Goal: Find contact information: Find contact information

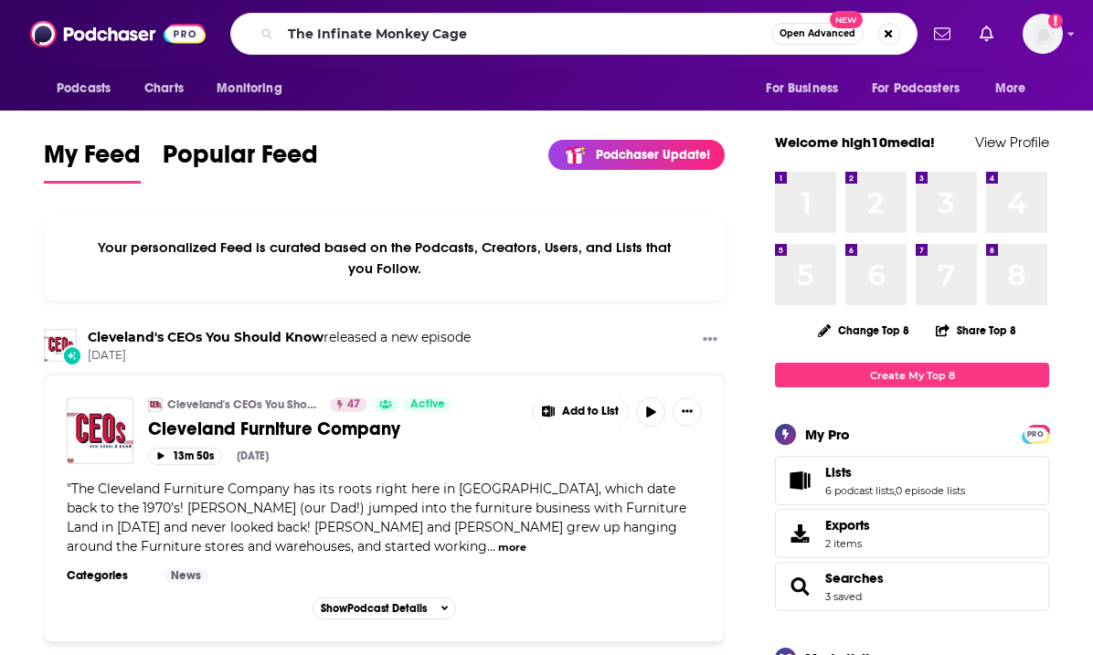
type input "The Infinate Monkey Cage"
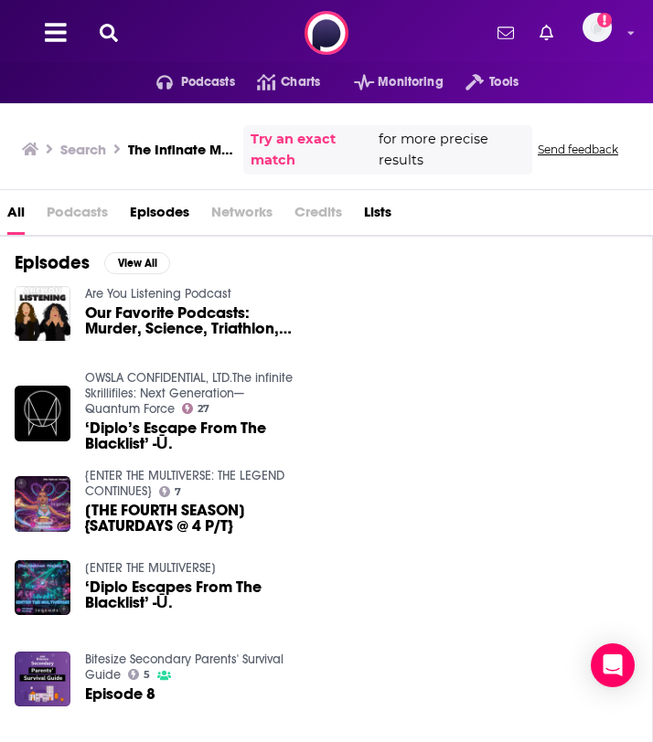
click at [294, 244] on div "Episodes View All Are You Listening Podcast Our Favorite Podcasts: Murder, Scie…" at bounding box center [326, 666] width 653 height 861
click at [104, 30] on icon at bounding box center [109, 33] width 18 height 18
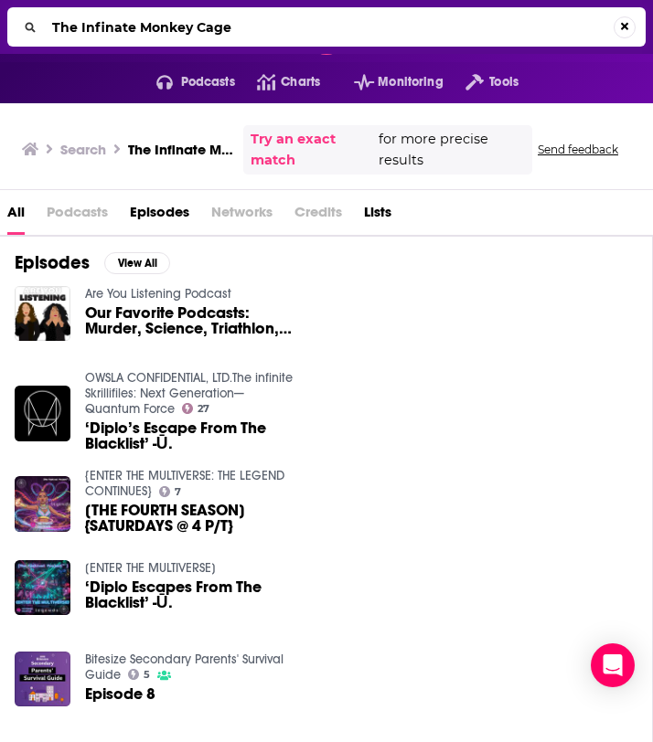
click at [123, 23] on input "The Infinate Monkey Cage" at bounding box center [329, 27] width 568 height 29
click at [115, 29] on input "The Infinate Monkey Cage" at bounding box center [329, 27] width 568 height 29
type input "The Infiniate Monkey Cage"
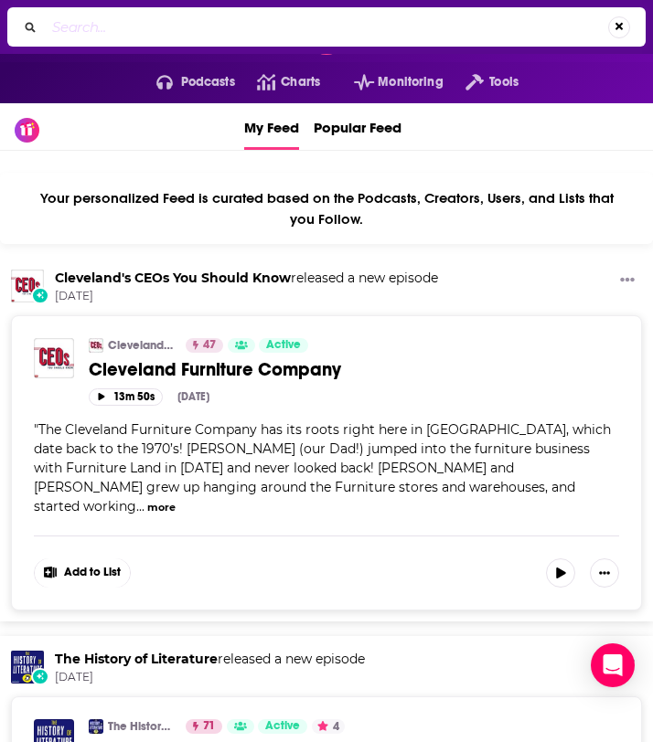
click at [622, 8] on div "⌘ K" at bounding box center [326, 26] width 638 height 39
click at [621, 20] on button "Search..." at bounding box center [619, 27] width 22 height 22
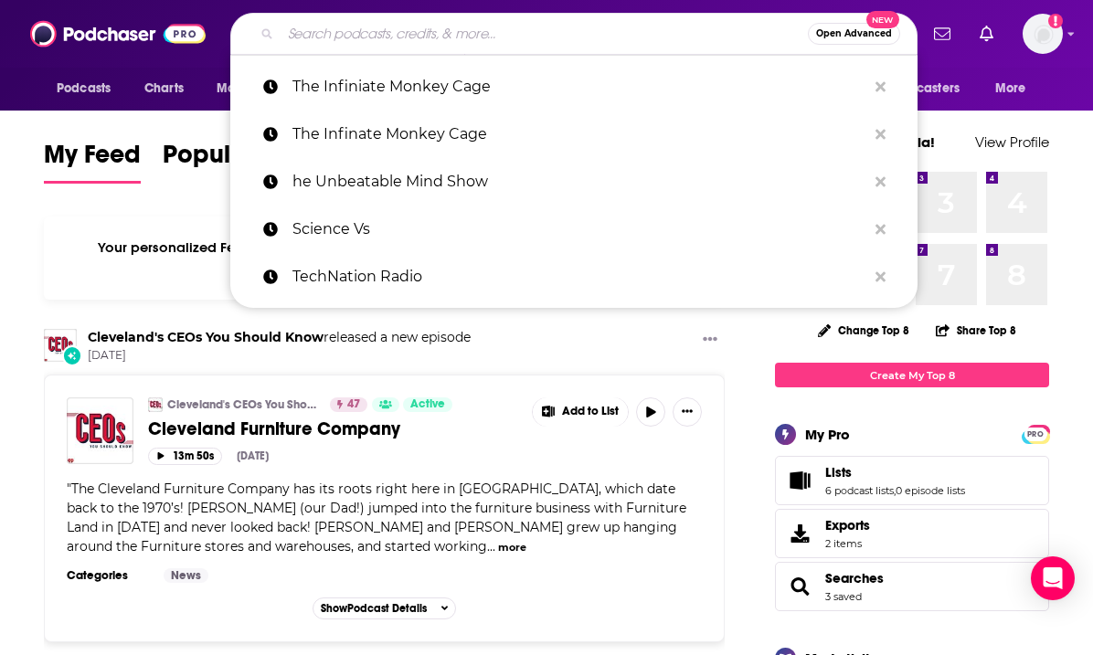
click at [179, 264] on div "Your personalized Feed is curated based on the Podcasts, Creators, Users, and L…" at bounding box center [384, 258] width 681 height 83
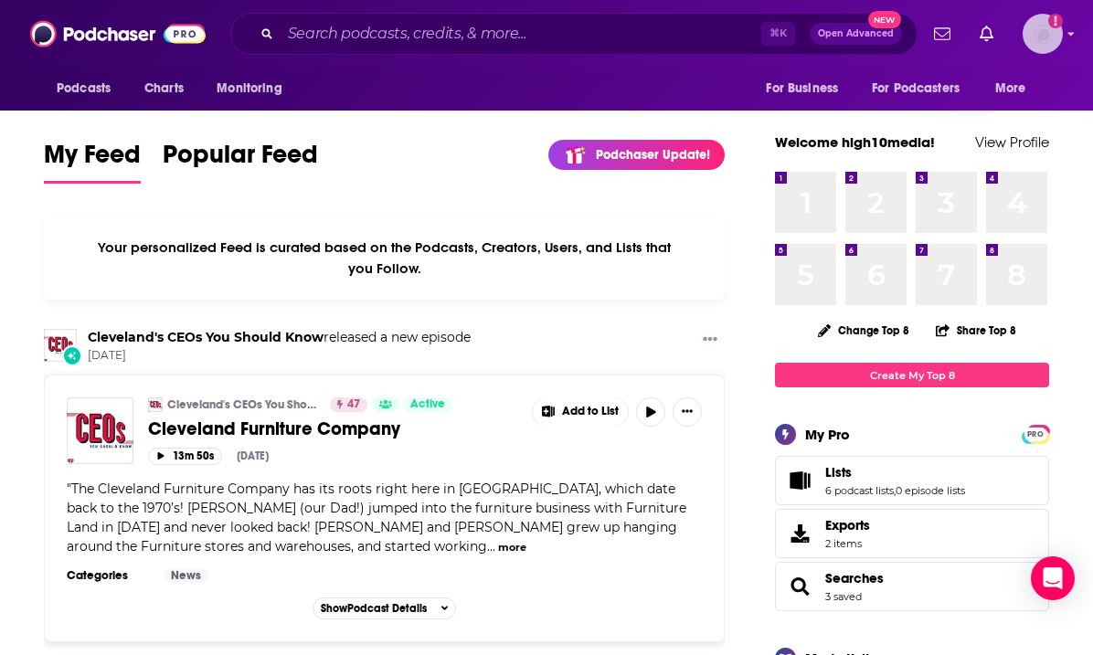
click at [1057, 30] on img "Logged in as high10media" at bounding box center [1043, 34] width 40 height 40
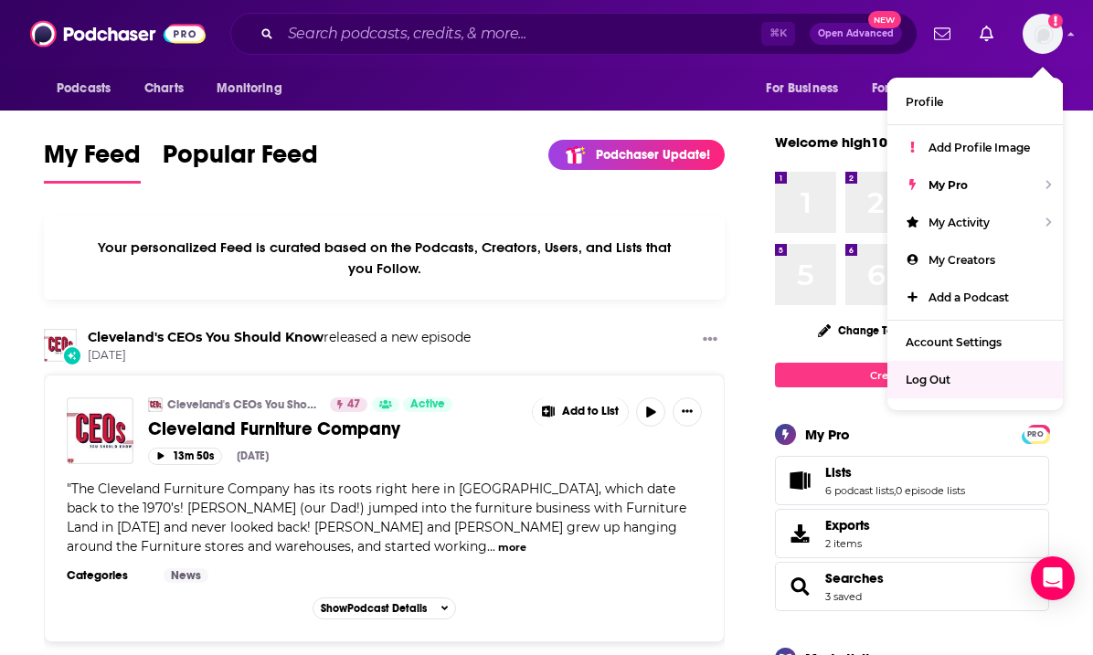
click at [460, 3] on div "Podcasts Charts Monitoring ⌘ K Open Advanced New For Business For Podcasters Mo…" at bounding box center [546, 34] width 1093 height 68
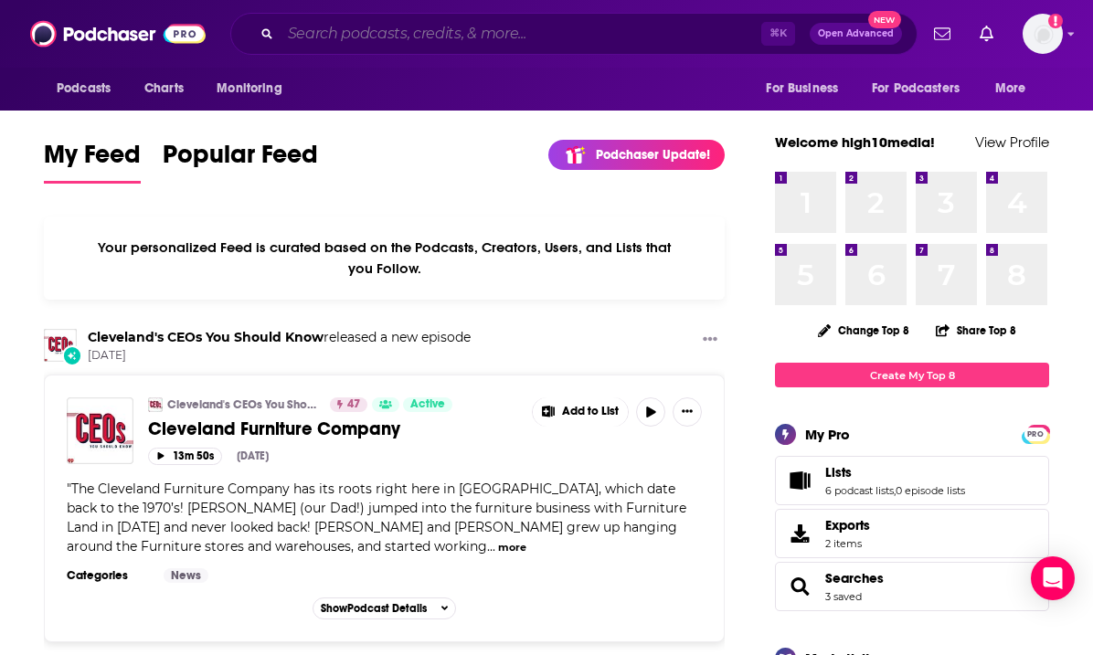
click at [460, 36] on input "Search podcasts, credits, & more..." at bounding box center [521, 33] width 481 height 29
click at [458, 47] on input "Search podcasts, credits, & more..." at bounding box center [521, 33] width 481 height 29
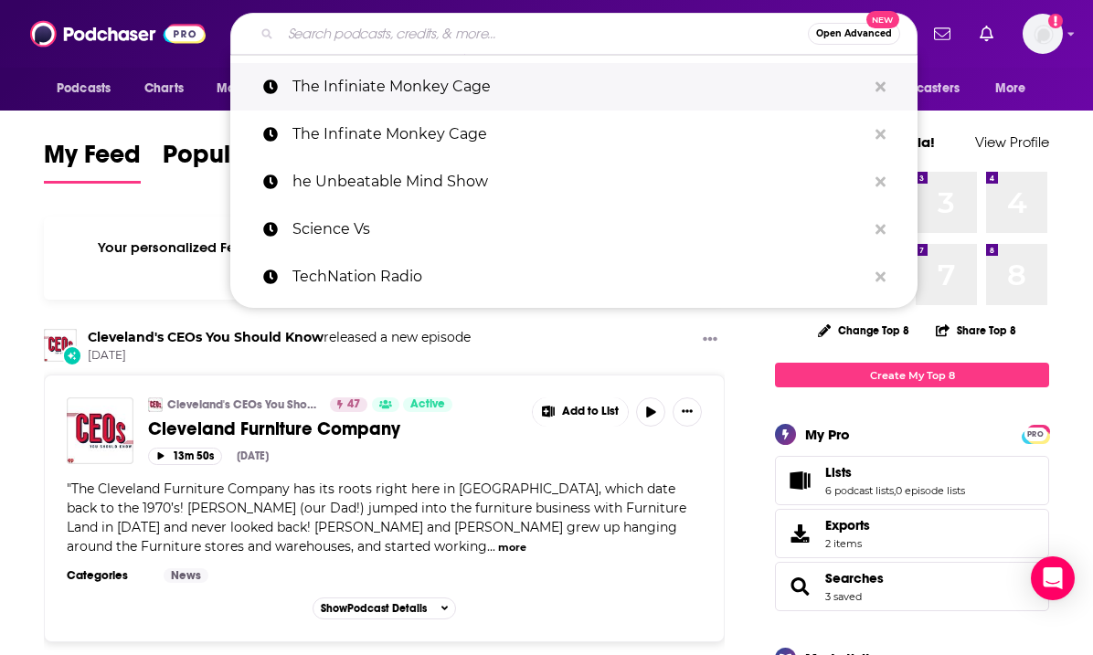
click at [458, 86] on p "The Infiniate Monkey Cage" at bounding box center [579, 87] width 574 height 48
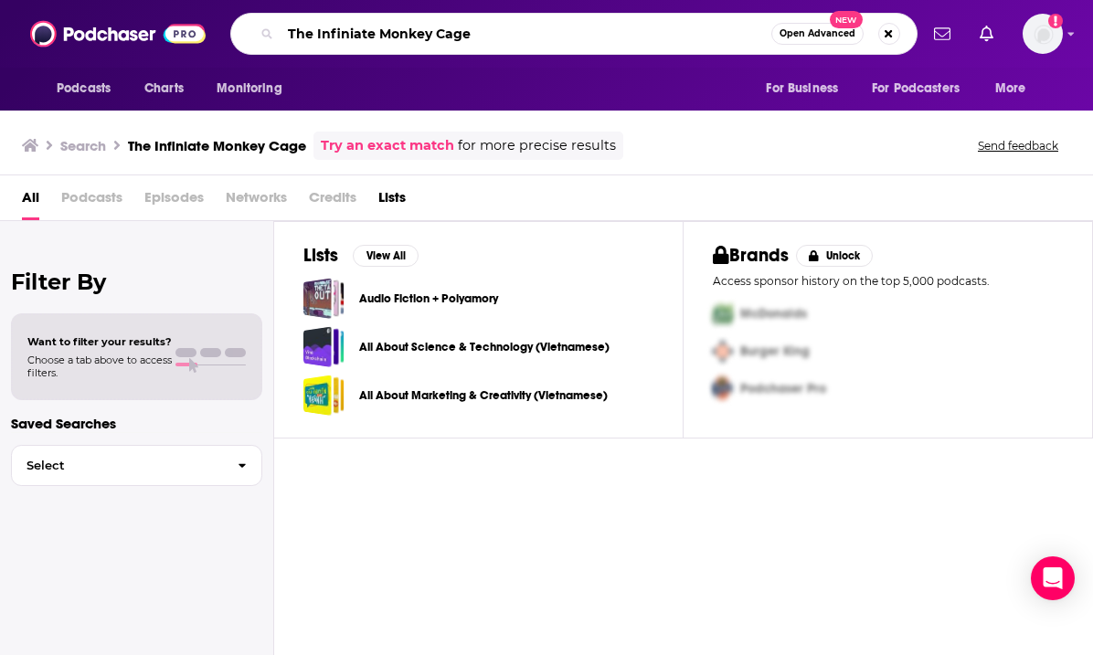
click at [305, 36] on input "The Infiniate Monkey Cage" at bounding box center [526, 33] width 491 height 29
paste input "The Infin"
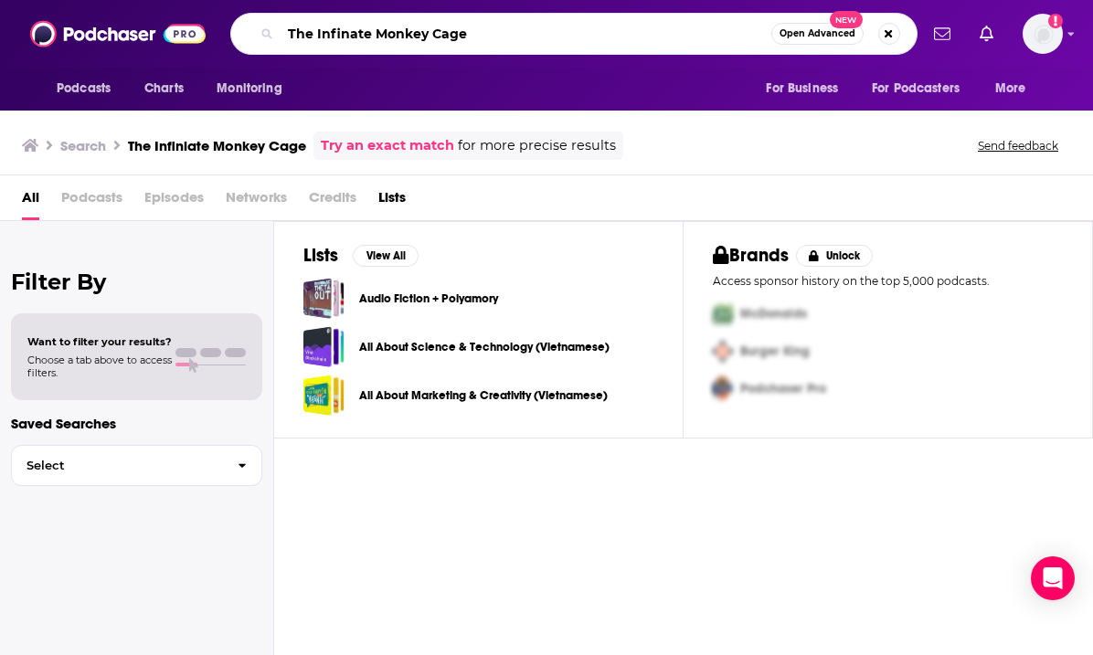
type input "The Infinate Monkey Cage"
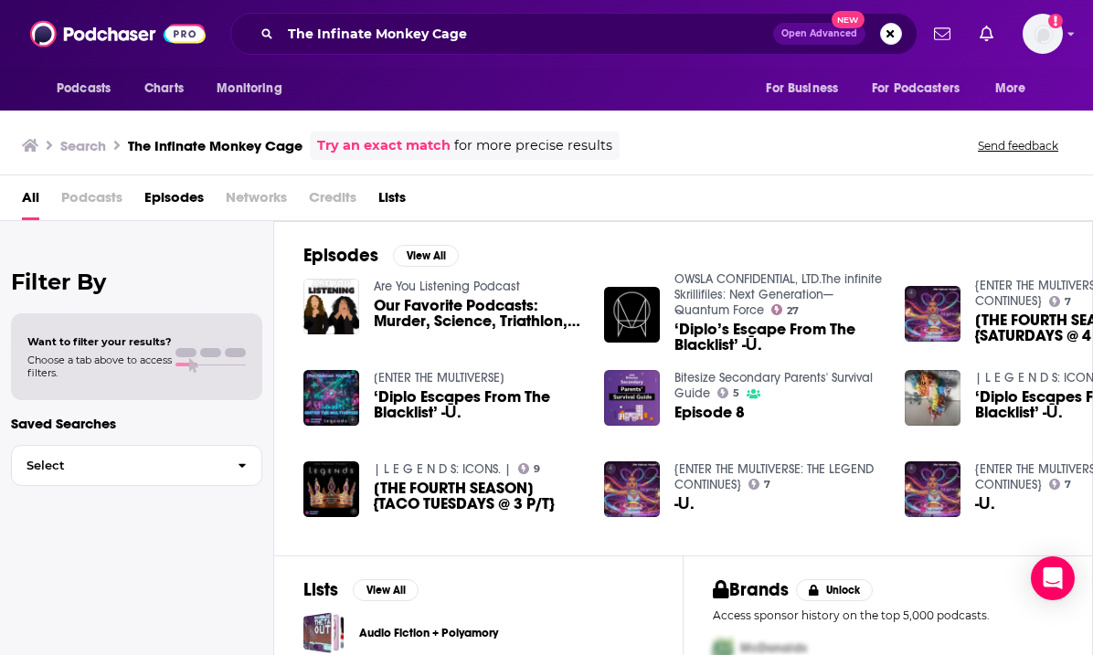
click at [158, 211] on span "Episodes" at bounding box center [173, 201] width 59 height 37
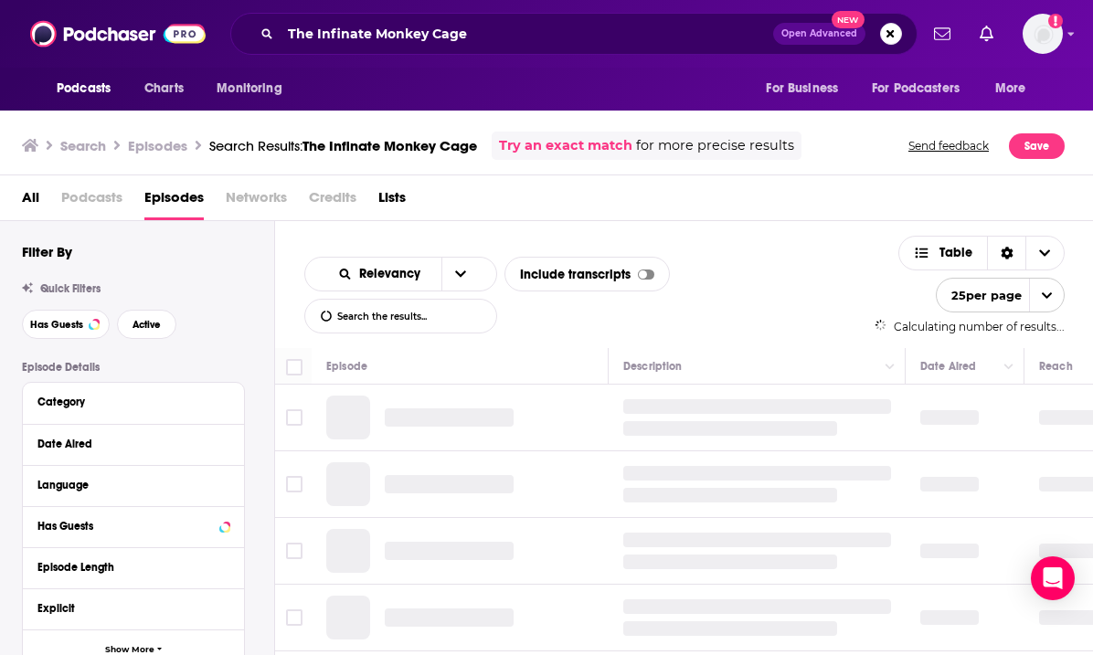
click at [116, 205] on span "Podcasts" at bounding box center [91, 201] width 61 height 37
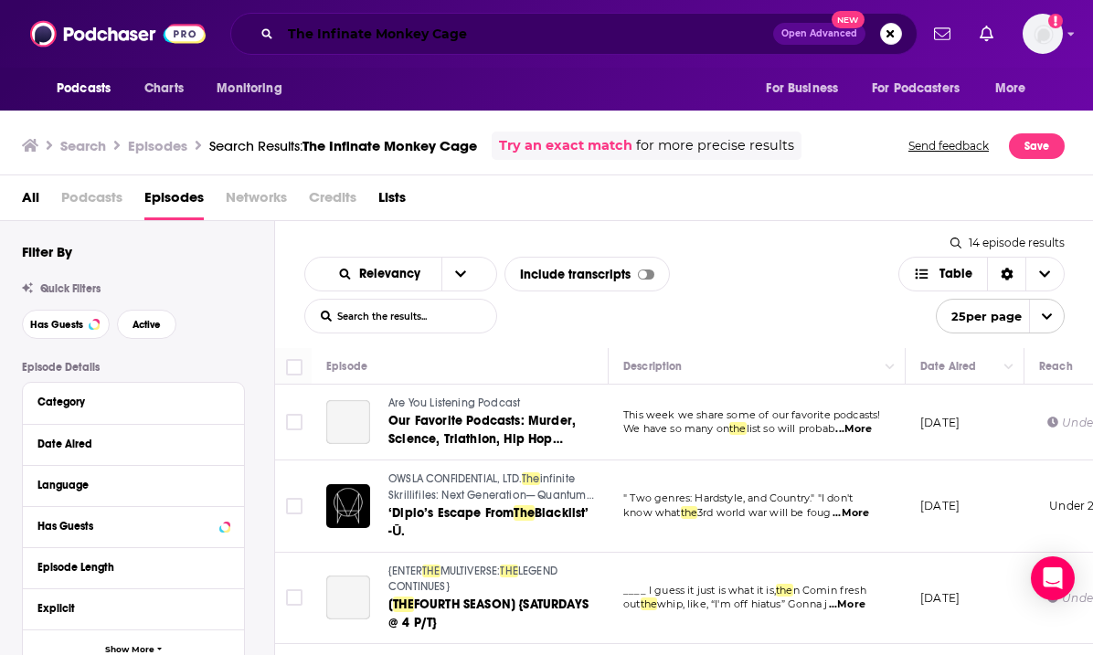
click at [457, 27] on input "The Infinate Monkey Cage" at bounding box center [527, 33] width 493 height 29
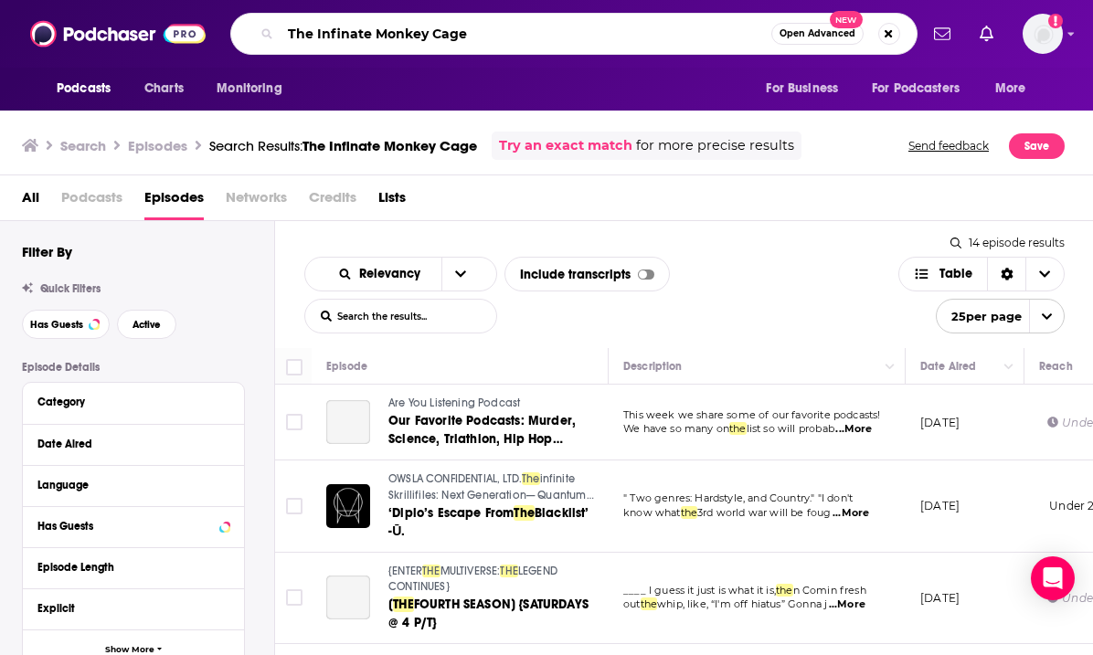
click at [457, 27] on input "The Infinate Monkey Cage" at bounding box center [526, 33] width 491 height 29
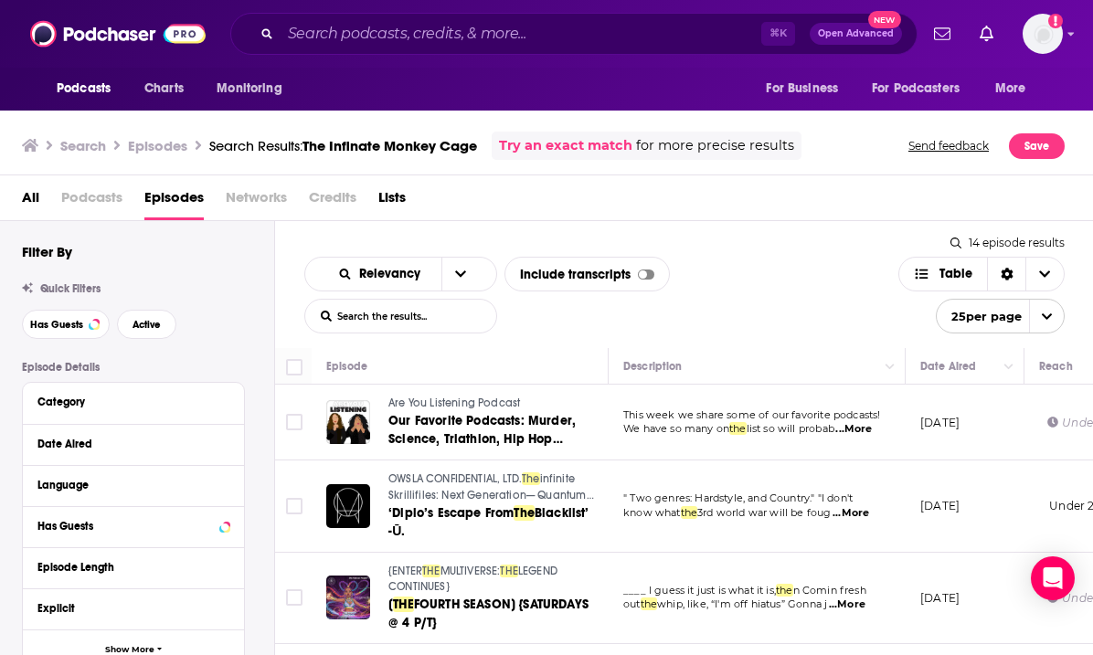
click at [311, 53] on div "⌘ K Open Advanced New" at bounding box center [573, 34] width 687 height 42
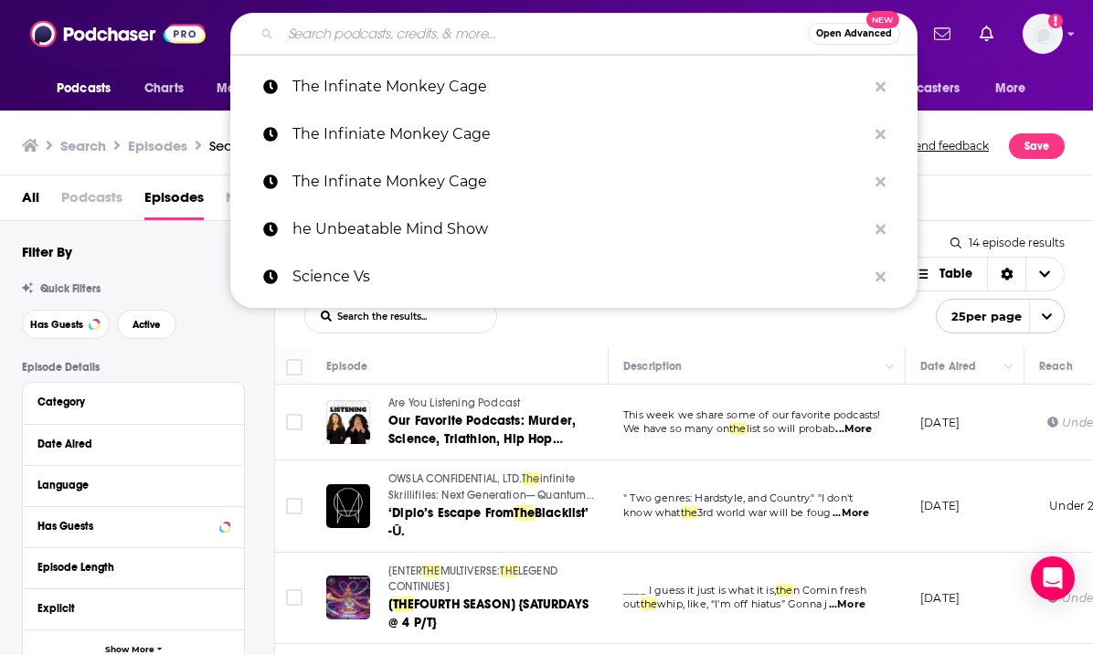
click at [317, 32] on input "Search podcasts, credits, & more..." at bounding box center [544, 33] width 527 height 29
paste input "USF Health ID's Podcase"
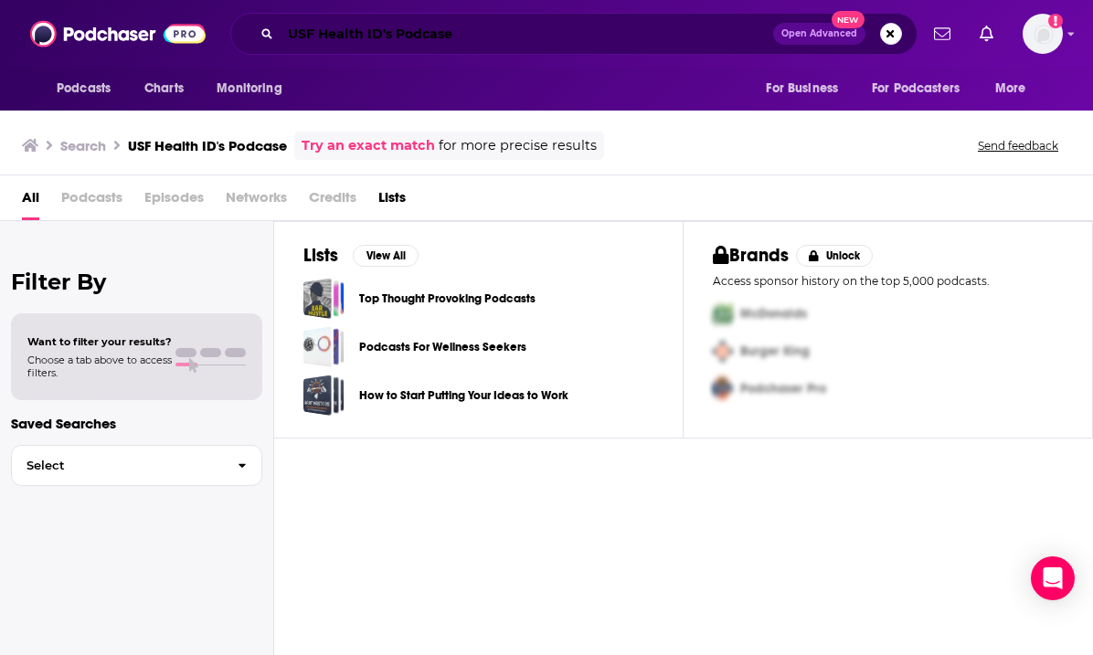
click at [376, 33] on input "USF Health ID's Podcase" at bounding box center [527, 33] width 493 height 29
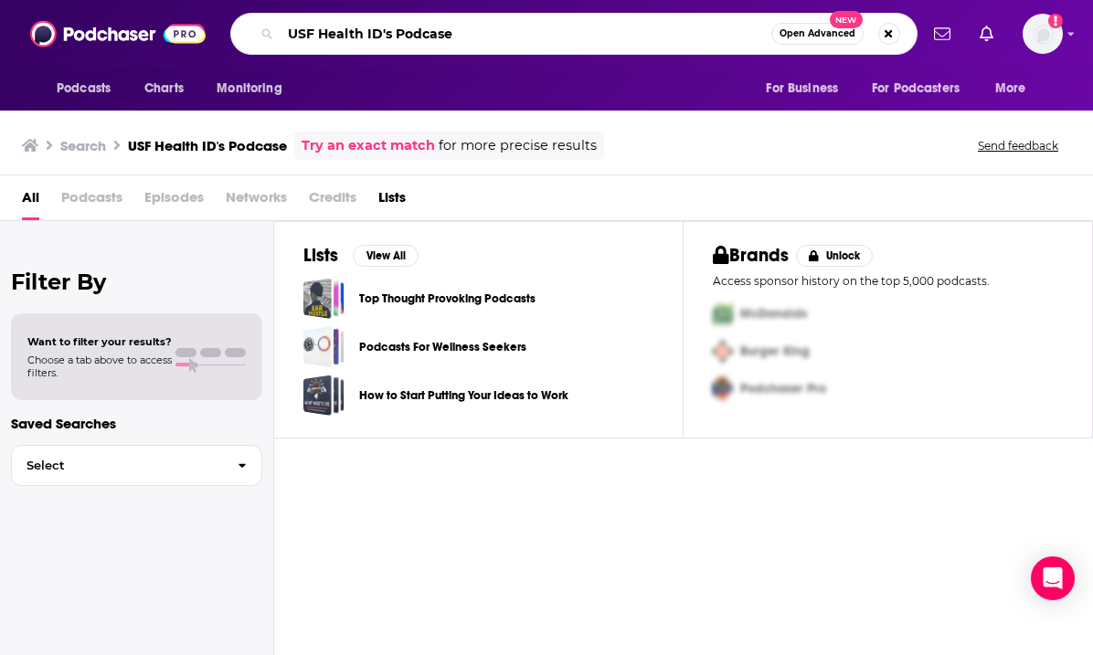
click at [457, 43] on input "USF Health ID's Podcase" at bounding box center [526, 33] width 491 height 29
type input "USF Health ID's Podcast"
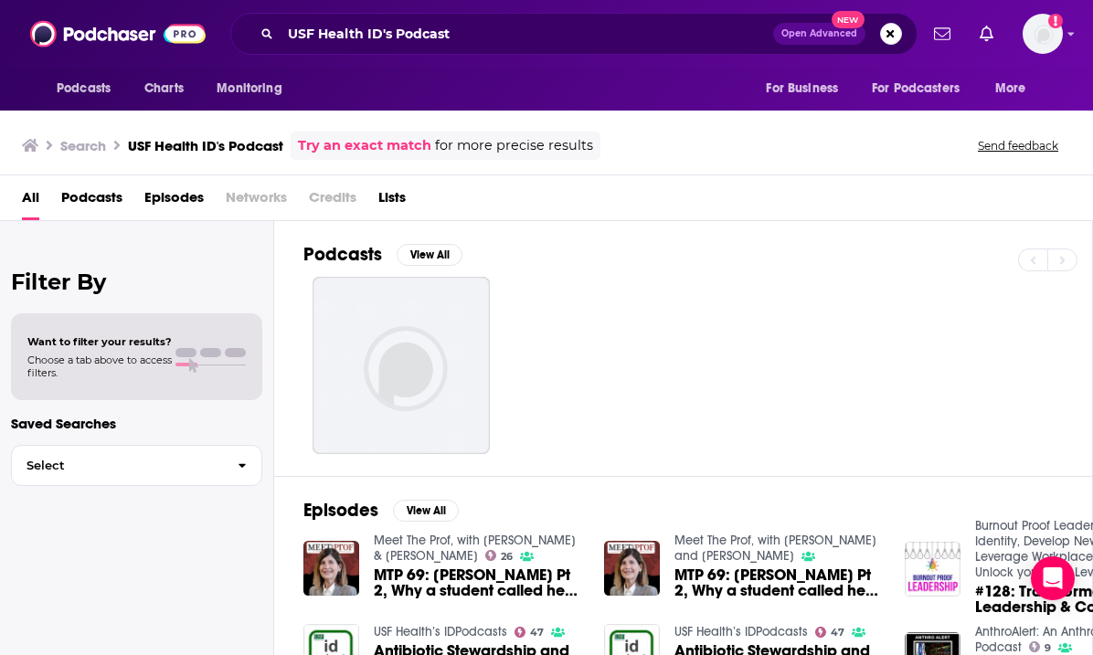
click at [102, 205] on span "Podcasts" at bounding box center [91, 201] width 61 height 37
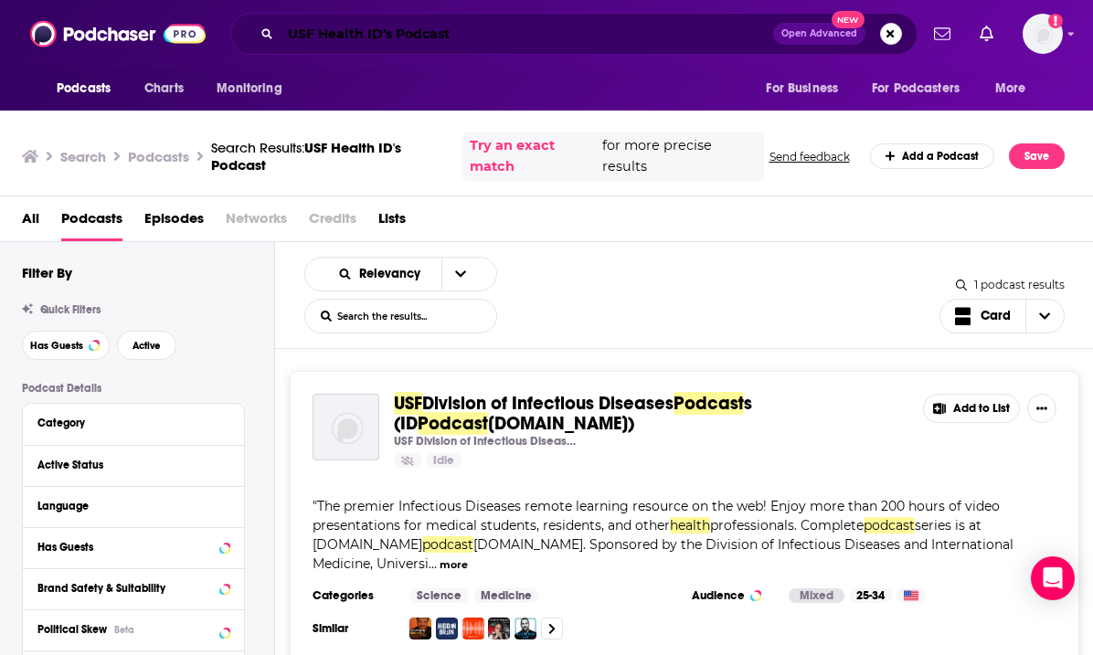
click at [392, 32] on input "USF Health ID's Podcast" at bounding box center [527, 33] width 493 height 29
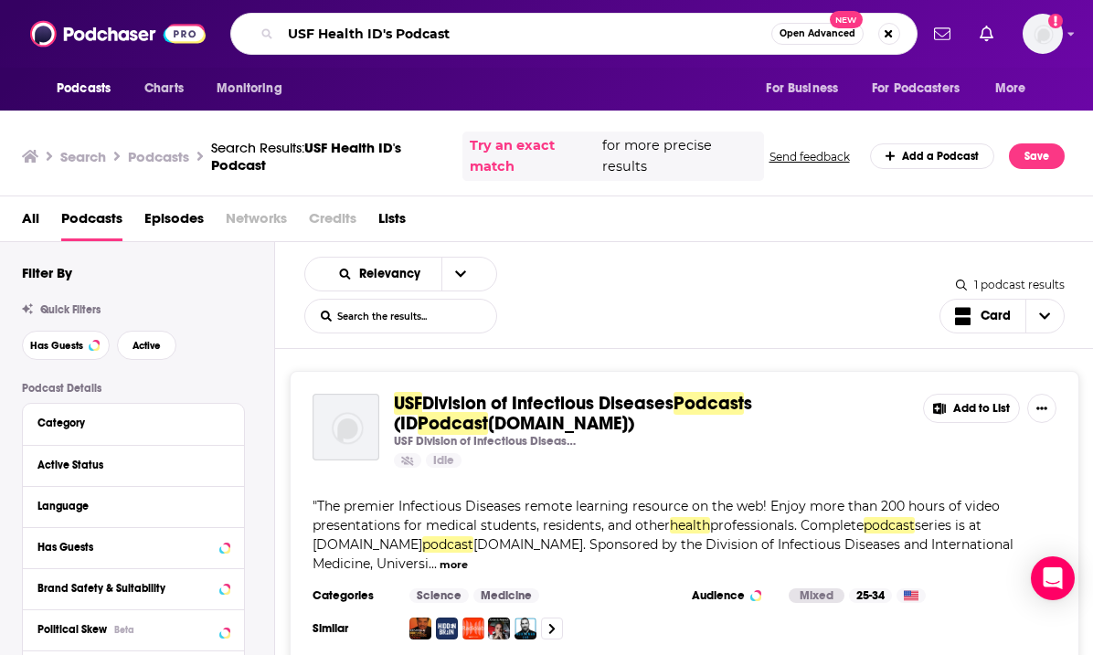
click at [392, 32] on input "USF Health ID's Podcast" at bounding box center [526, 33] width 491 height 29
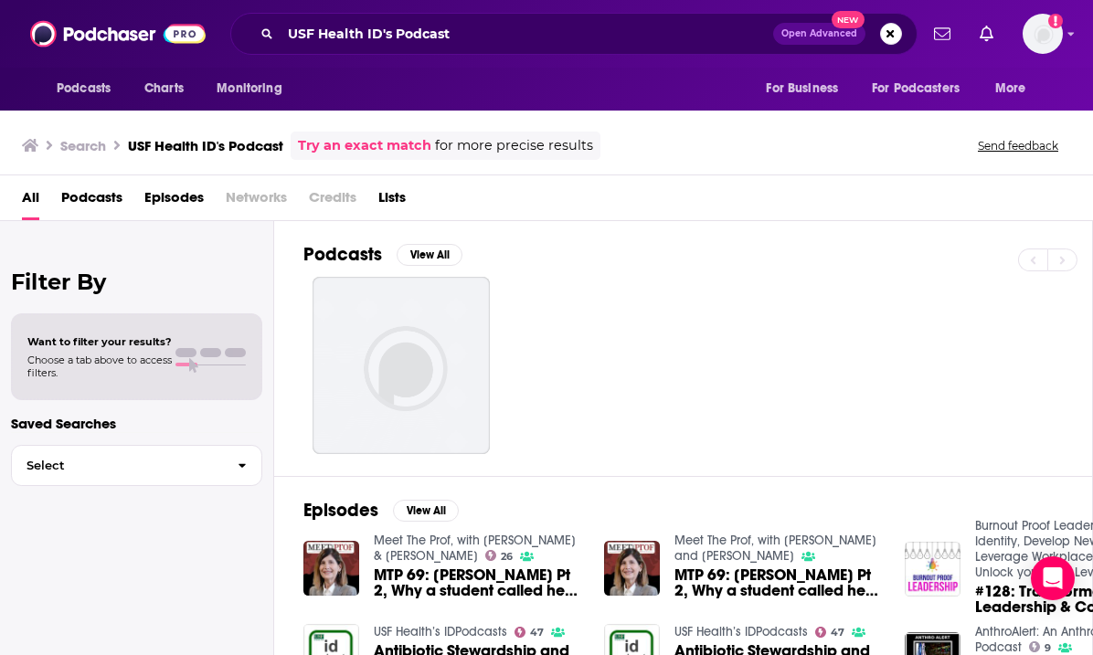
click at [108, 200] on span "Podcasts" at bounding box center [91, 201] width 61 height 37
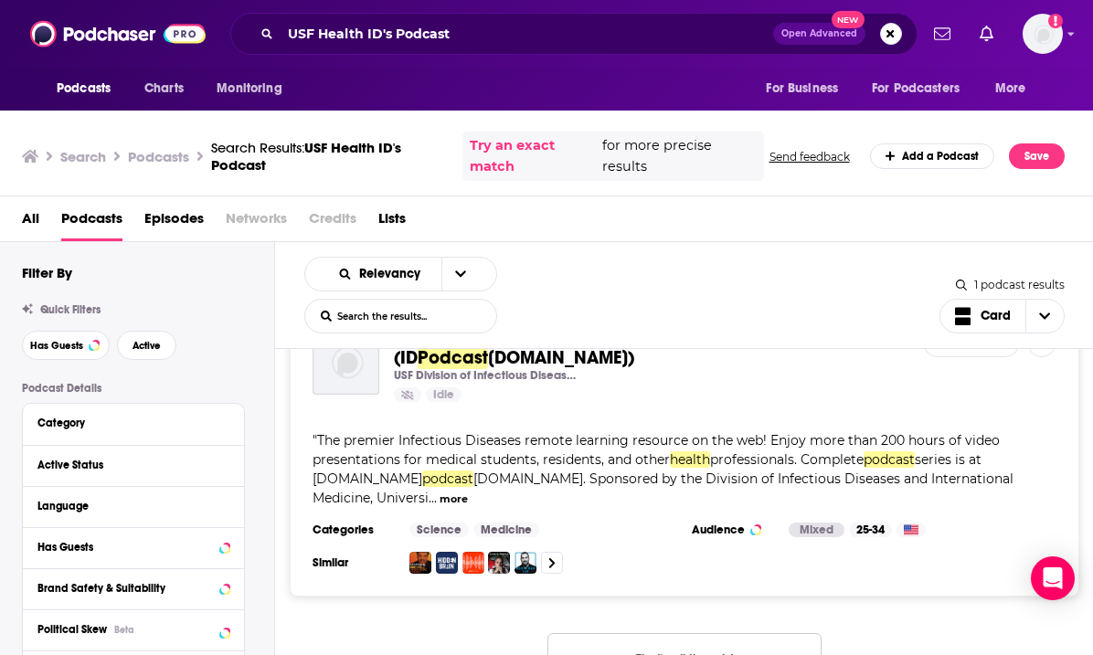
scroll to position [1, 0]
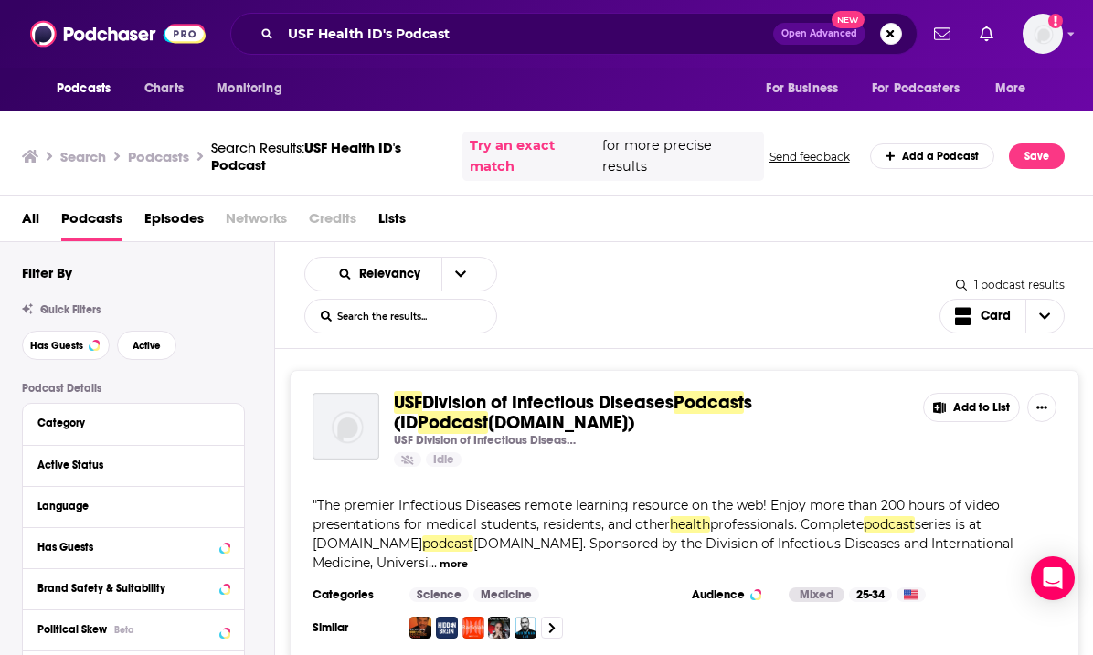
click at [482, 404] on span "Division of Infectious Diseases" at bounding box center [547, 402] width 251 height 23
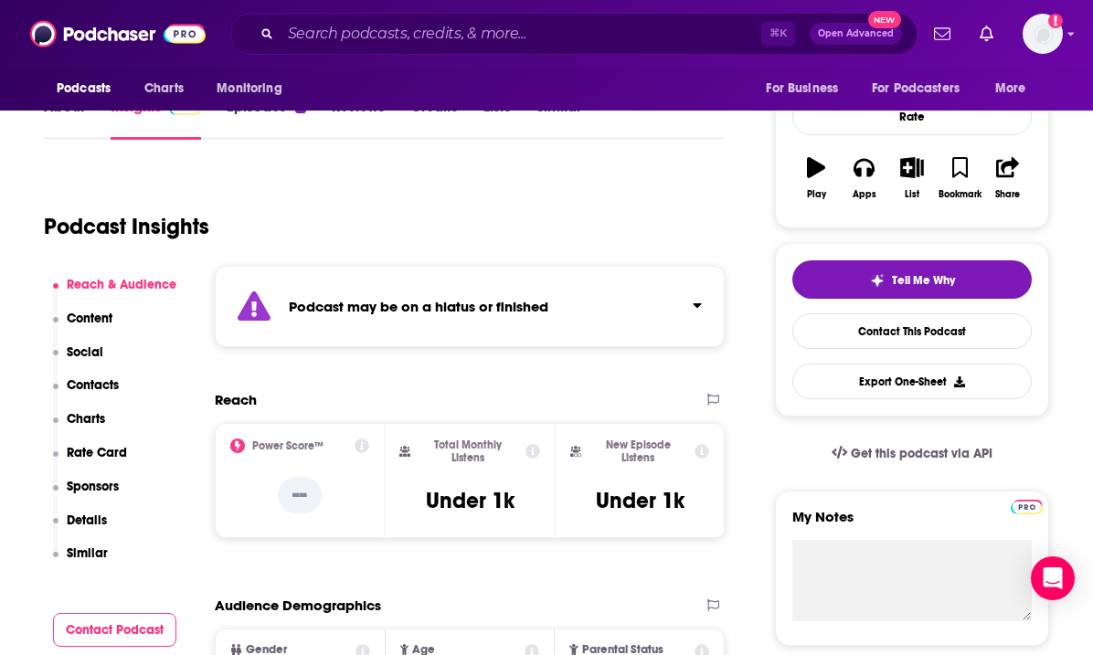
scroll to position [257, 0]
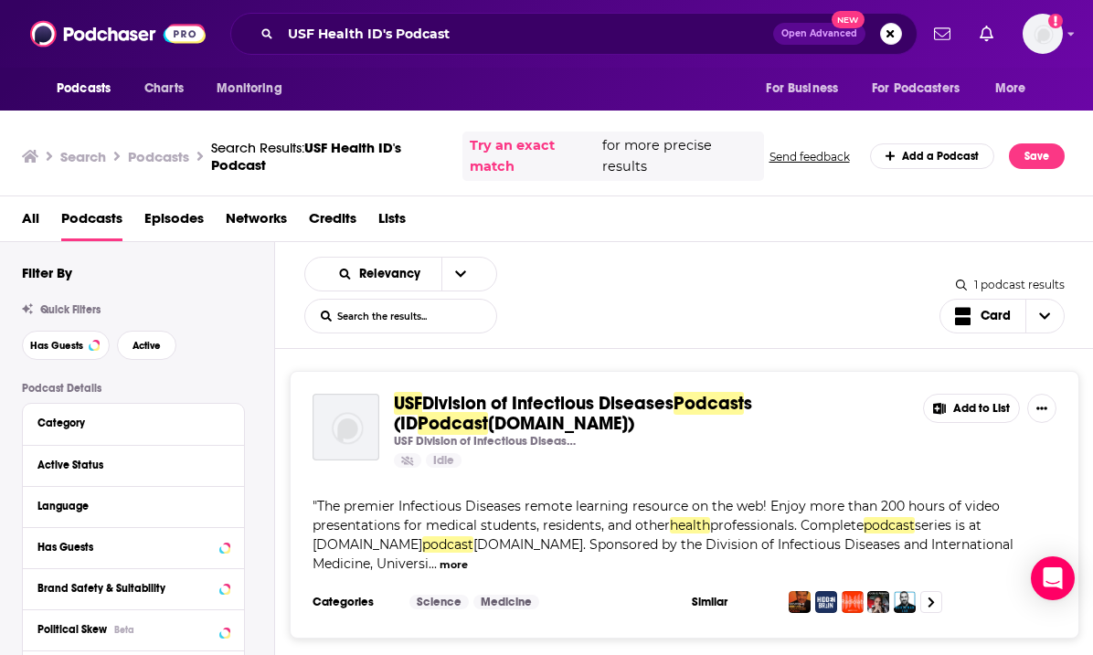
scroll to position [57, 0]
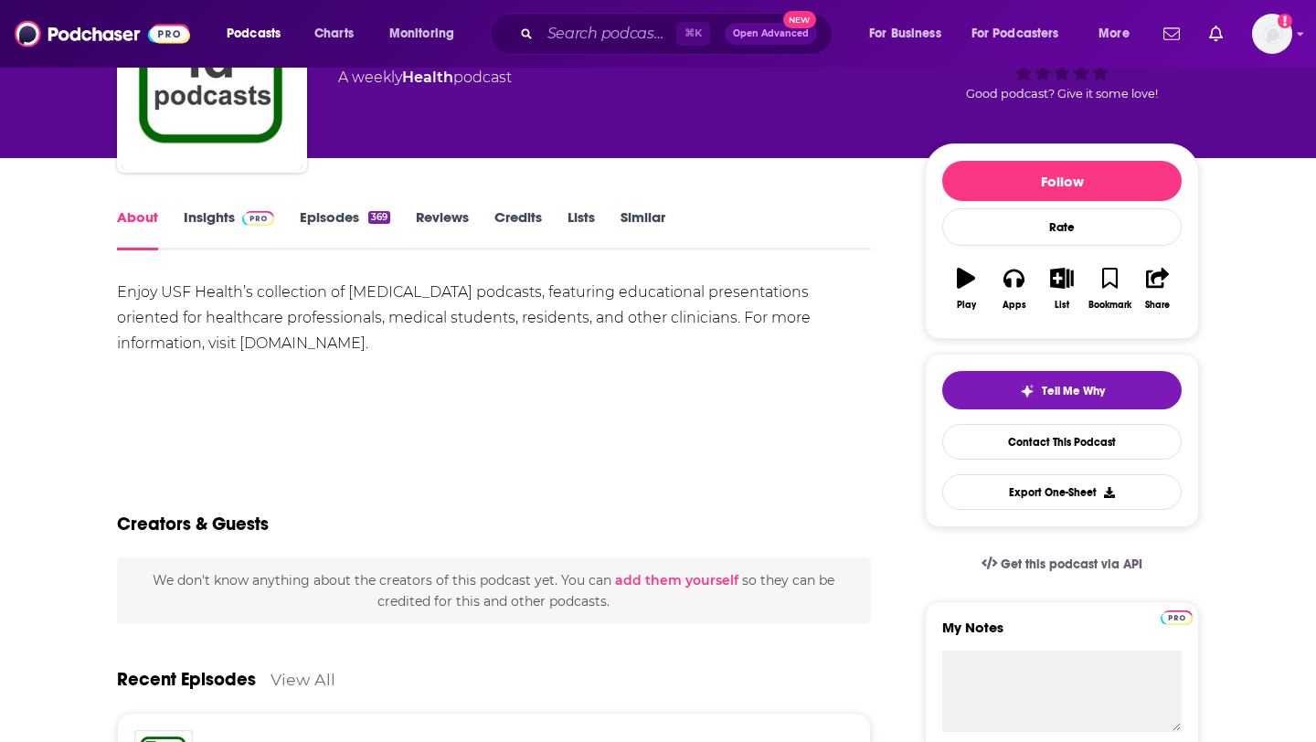
scroll to position [119, 0]
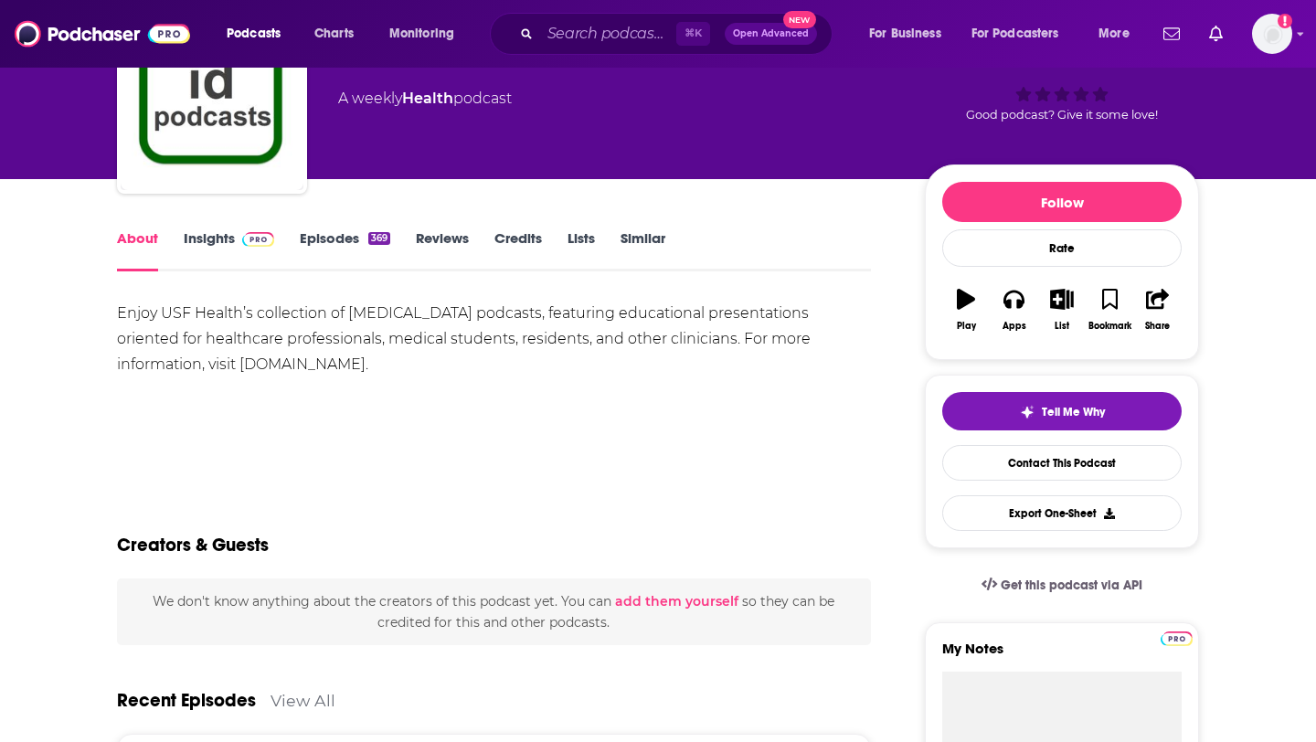
click at [218, 232] on link "Insights" at bounding box center [229, 250] width 90 height 42
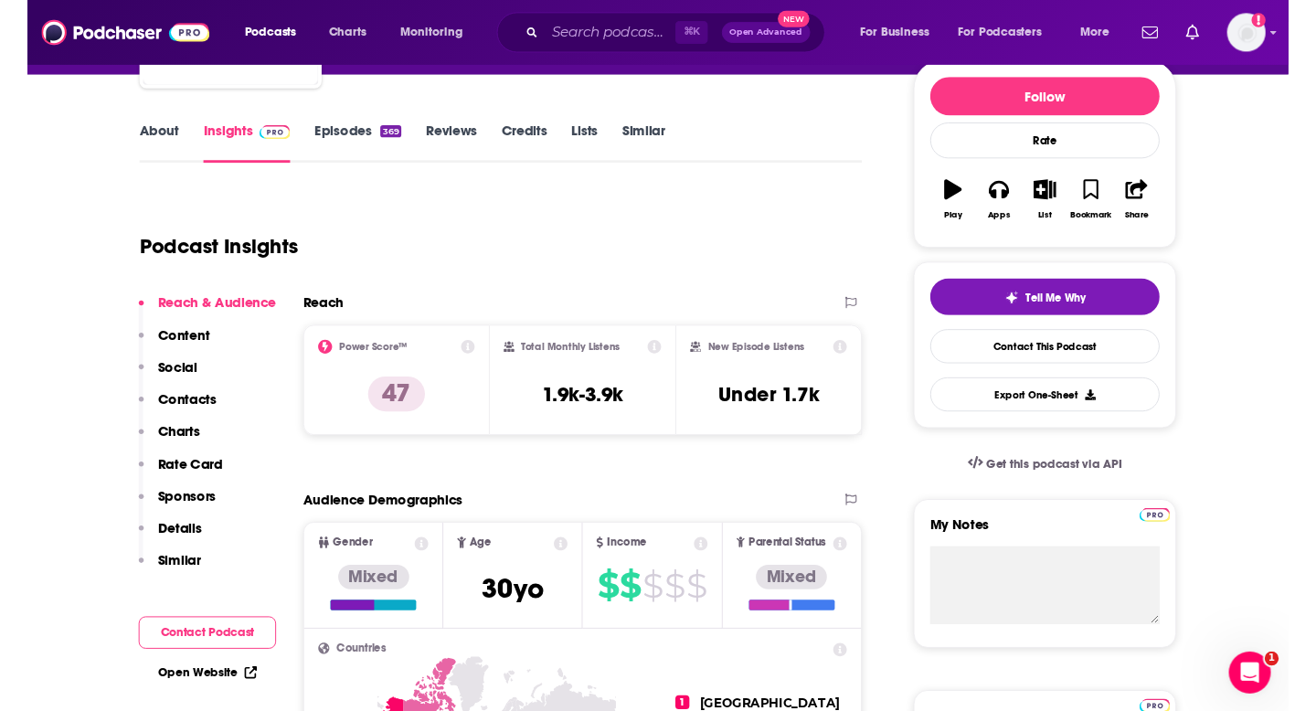
scroll to position [222, 0]
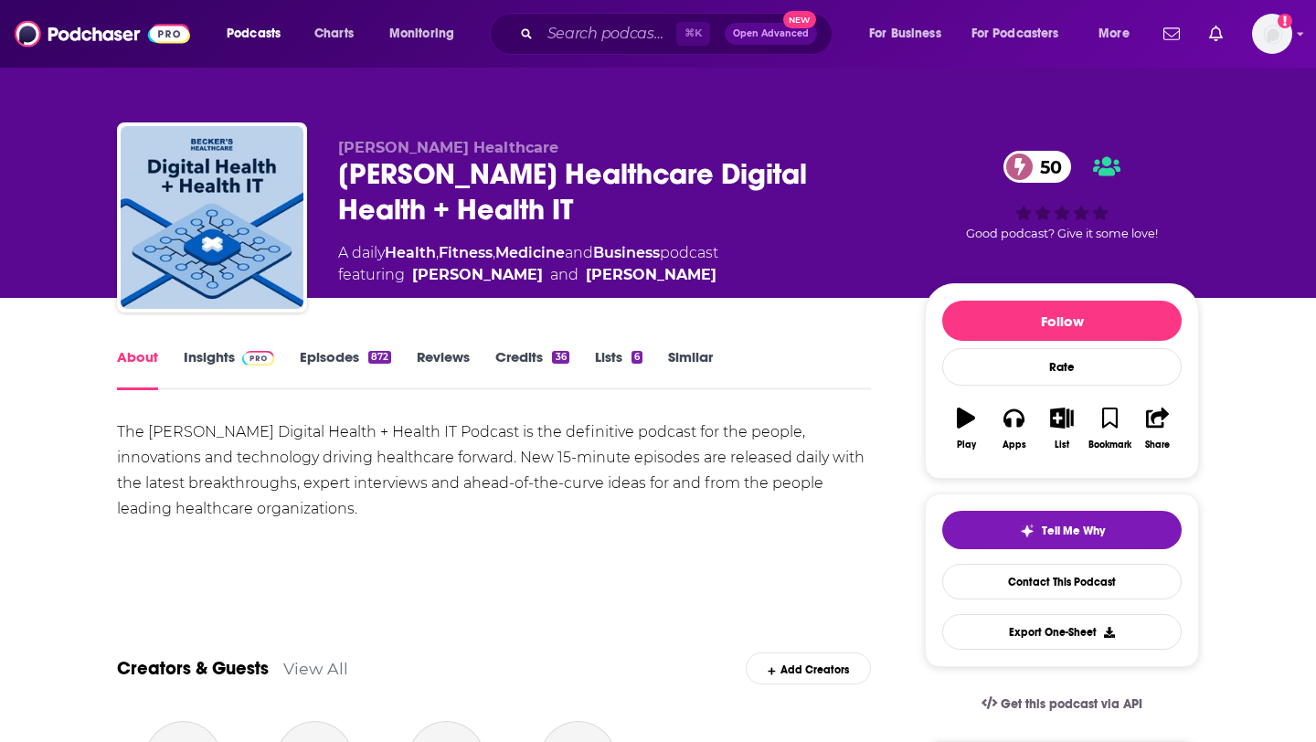
click at [248, 370] on link "Insights" at bounding box center [229, 369] width 90 height 42
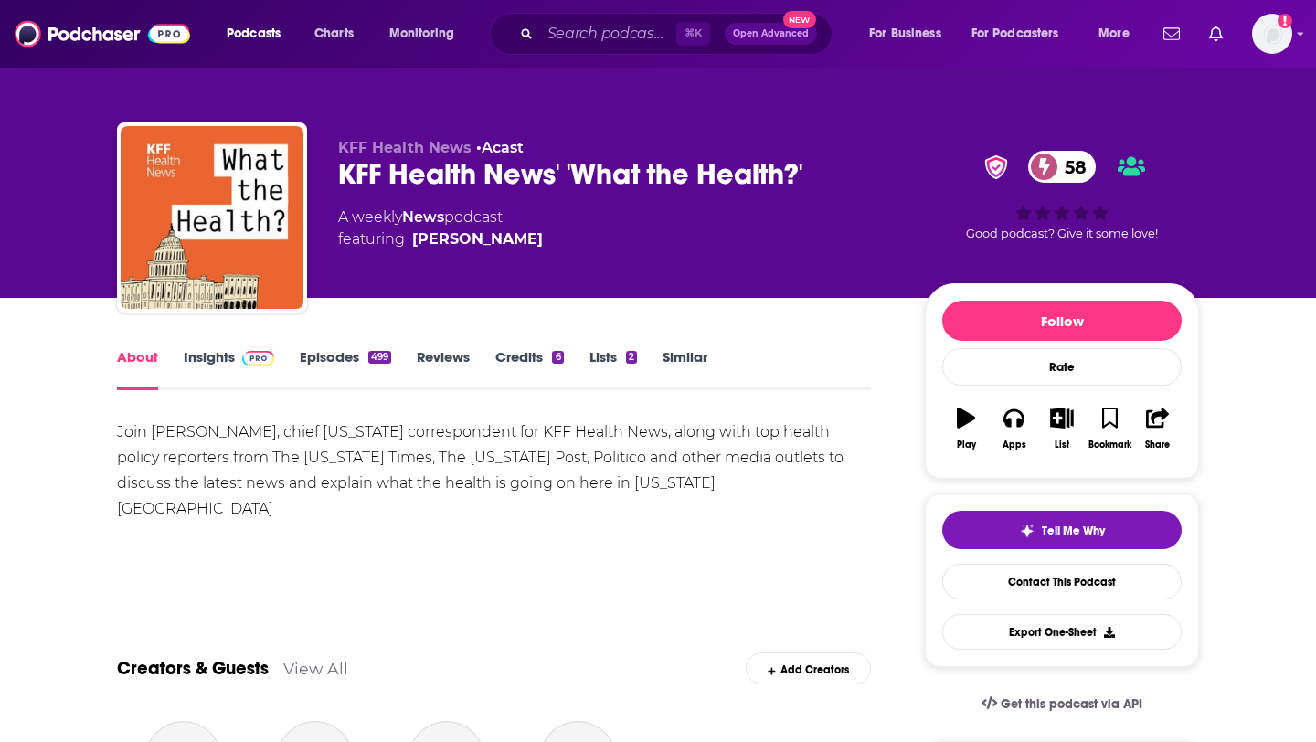
click at [220, 363] on link "Insights" at bounding box center [229, 369] width 90 height 42
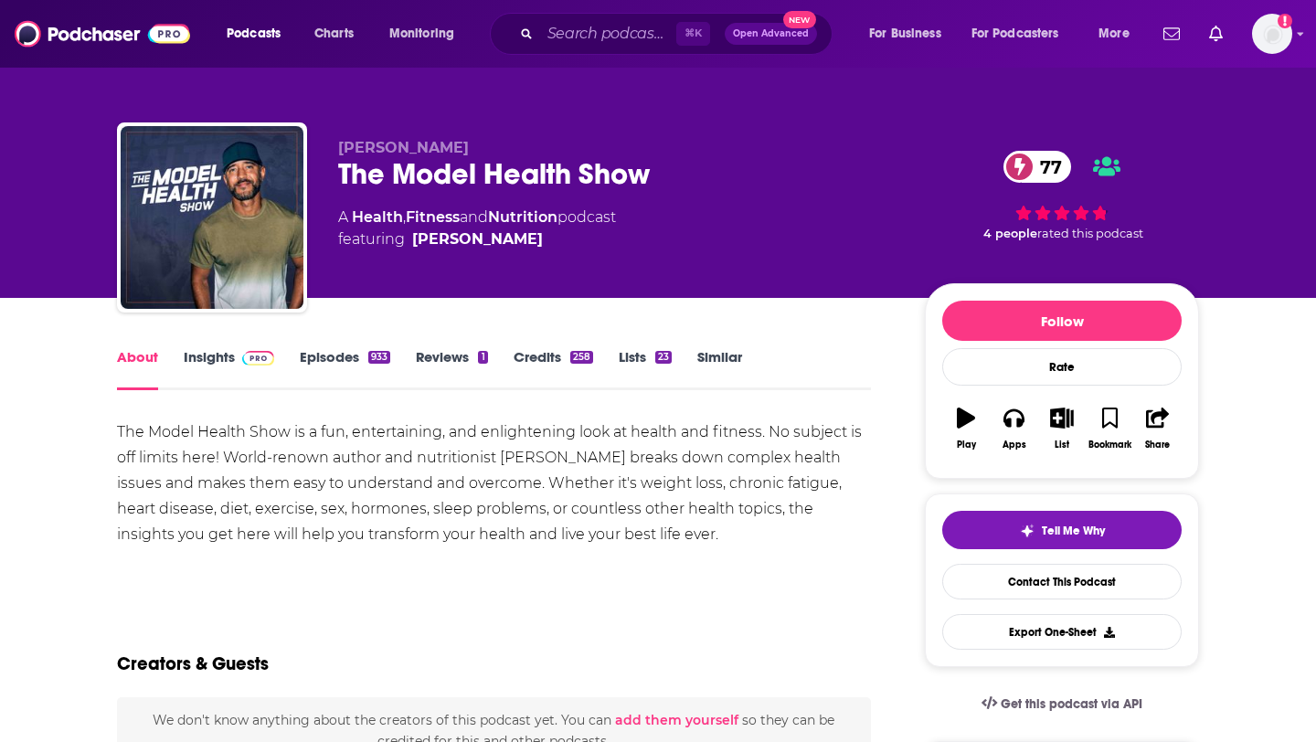
click at [223, 365] on link "Insights" at bounding box center [229, 369] width 90 height 42
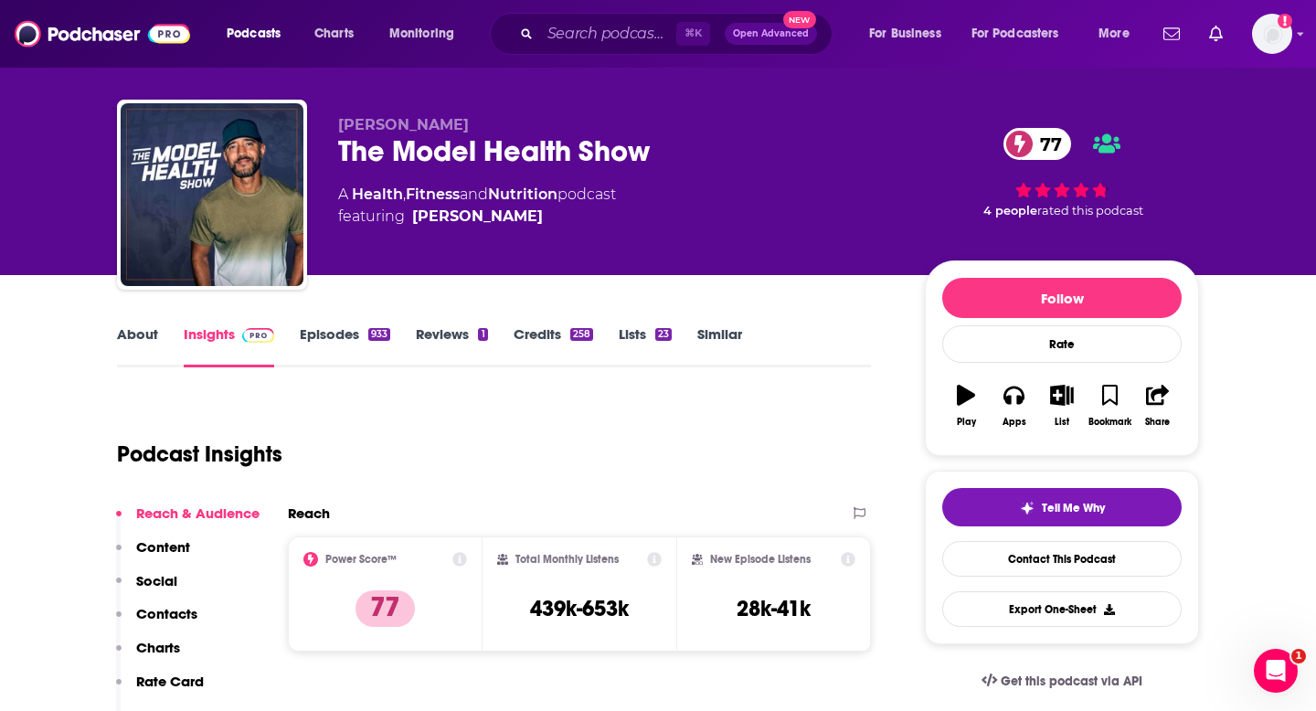
scroll to position [13, 0]
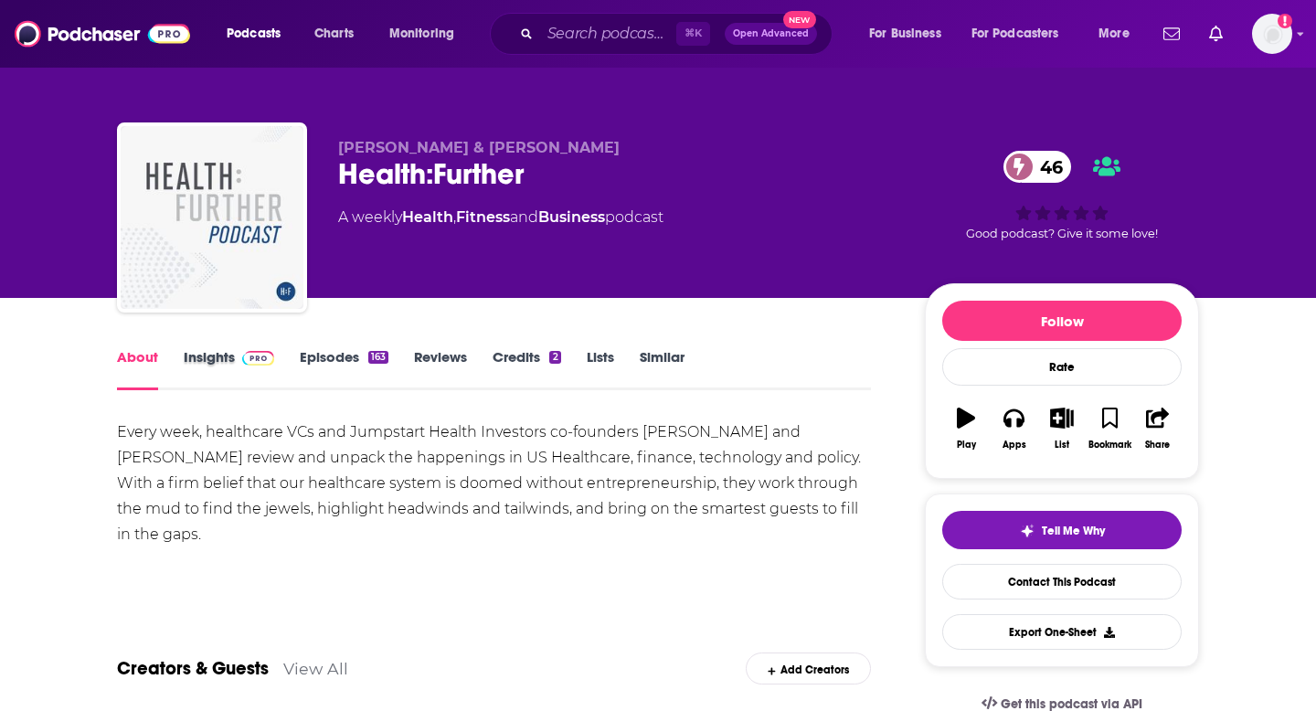
click at [279, 358] on div "Insights" at bounding box center [242, 369] width 116 height 42
click at [225, 352] on link "Insights" at bounding box center [229, 369] width 90 height 42
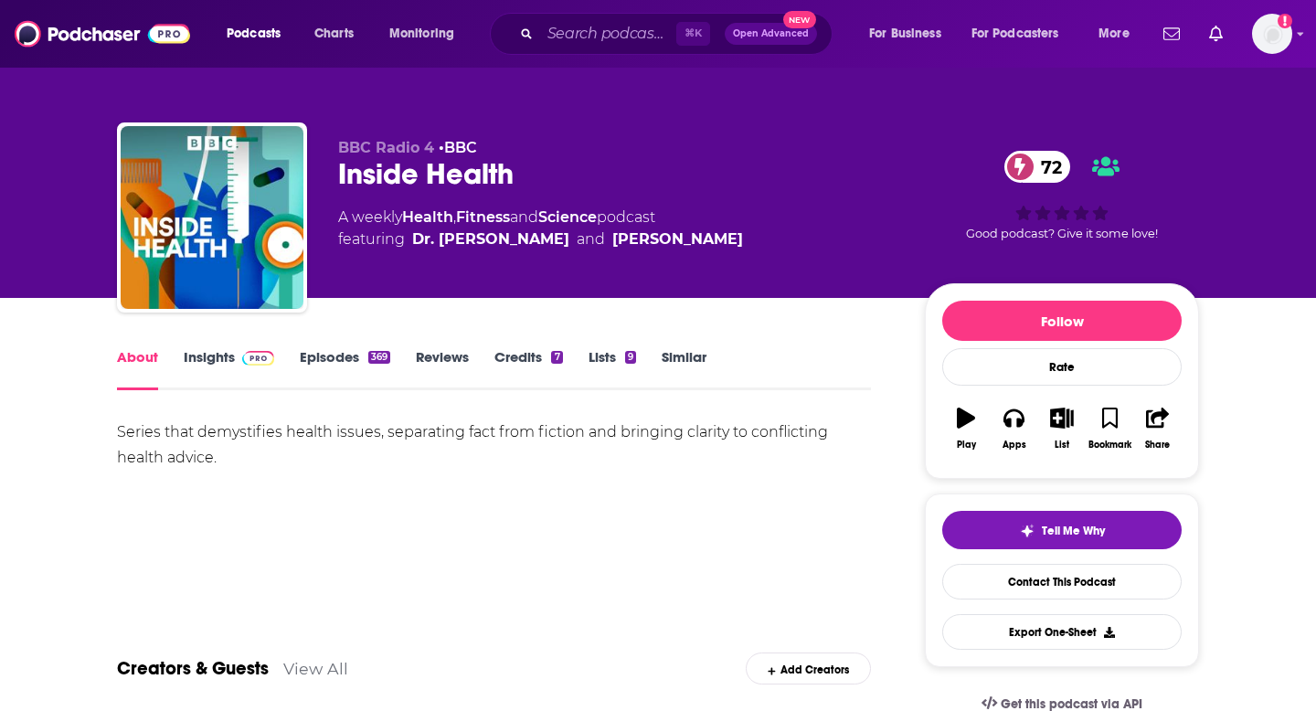
click at [227, 355] on link "Insights" at bounding box center [229, 369] width 90 height 42
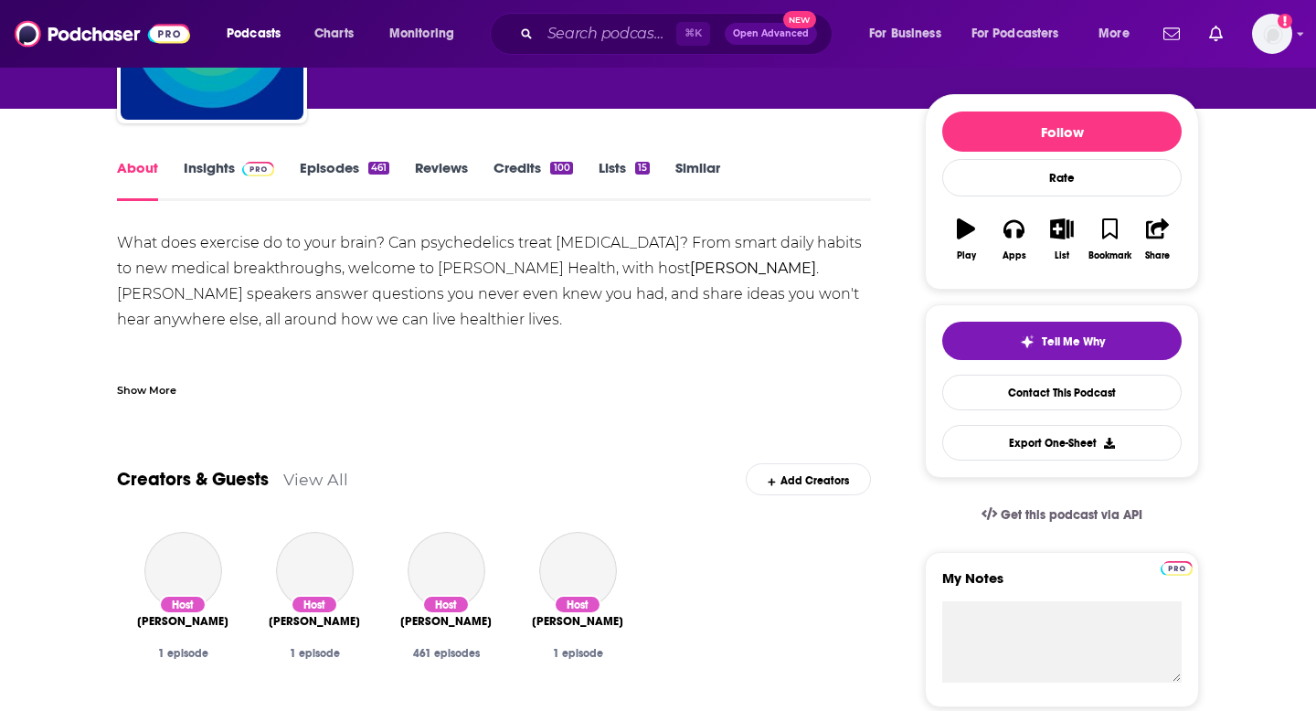
scroll to position [176, 0]
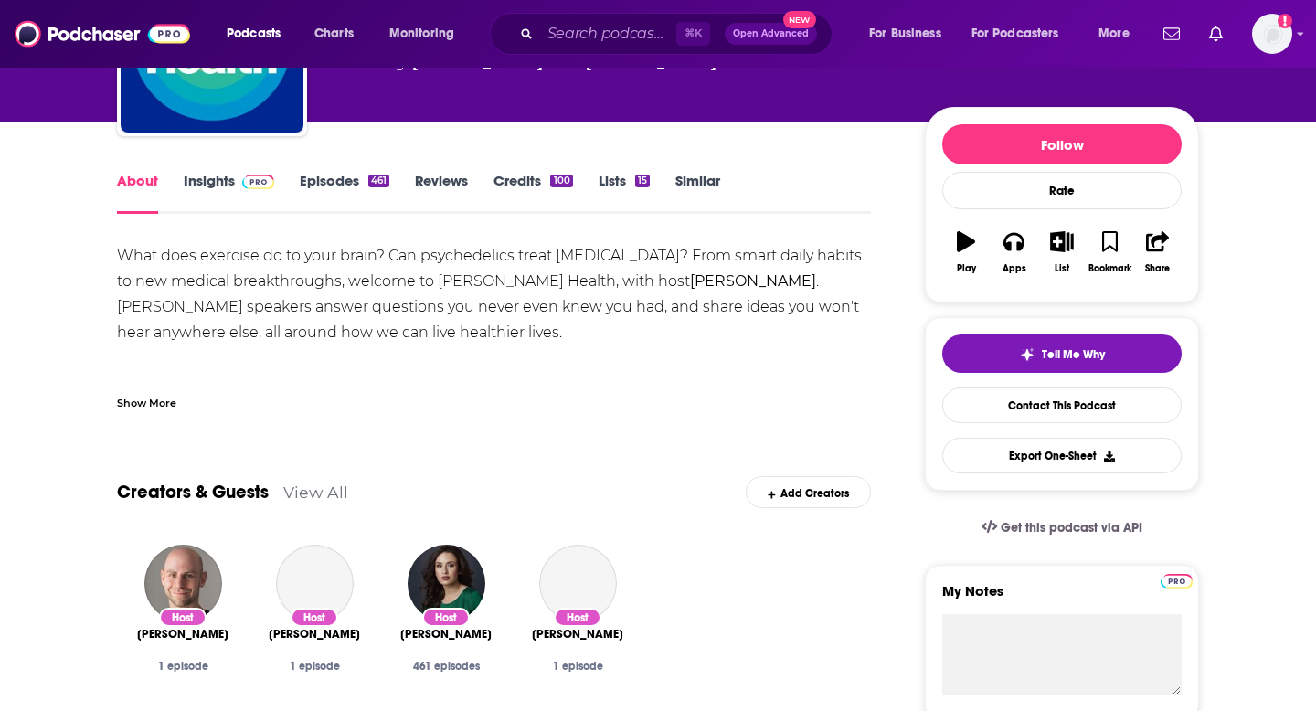
click at [244, 173] on span at bounding box center [258, 180] width 32 height 17
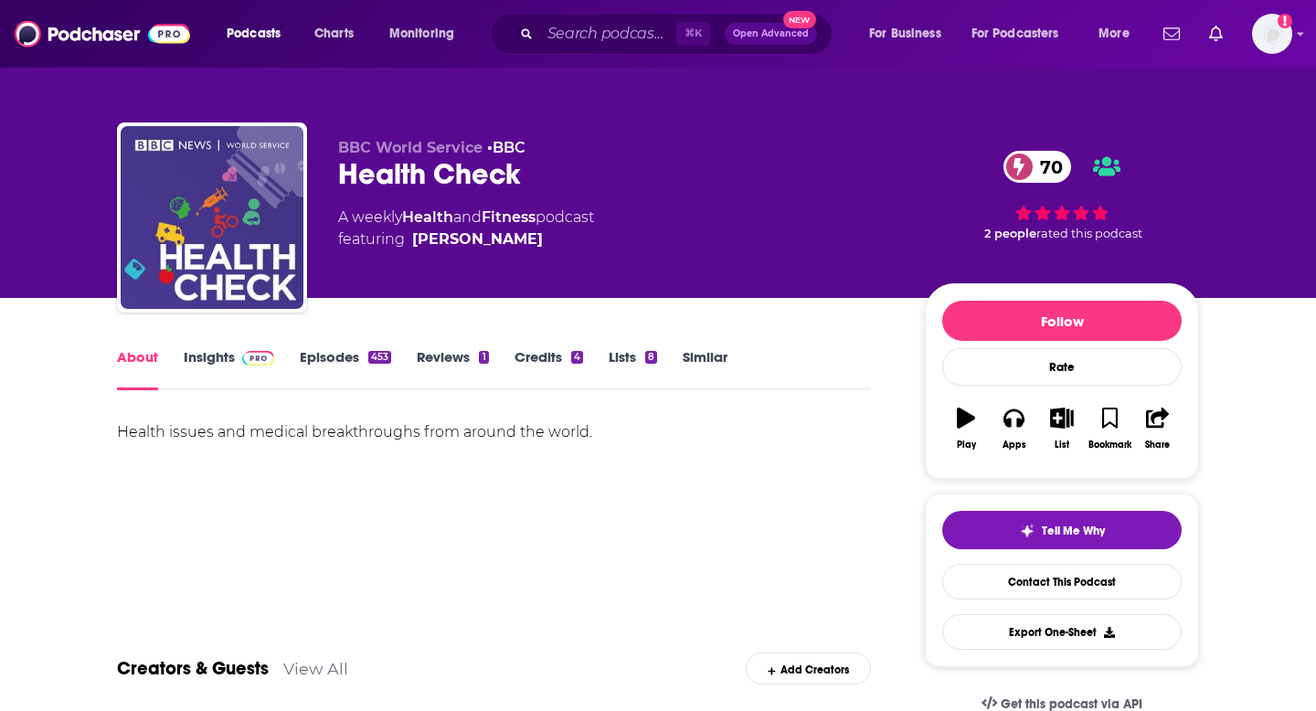
click at [212, 357] on link "Insights" at bounding box center [229, 369] width 90 height 42
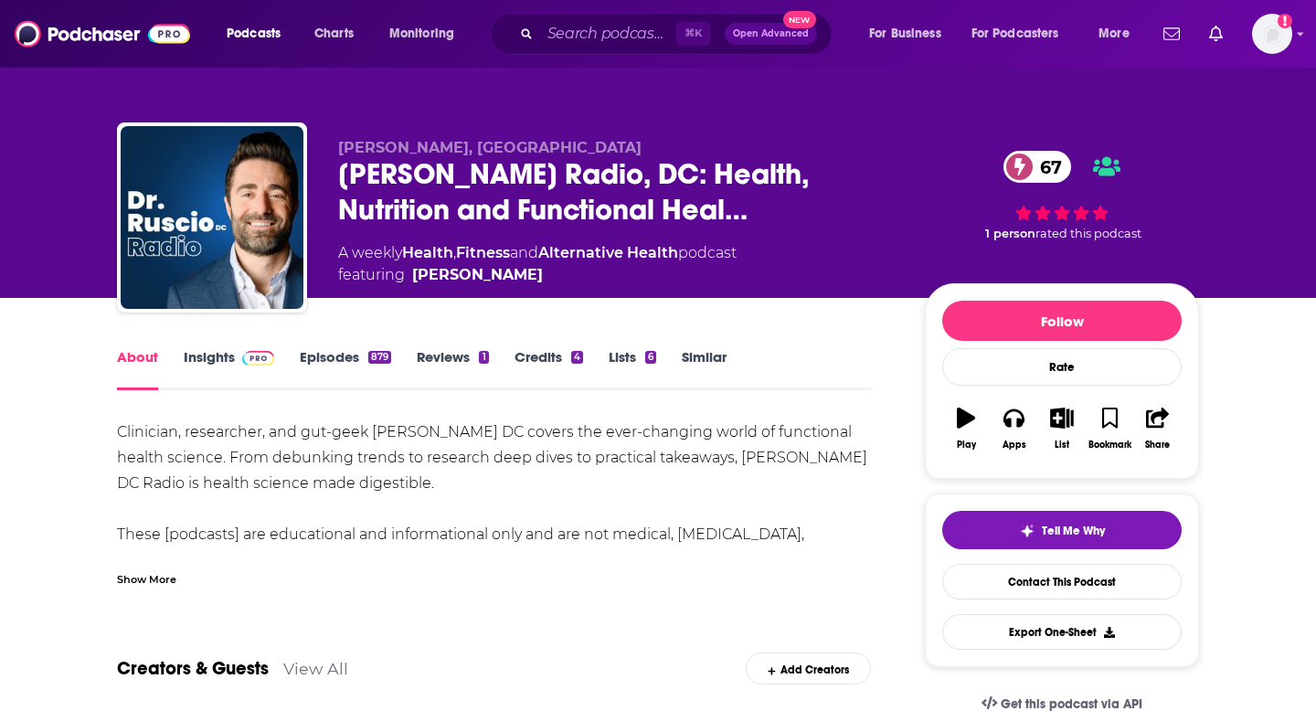
click at [228, 356] on link "Insights" at bounding box center [229, 369] width 90 height 42
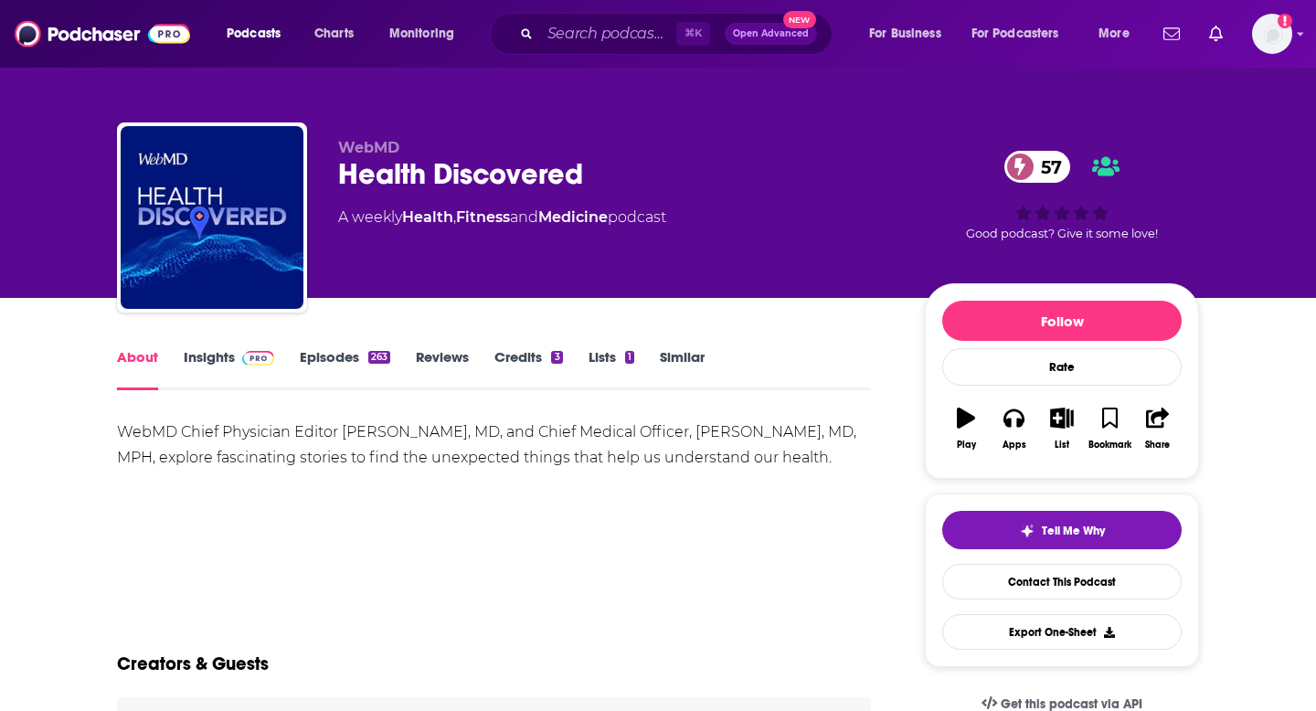
click at [242, 348] on span at bounding box center [258, 356] width 32 height 17
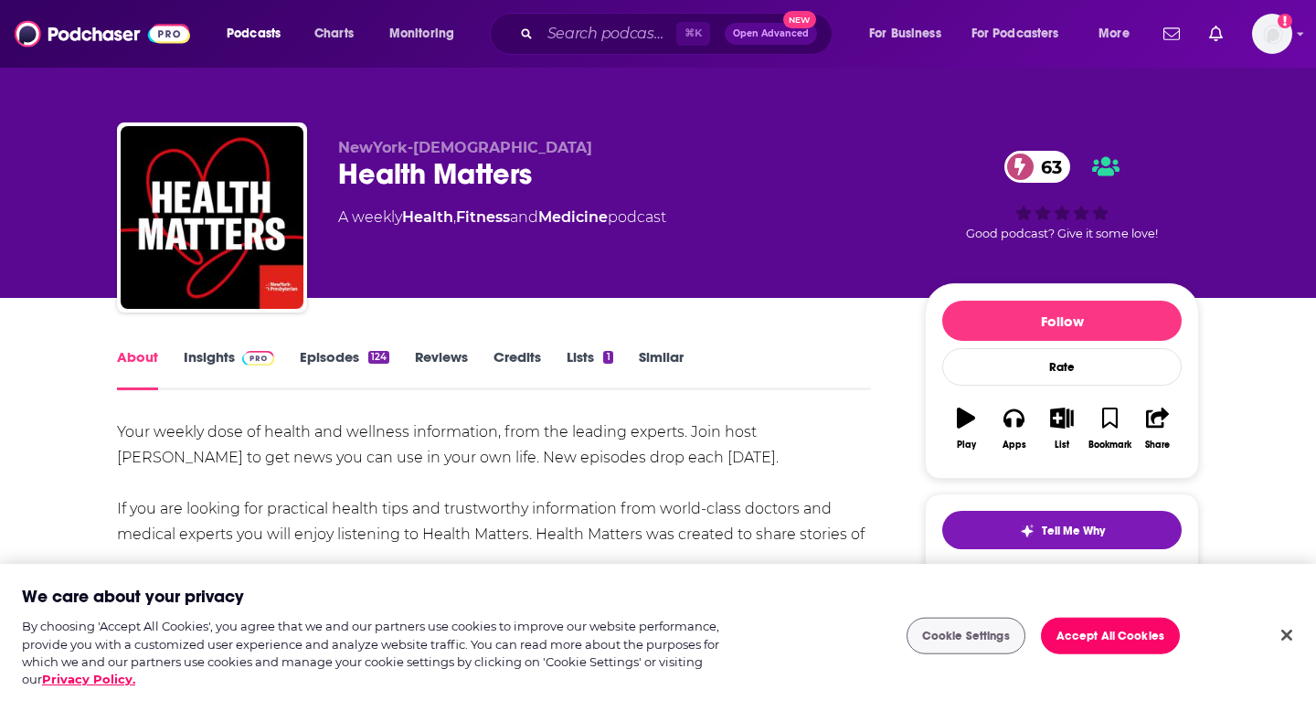
click at [217, 359] on link "Insights" at bounding box center [229, 369] width 90 height 42
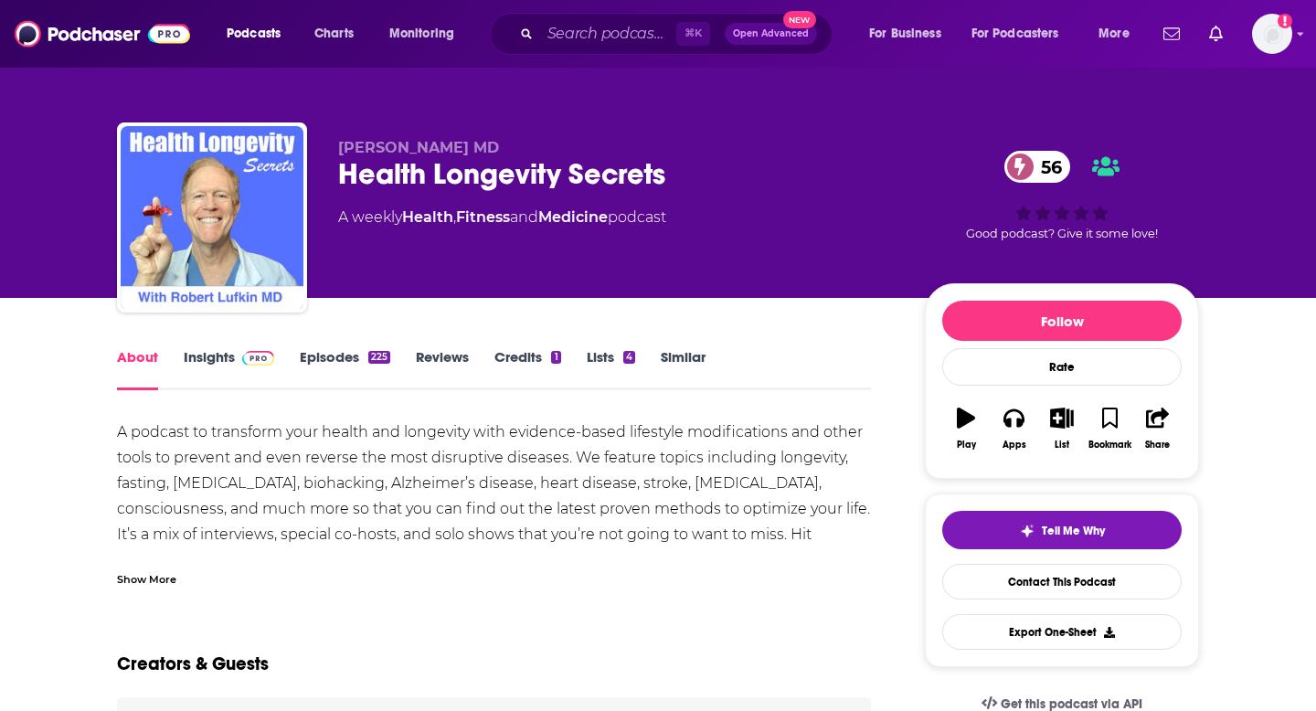
click at [267, 380] on link "Insights" at bounding box center [229, 369] width 90 height 42
click at [261, 345] on div "About Insights Episodes 225 Reviews Credits 1 Lists 4 Similar" at bounding box center [494, 367] width 754 height 45
click at [256, 359] on img at bounding box center [258, 358] width 32 height 15
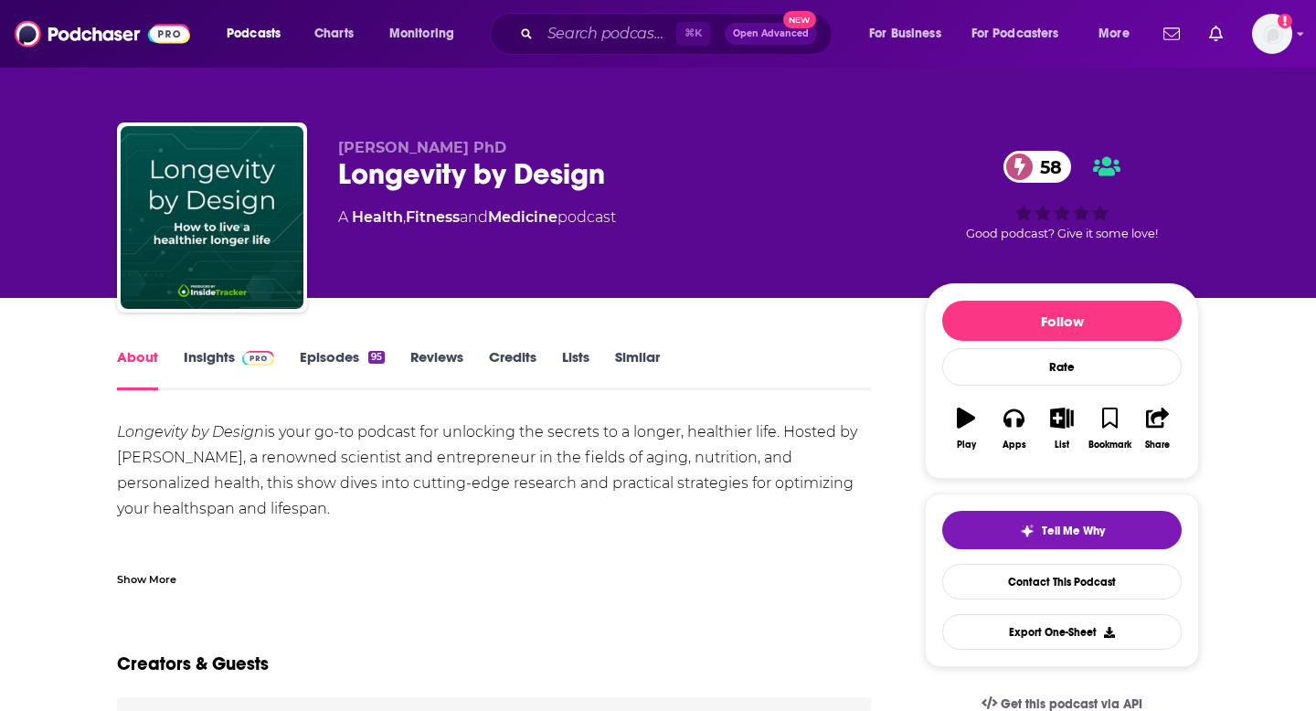
scroll to position [39, 0]
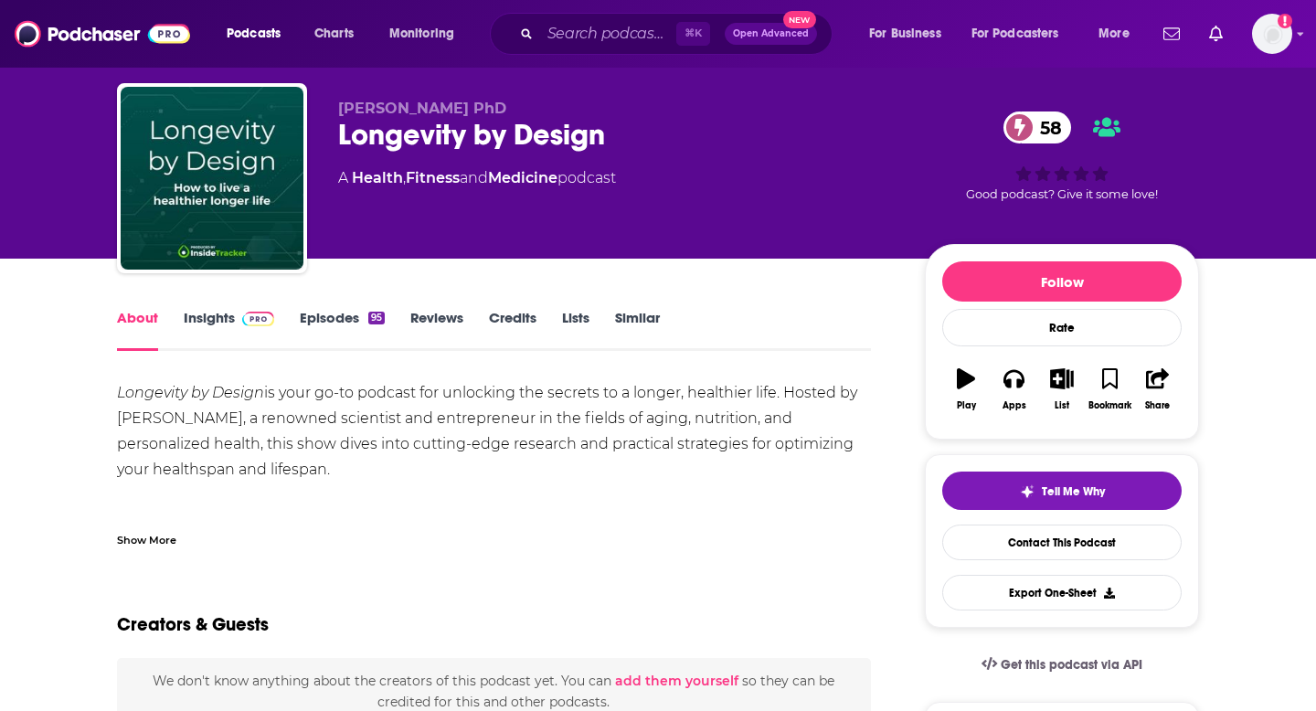
click at [229, 326] on link "Insights" at bounding box center [229, 330] width 90 height 42
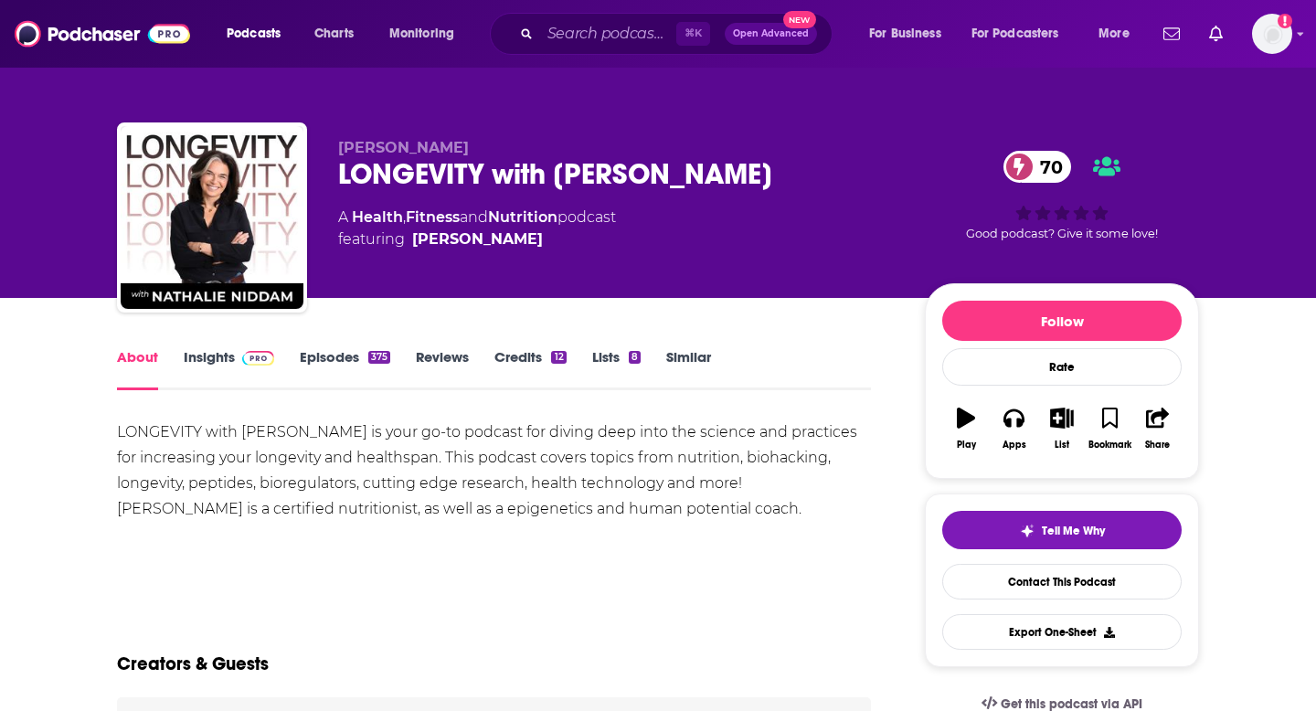
click at [228, 377] on link "Insights" at bounding box center [229, 369] width 90 height 42
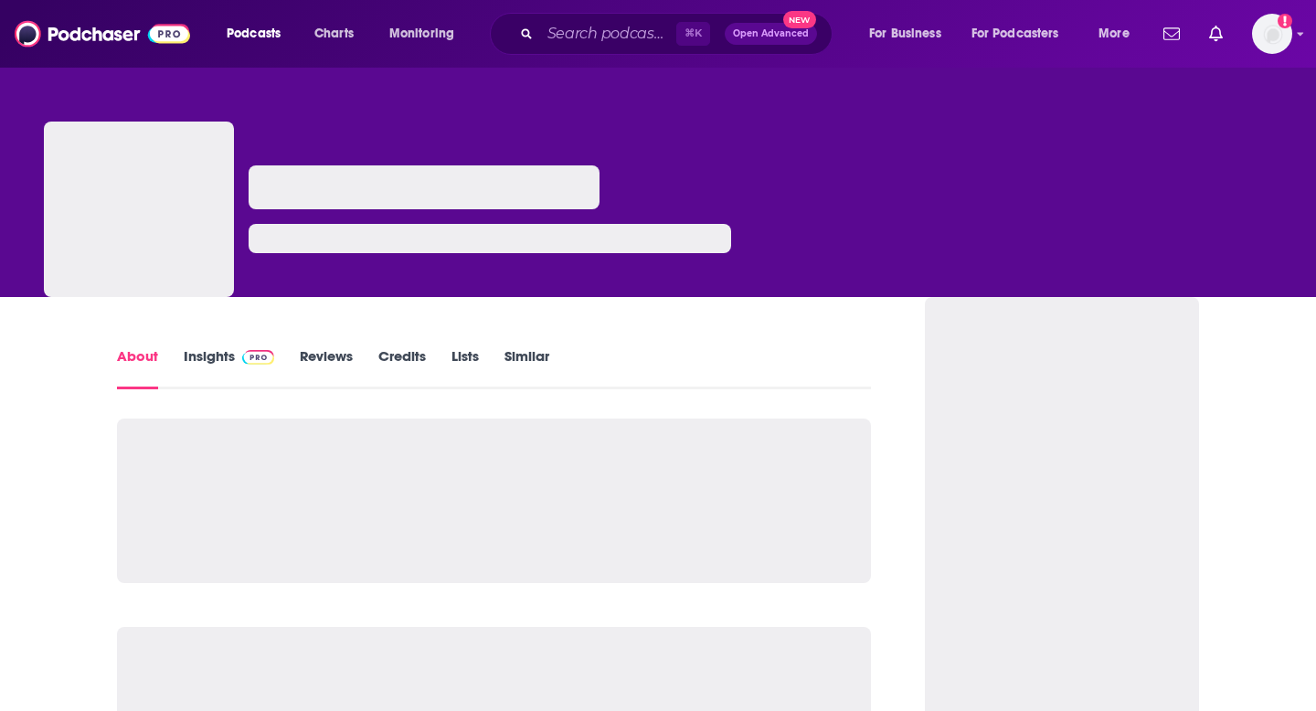
click at [198, 358] on link "Insights" at bounding box center [229, 368] width 90 height 42
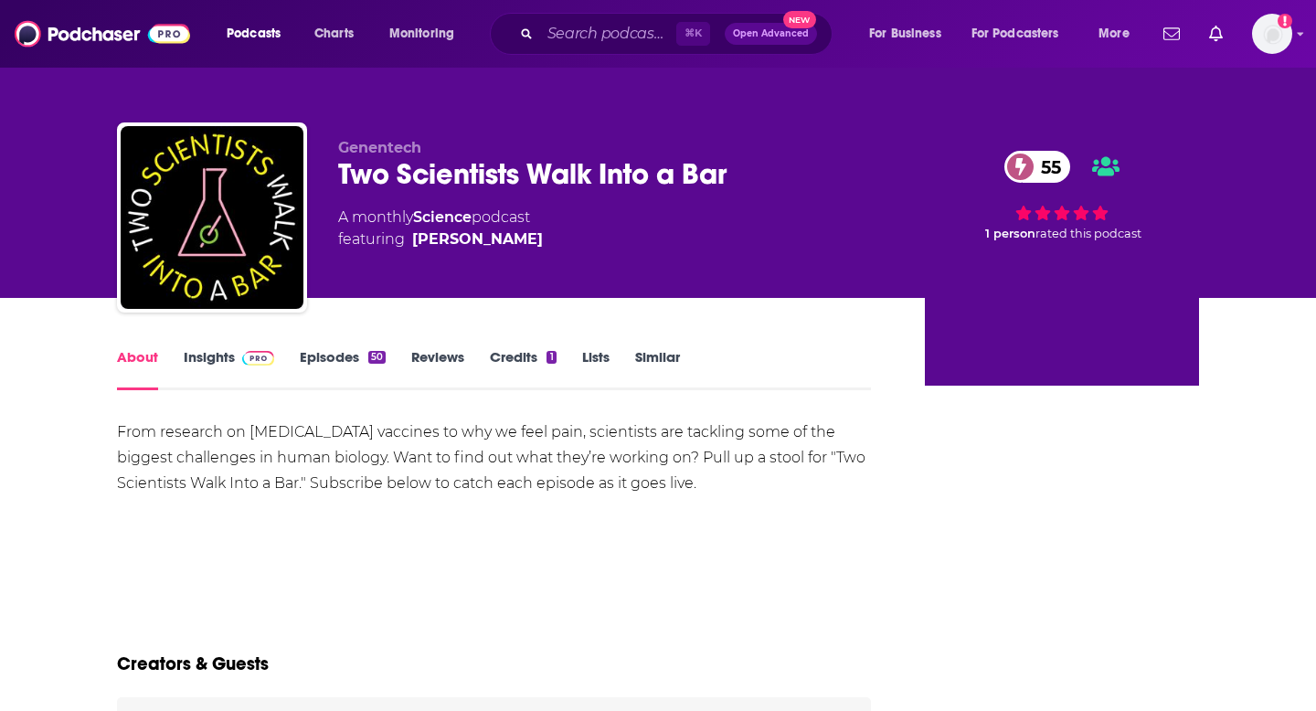
click at [207, 377] on link "Insights" at bounding box center [229, 369] width 90 height 42
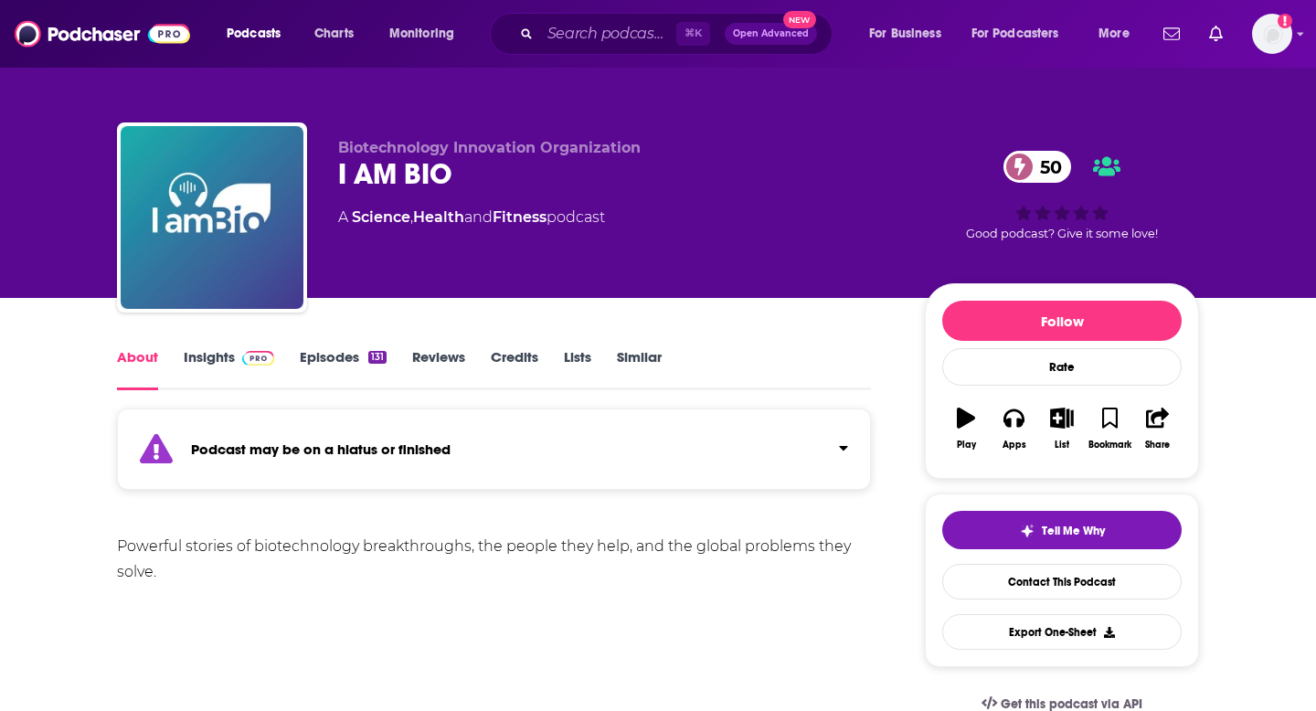
click at [194, 360] on link "Insights" at bounding box center [229, 369] width 90 height 42
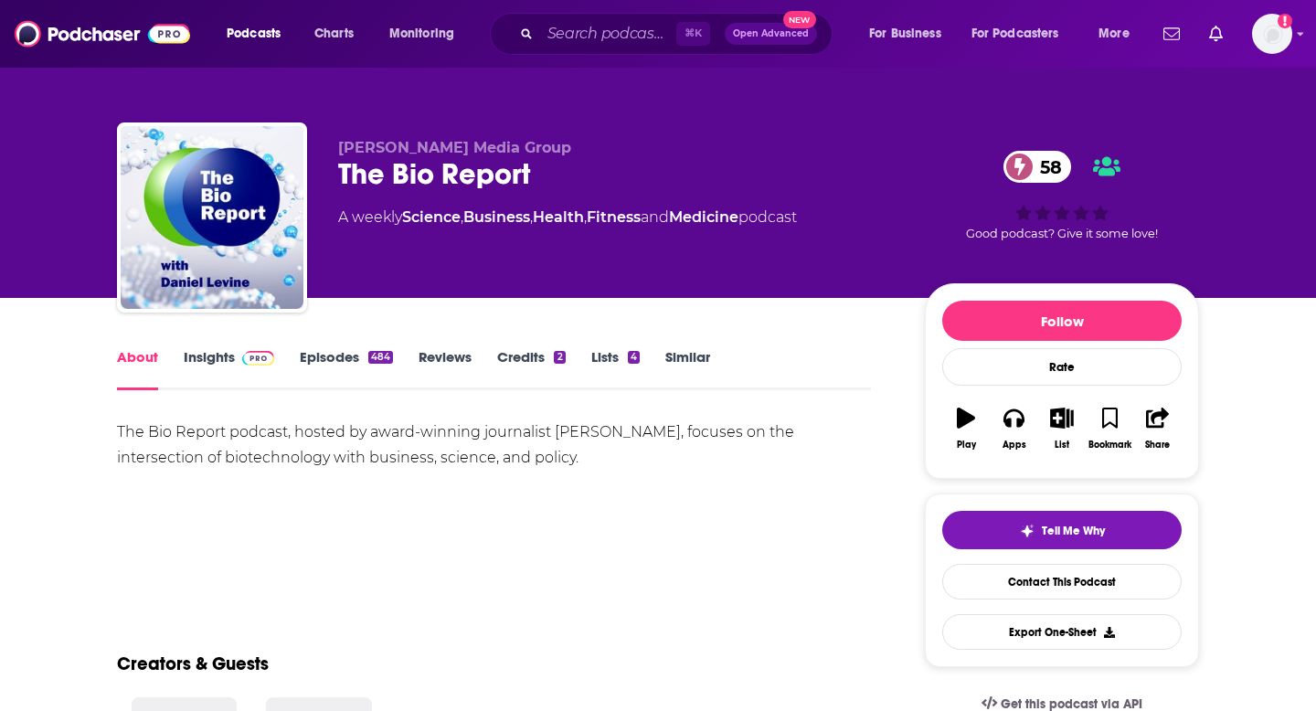
click at [232, 349] on link "Insights" at bounding box center [229, 369] width 90 height 42
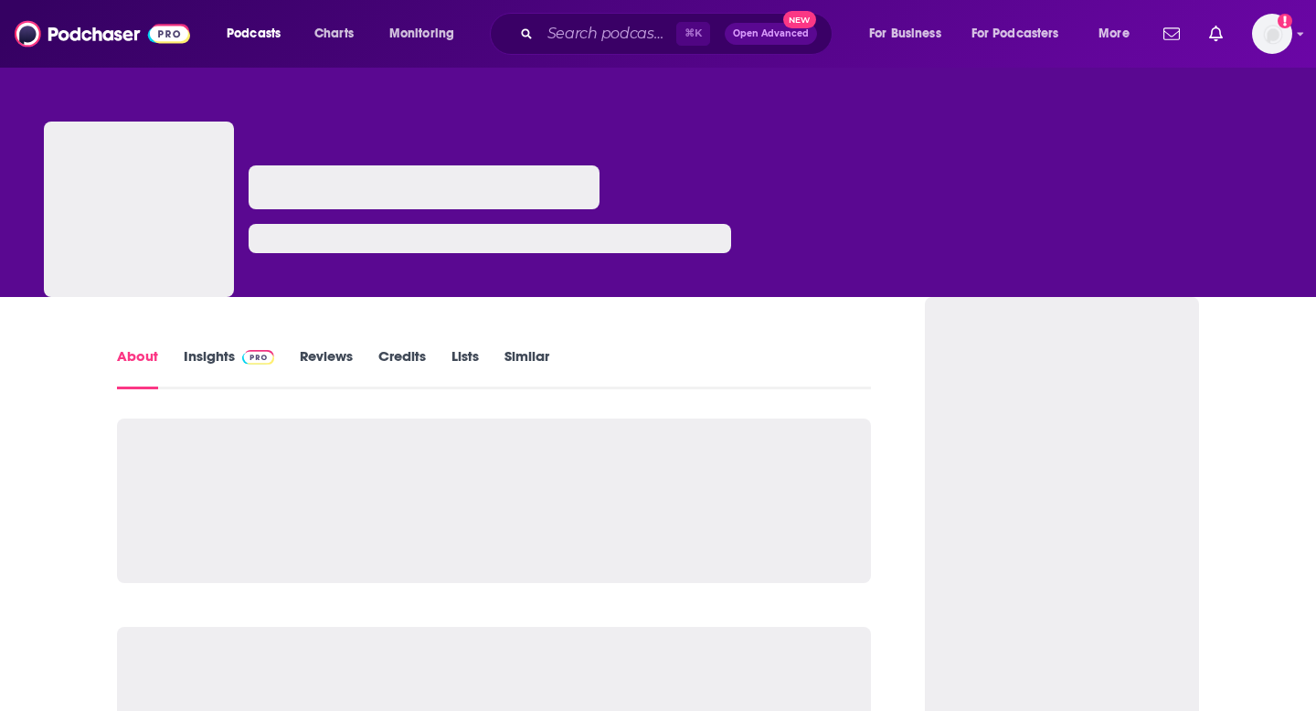
click at [215, 386] on link "Insights" at bounding box center [229, 368] width 90 height 42
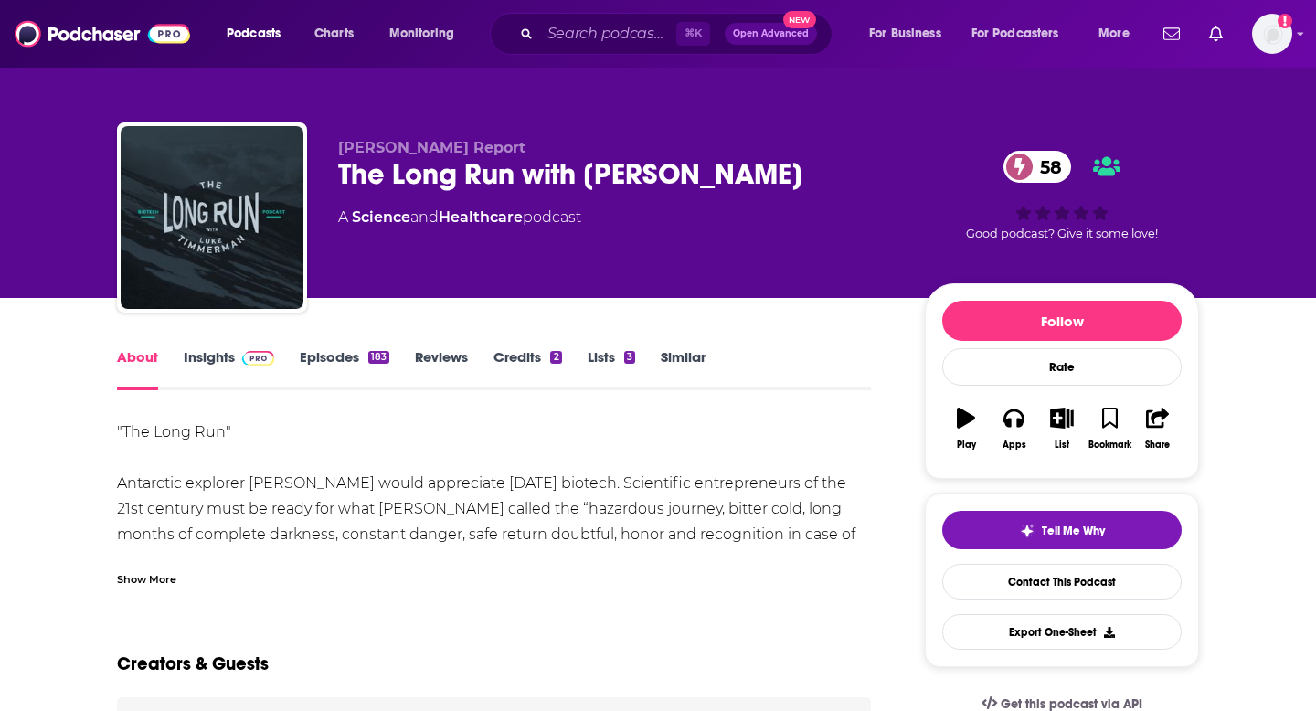
click at [207, 357] on link "Insights" at bounding box center [229, 369] width 90 height 42
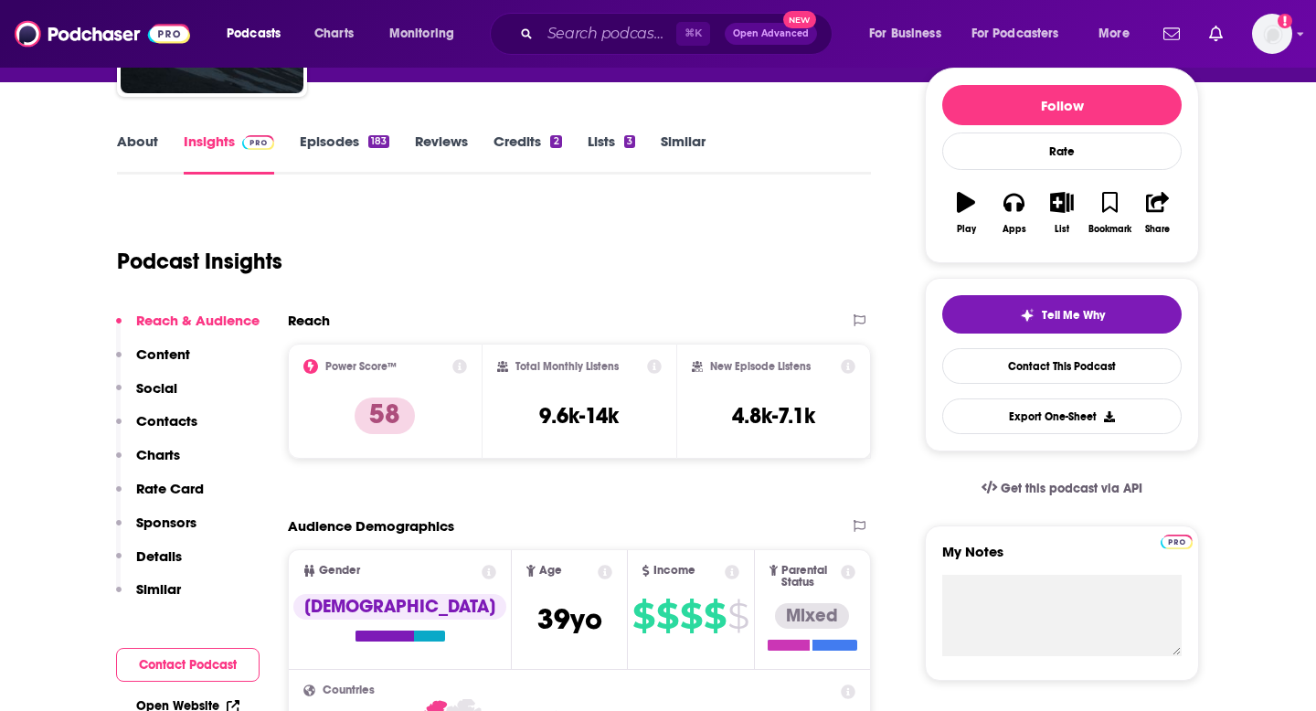
scroll to position [229, 0]
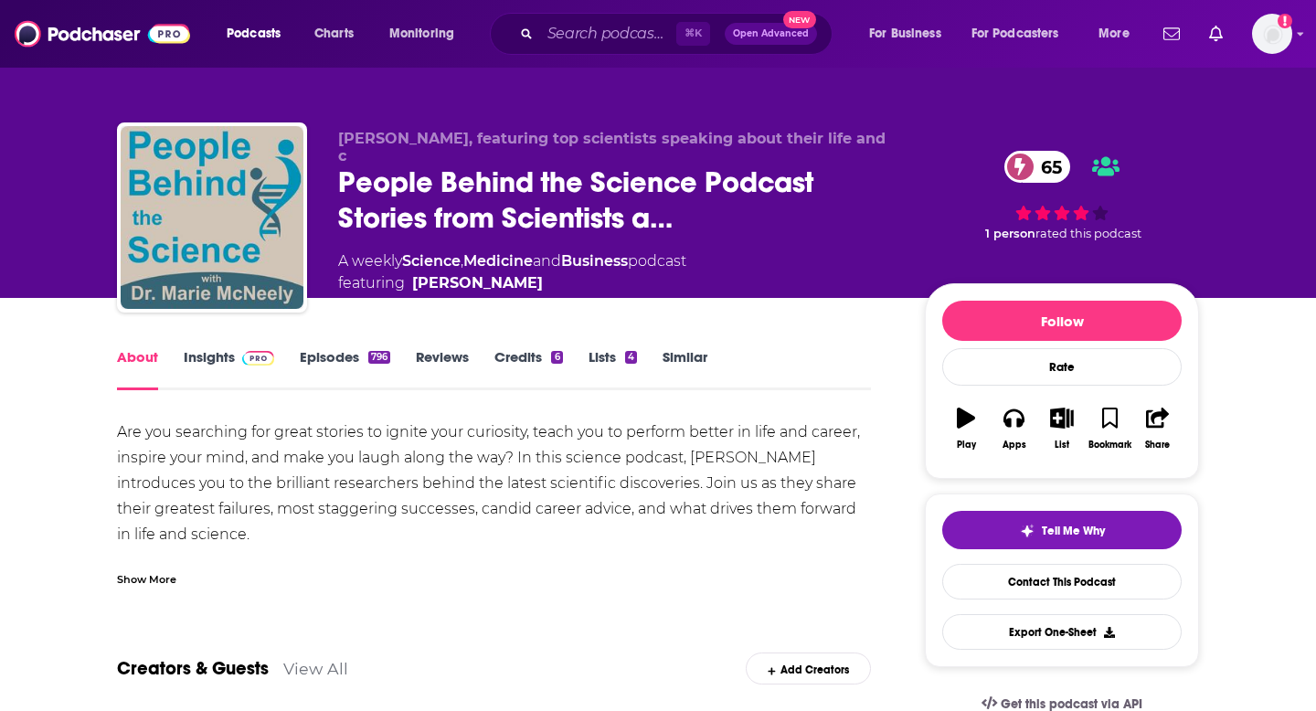
click at [258, 375] on link "Insights" at bounding box center [229, 369] width 90 height 42
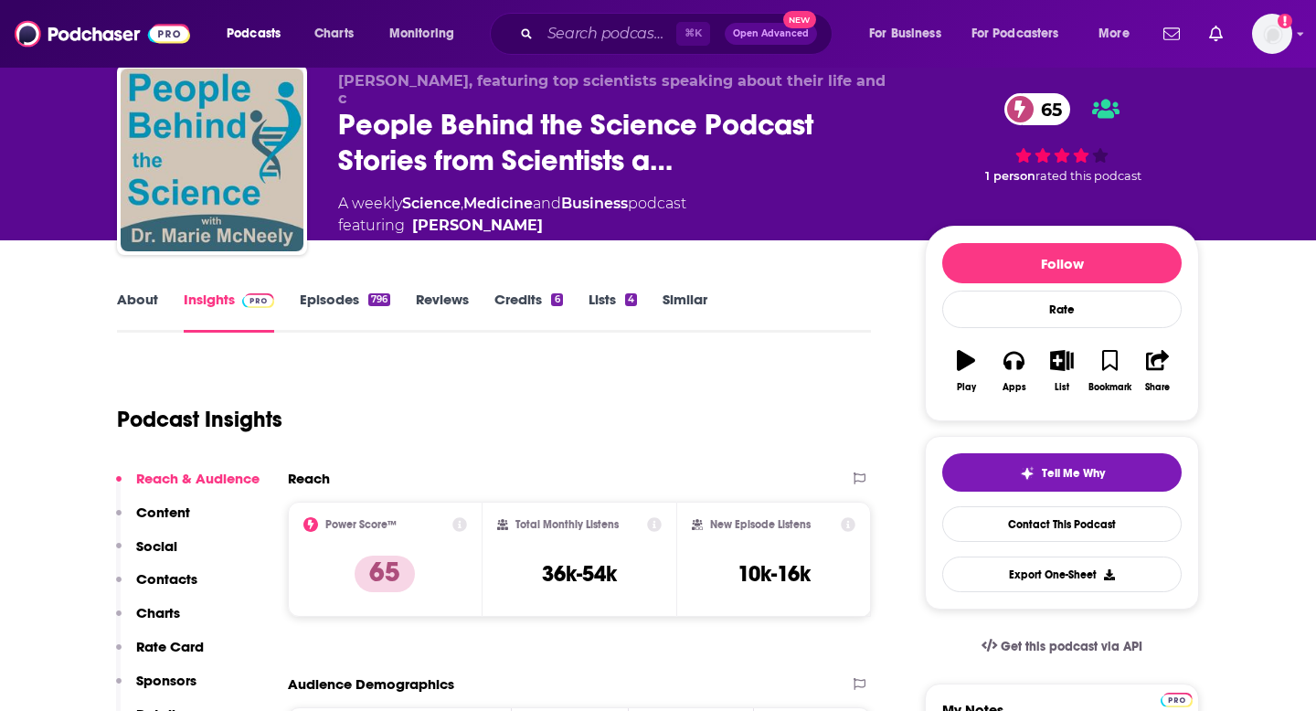
scroll to position [64, 0]
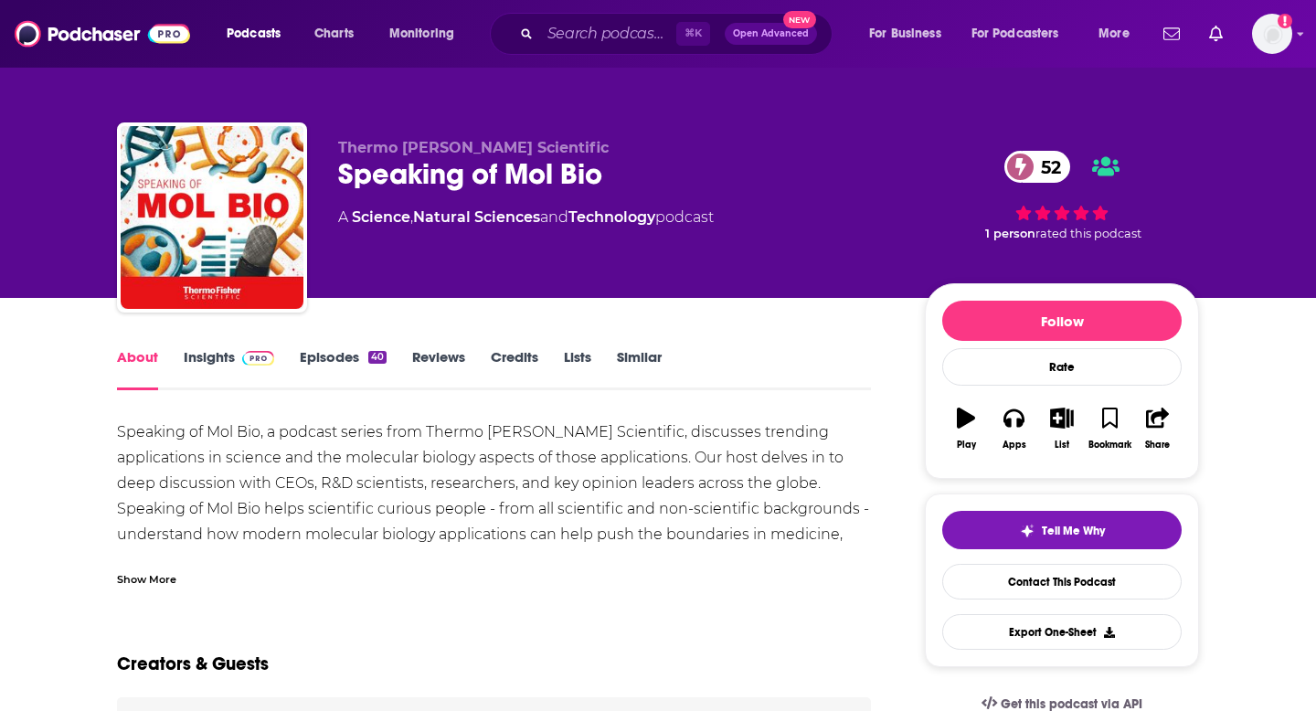
click at [270, 368] on link "Insights" at bounding box center [229, 369] width 90 height 42
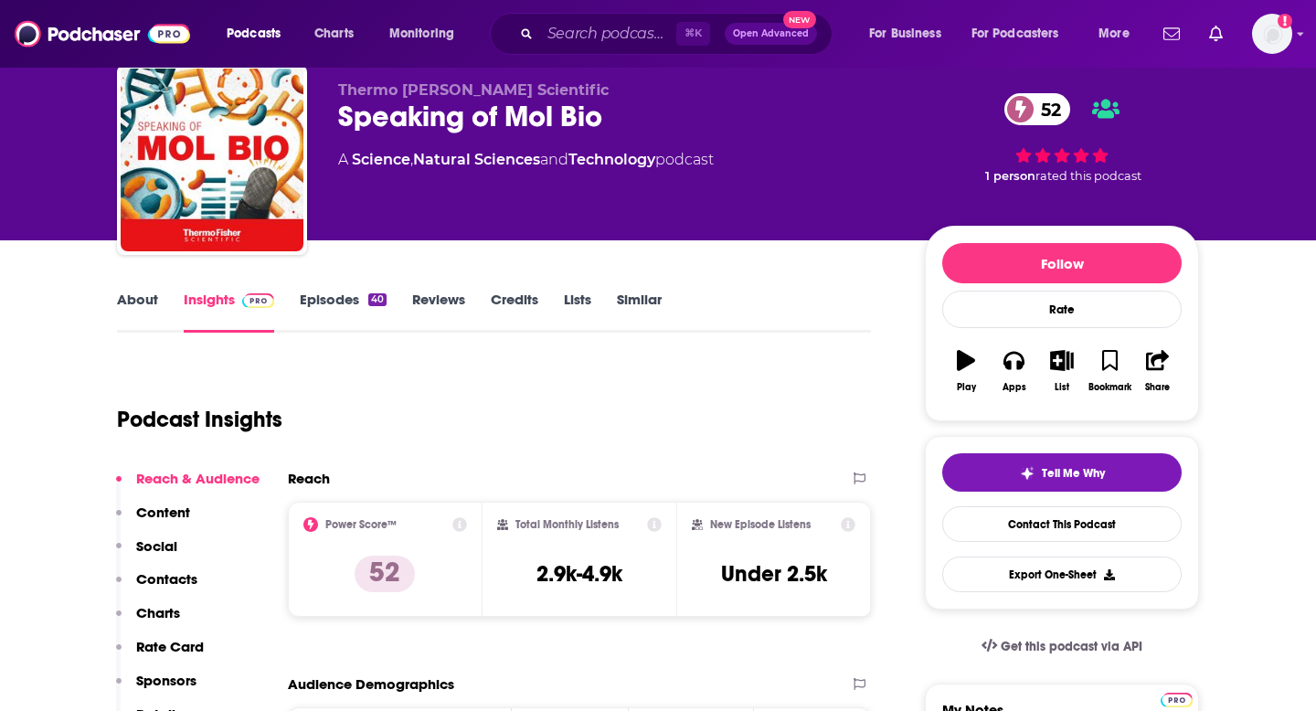
scroll to position [71, 0]
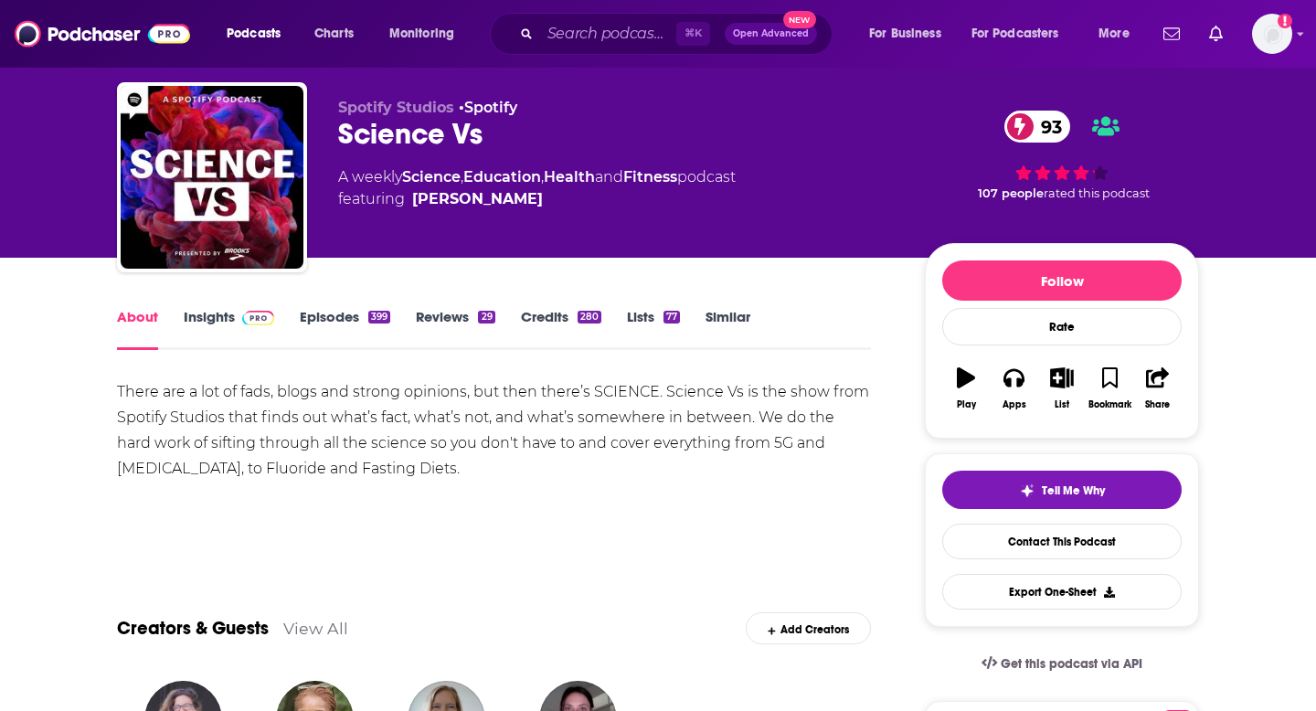
scroll to position [33, 0]
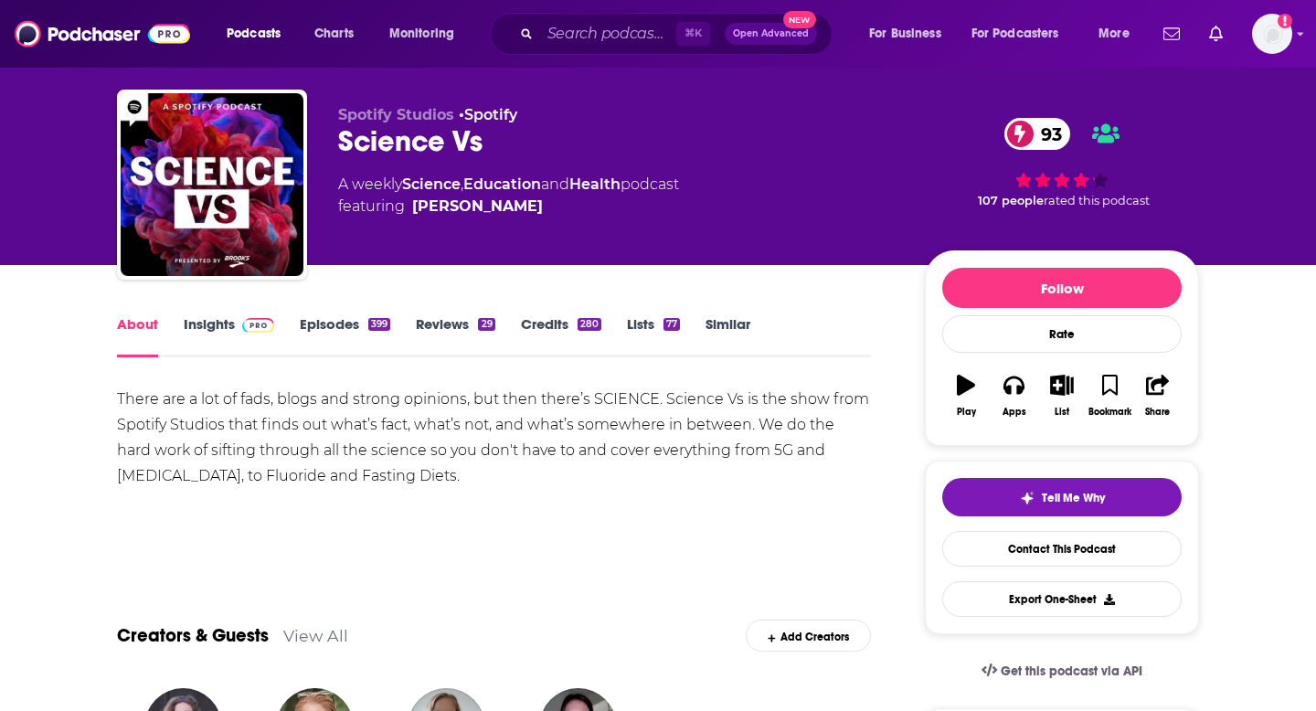
click at [222, 322] on link "Insights" at bounding box center [229, 336] width 90 height 42
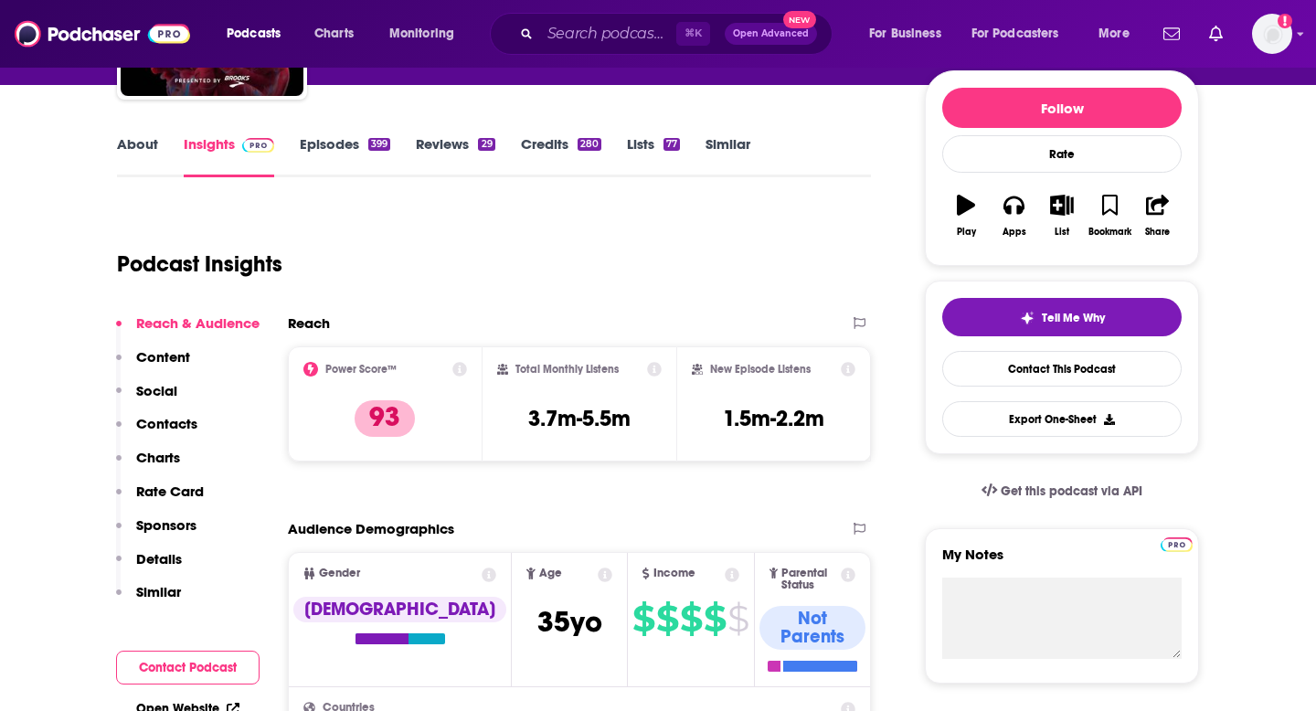
scroll to position [224, 0]
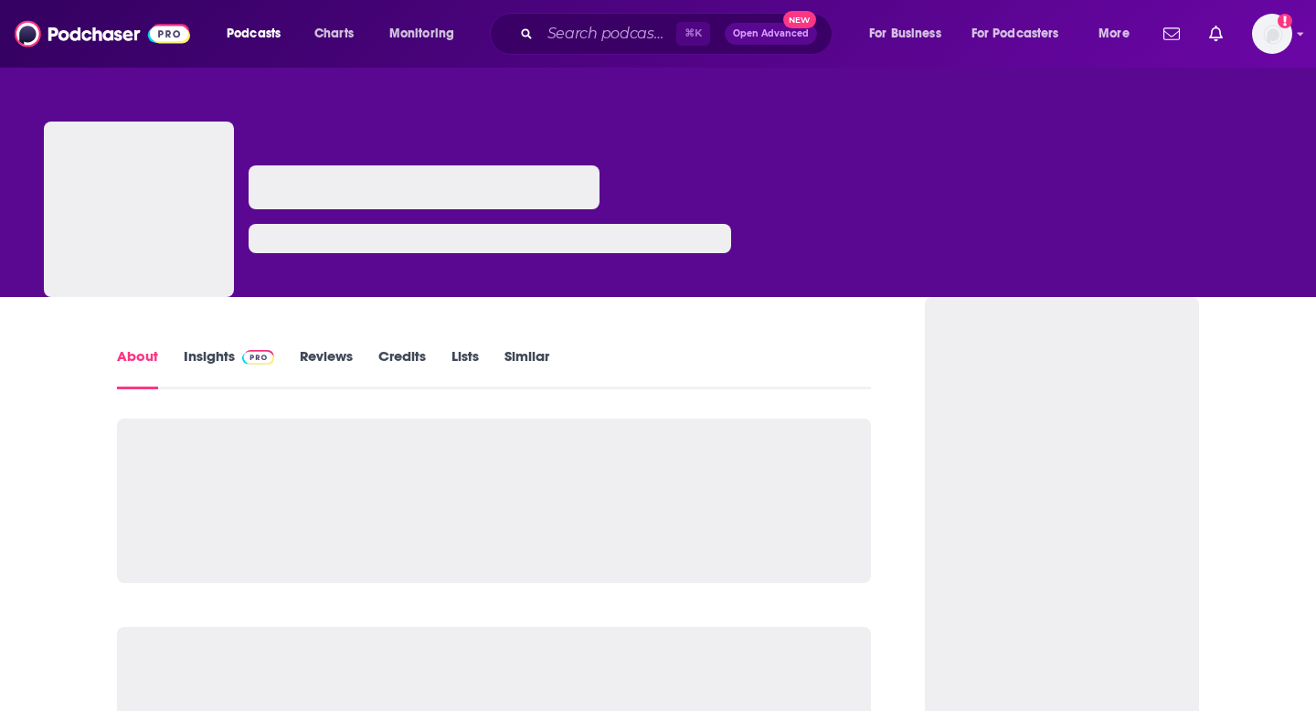
click at [263, 354] on img at bounding box center [258, 357] width 32 height 15
click at [228, 373] on link "Insights" at bounding box center [229, 368] width 90 height 42
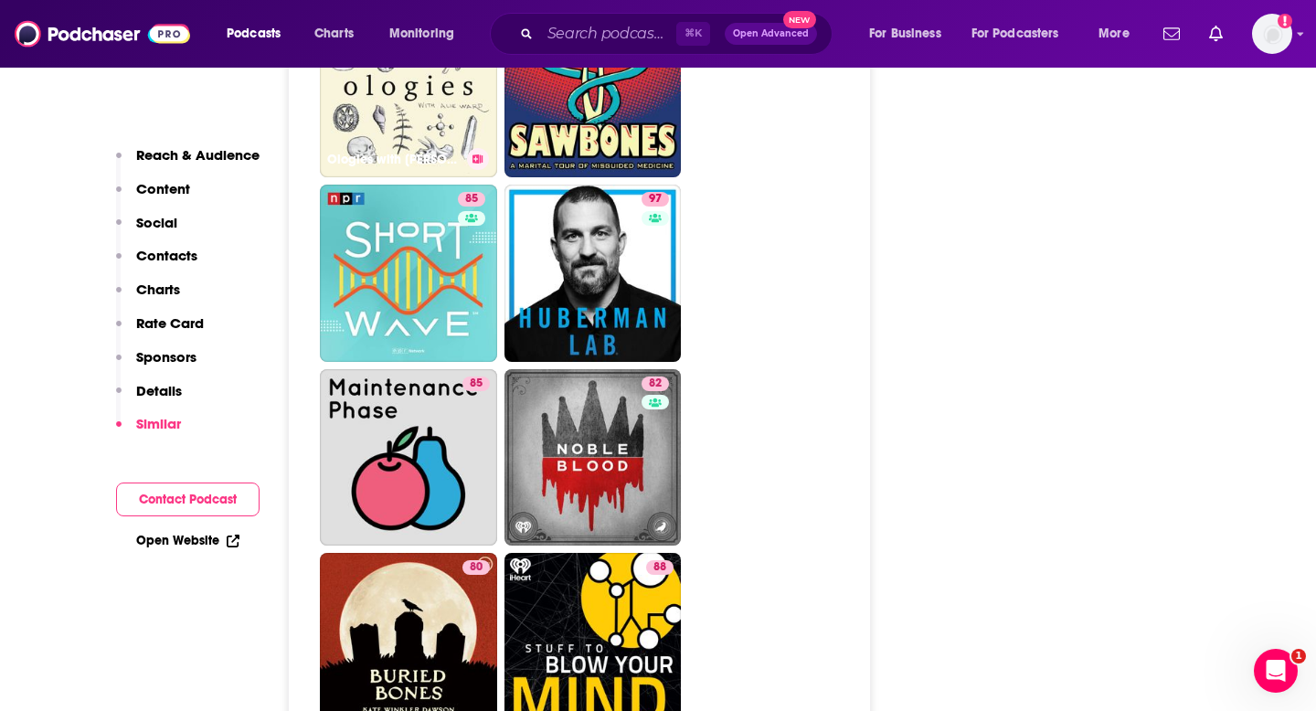
scroll to position [4514, 0]
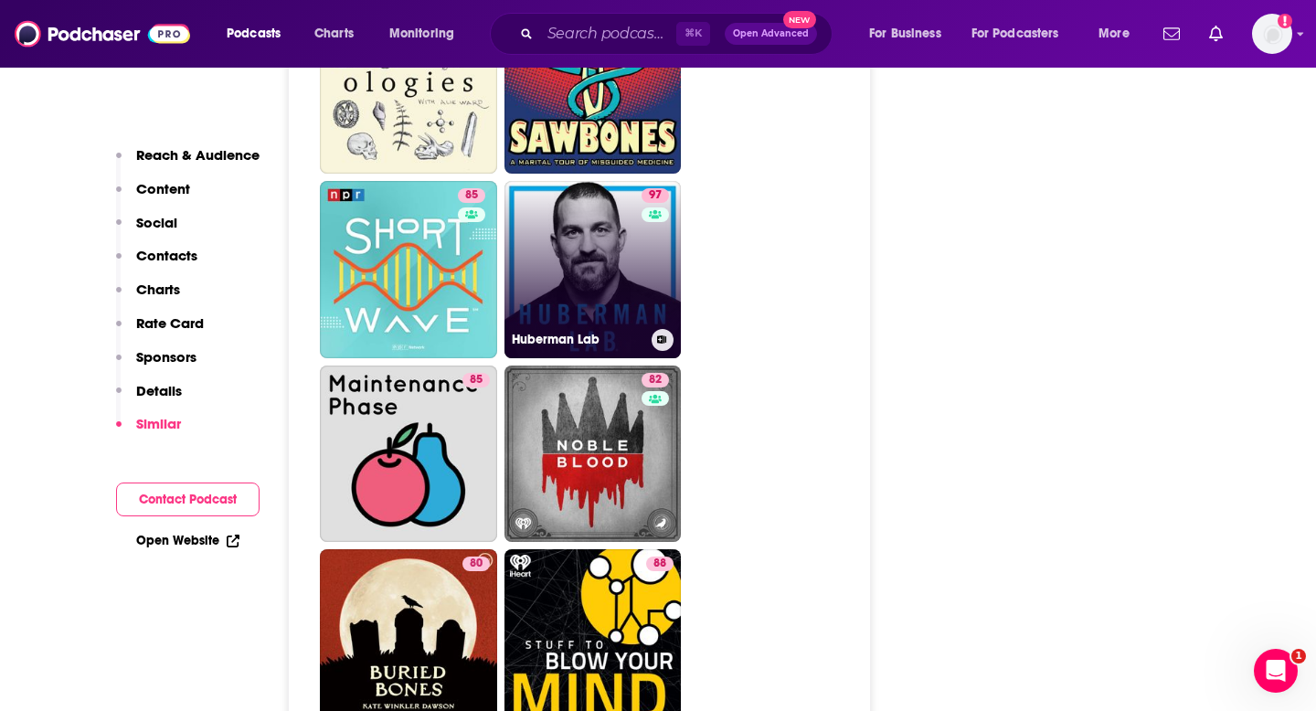
click at [575, 248] on link "97 Huberman Lab" at bounding box center [592, 269] width 177 height 177
type input "https://www.podchaser.com/podcasts/huberman-lab-1576373"
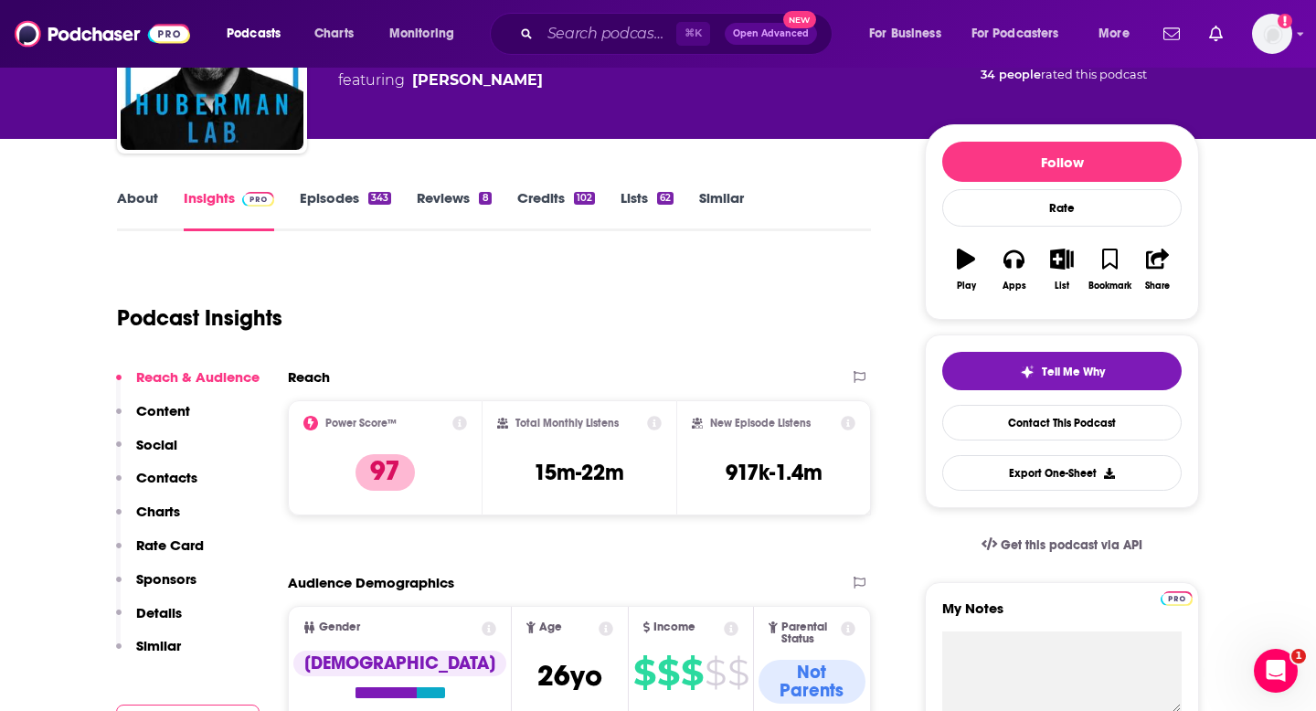
scroll to position [186, 0]
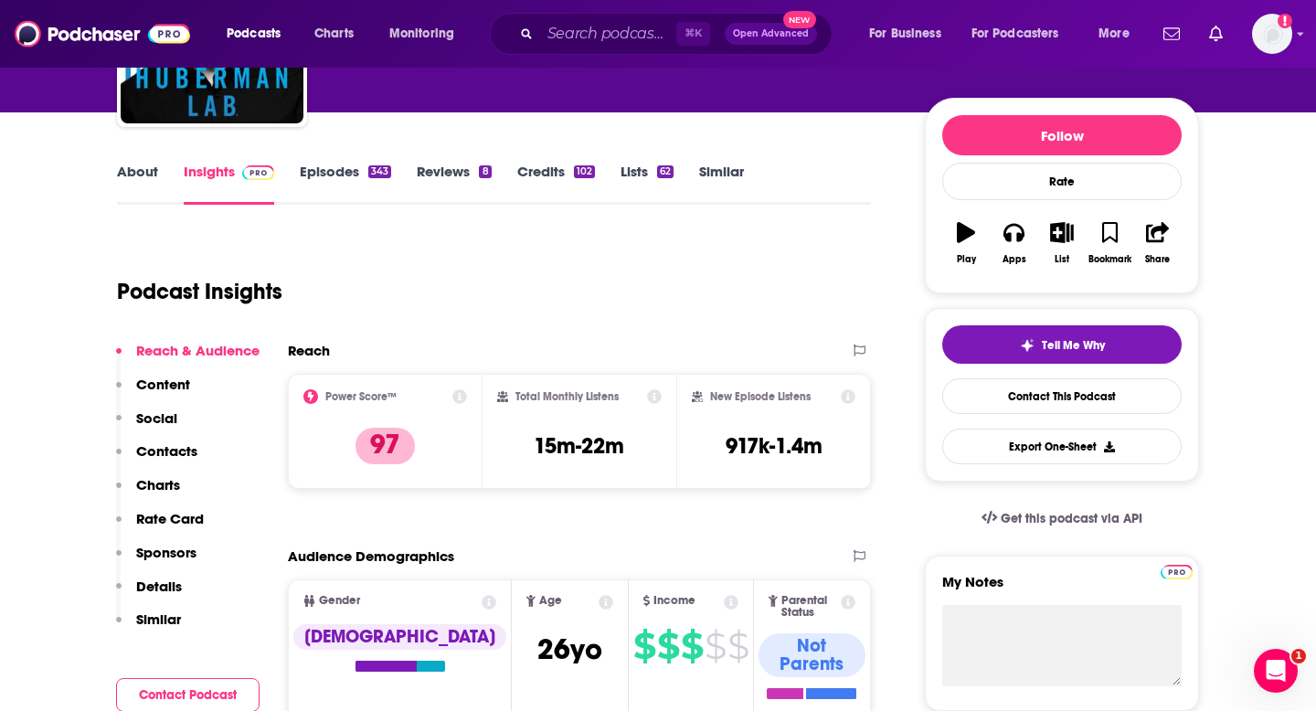
click at [121, 168] on link "About" at bounding box center [137, 184] width 41 height 42
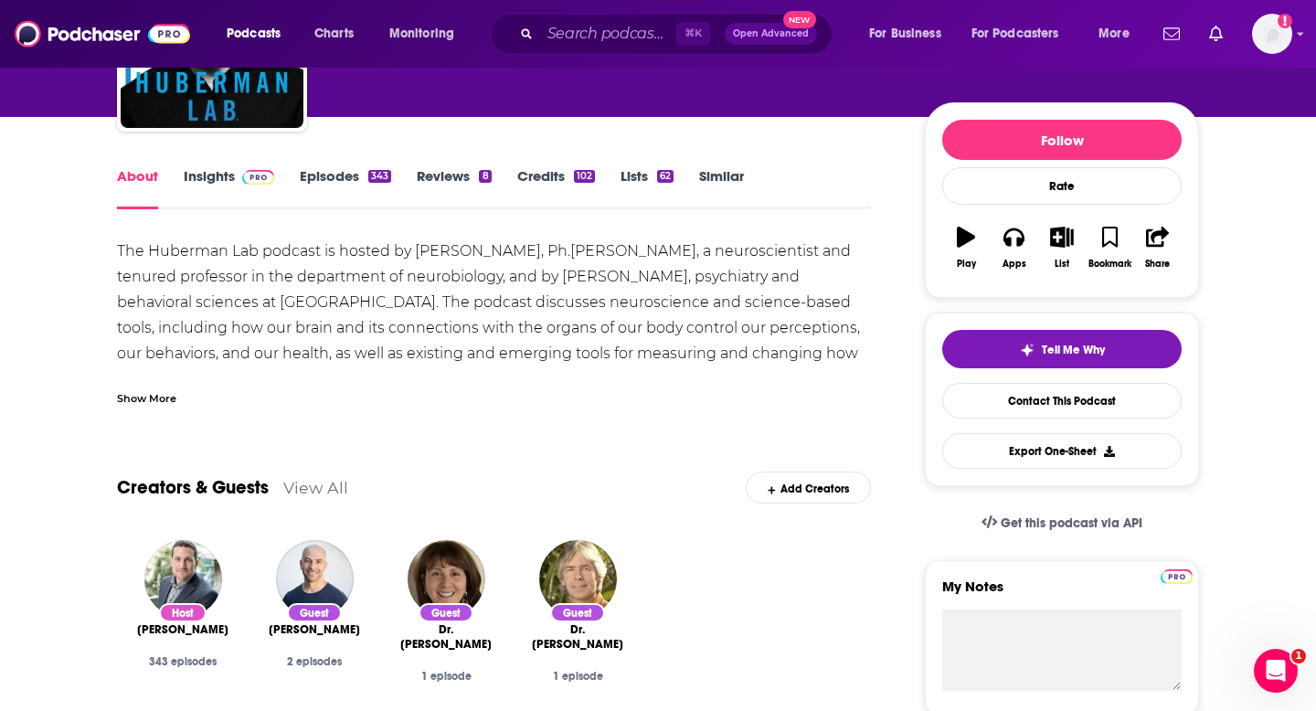
scroll to position [172, 0]
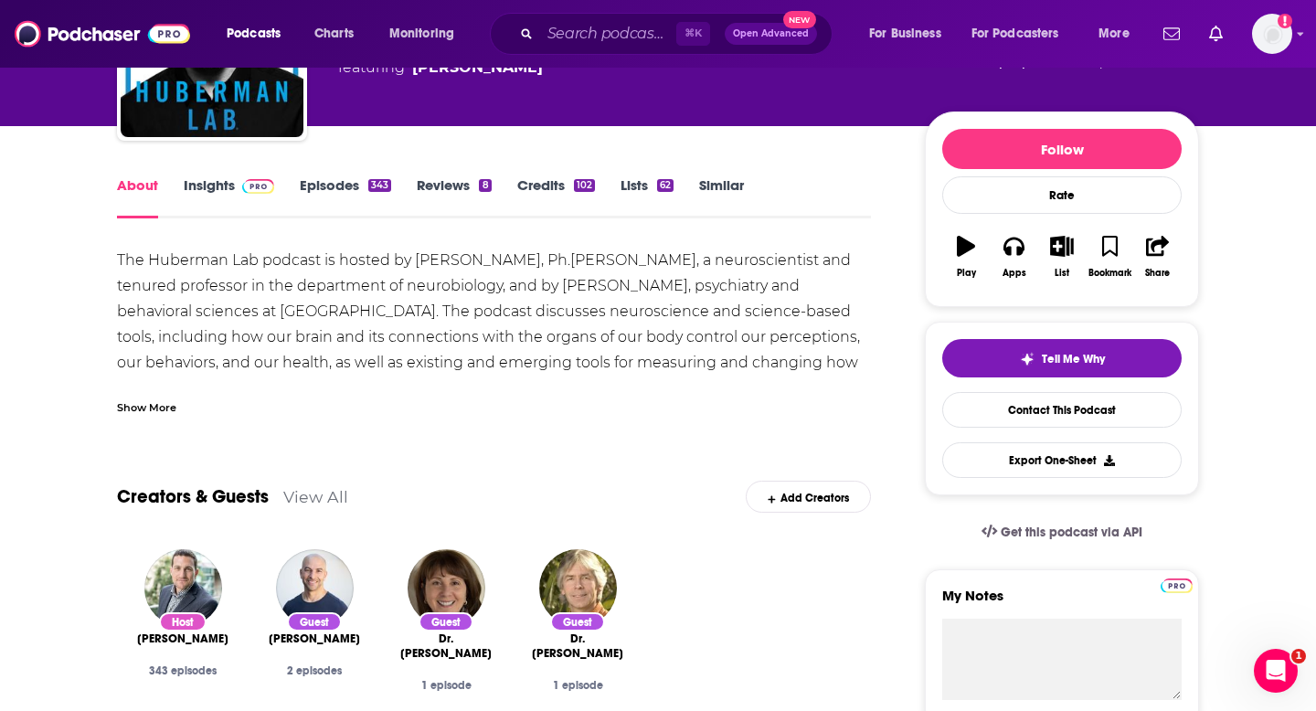
click at [228, 189] on link "Insights" at bounding box center [229, 197] width 90 height 42
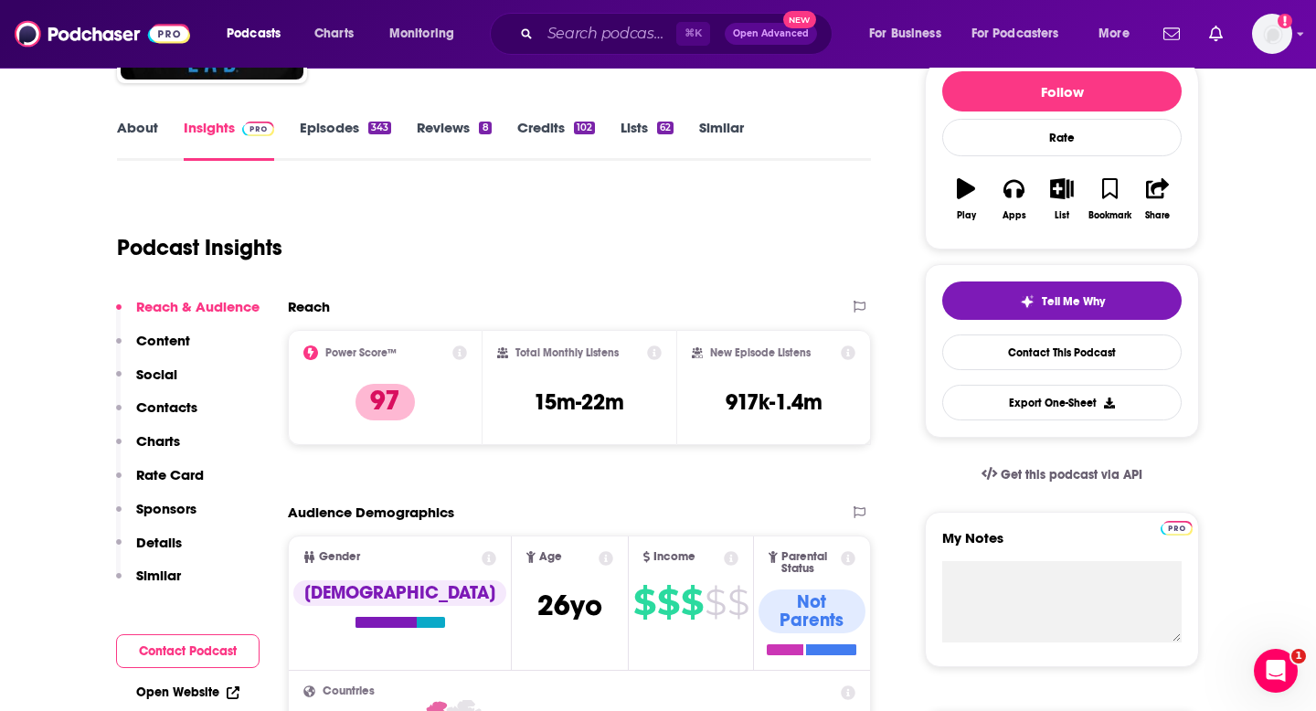
scroll to position [235, 0]
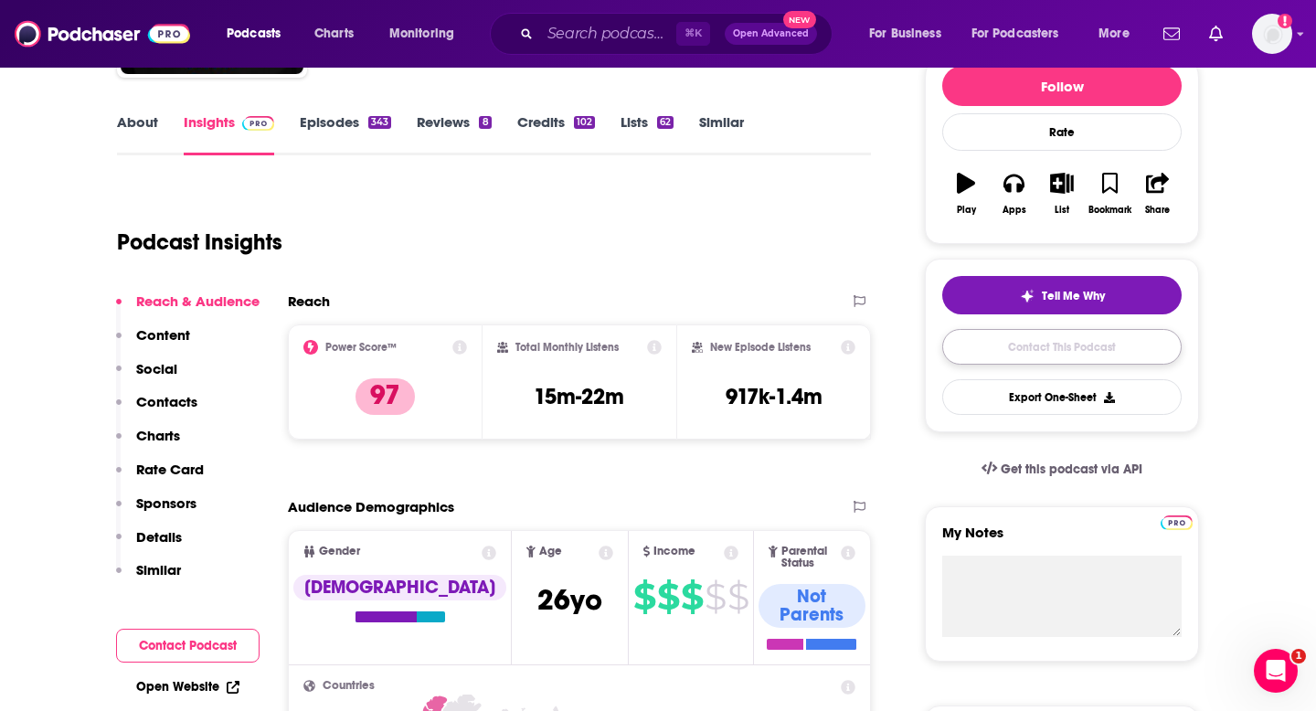
click at [1030, 342] on link "Contact This Podcast" at bounding box center [1061, 347] width 239 height 36
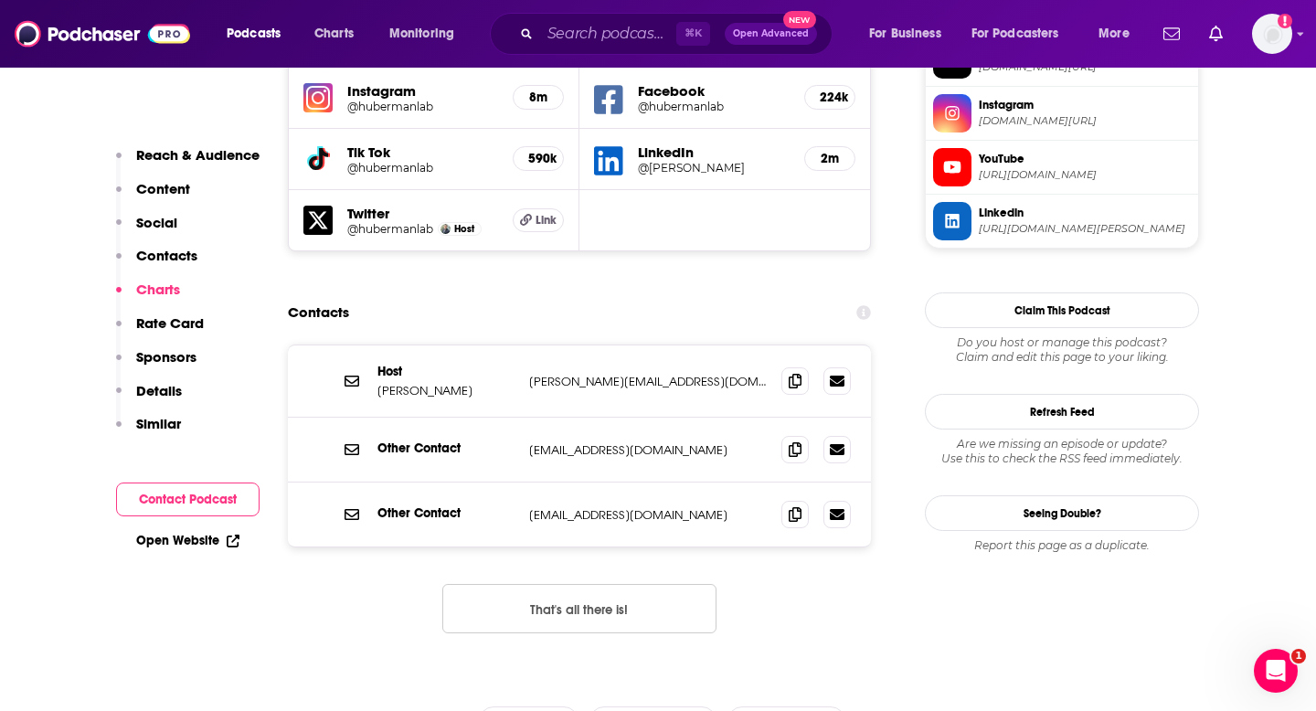
scroll to position [1725, 0]
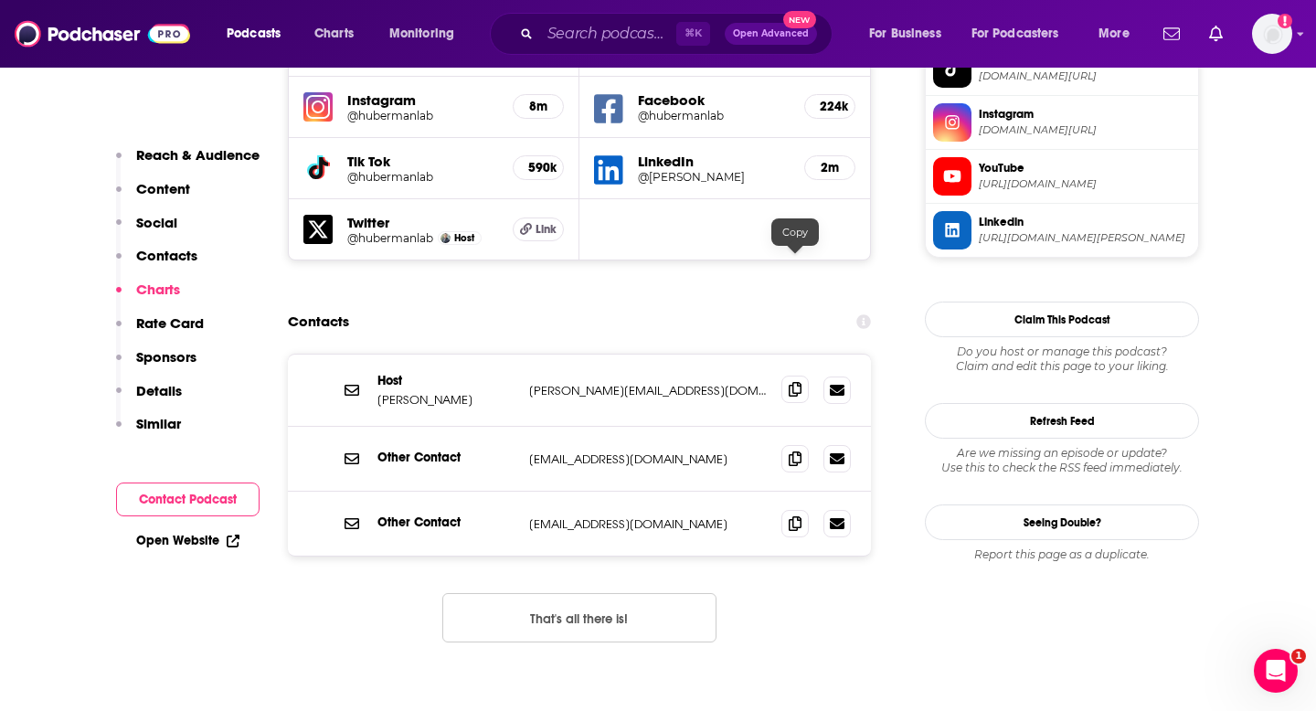
click at [802, 376] on span at bounding box center [794, 389] width 27 height 27
click at [789, 382] on icon at bounding box center [795, 389] width 13 height 15
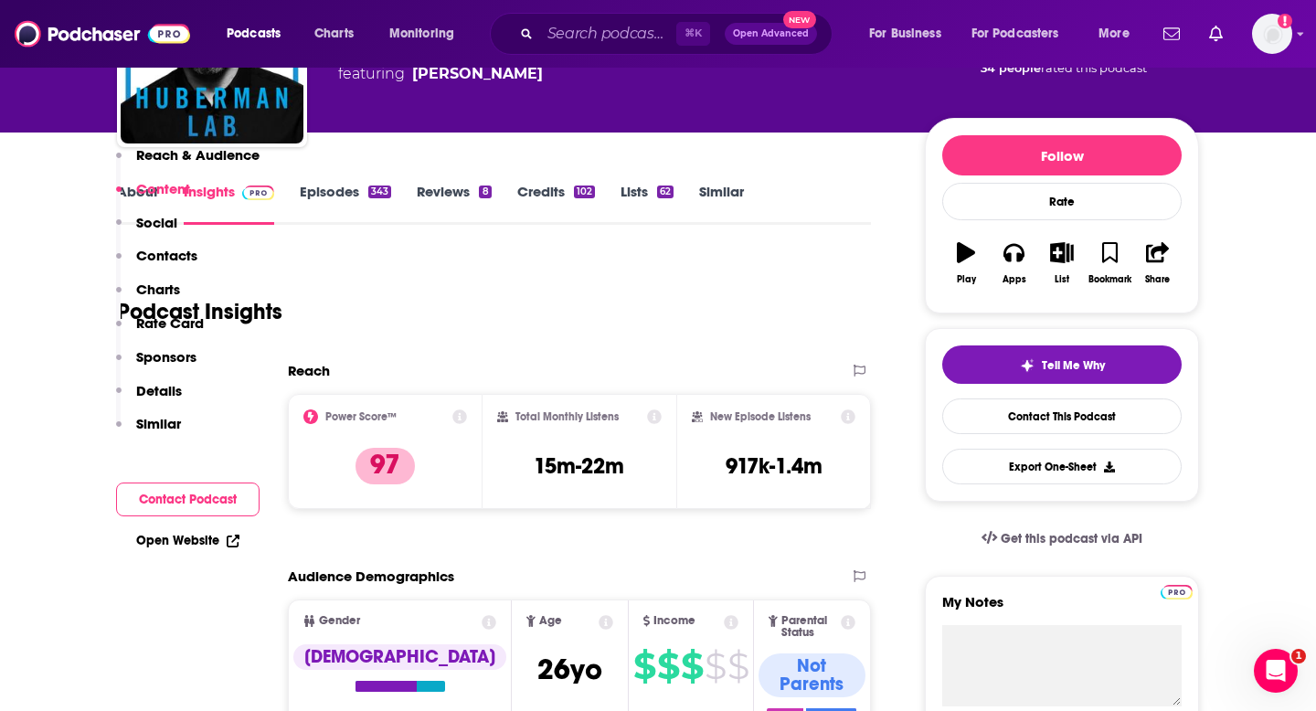
scroll to position [0, 0]
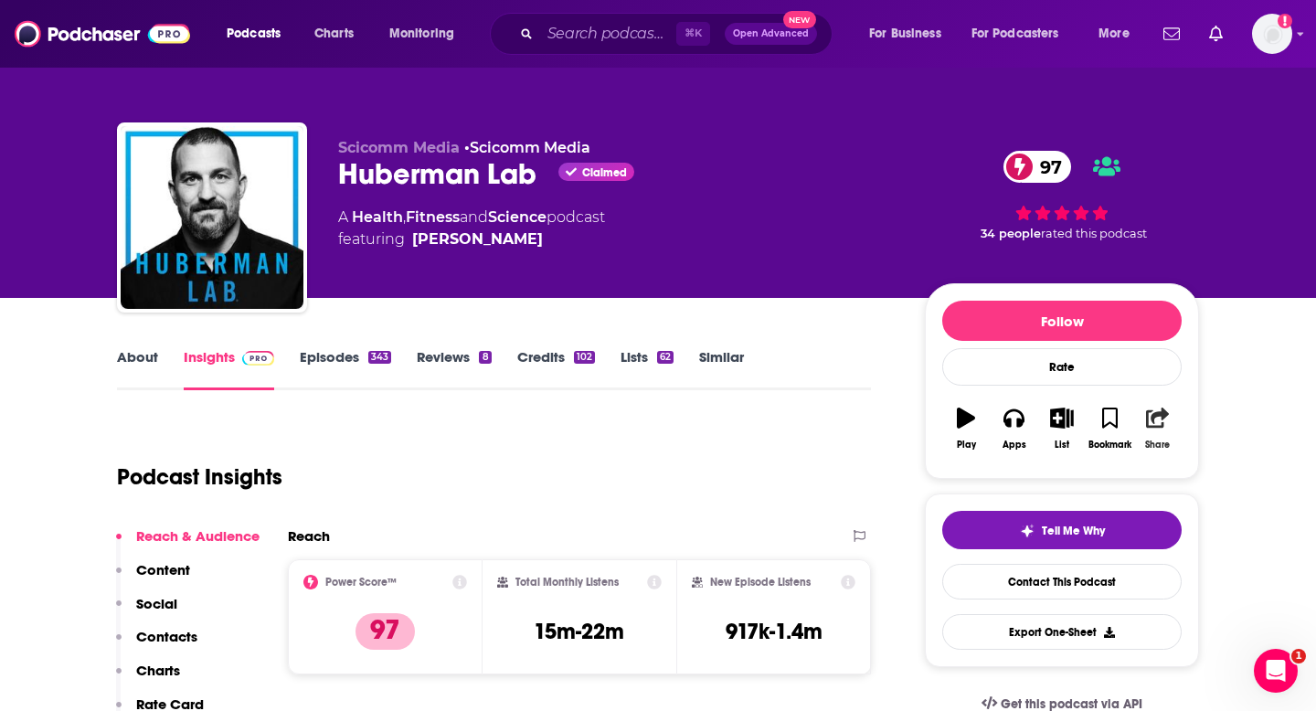
click at [1163, 421] on icon "button" at bounding box center [1157, 418] width 23 height 20
click at [1315, 506] on icon "Show Share dropdown" at bounding box center [1315, 512] width 11 height 15
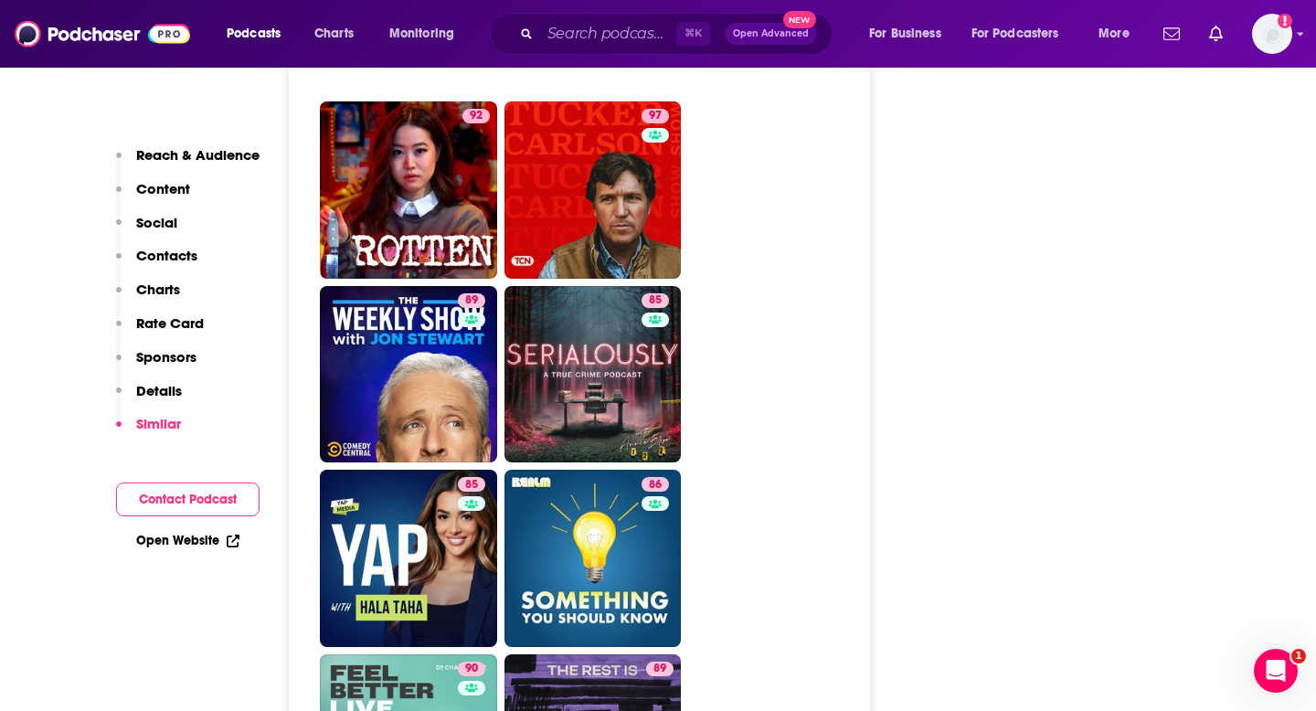
scroll to position [5025, 0]
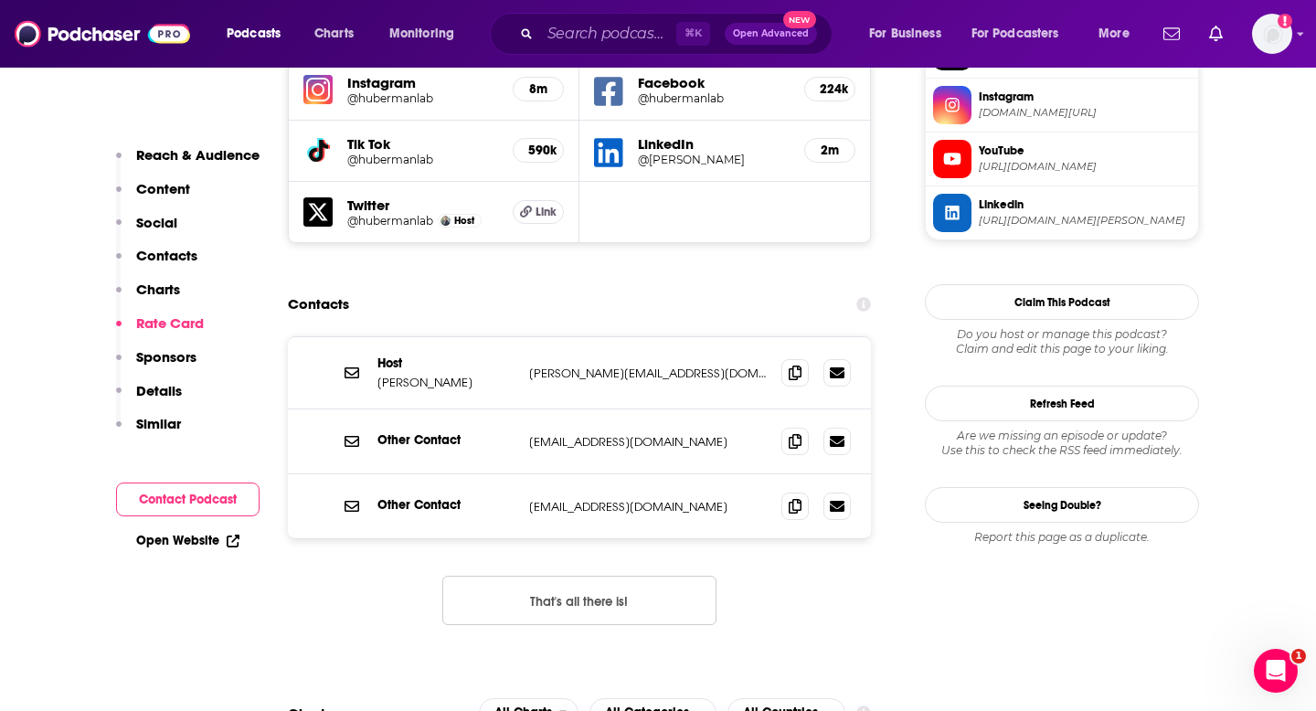
scroll to position [1614, 0]
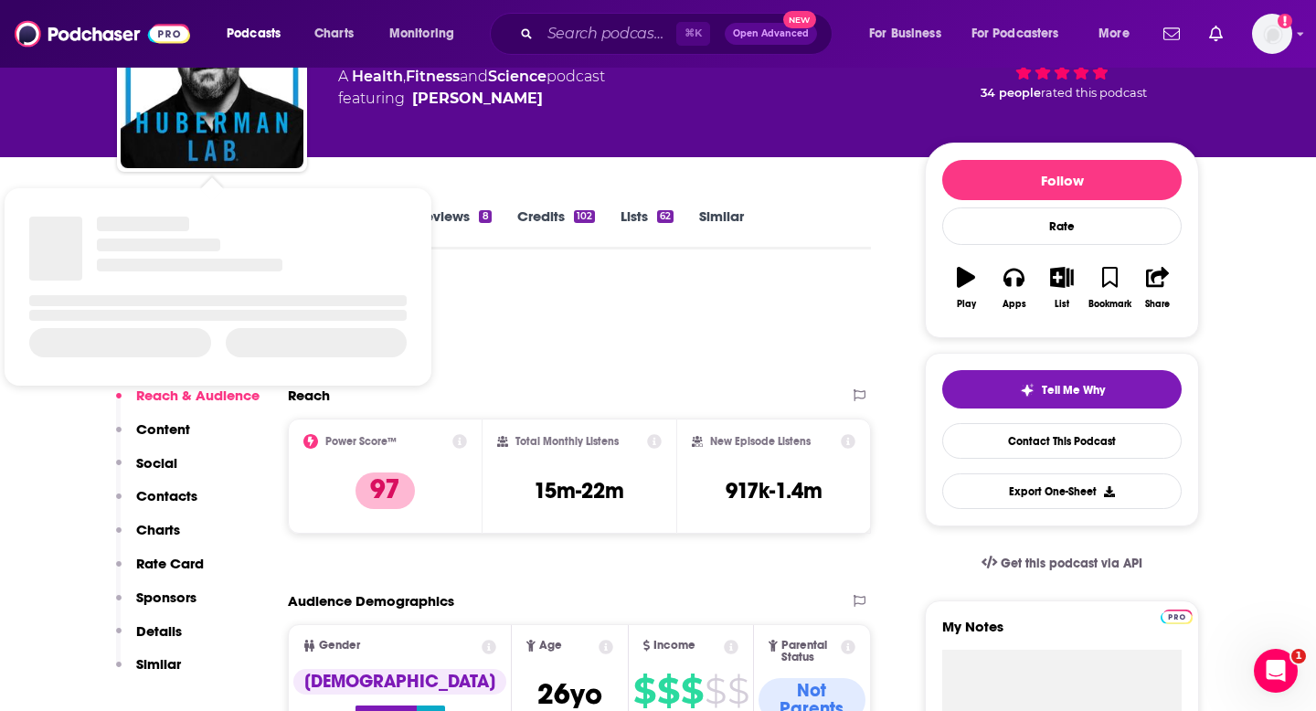
scroll to position [178, 0]
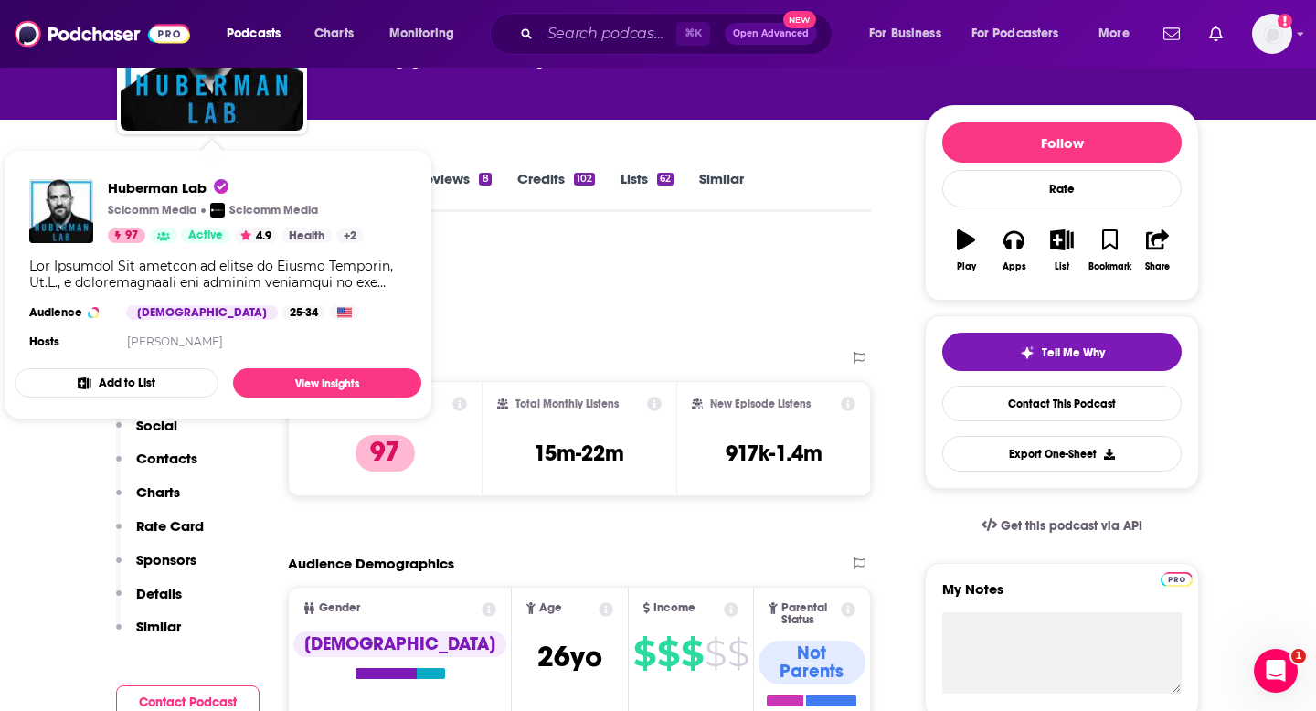
type input "https://www.podchaser.com/podcasts/this-podcast-will-kill-you-582761"
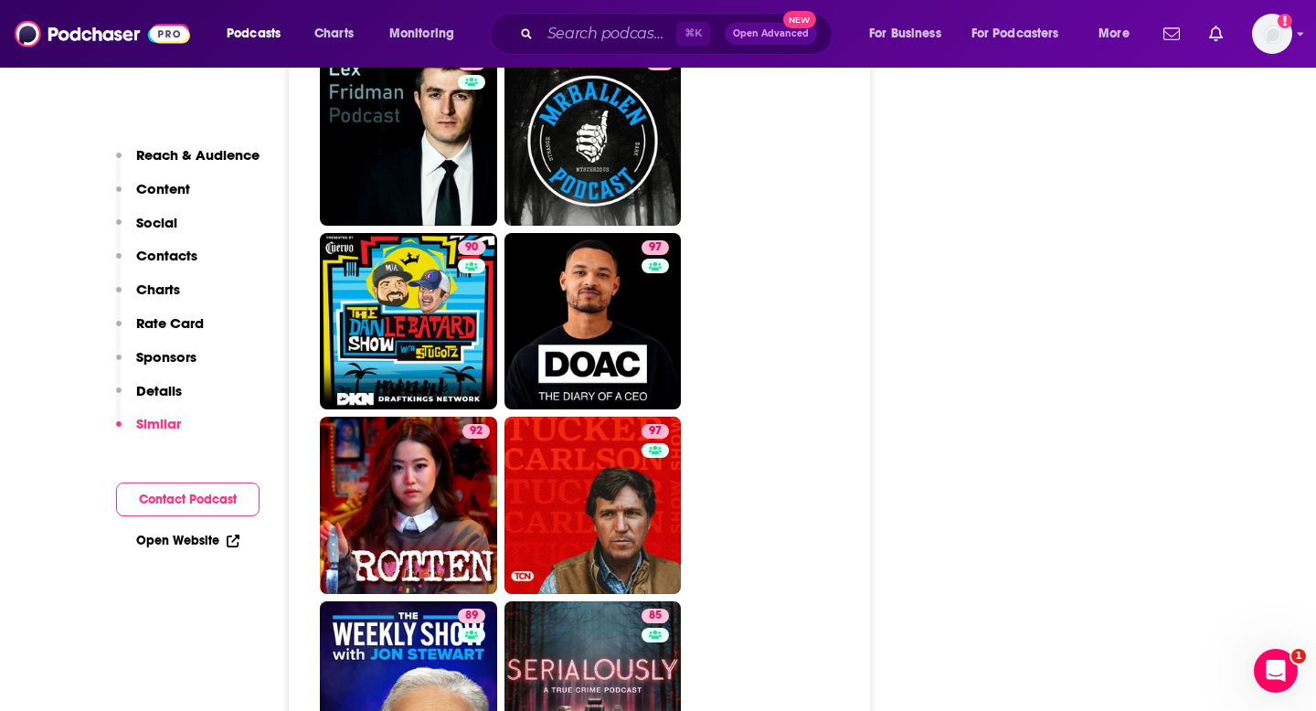
scroll to position [4645, 0]
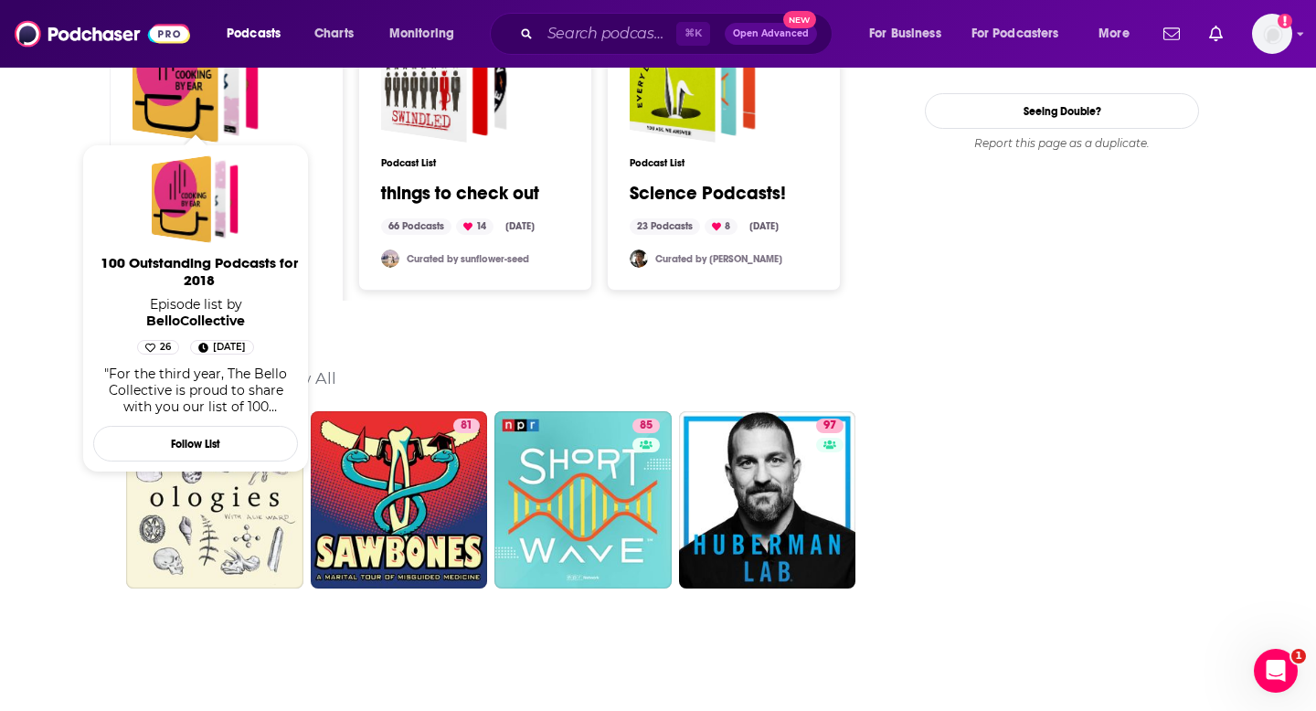
scroll to position [2469, 0]
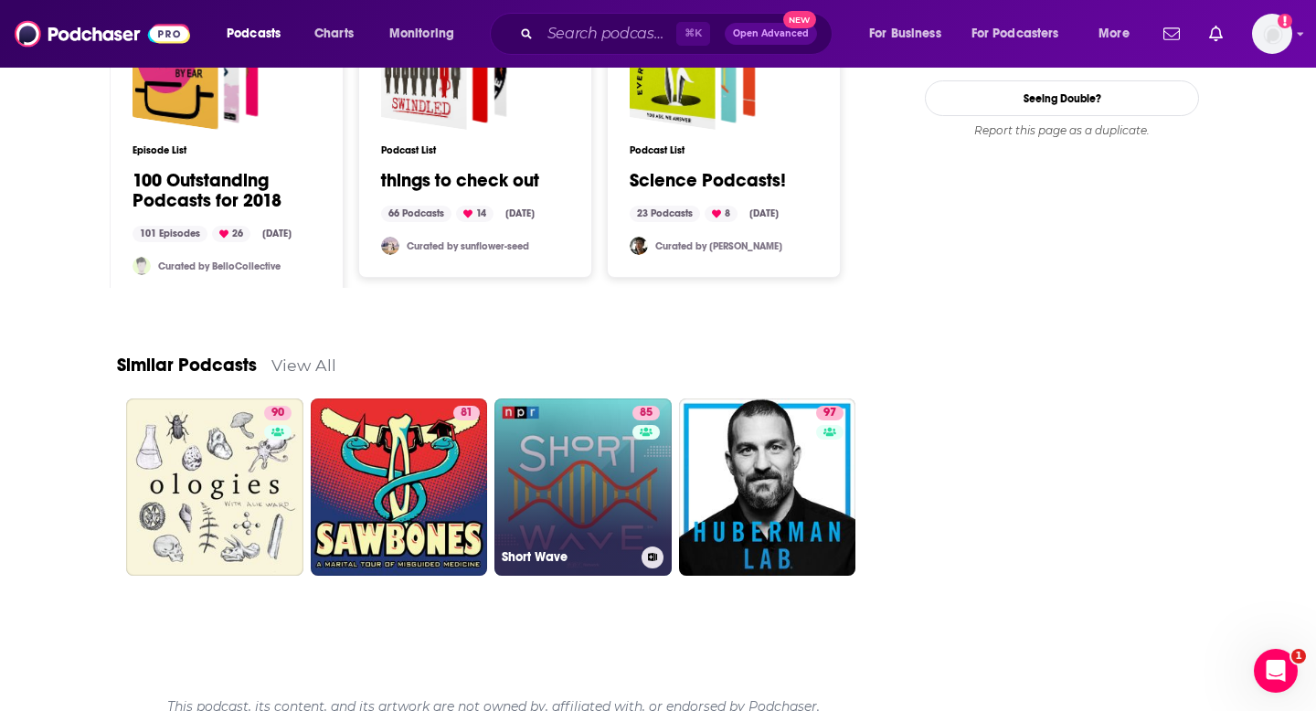
click at [581, 454] on link "85 Short Wave" at bounding box center [582, 486] width 177 height 177
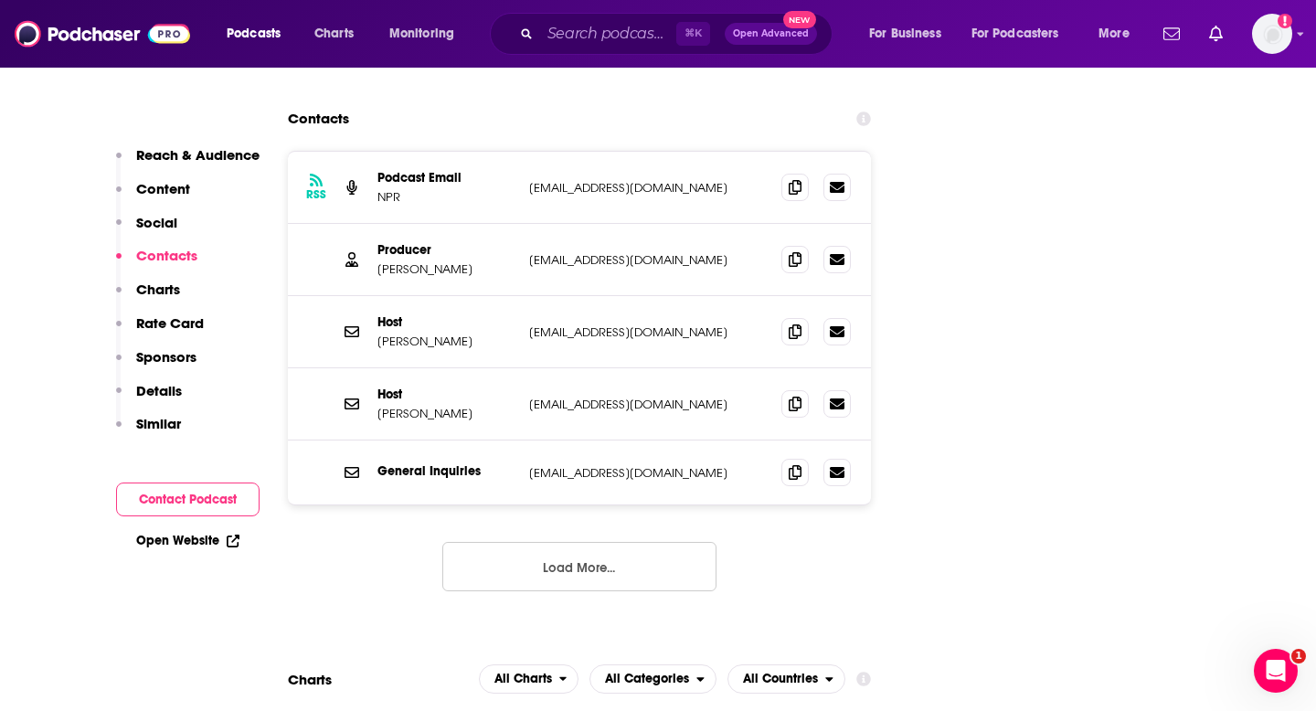
scroll to position [2064, 0]
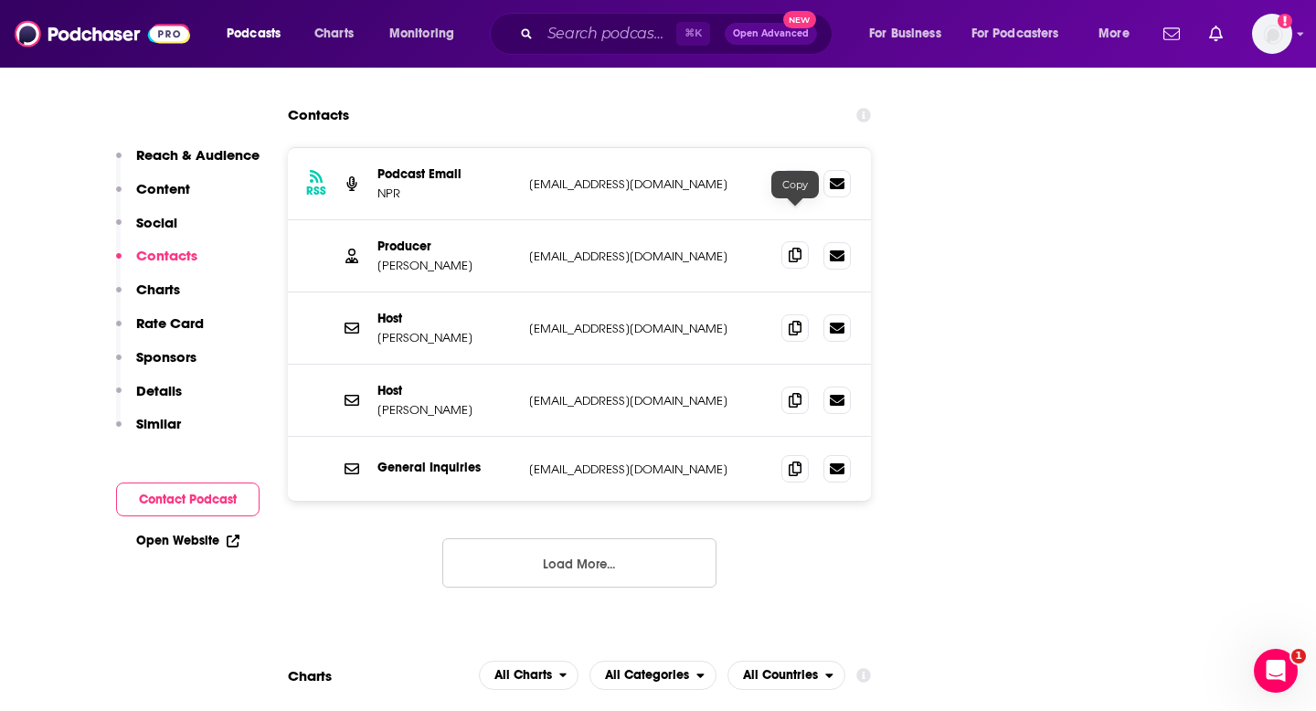
click at [791, 241] on span at bounding box center [794, 254] width 27 height 27
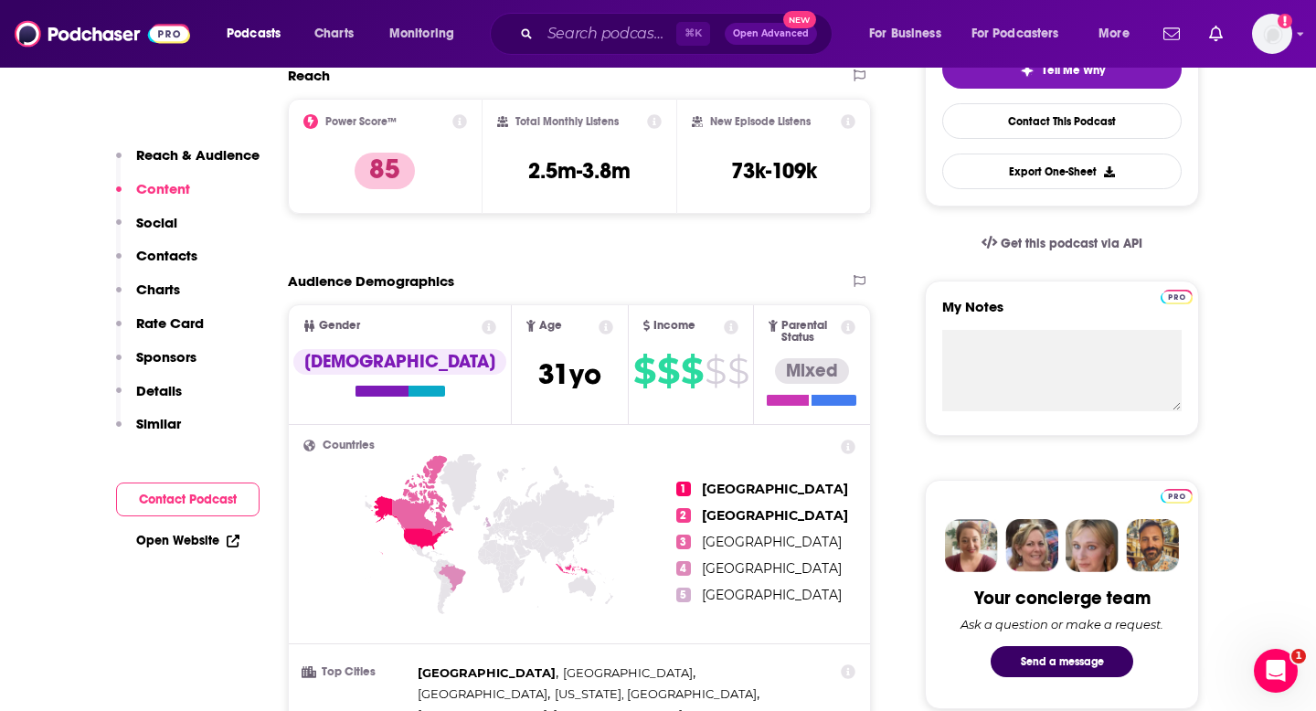
scroll to position [0, 0]
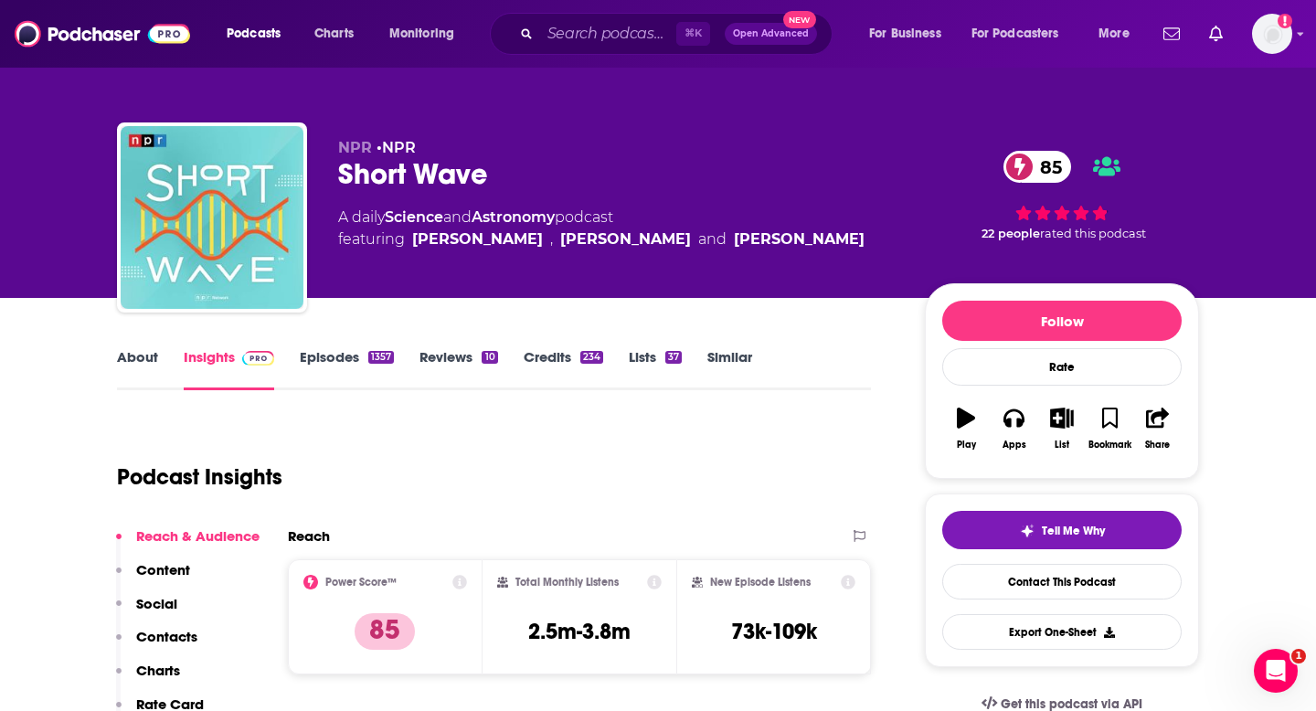
click at [133, 381] on link "About" at bounding box center [137, 369] width 41 height 42
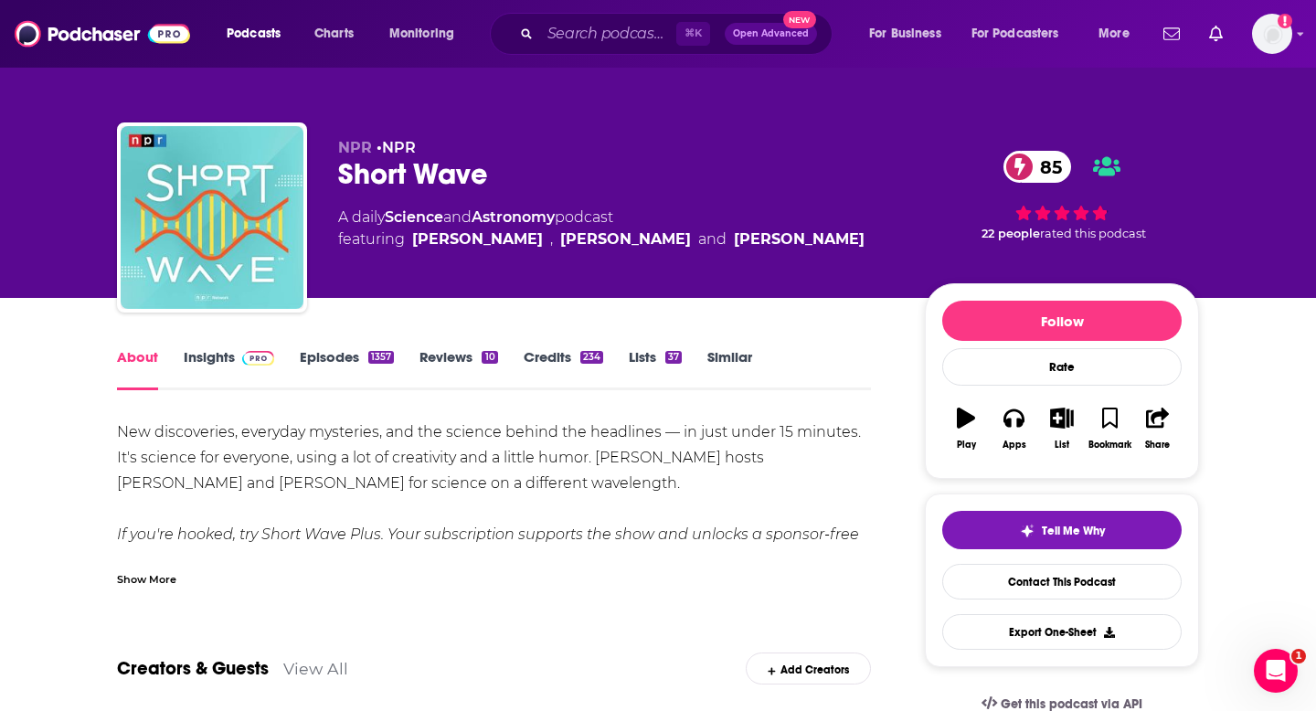
click at [190, 365] on link "Insights" at bounding box center [229, 369] width 90 height 42
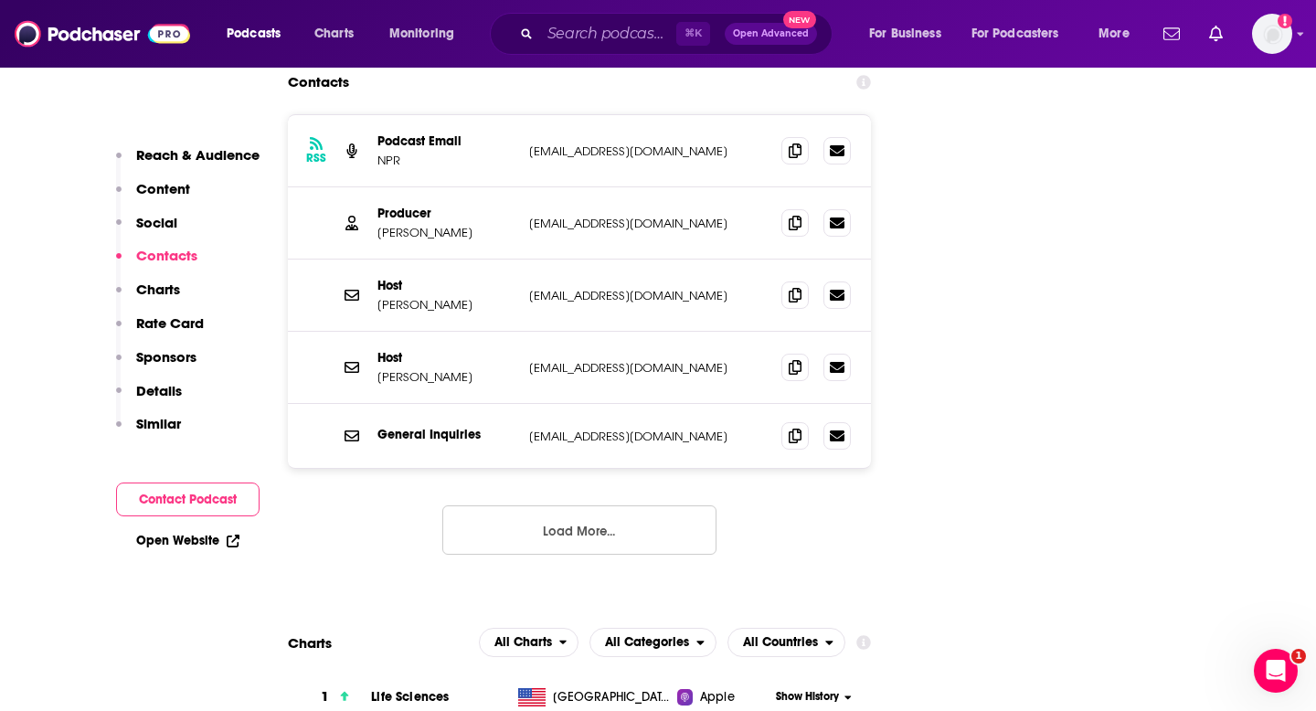
scroll to position [2096, 0]
click at [803, 209] on span at bounding box center [794, 222] width 27 height 27
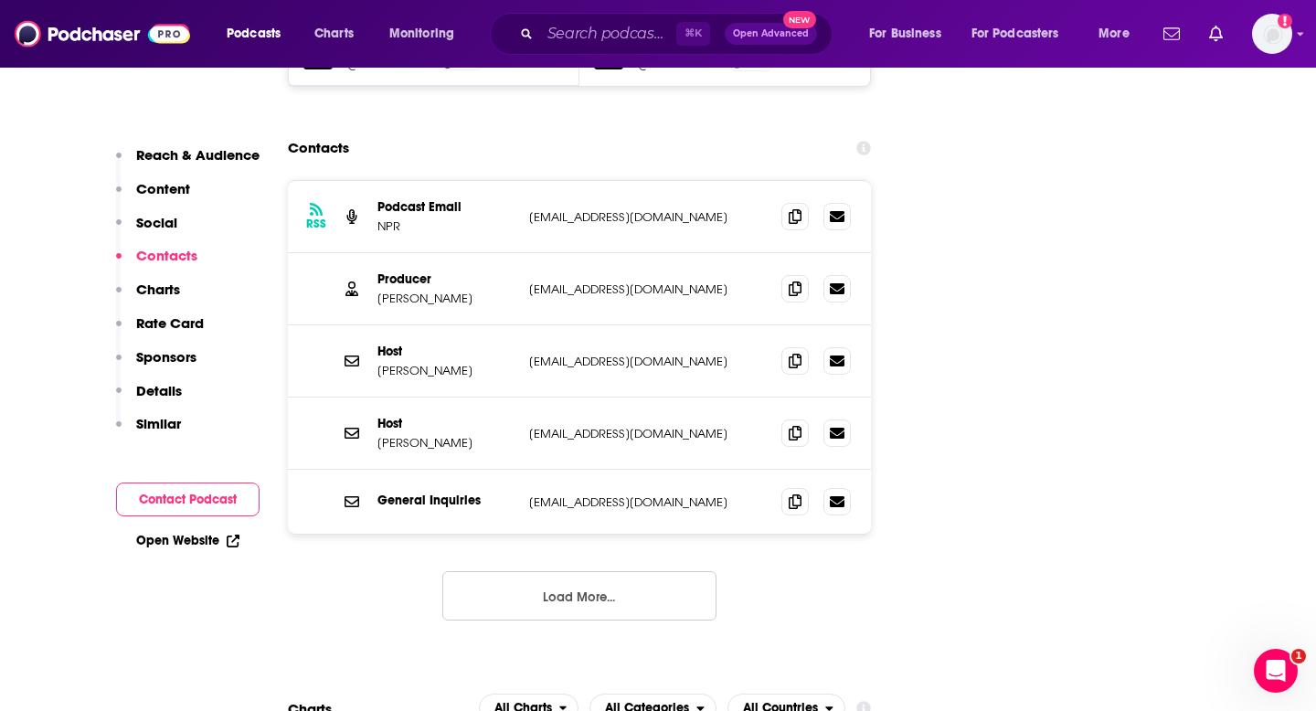
scroll to position [2028, 0]
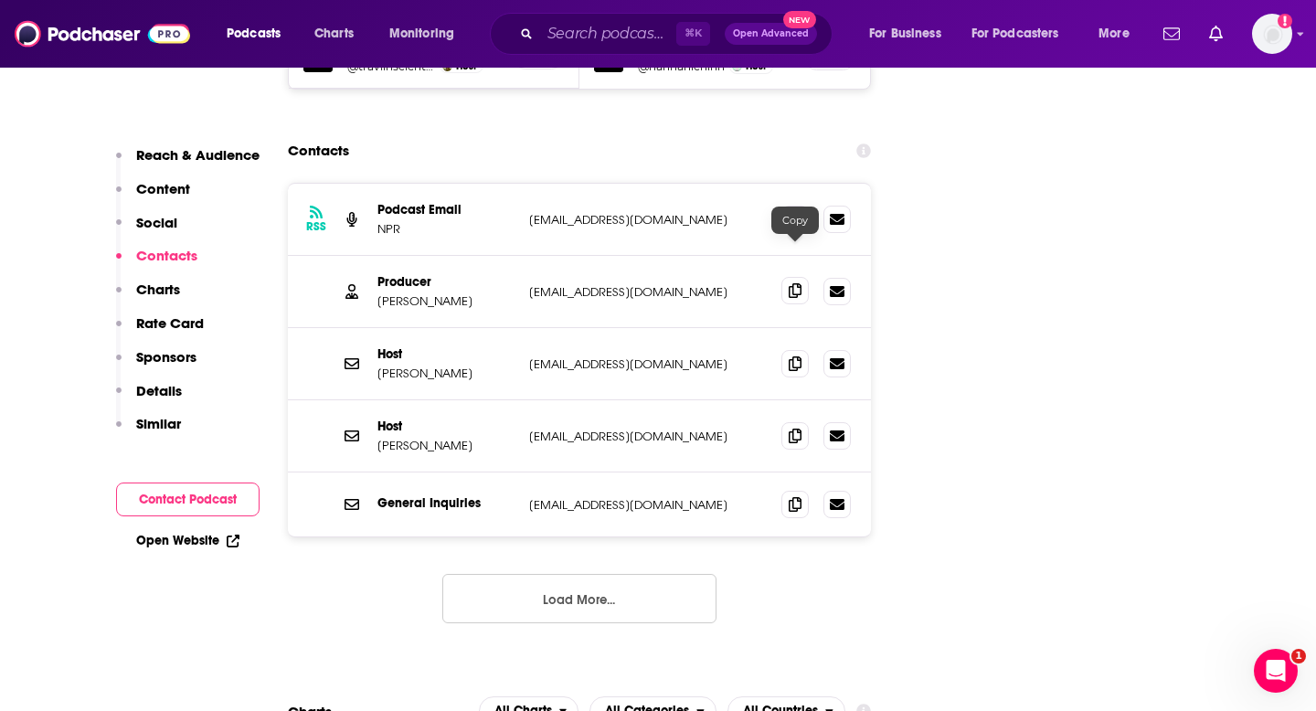
click at [794, 277] on span at bounding box center [794, 290] width 27 height 27
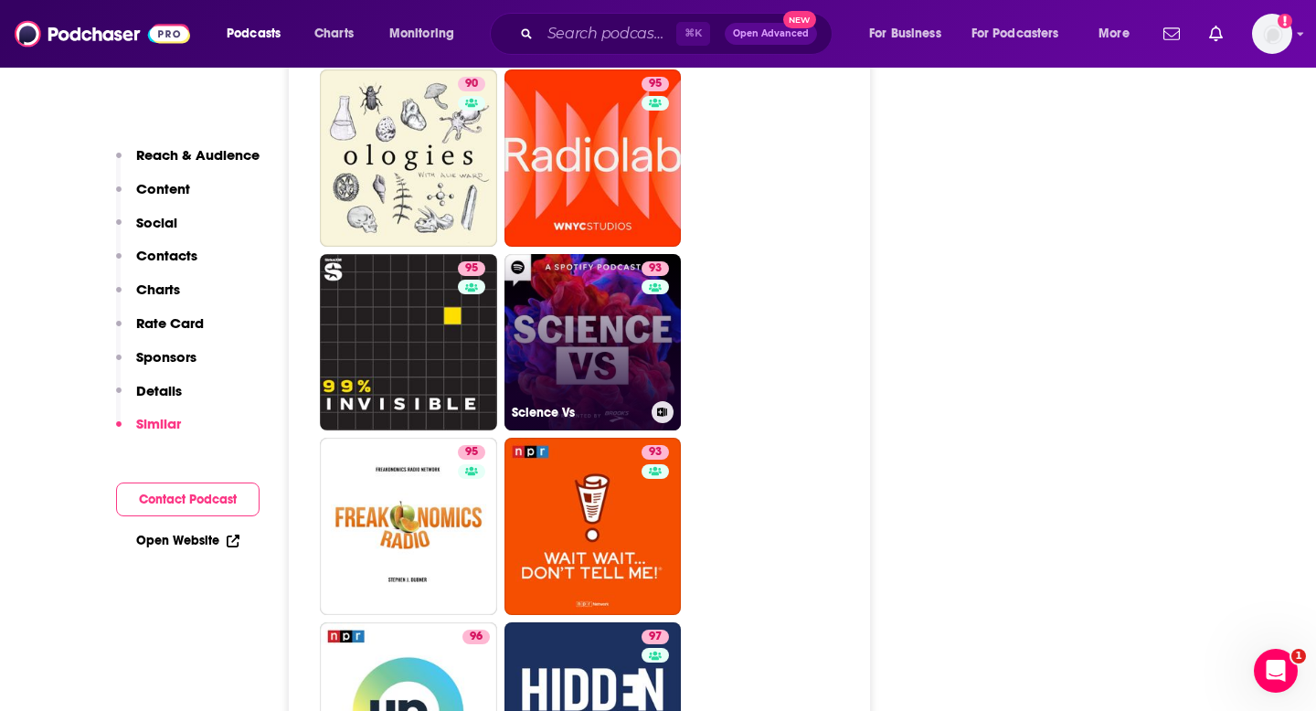
scroll to position [5252, 0]
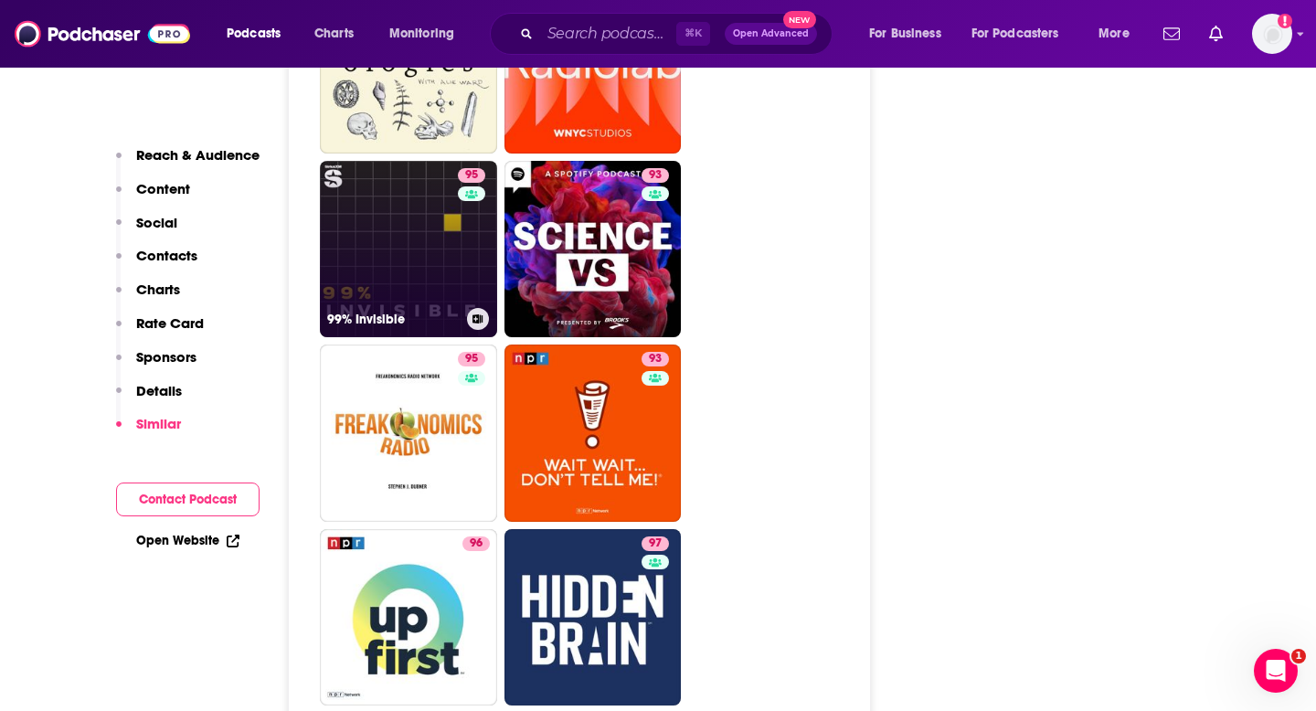
click at [397, 232] on link "95 99% Invisible" at bounding box center [408, 249] width 177 height 177
type input "https://www.podchaser.com/podcasts/99-invisible-3255"
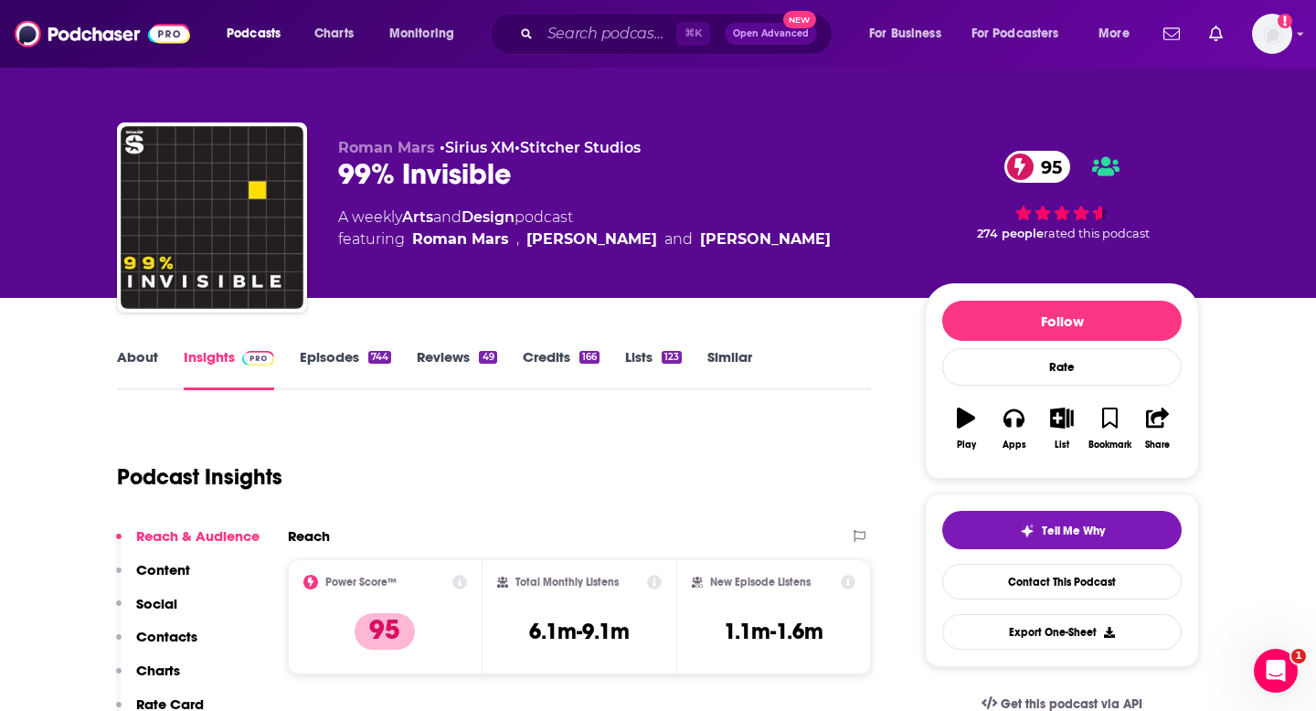
scroll to position [165, 0]
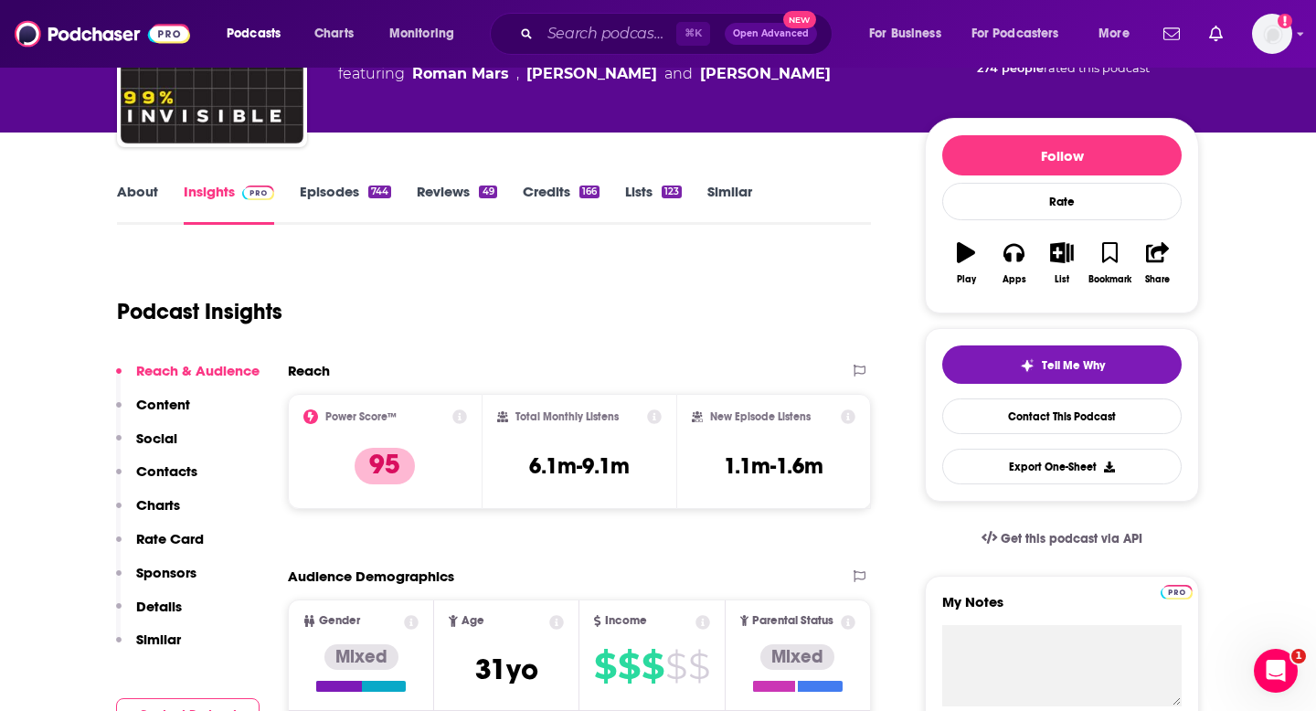
click at [127, 188] on link "About" at bounding box center [137, 204] width 41 height 42
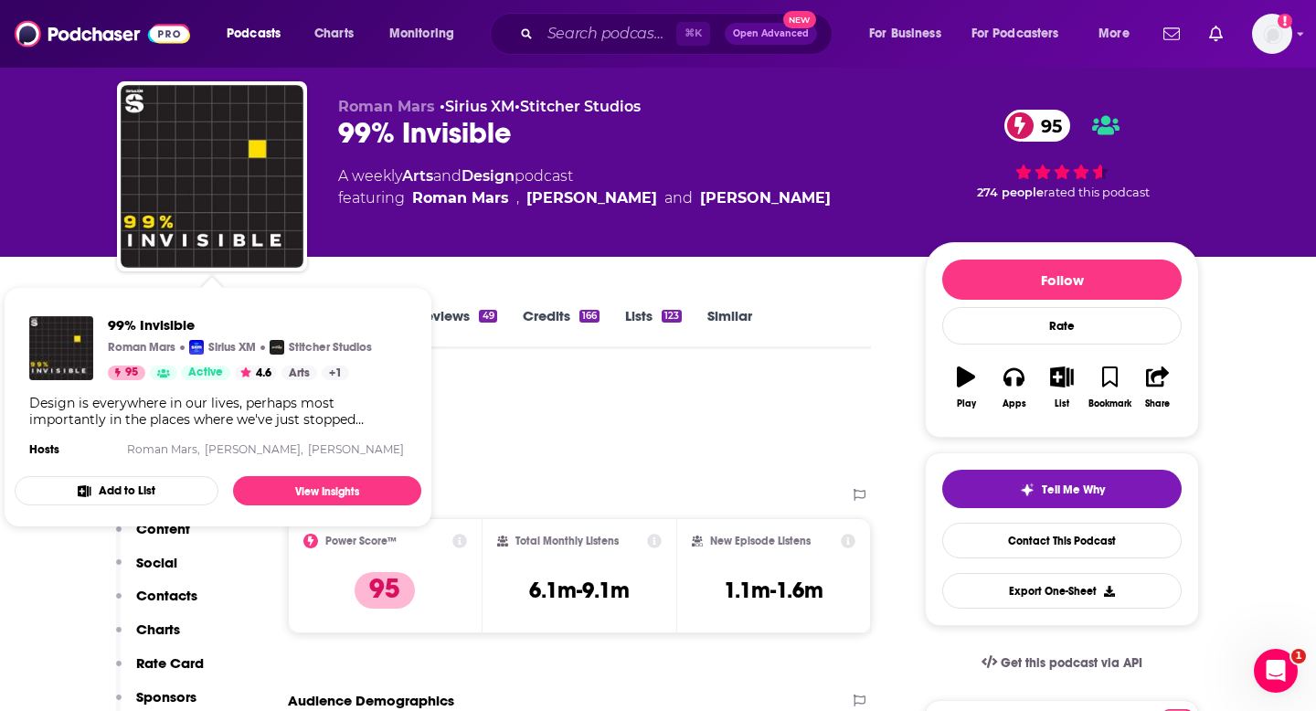
scroll to position [248, 0]
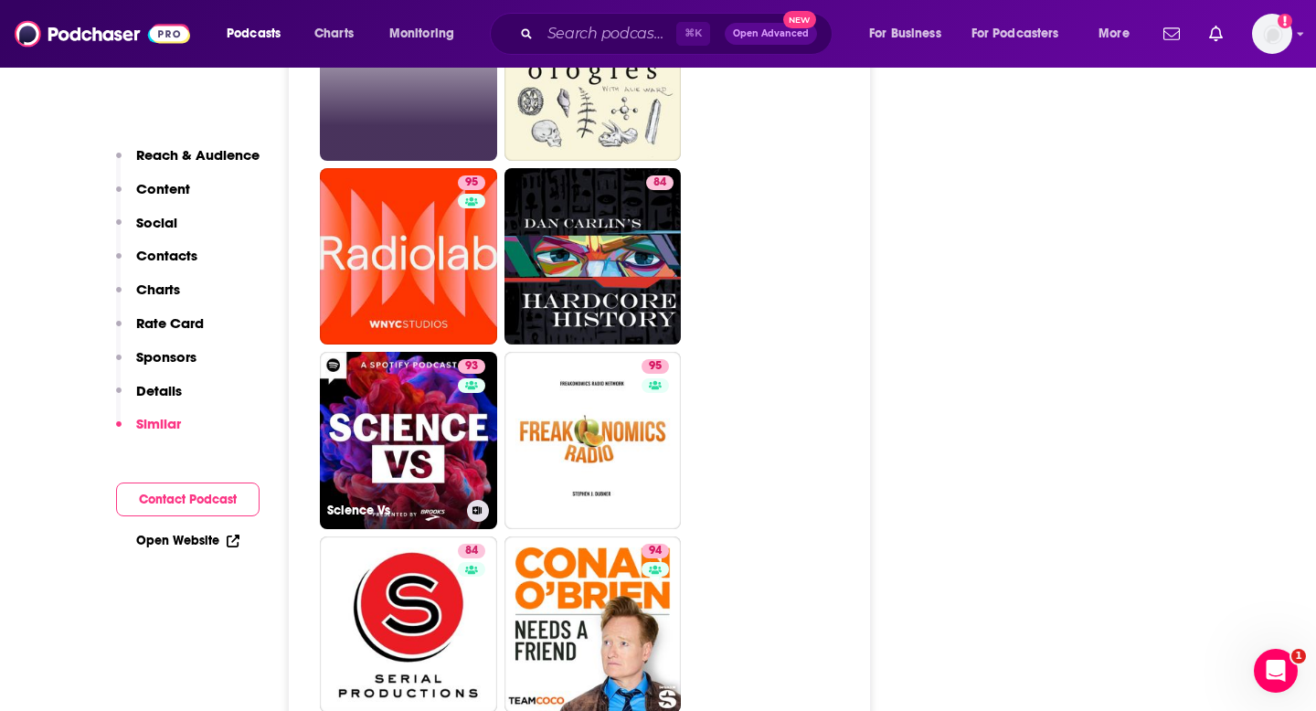
scroll to position [5289, 0]
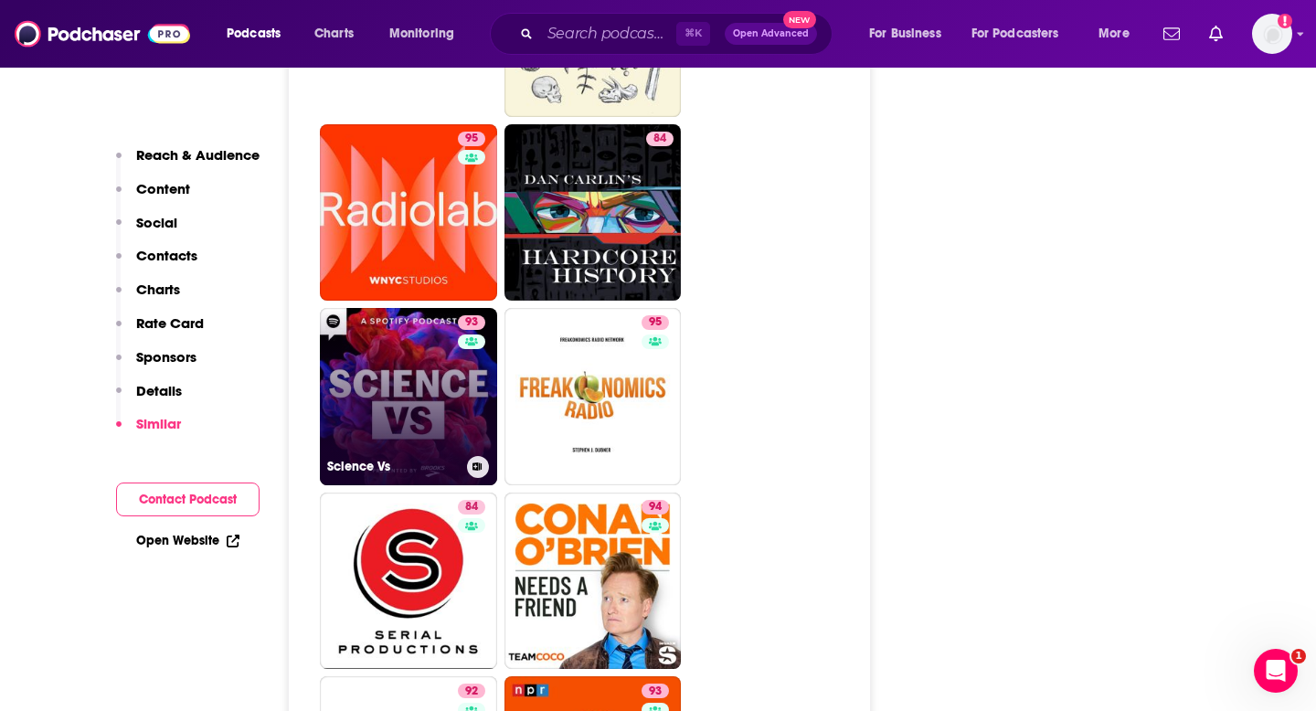
click at [437, 361] on link "93 Science Vs" at bounding box center [408, 396] width 177 height 177
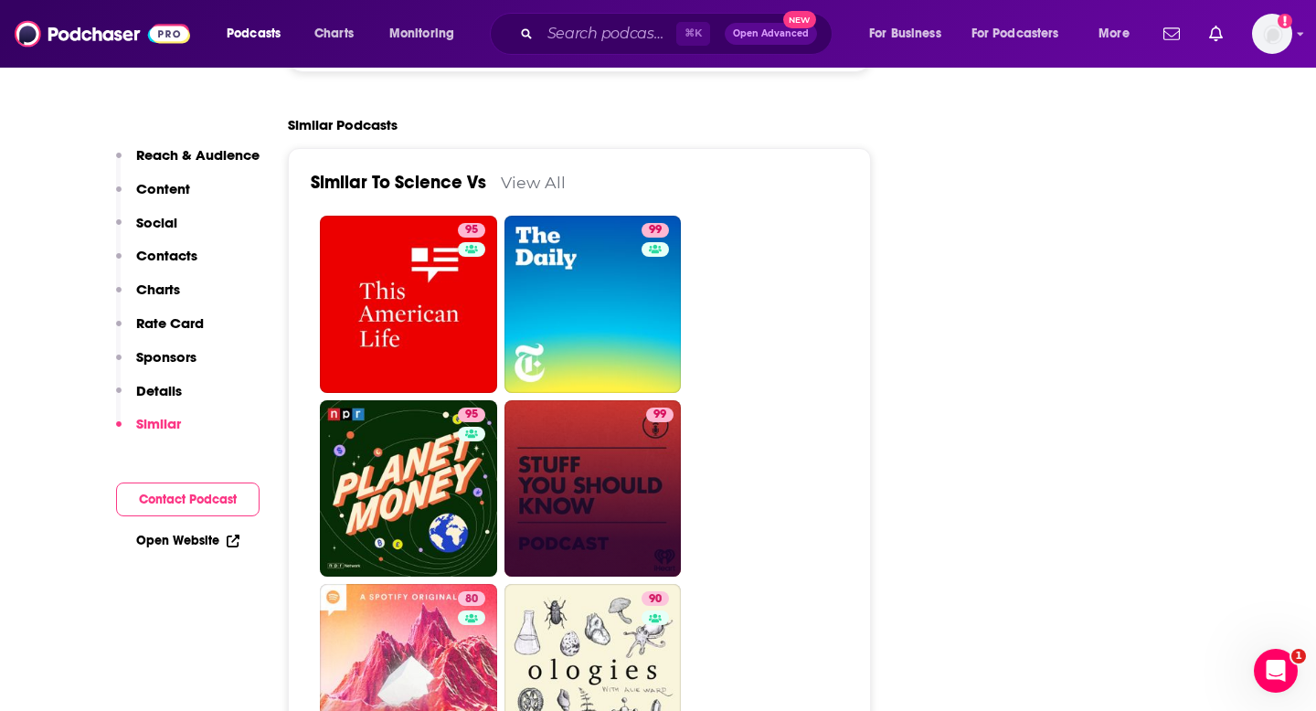
scroll to position [4389, 0]
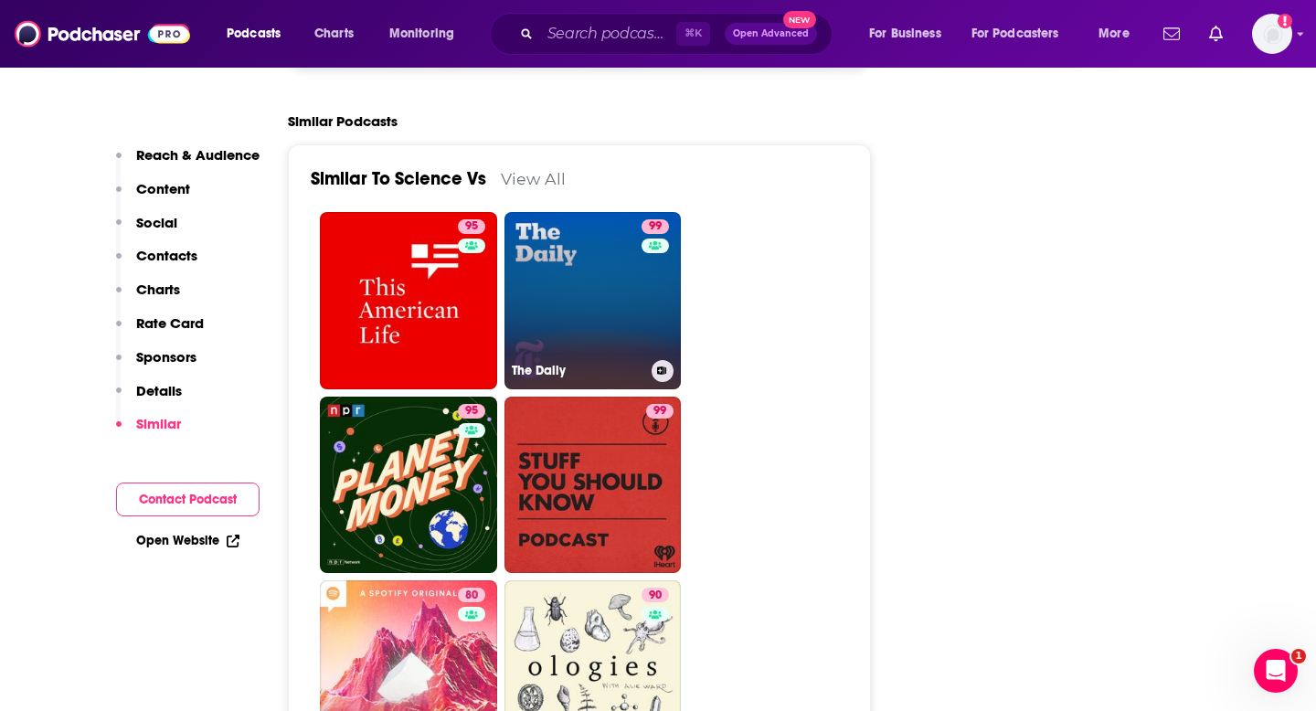
click at [563, 272] on link "99 The Daily" at bounding box center [592, 300] width 177 height 177
type input "https://www.podchaser.com/podcasts/the-daily-243479"
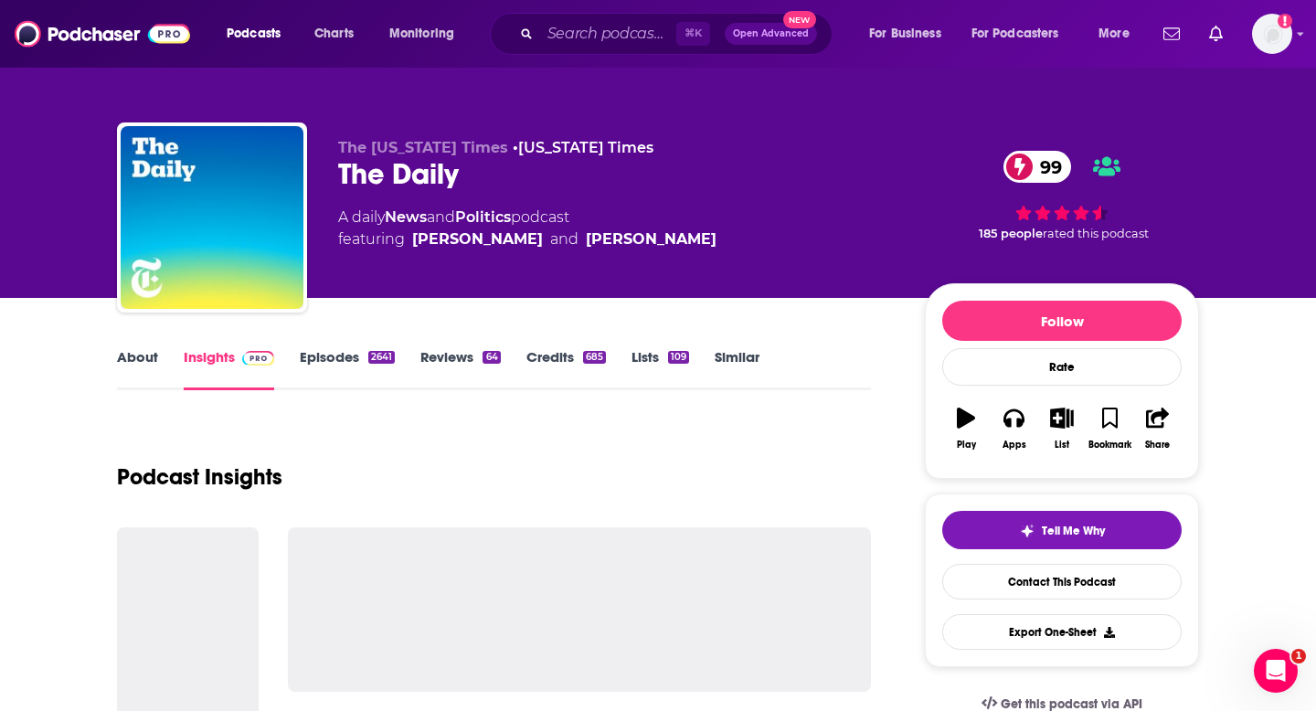
click at [138, 363] on link "About" at bounding box center [137, 369] width 41 height 42
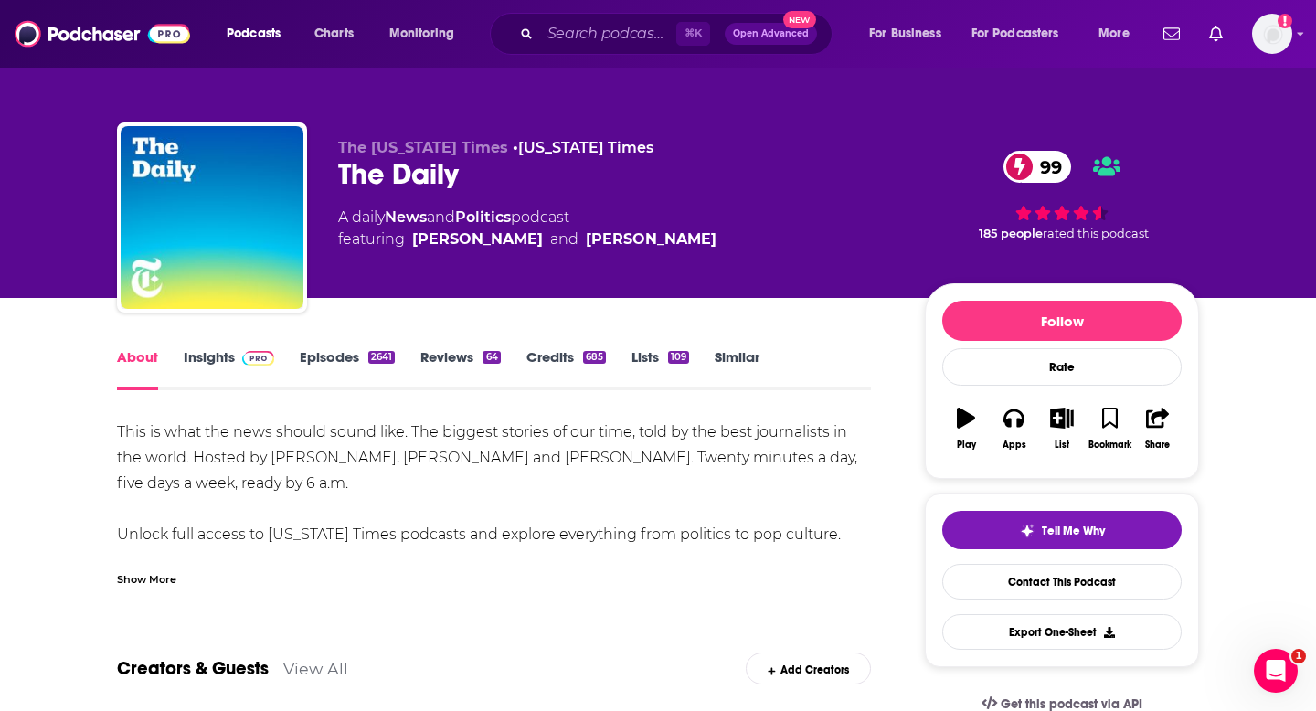
click at [315, 389] on link "Episodes 2641" at bounding box center [347, 369] width 95 height 42
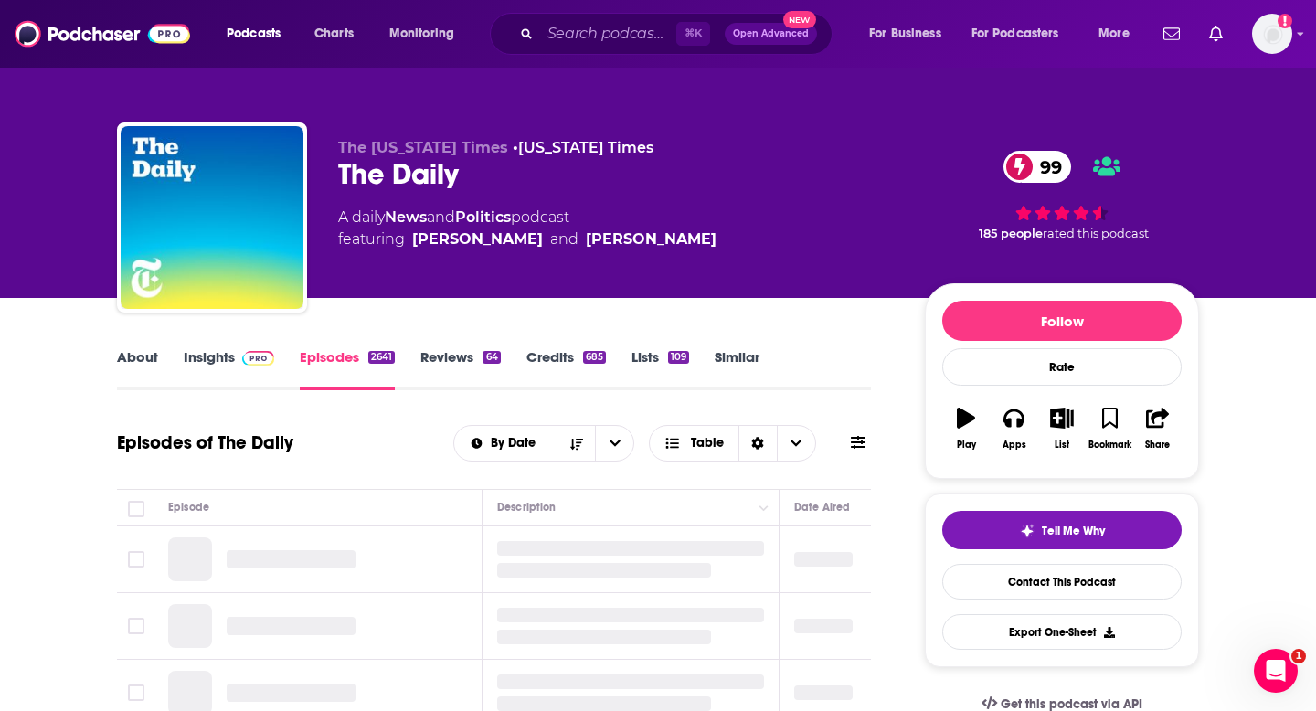
click at [315, 382] on link "Episodes 2641" at bounding box center [347, 369] width 95 height 42
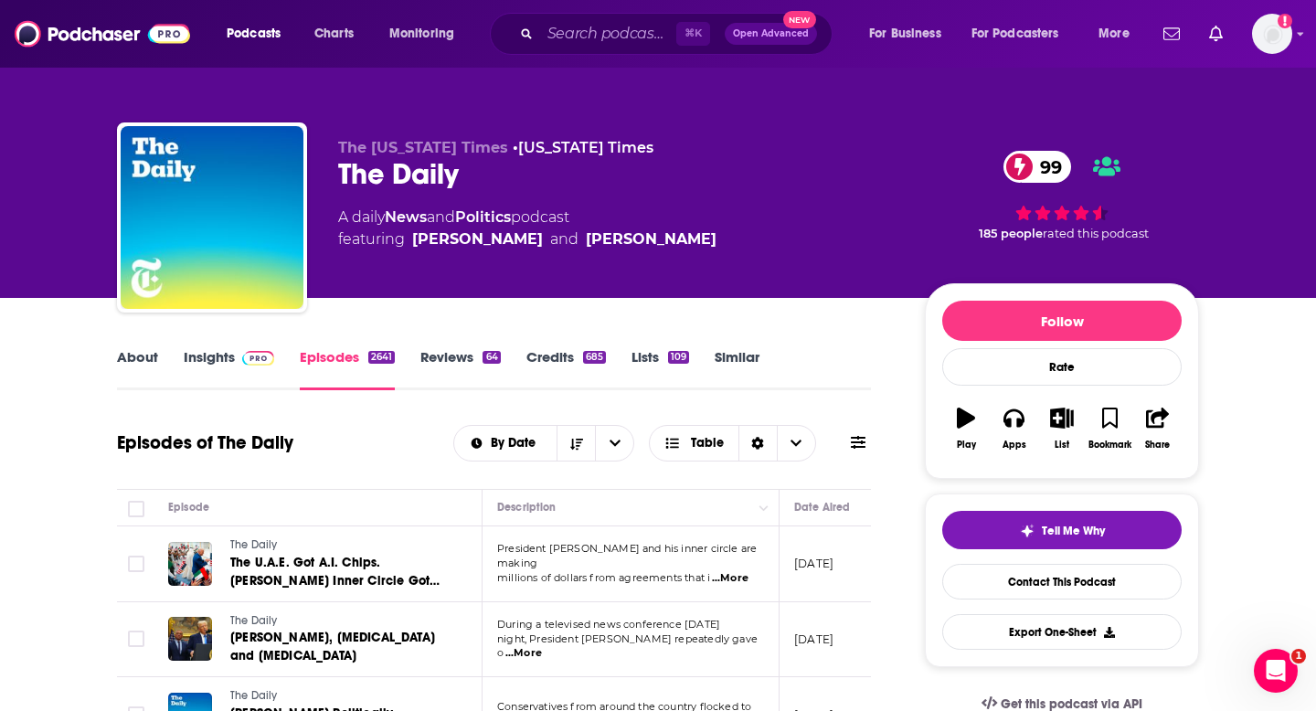
click at [151, 351] on link "About" at bounding box center [137, 369] width 41 height 42
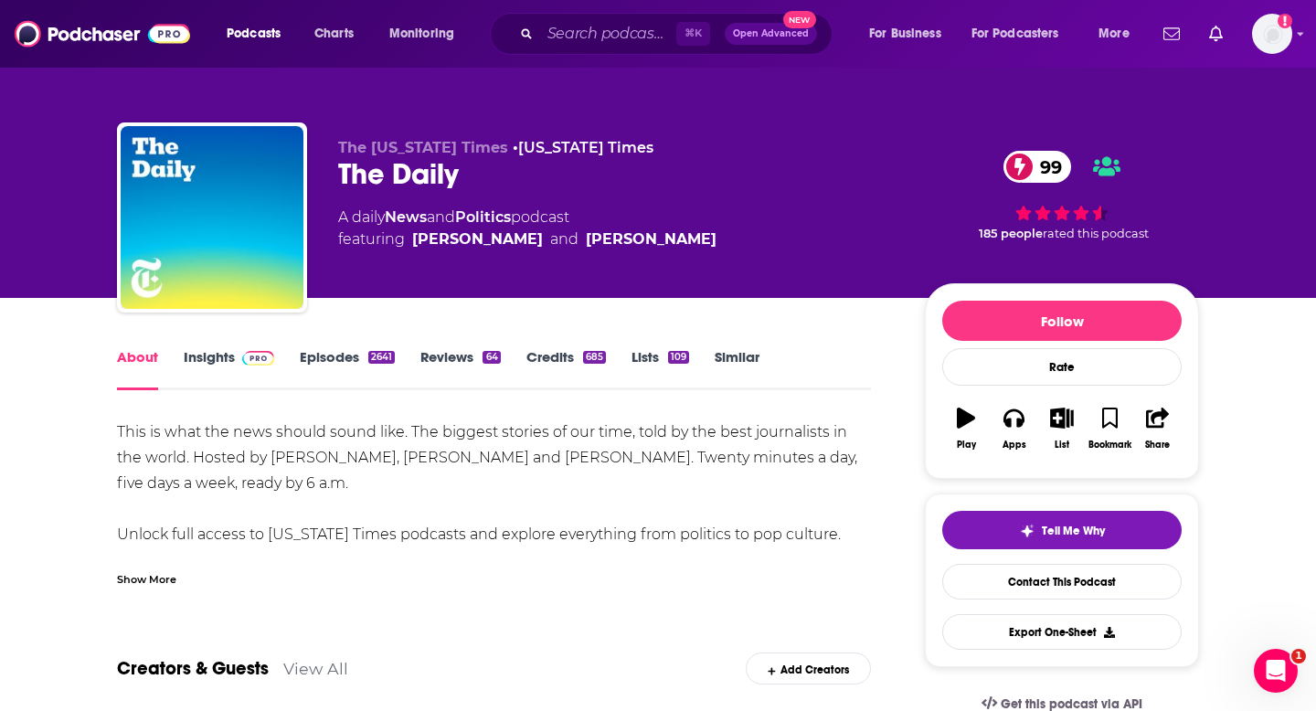
click at [252, 357] on img at bounding box center [258, 358] width 32 height 15
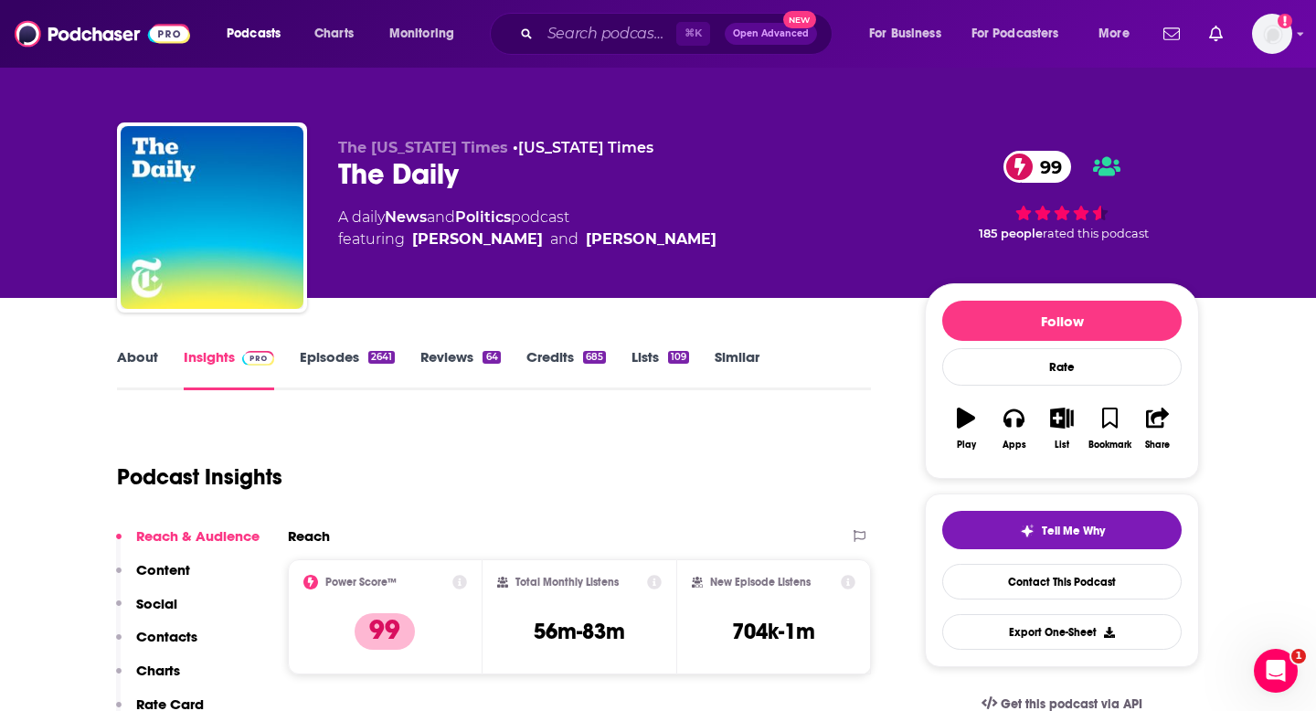
scroll to position [143, 0]
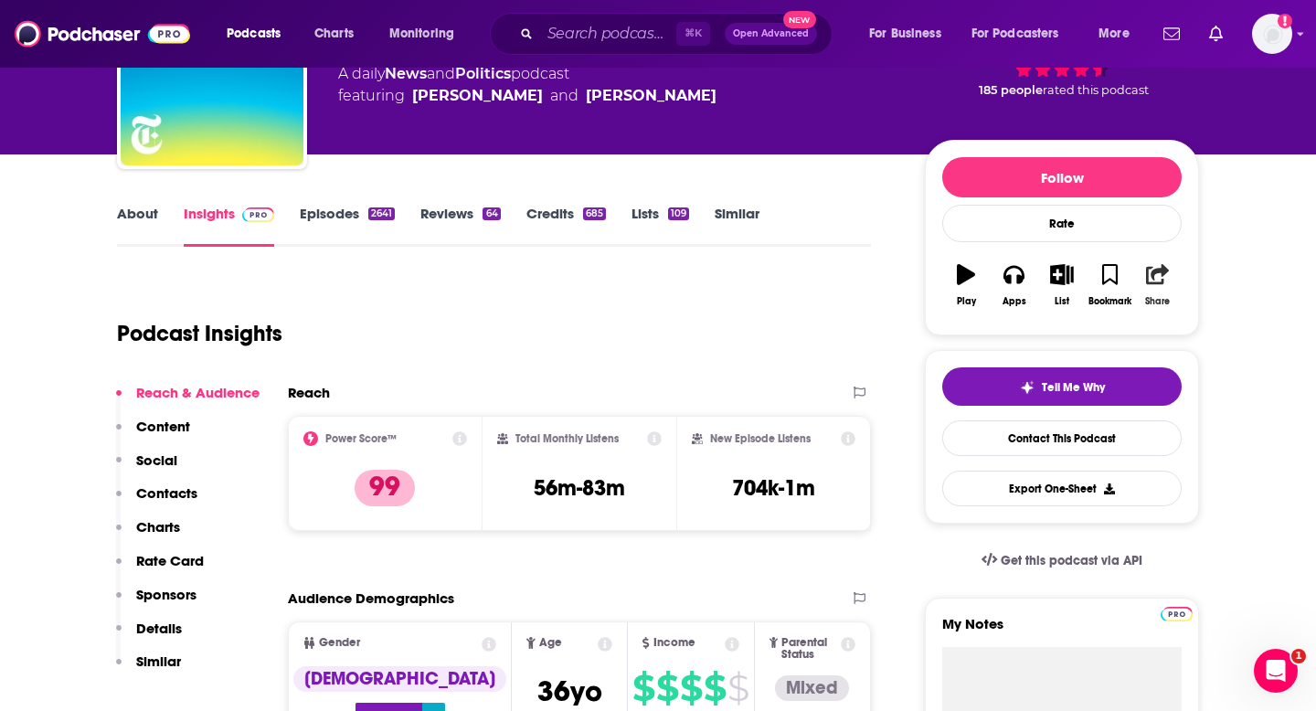
click at [1158, 284] on button "Share" at bounding box center [1158, 285] width 48 height 66
click at [1228, 376] on icon "Show Share dropdown" at bounding box center [1227, 369] width 11 height 15
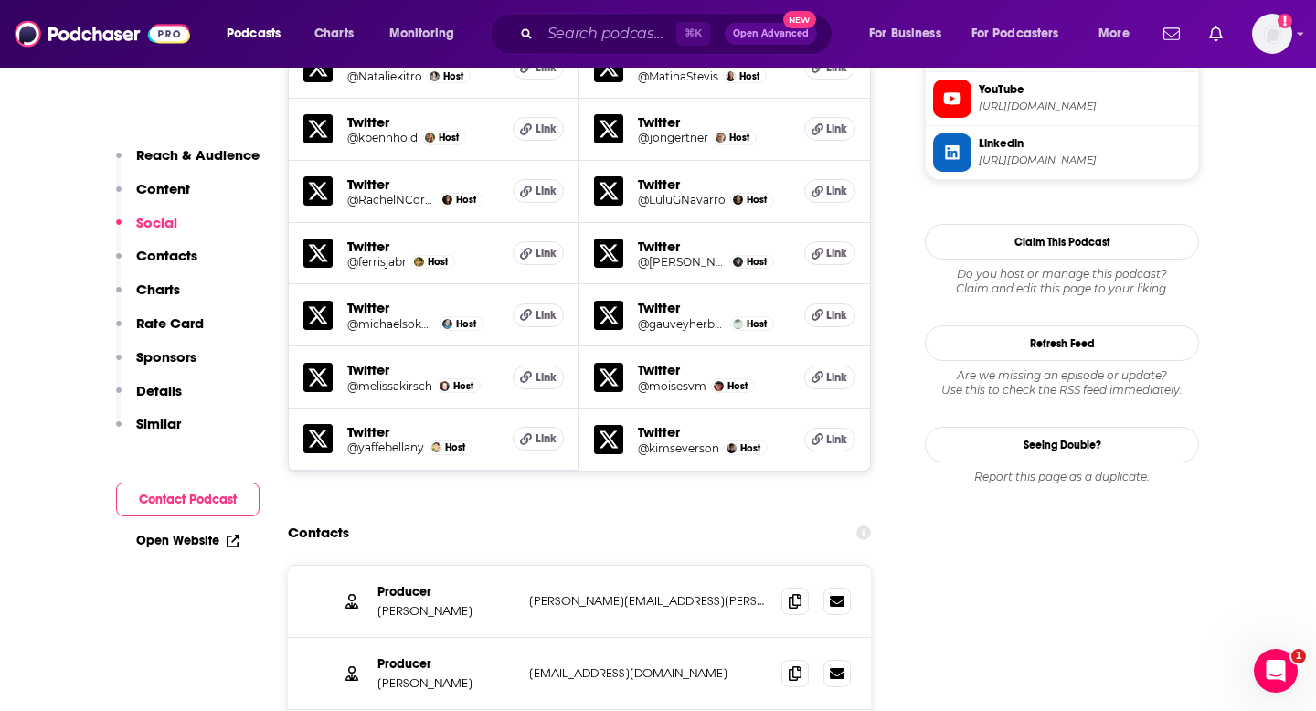
scroll to position [2084, 0]
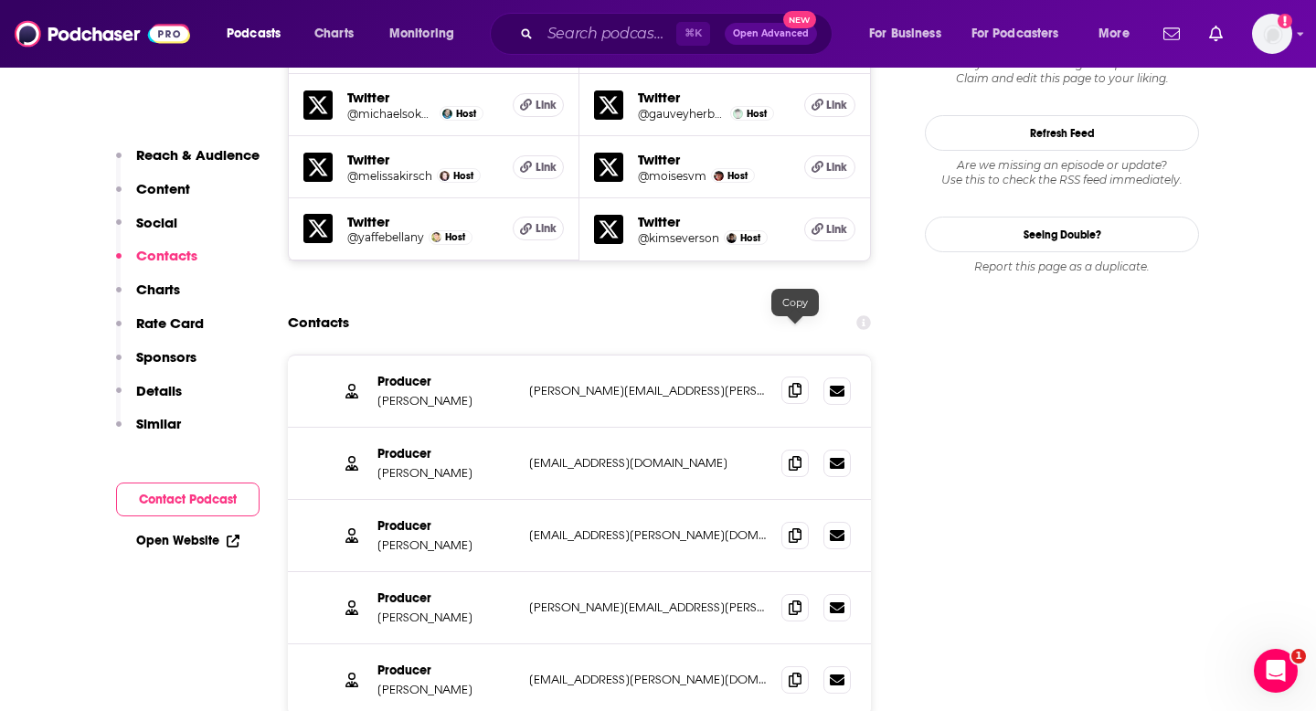
click at [794, 383] on icon at bounding box center [795, 390] width 13 height 15
click at [787, 449] on span at bounding box center [794, 462] width 27 height 27
click at [787, 521] on span at bounding box center [794, 534] width 27 height 27
click at [794, 600] on icon at bounding box center [795, 607] width 13 height 15
click at [799, 665] on span at bounding box center [794, 678] width 27 height 27
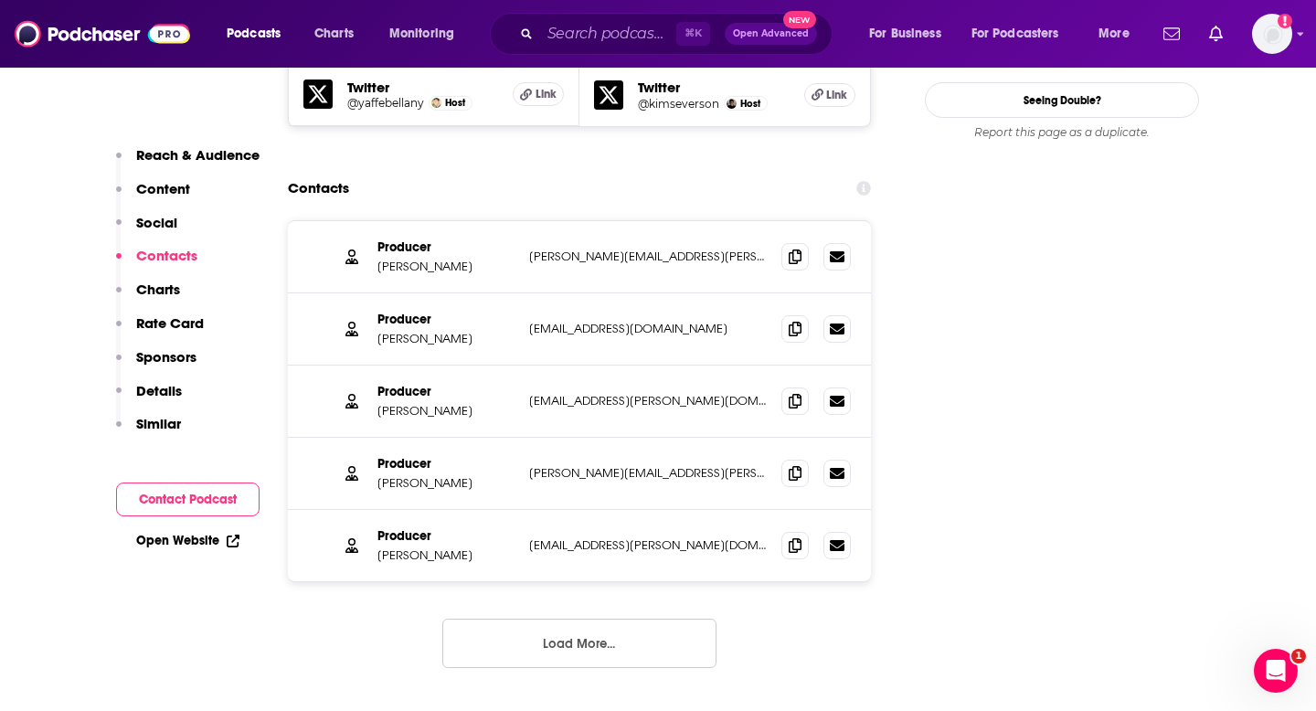
scroll to position [2219, 0]
click at [508, 618] on button "Load More..." at bounding box center [579, 642] width 274 height 49
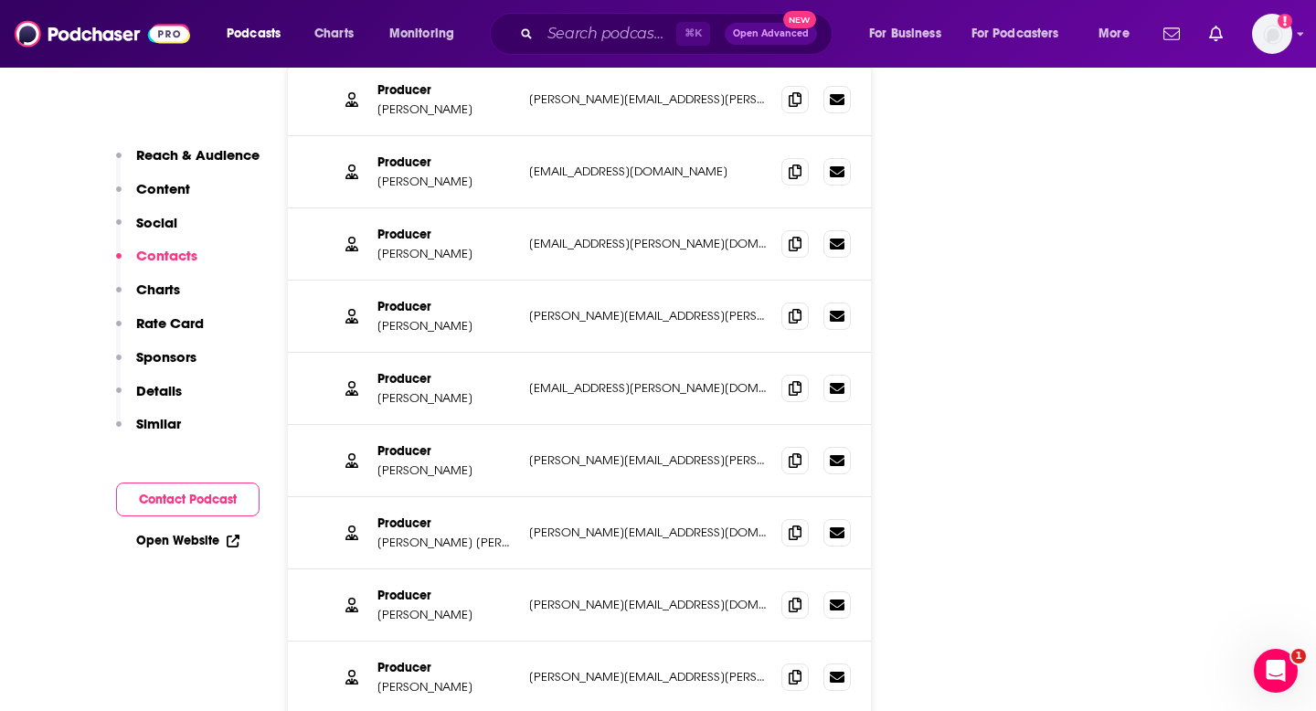
scroll to position [2366, 0]
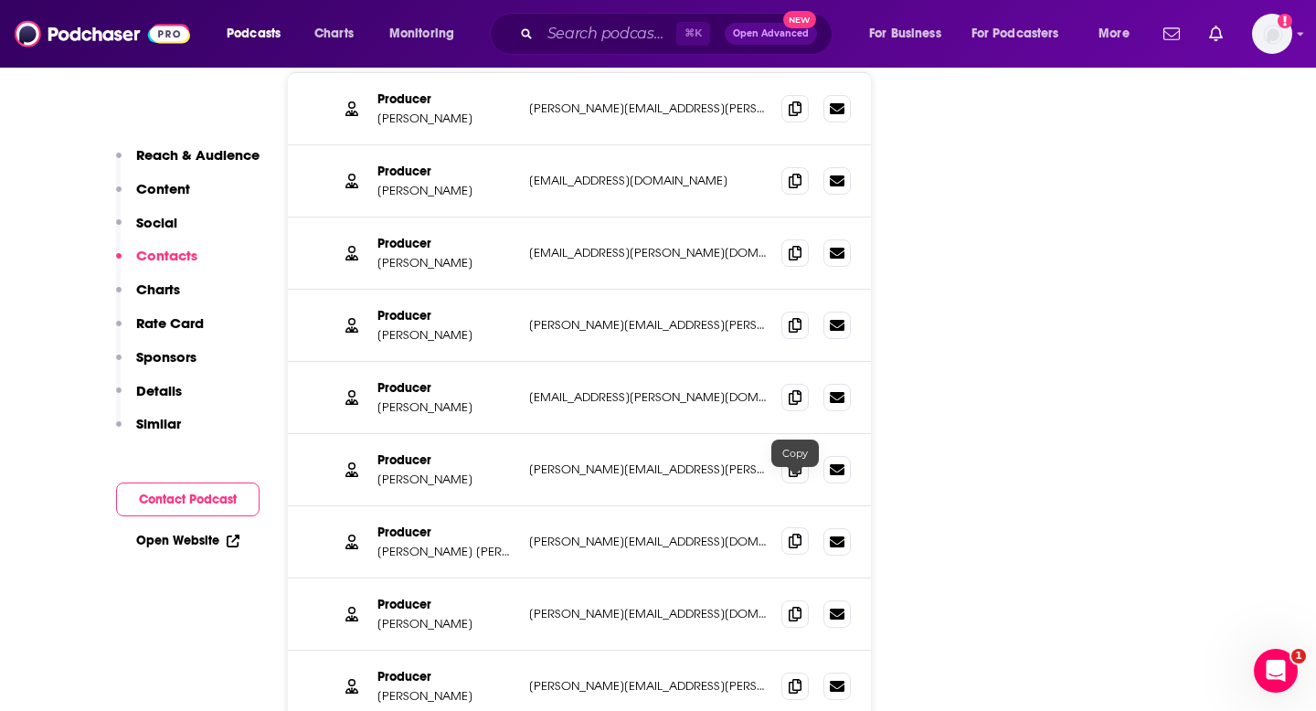
click at [799, 534] on icon at bounding box center [795, 541] width 13 height 15
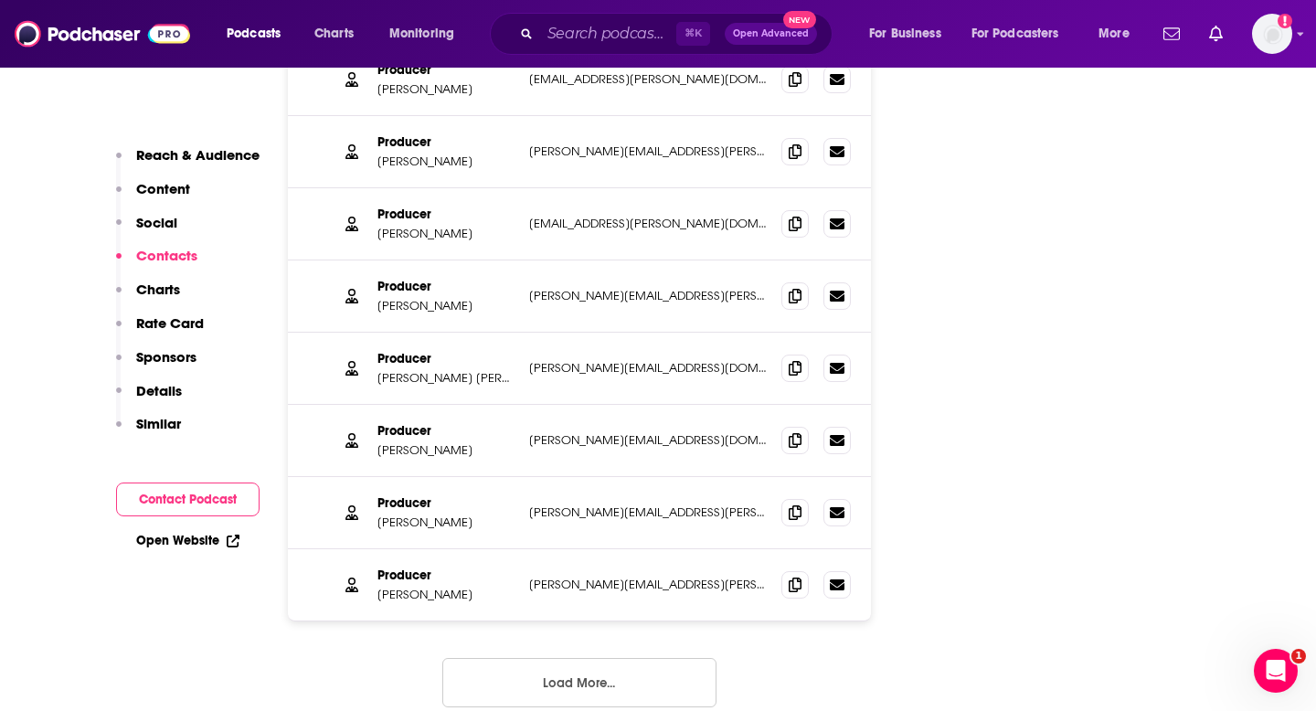
scroll to position [2542, 0]
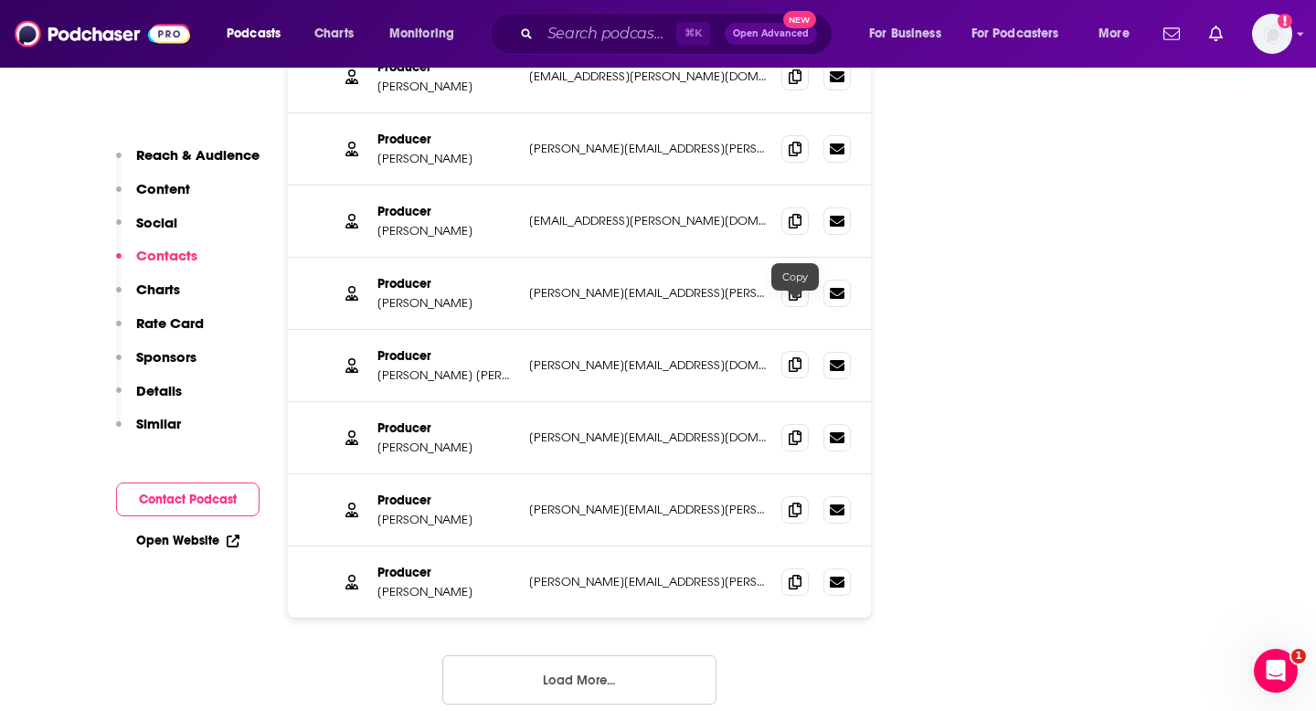
click at [792, 351] on span at bounding box center [794, 364] width 27 height 27
click at [791, 423] on span at bounding box center [794, 436] width 27 height 27
click at [801, 568] on span at bounding box center [794, 581] width 27 height 27
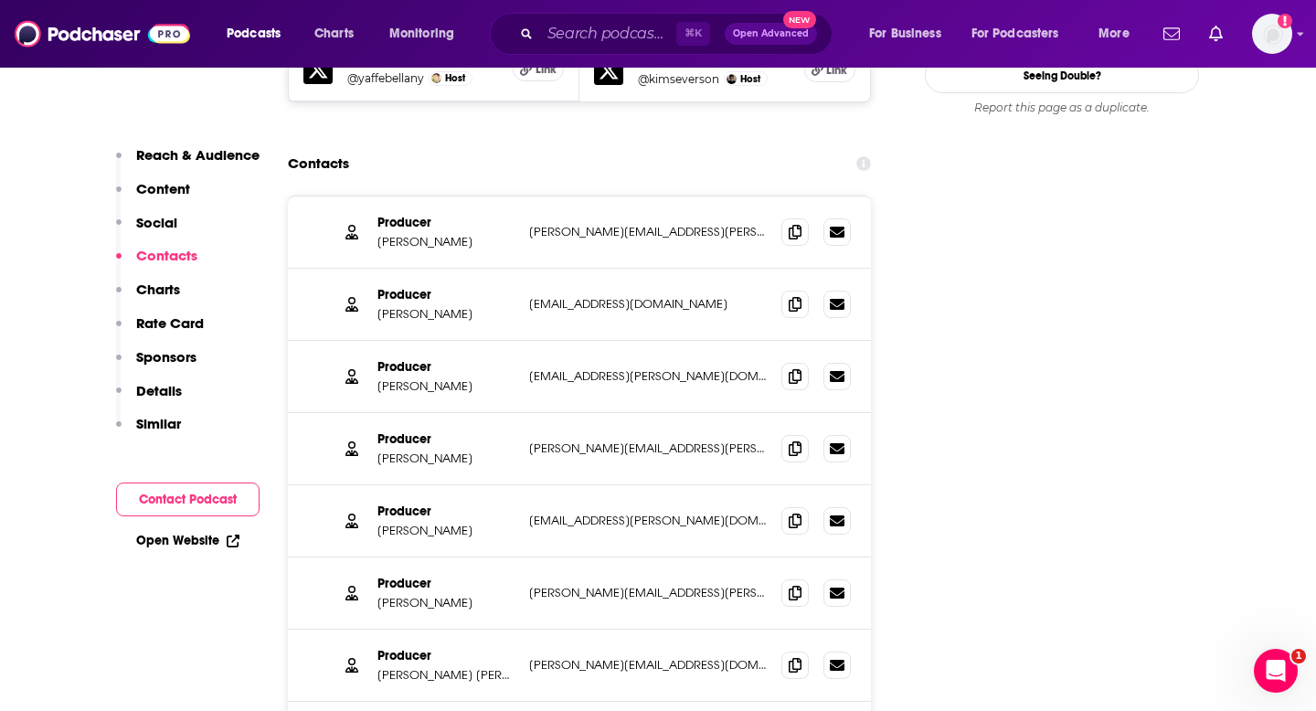
scroll to position [2246, 0]
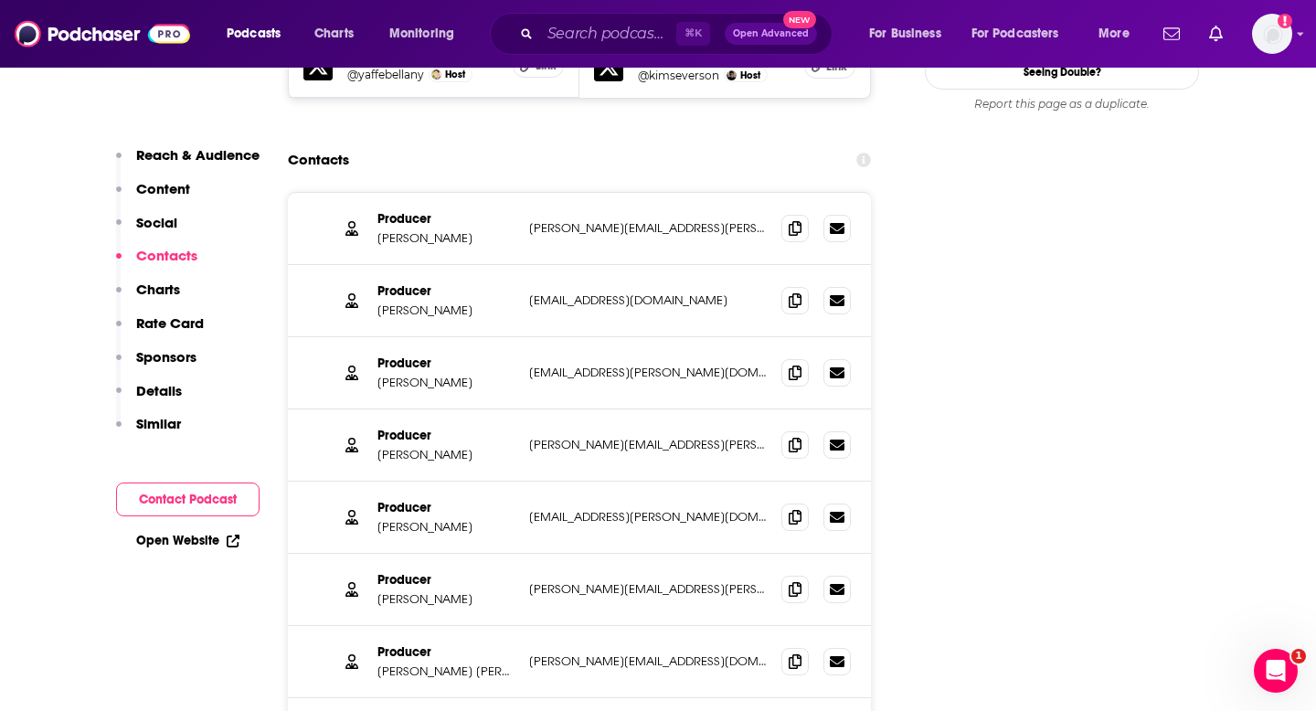
click at [402, 230] on p "Eric Krupke" at bounding box center [445, 238] width 137 height 16
drag, startPoint x: 399, startPoint y: 185, endPoint x: 444, endPoint y: 184, distance: 44.8
click at [444, 230] on p "Eric Krupke" at bounding box center [445, 238] width 137 height 16
copy p "Krupke"
drag, startPoint x: 377, startPoint y: 256, endPoint x: 486, endPoint y: 255, distance: 109.7
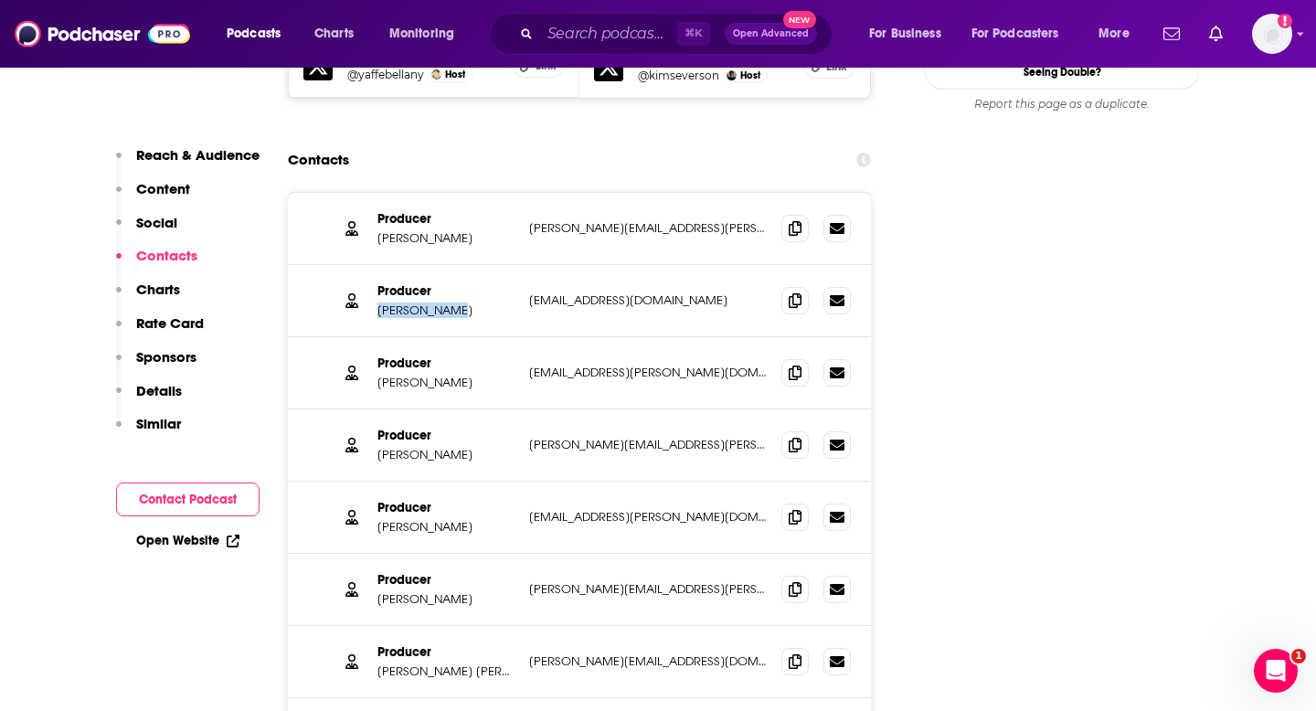
click at [486, 265] on div "Producer Adizah Eghan adizah.e@gmail.com adizah.e@gmail.com" at bounding box center [579, 301] width 583 height 72
copy p "Adizah Eghan"
drag, startPoint x: 373, startPoint y: 330, endPoint x: 504, endPoint y: 330, distance: 131.6
click at [505, 337] on div "Producer Larissa Anderson larissa.anderson@nytimes.com larissa.anderson@nytimes…" at bounding box center [579, 373] width 583 height 72
copy p "Larissa Anderson"
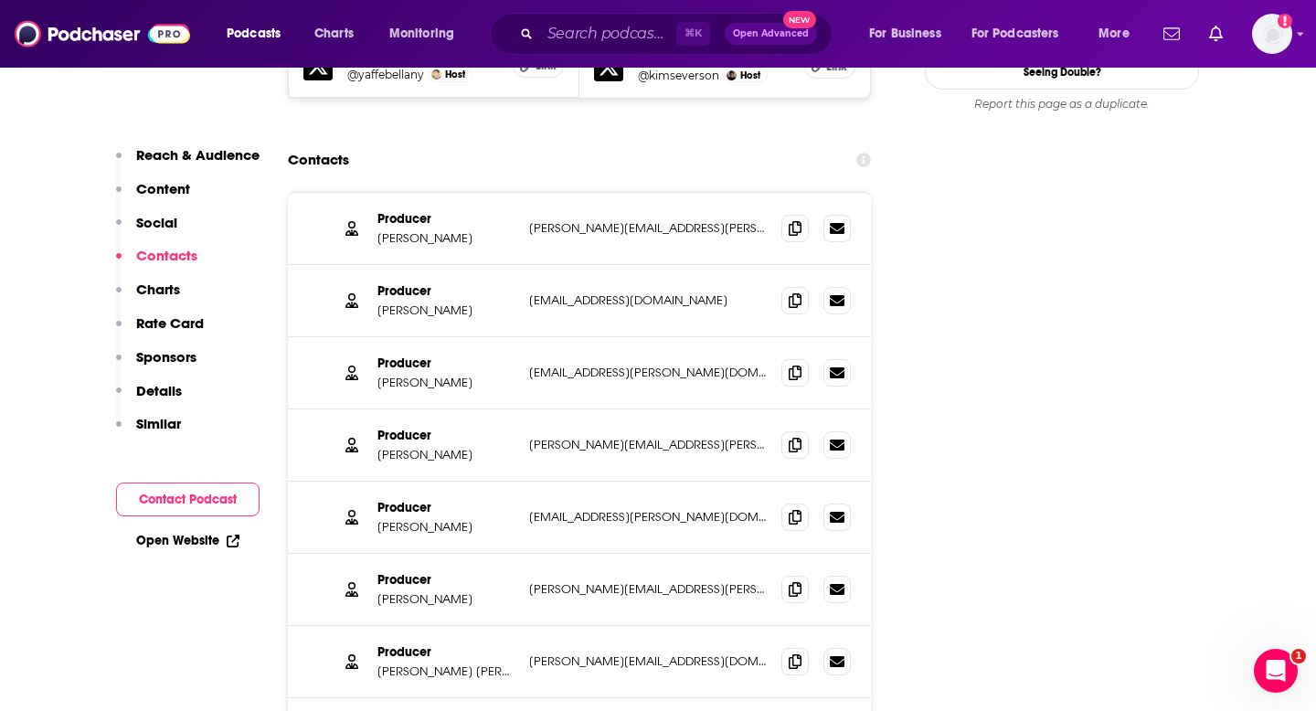
drag, startPoint x: 373, startPoint y: 409, endPoint x: 484, endPoint y: 406, distance: 111.5
click at [484, 409] on div "Producer Clare Toeniskoetter clare.toeniskoetter@nytimes.com clare.toeniskoette…" at bounding box center [579, 445] width 583 height 72
drag, startPoint x: 484, startPoint y: 406, endPoint x: 375, endPoint y: 405, distance: 109.7
click at [375, 409] on div "Producer Clare Toeniskoetter clare.toeniskoetter@nytimes.com clare.toeniskoette…" at bounding box center [579, 445] width 583 height 72
copy p "Clare Toeniskoetter"
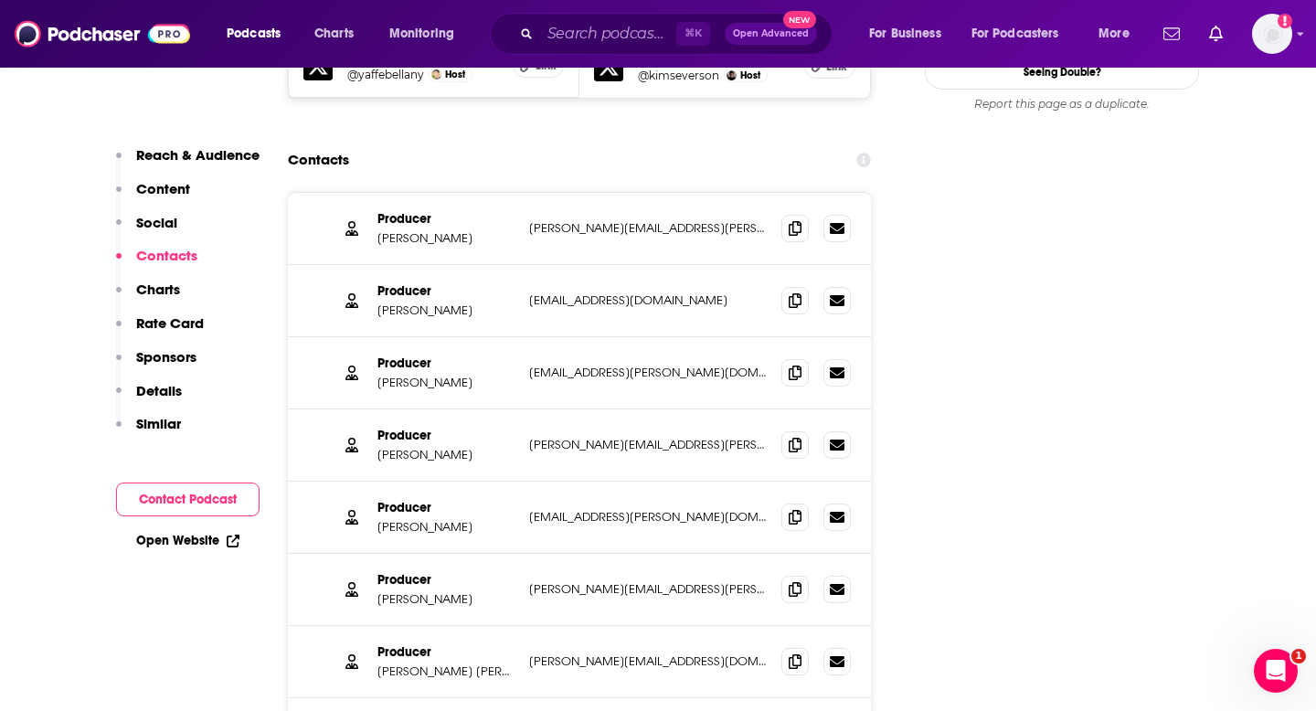
copy p "Clare Toeniskoetter"
drag, startPoint x: 368, startPoint y: 477, endPoint x: 486, endPoint y: 480, distance: 117.9
click at [486, 482] on div "Producer Lynsea Garrison lynsea.garrison@nytimes.com lynsea.garrison@nytimes.com" at bounding box center [579, 518] width 583 height 72
drag, startPoint x: 480, startPoint y: 473, endPoint x: 371, endPoint y: 473, distance: 108.8
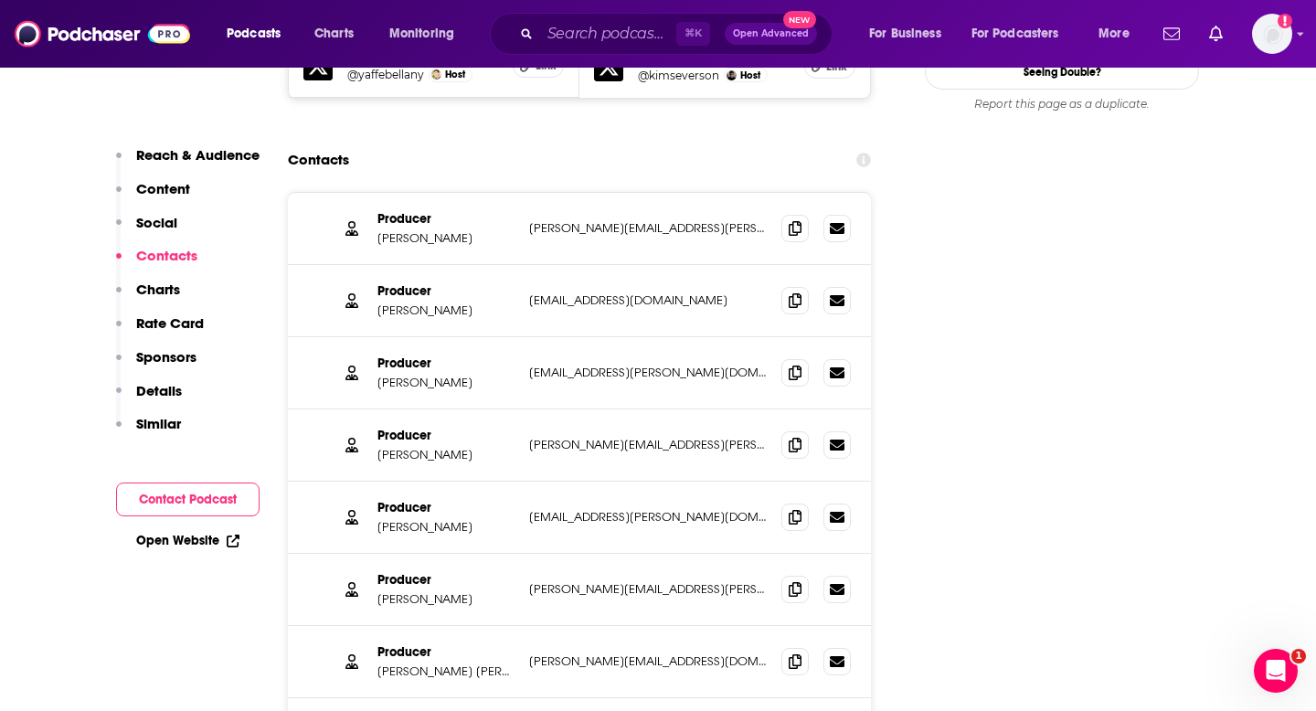
click at [371, 482] on div "Producer Lynsea Garrison lynsea.garrison@nytimes.com lynsea.garrison@nytimes.com" at bounding box center [579, 518] width 583 height 72
copy p "Lynsea Garrison"
drag, startPoint x: 381, startPoint y: 551, endPoint x: 447, endPoint y: 551, distance: 65.8
click at [450, 554] on div "Producer Wendy Dorr wendy.dorr@nytimes.com wendy.dorr@nytimes.com" at bounding box center [579, 590] width 583 height 72
drag, startPoint x: 447, startPoint y: 546, endPoint x: 378, endPoint y: 547, distance: 68.6
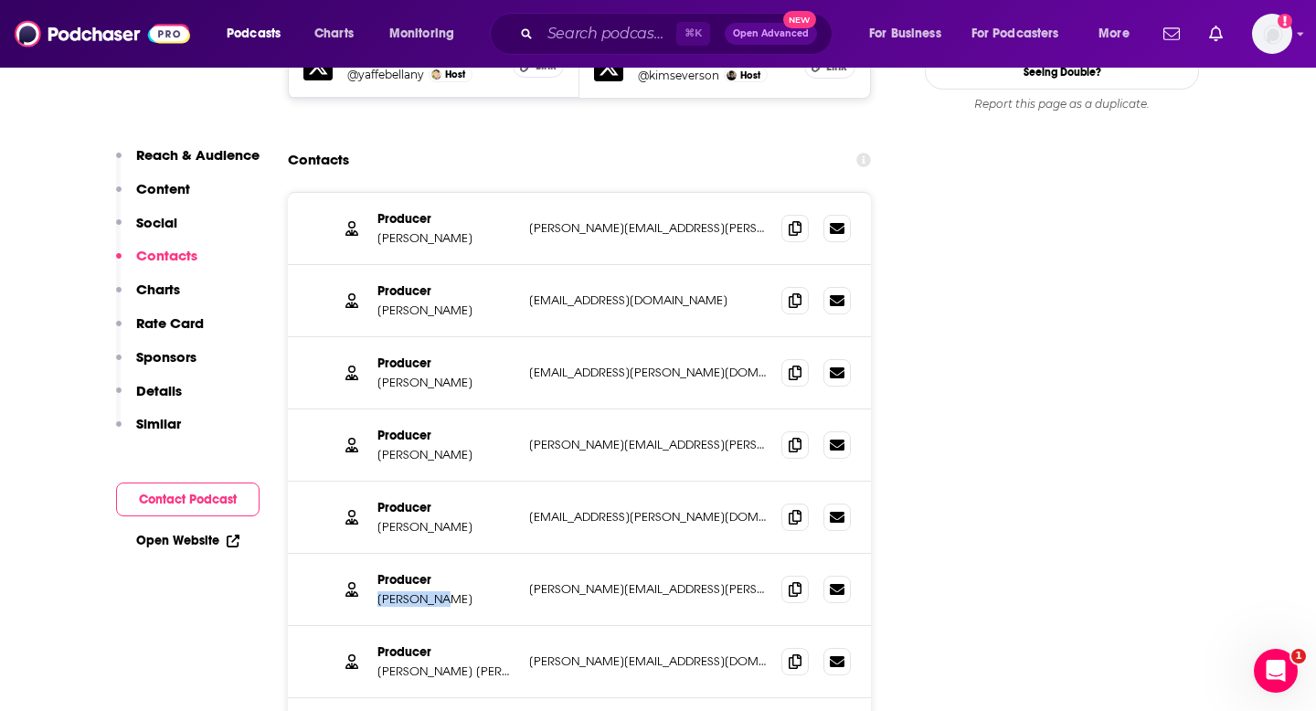
click at [378, 591] on p "Wendy Dorr" at bounding box center [445, 599] width 137 height 16
copy p "Wendy Dorr"
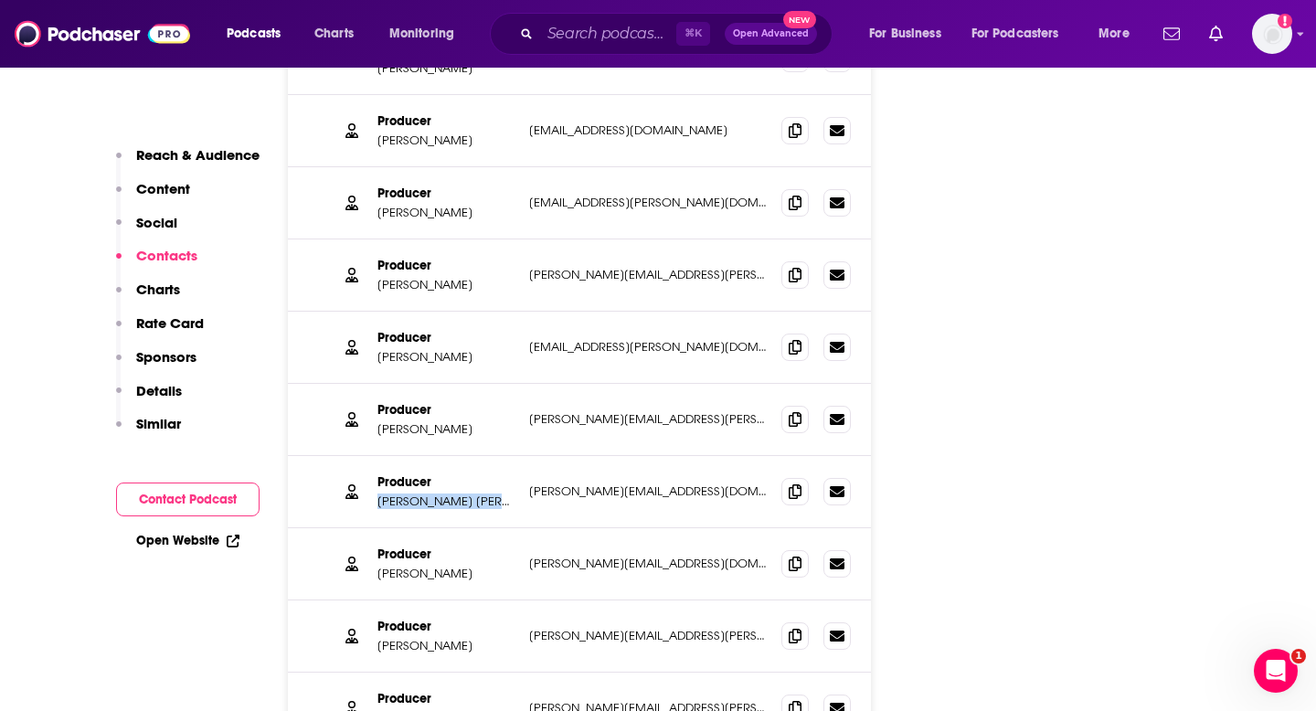
drag, startPoint x: 380, startPoint y: 452, endPoint x: 515, endPoint y: 452, distance: 134.3
click at [515, 456] on div "Producer Alexandra Leigh Young alex@alexandraleighyoung.com alex@alexandraleigh…" at bounding box center [579, 492] width 583 height 72
copy p "Alexandra Leigh Young"
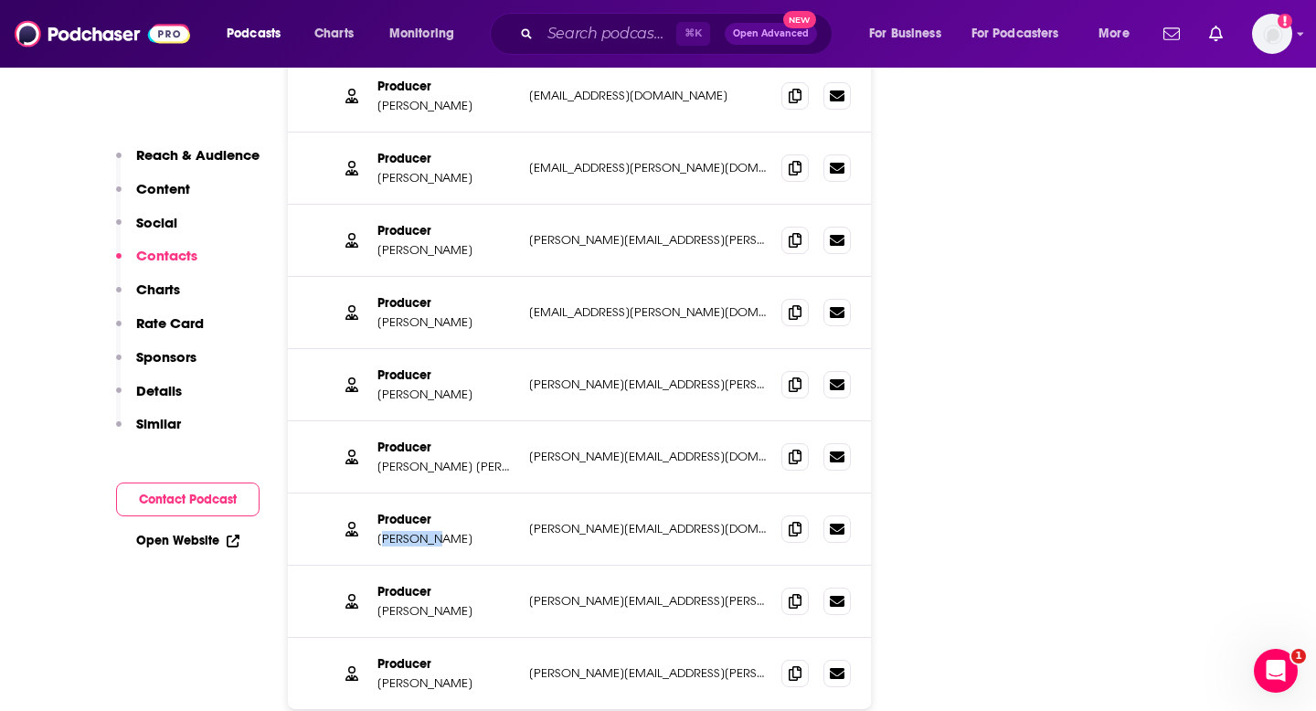
drag, startPoint x: 381, startPoint y: 490, endPoint x: 446, endPoint y: 490, distance: 64.9
click at [446, 531] on p "Lisa Chow" at bounding box center [445, 539] width 137 height 16
drag, startPoint x: 446, startPoint y: 490, endPoint x: 387, endPoint y: 490, distance: 59.4
click at [387, 531] on p "Lisa Chow" at bounding box center [445, 539] width 137 height 16
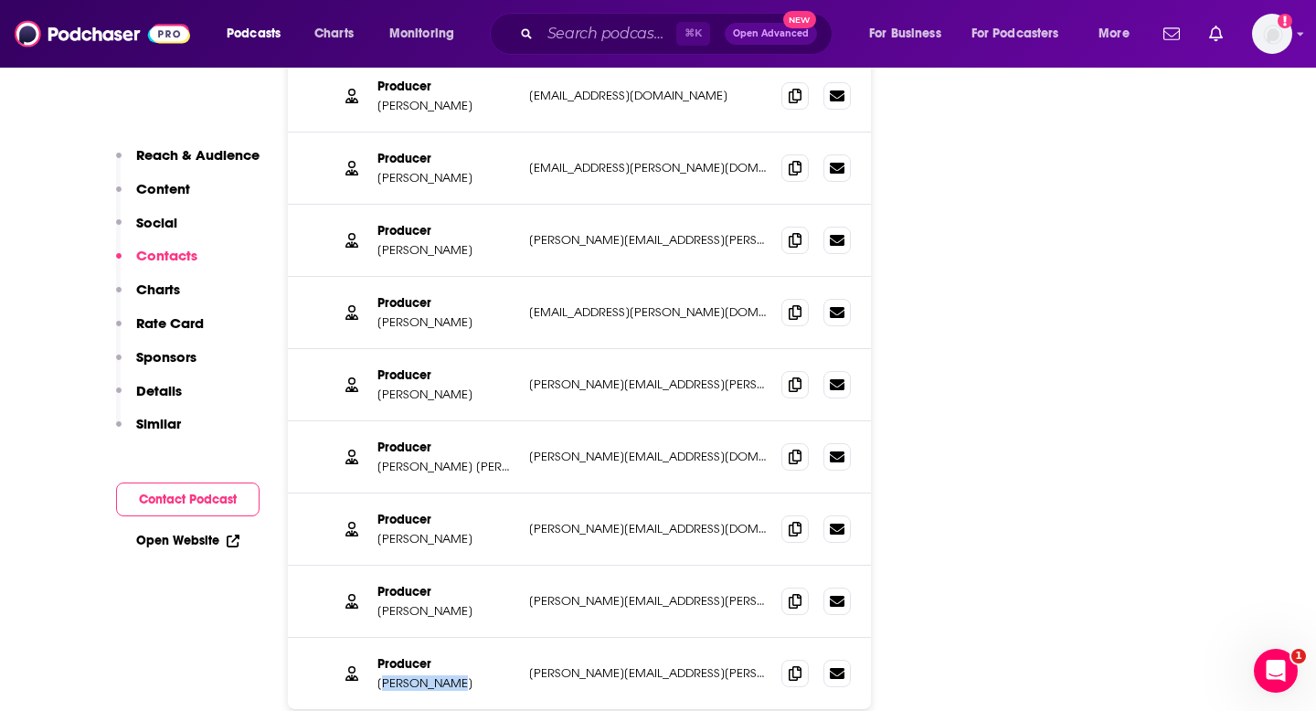
drag, startPoint x: 385, startPoint y: 633, endPoint x: 459, endPoint y: 634, distance: 74.0
click at [459, 638] on div "Producer Paige Cowett paige.cowett@nytimes.com paige.cowett@nytimes.com" at bounding box center [579, 673] width 583 height 71
drag, startPoint x: 459, startPoint y: 632, endPoint x: 375, endPoint y: 632, distance: 84.1
click at [375, 638] on div "Producer Paige Cowett paige.cowett@nytimes.com paige.cowett@nytimes.com" at bounding box center [579, 673] width 583 height 71
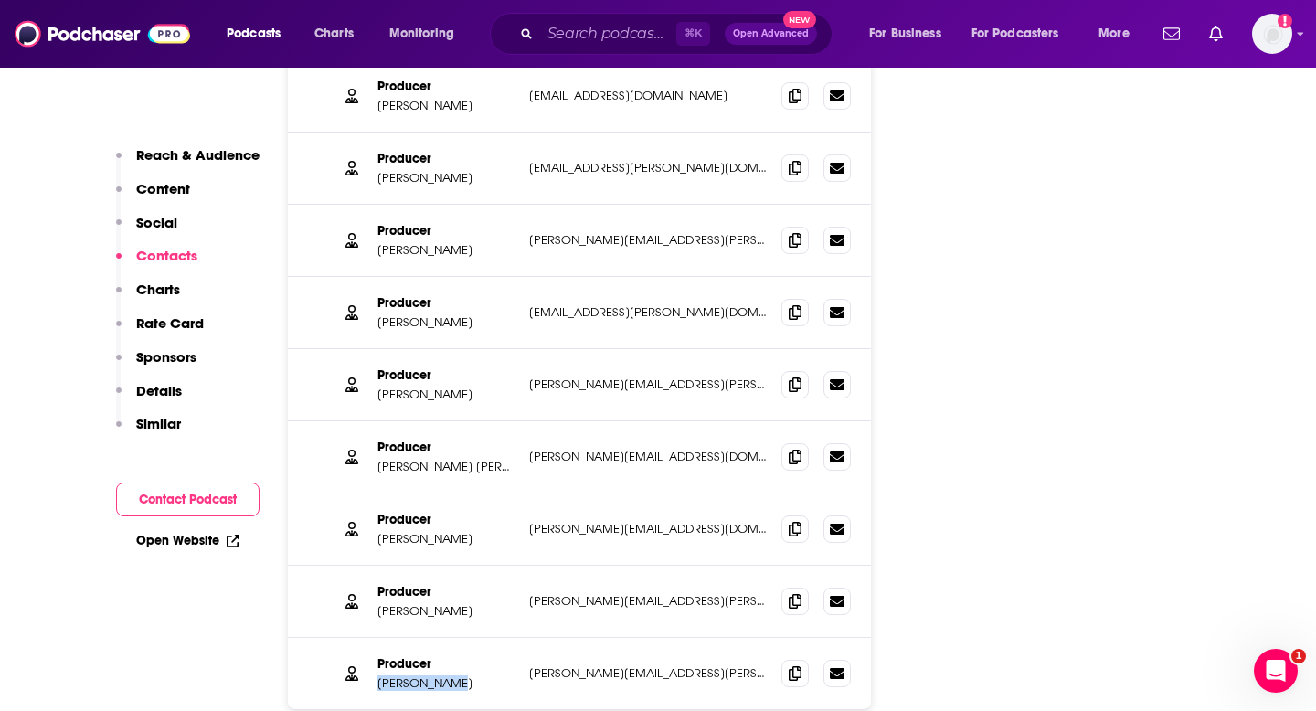
copy p "Paige Cowett"
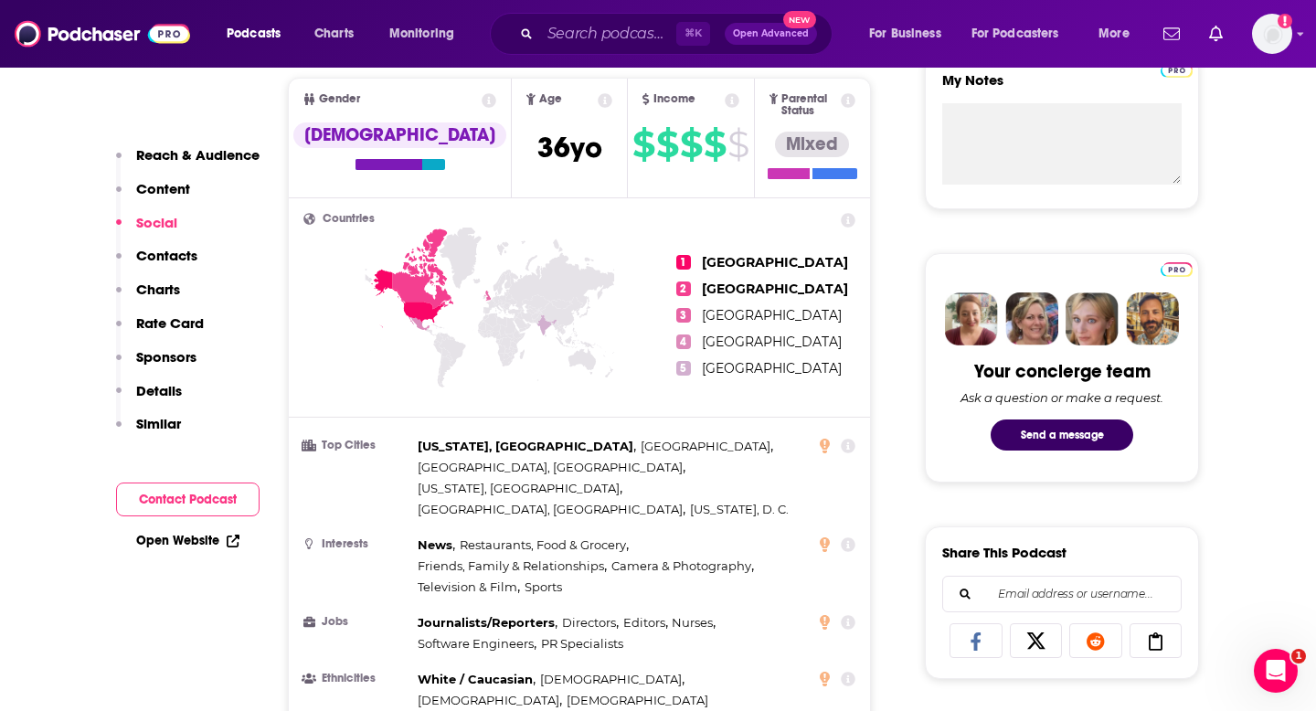
scroll to position [0, 0]
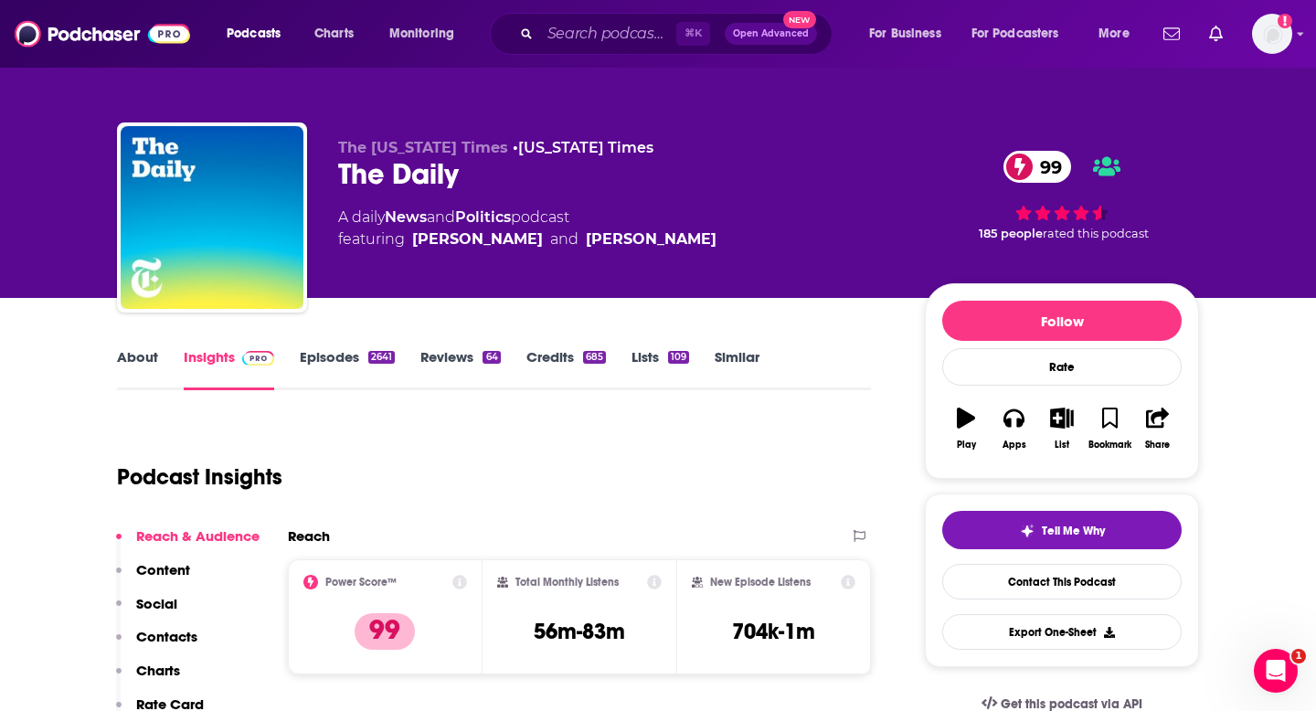
click at [522, 434] on div "Podcast Insights" at bounding box center [486, 465] width 739 height 93
click at [1151, 416] on icon "button" at bounding box center [1157, 418] width 23 height 20
click at [1218, 509] on icon "Show Share dropdown" at bounding box center [1227, 512] width 37 height 15
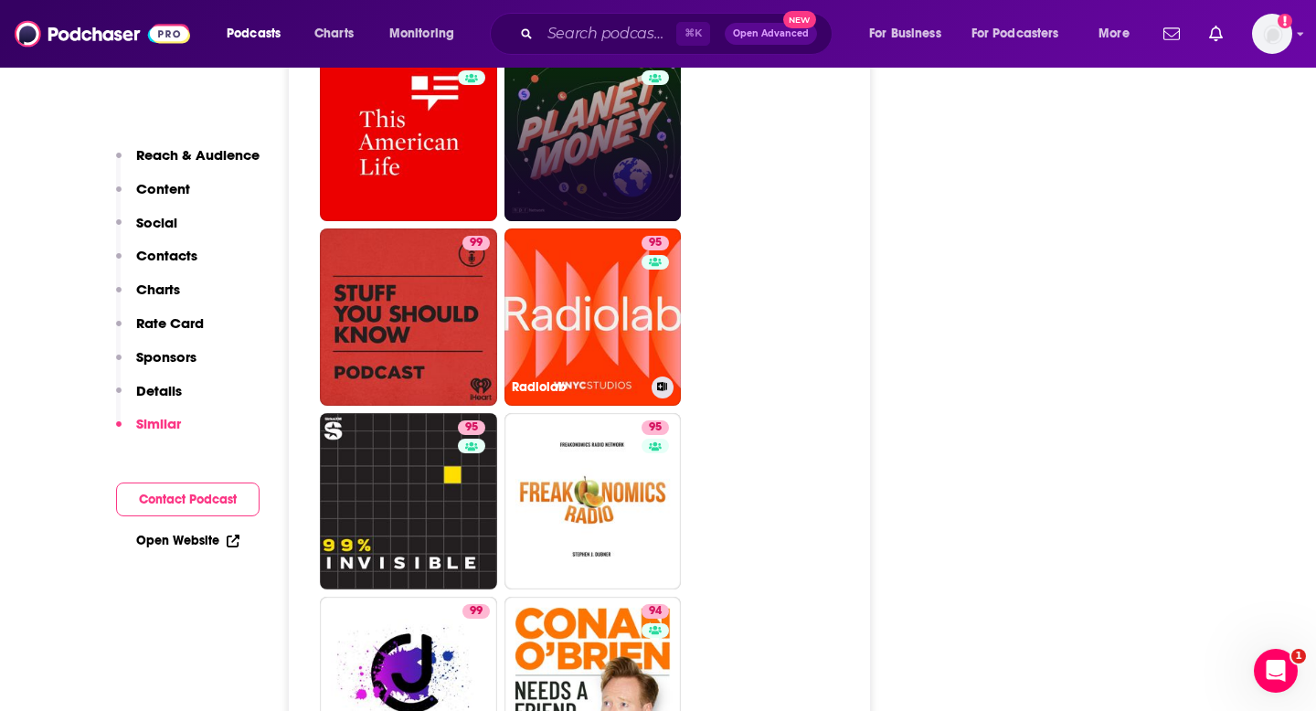
scroll to position [5462, 0]
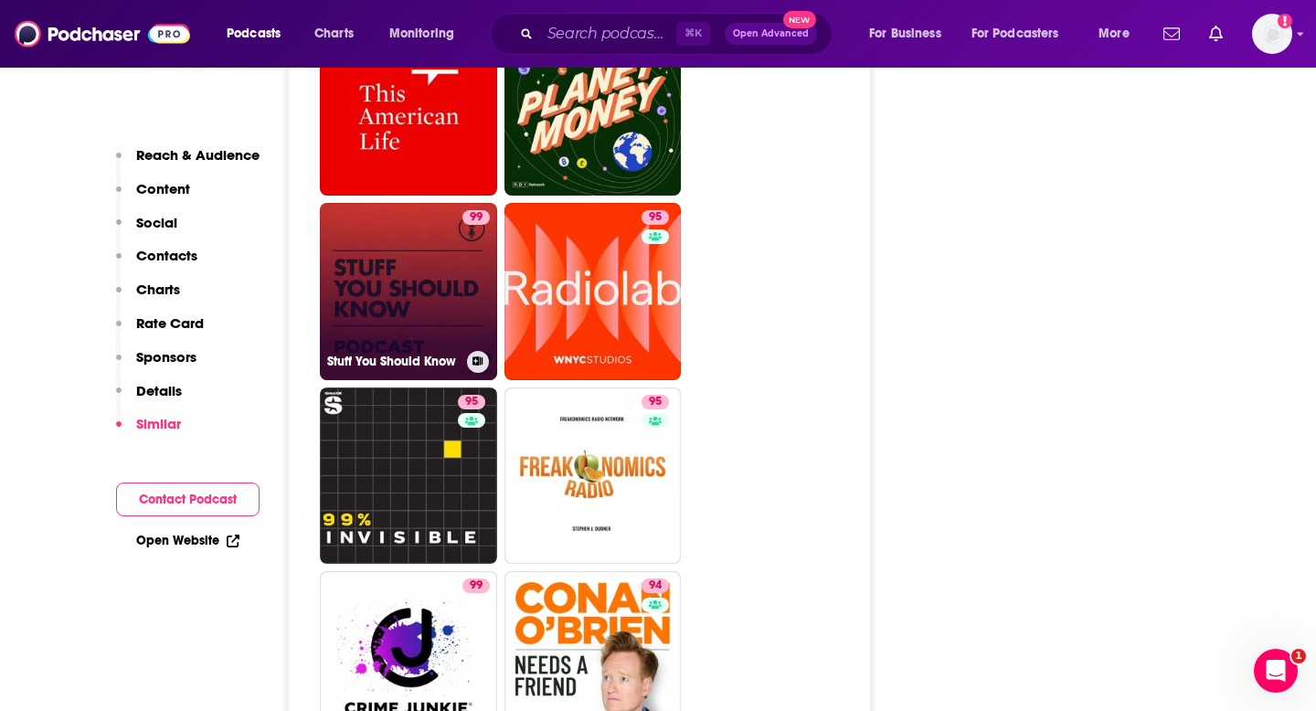
click at [455, 264] on link "99 Stuff You Should Know" at bounding box center [408, 291] width 177 height 177
type input "https://www.podchaser.com/podcasts/stuff-you-should-know-8201"
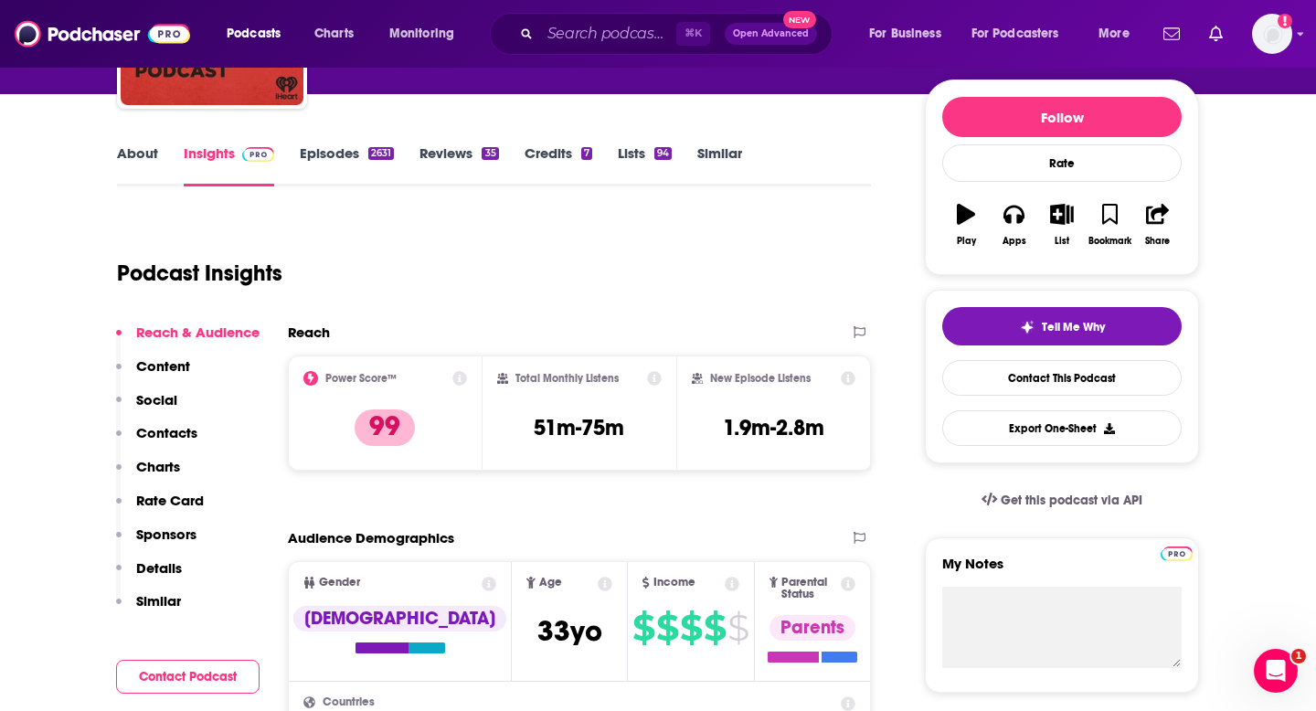
scroll to position [229, 0]
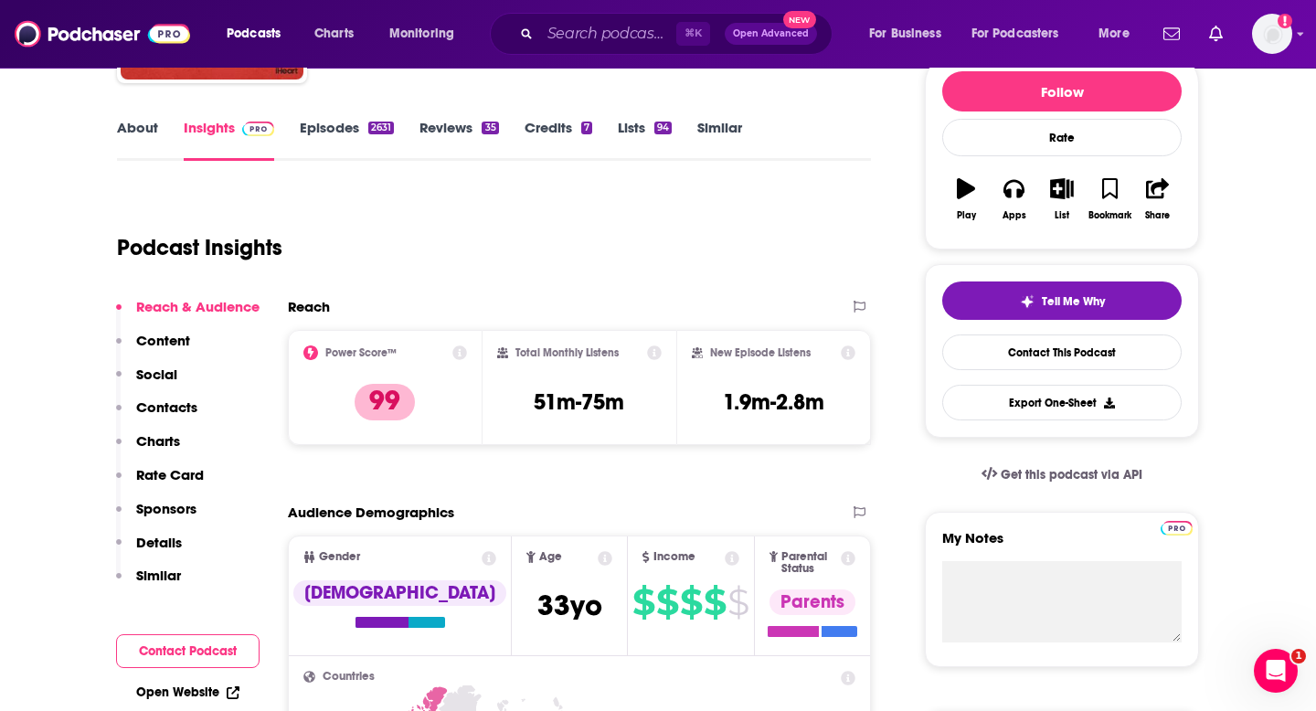
click at [153, 131] on link "About" at bounding box center [137, 140] width 41 height 42
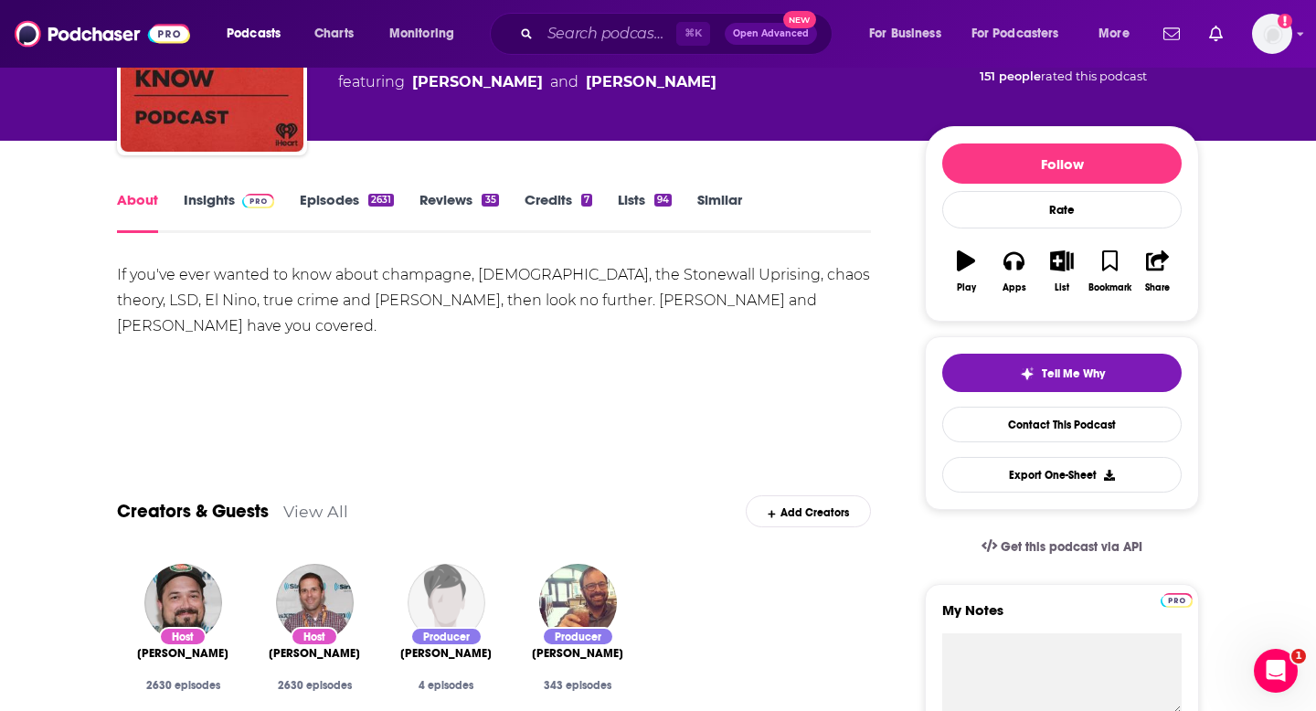
scroll to position [193, 0]
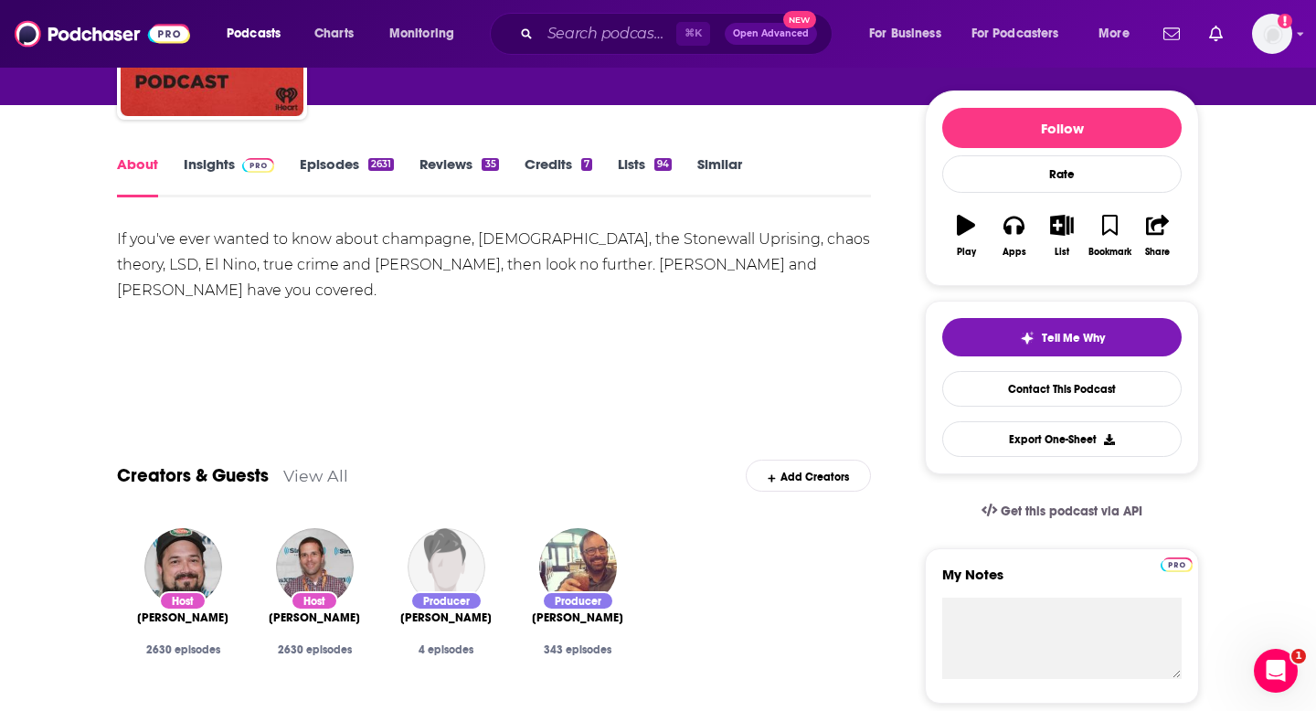
click at [238, 187] on link "Insights" at bounding box center [229, 176] width 90 height 42
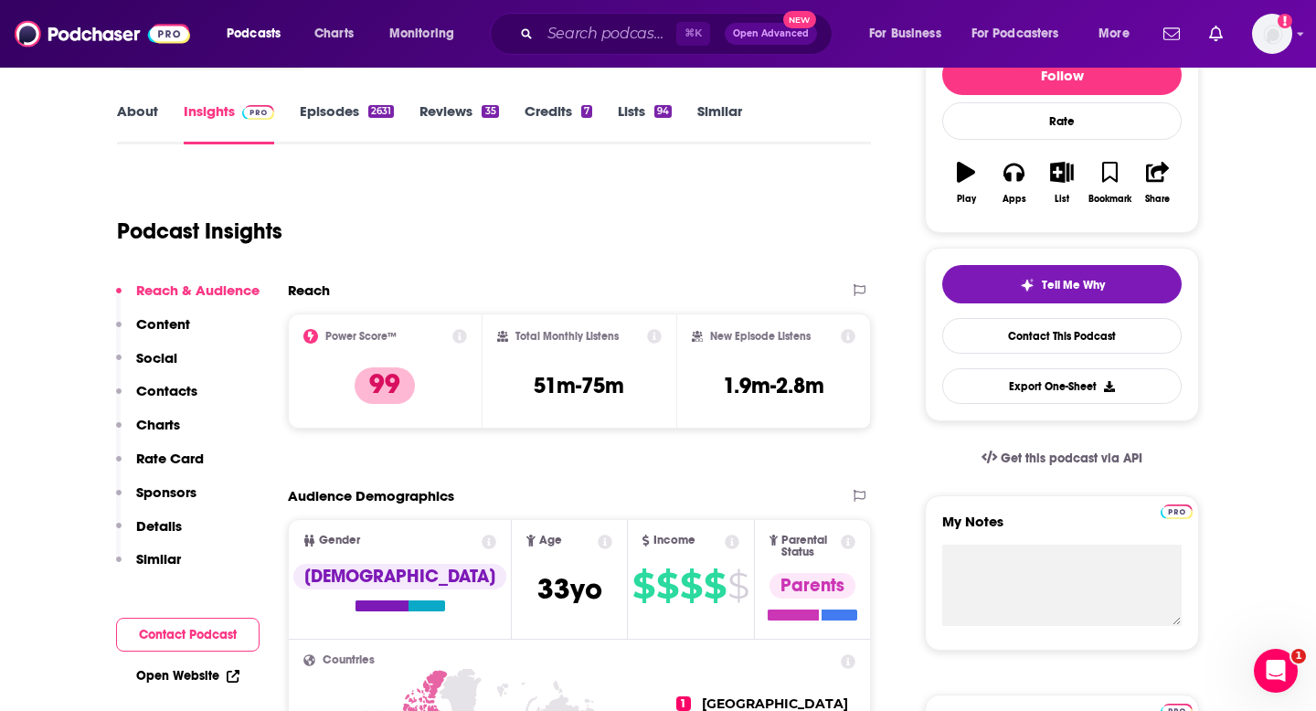
scroll to position [250, 0]
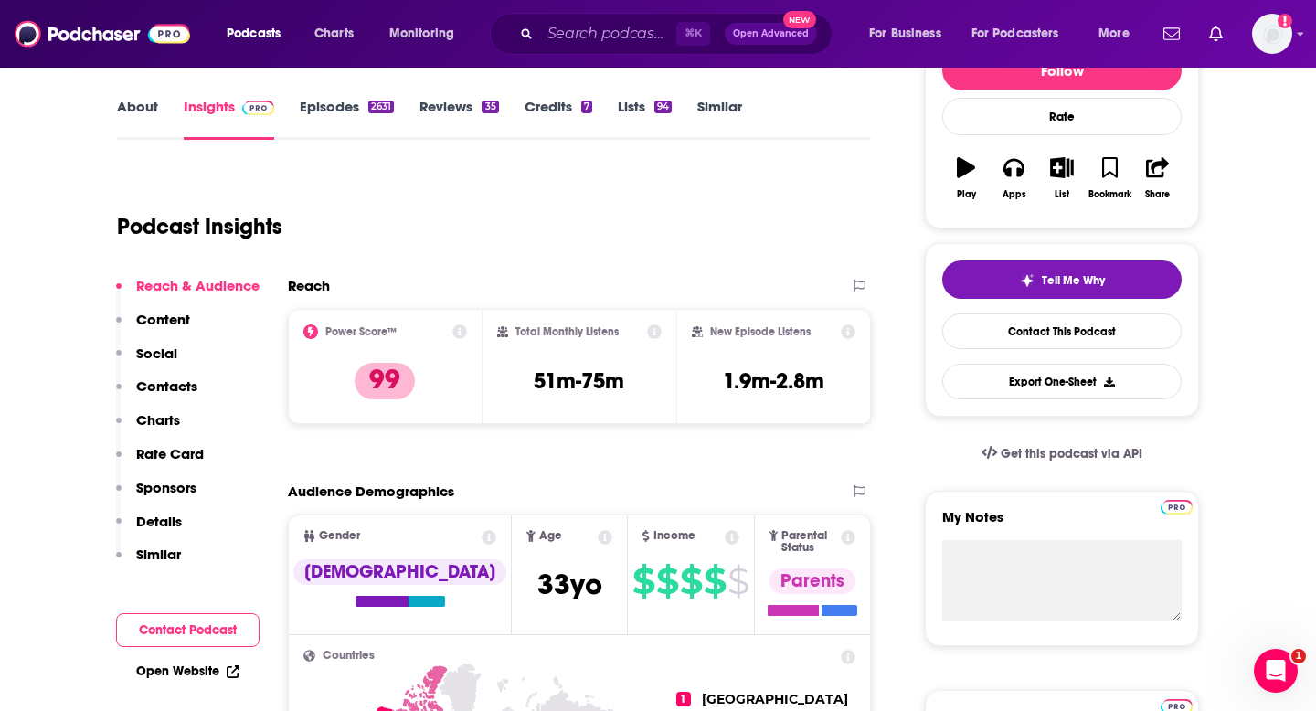
click at [339, 125] on link "Episodes 2631" at bounding box center [347, 119] width 94 height 42
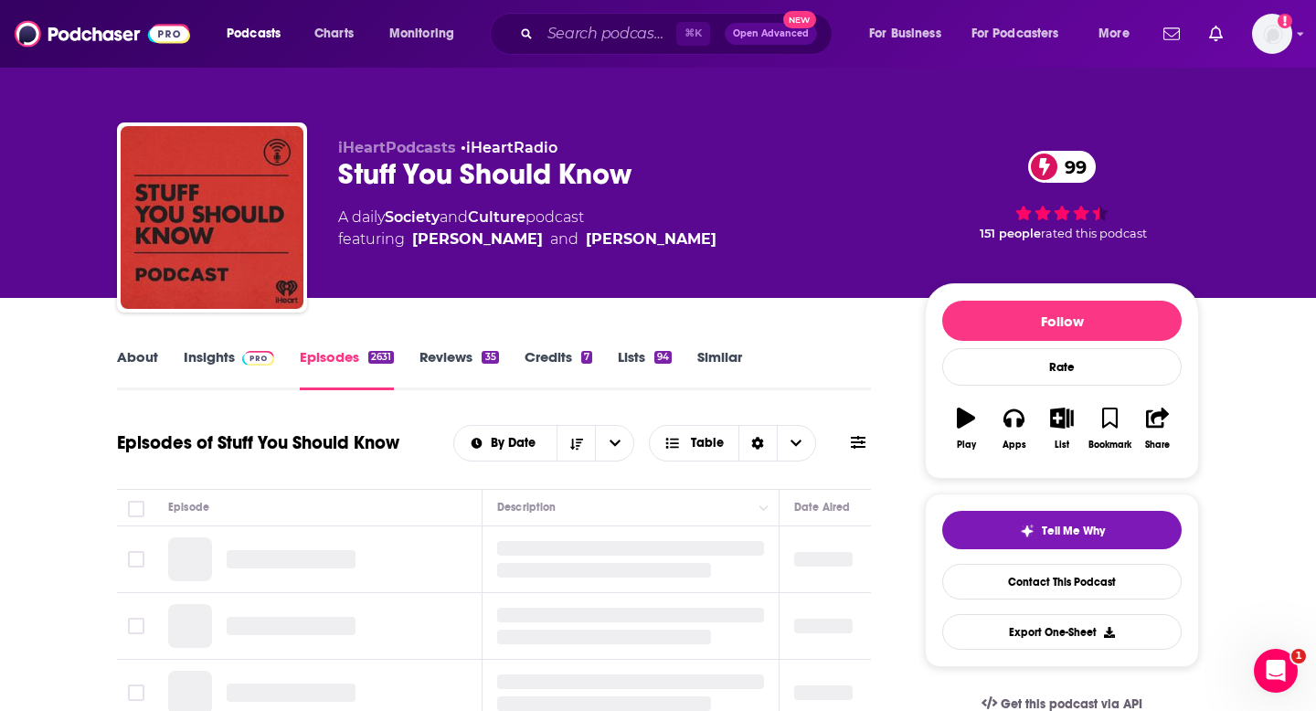
scroll to position [260, 0]
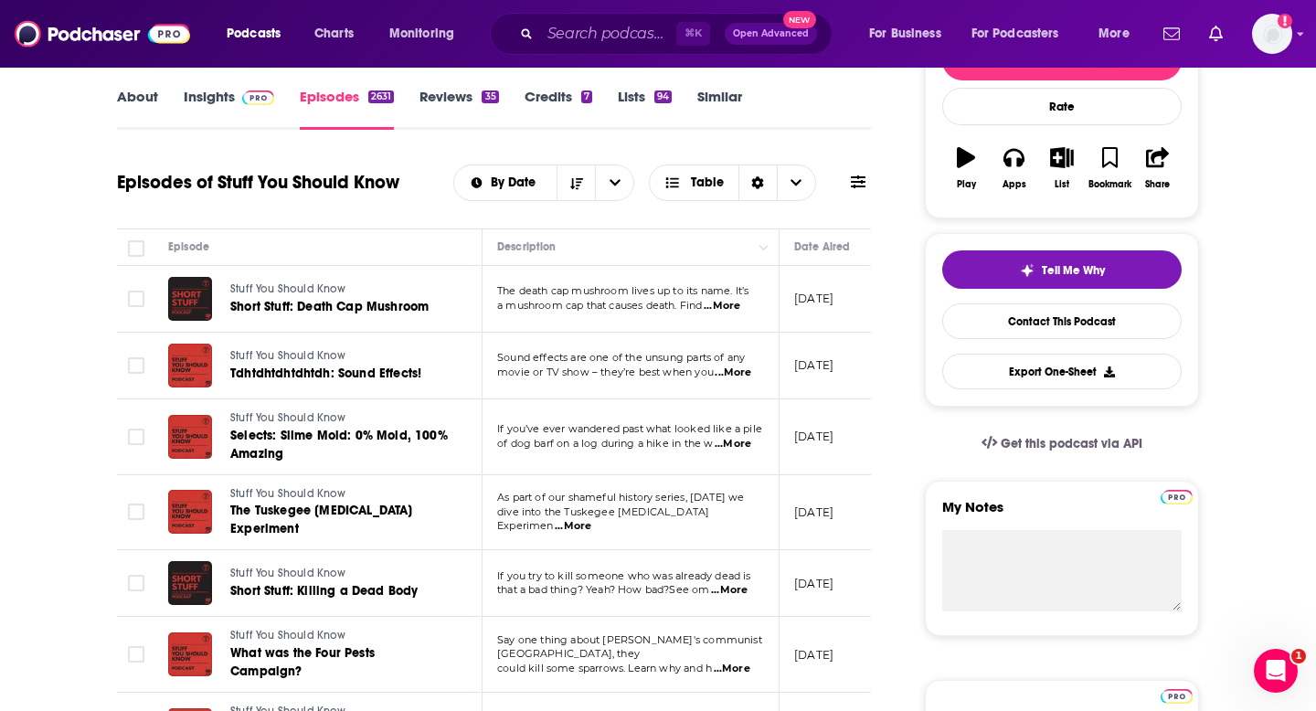
click at [219, 110] on link "Insights" at bounding box center [229, 109] width 90 height 42
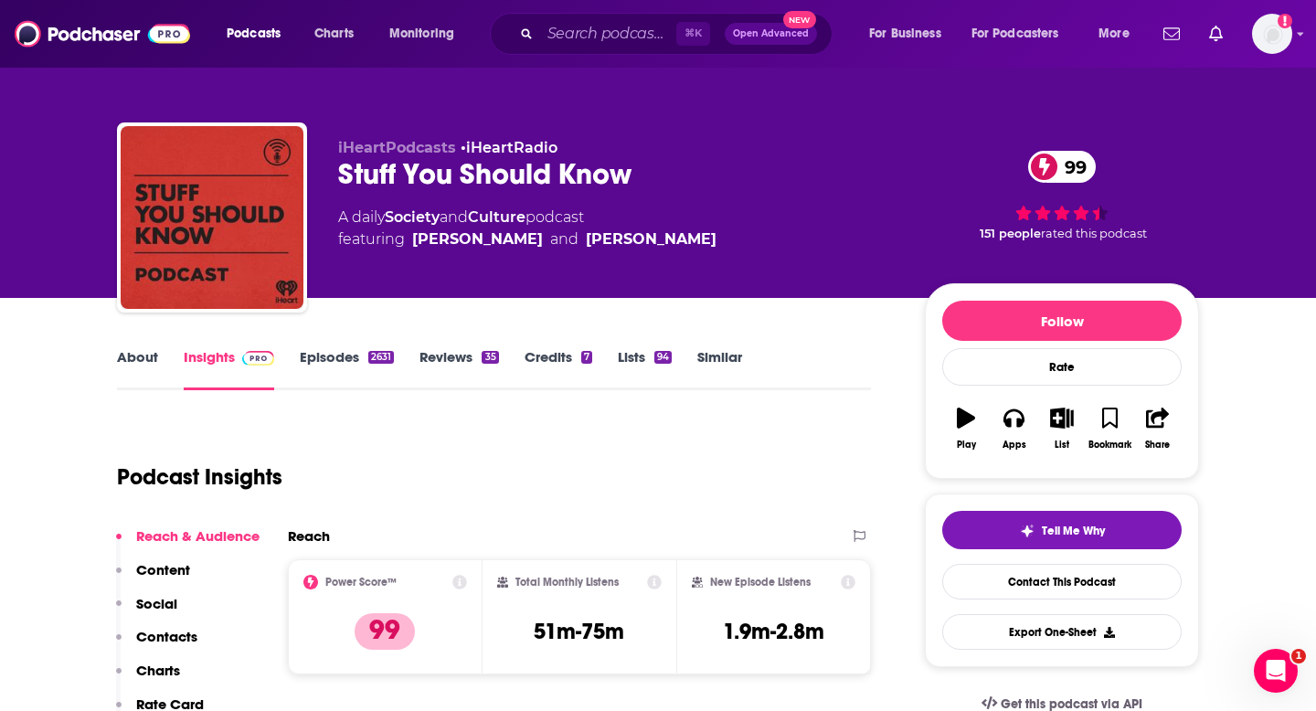
drag, startPoint x: 318, startPoint y: 193, endPoint x: 641, endPoint y: 190, distance: 322.6
click at [641, 191] on div "iHeartPodcasts • iHeartRadio Stuff You Should Know 99 A daily Society and Cultu…" at bounding box center [658, 220] width 1082 height 197
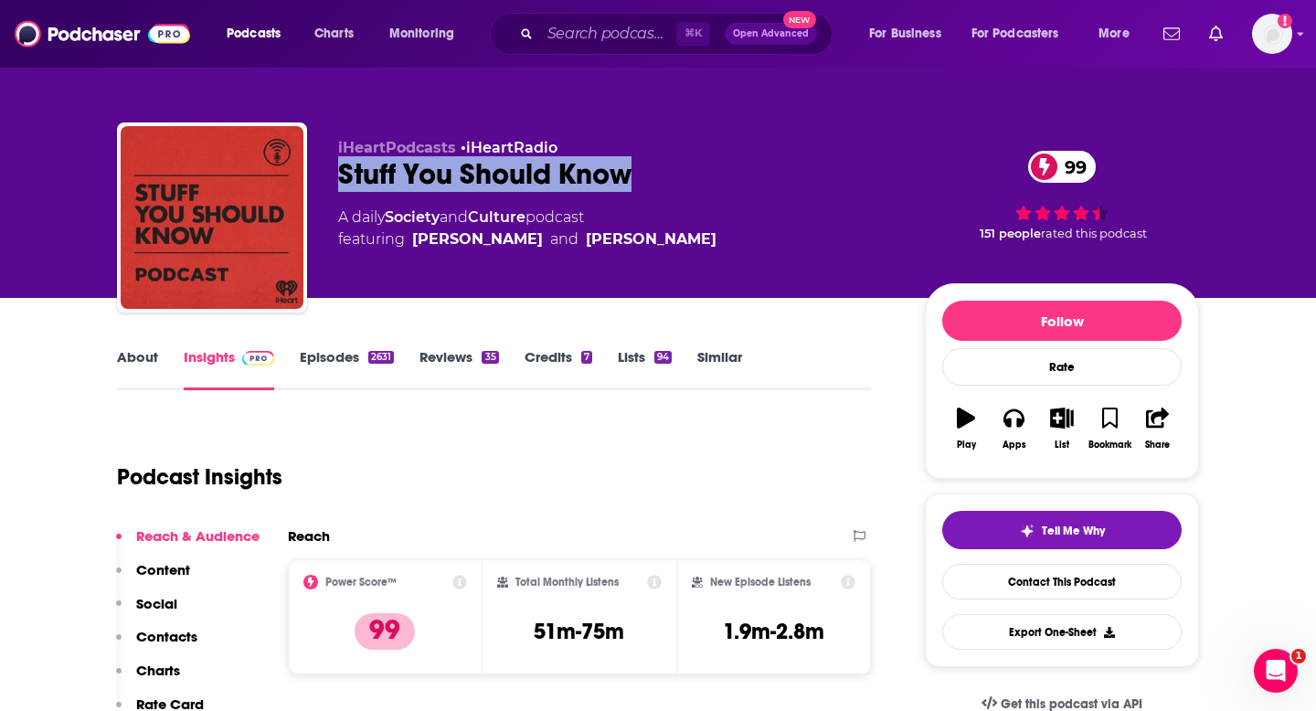
drag, startPoint x: 638, startPoint y: 181, endPoint x: 334, endPoint y: 185, distance: 303.4
click at [334, 185] on div "iHeartPodcasts • iHeartRadio Stuff You Should Know 99 A daily Society and Cultu…" at bounding box center [658, 220] width 1082 height 197
copy h2 "Stuff You Should Know"
click at [1149, 412] on icon "button" at bounding box center [1157, 418] width 23 height 20
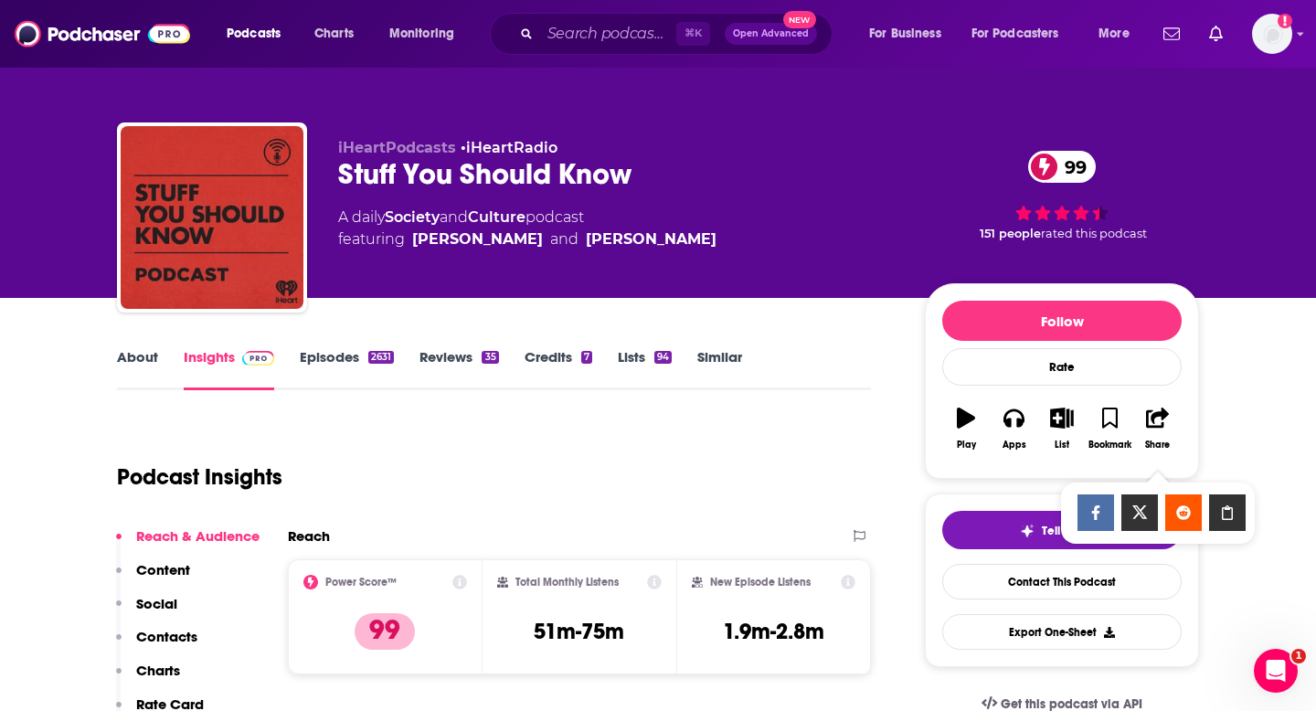
click at [1215, 505] on icon "Show Share dropdown" at bounding box center [1227, 512] width 37 height 15
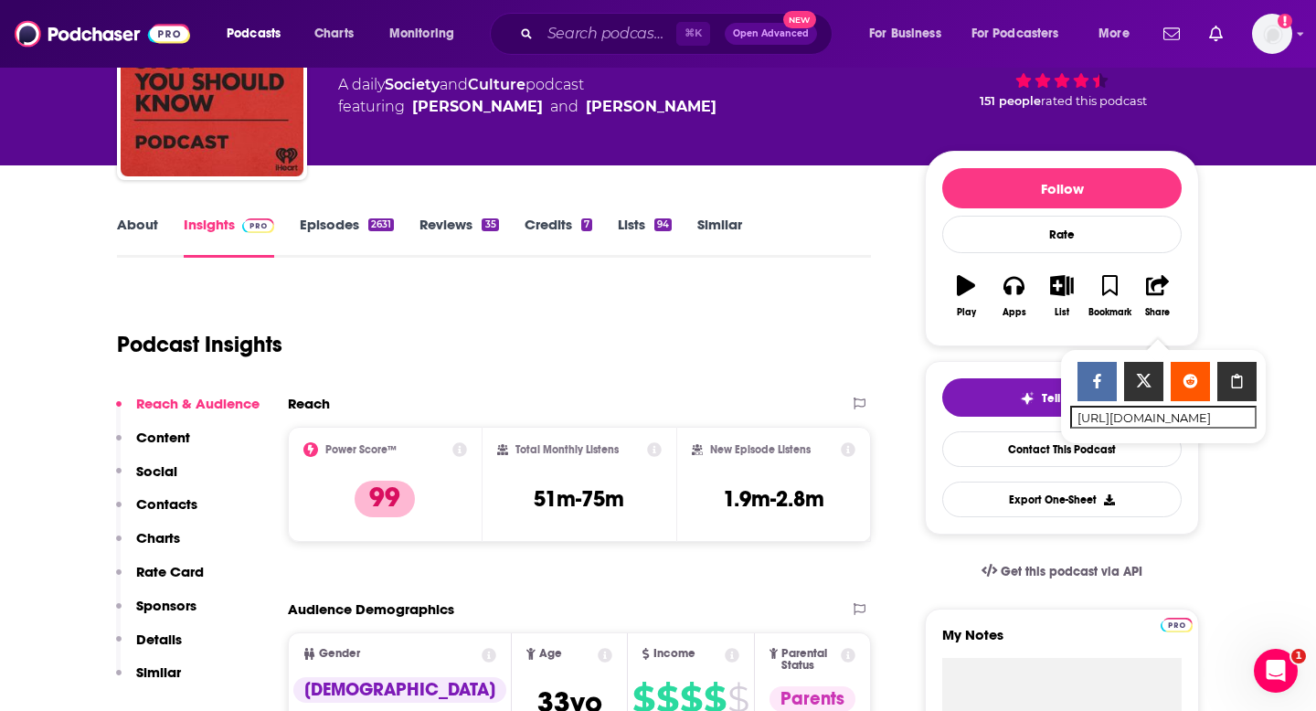
scroll to position [275, 0]
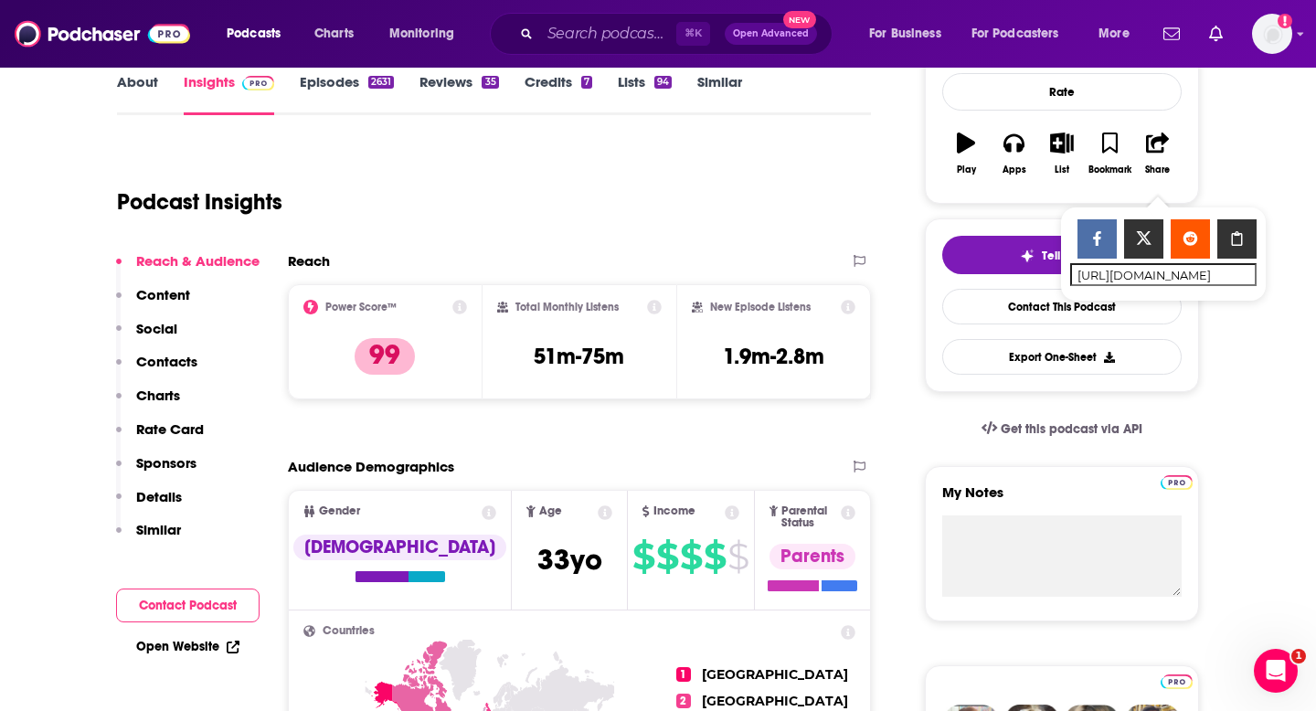
click at [735, 240] on div "Podcast Insights" at bounding box center [494, 198] width 754 height 108
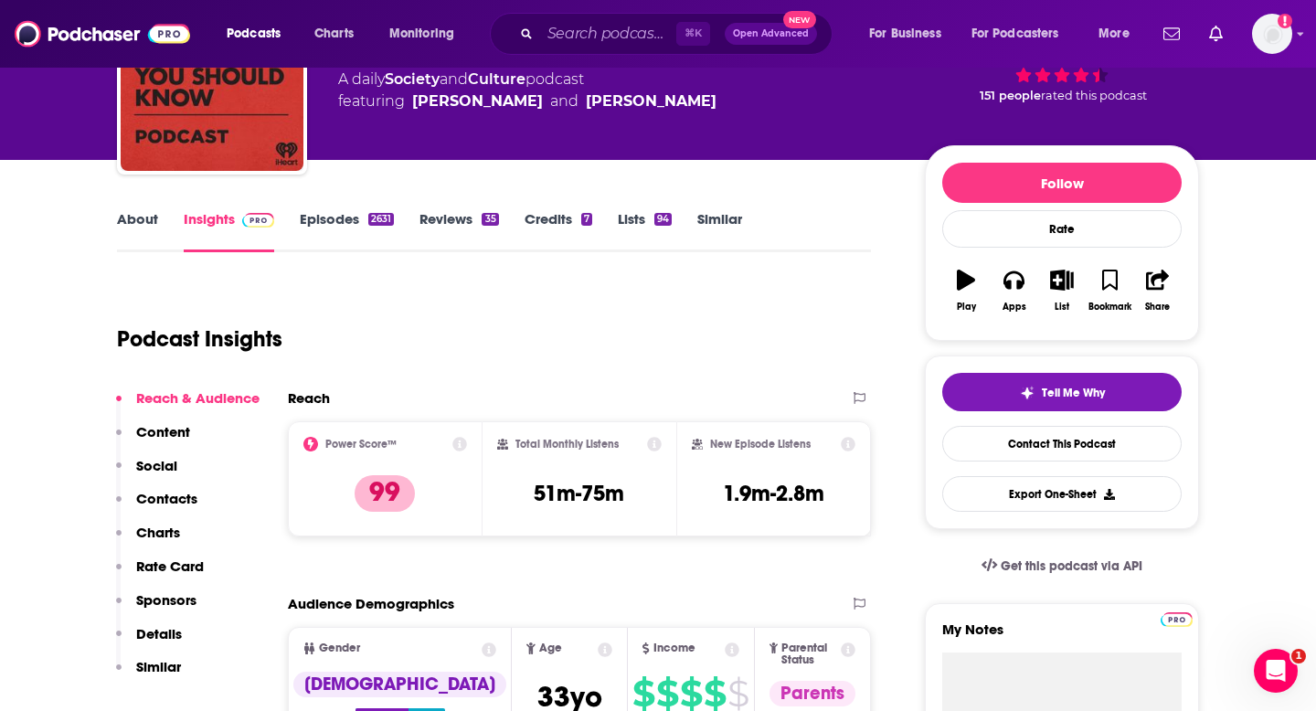
scroll to position [135, 0]
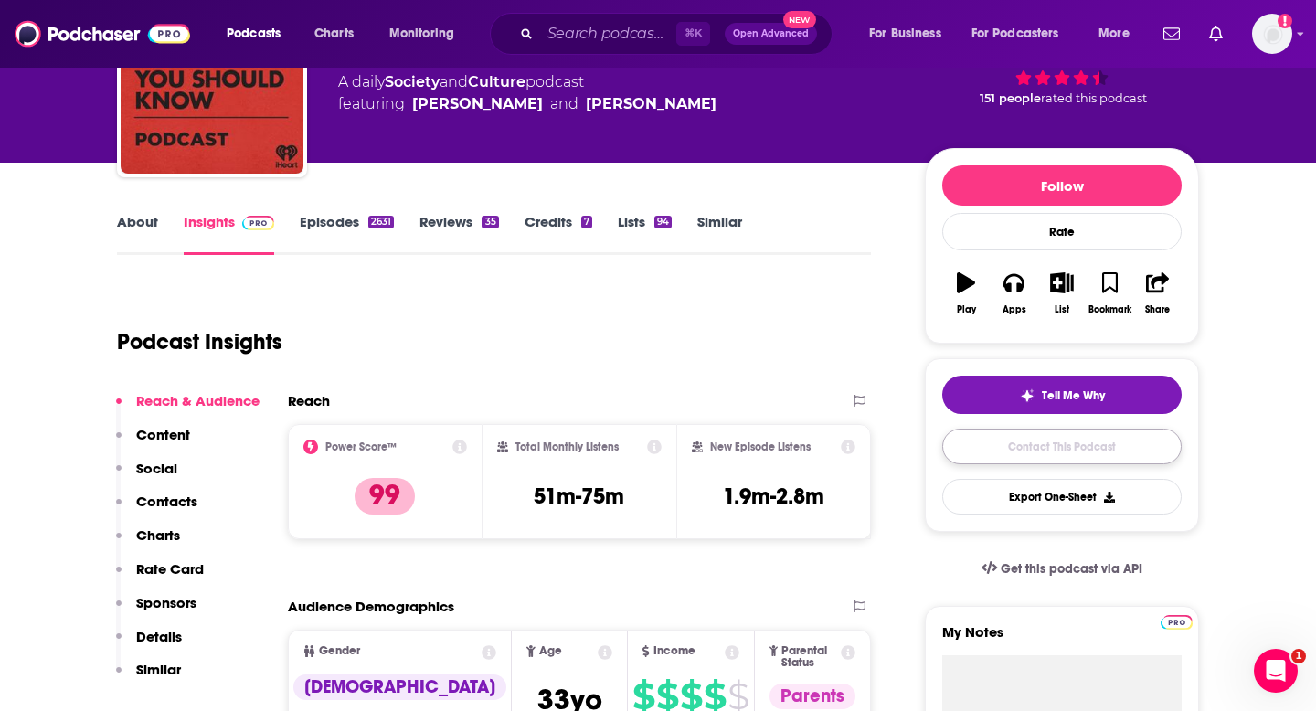
click at [1014, 458] on link "Contact This Podcast" at bounding box center [1061, 447] width 239 height 36
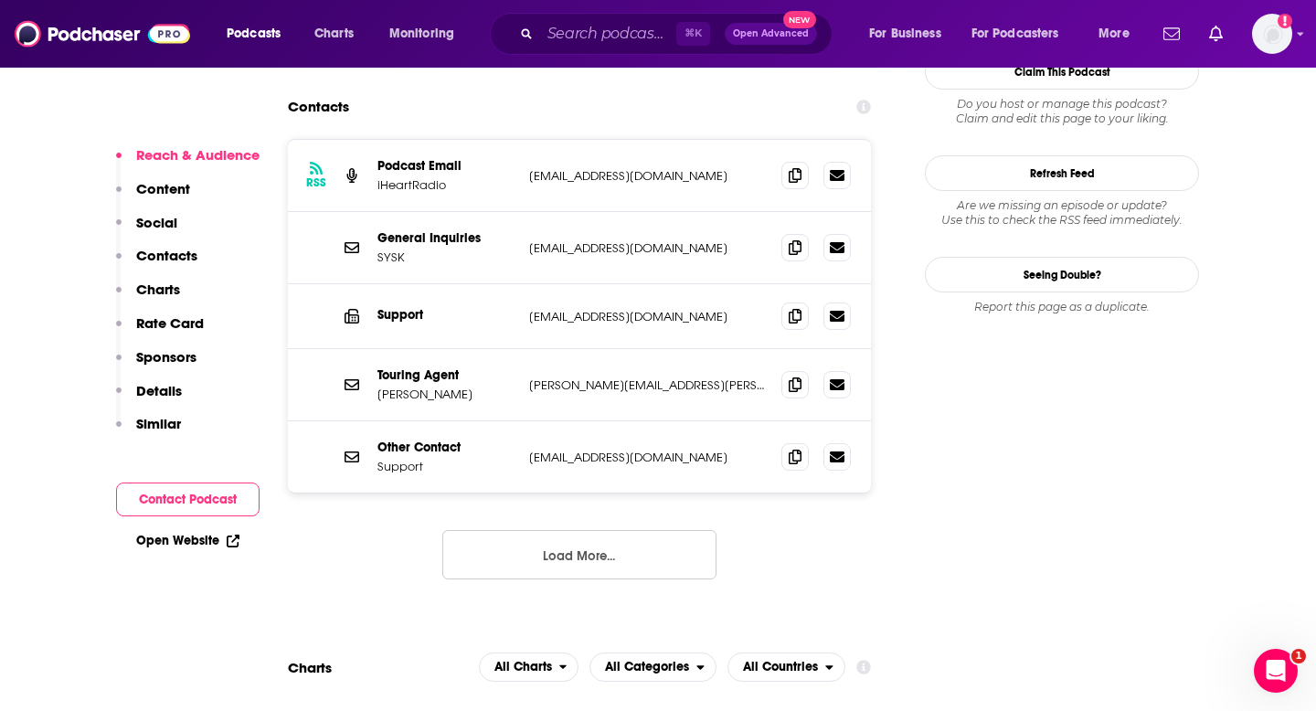
scroll to position [1688, 0]
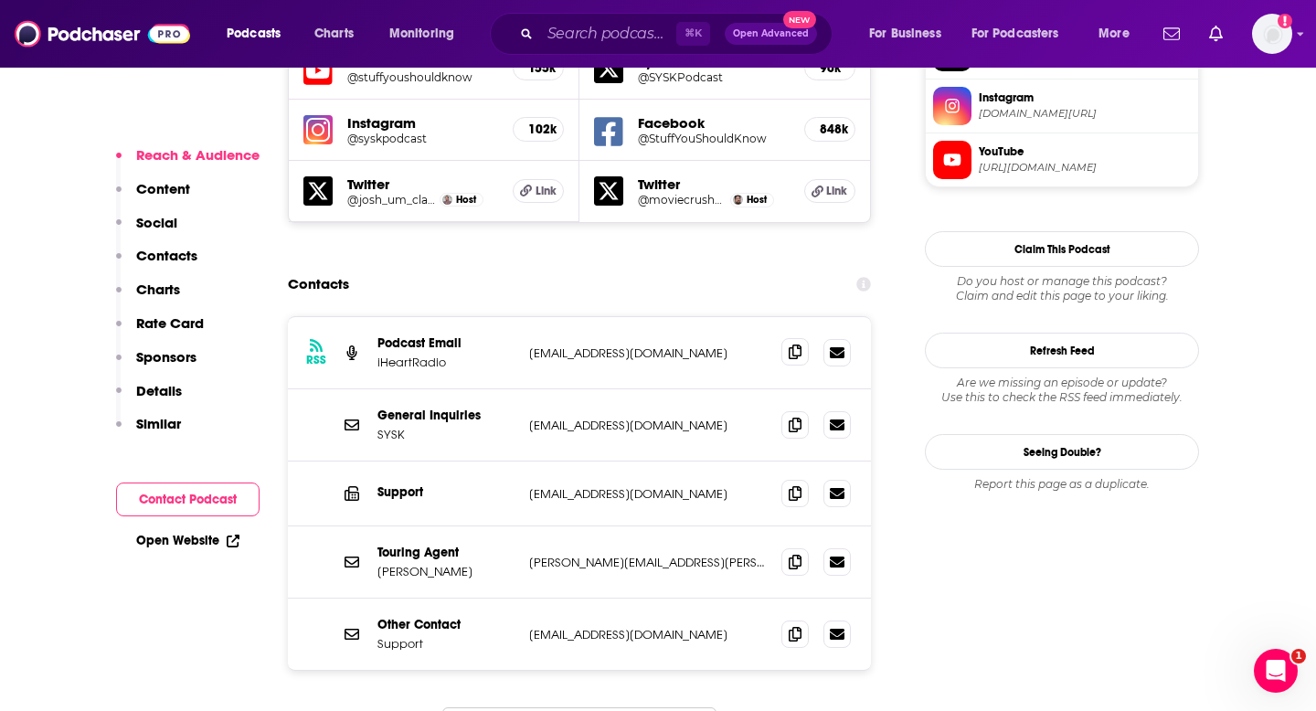
click at [790, 345] on icon at bounding box center [795, 352] width 13 height 15
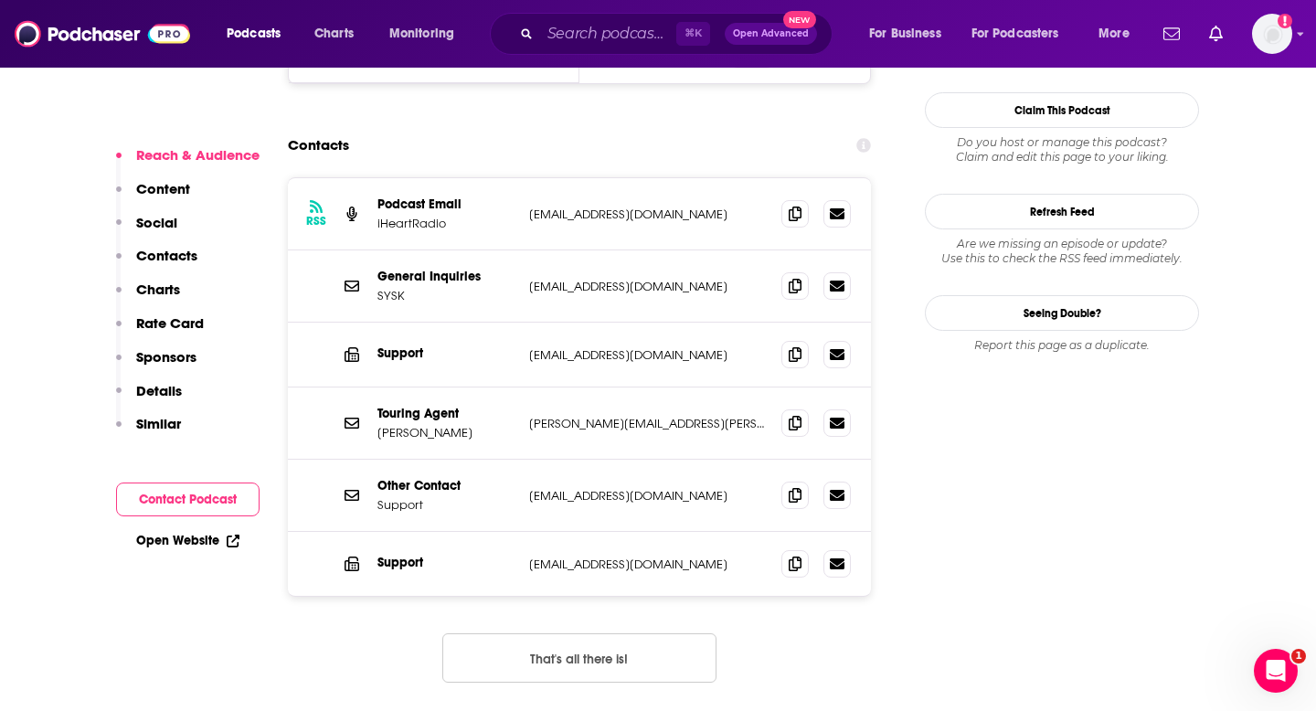
scroll to position [1714, 0]
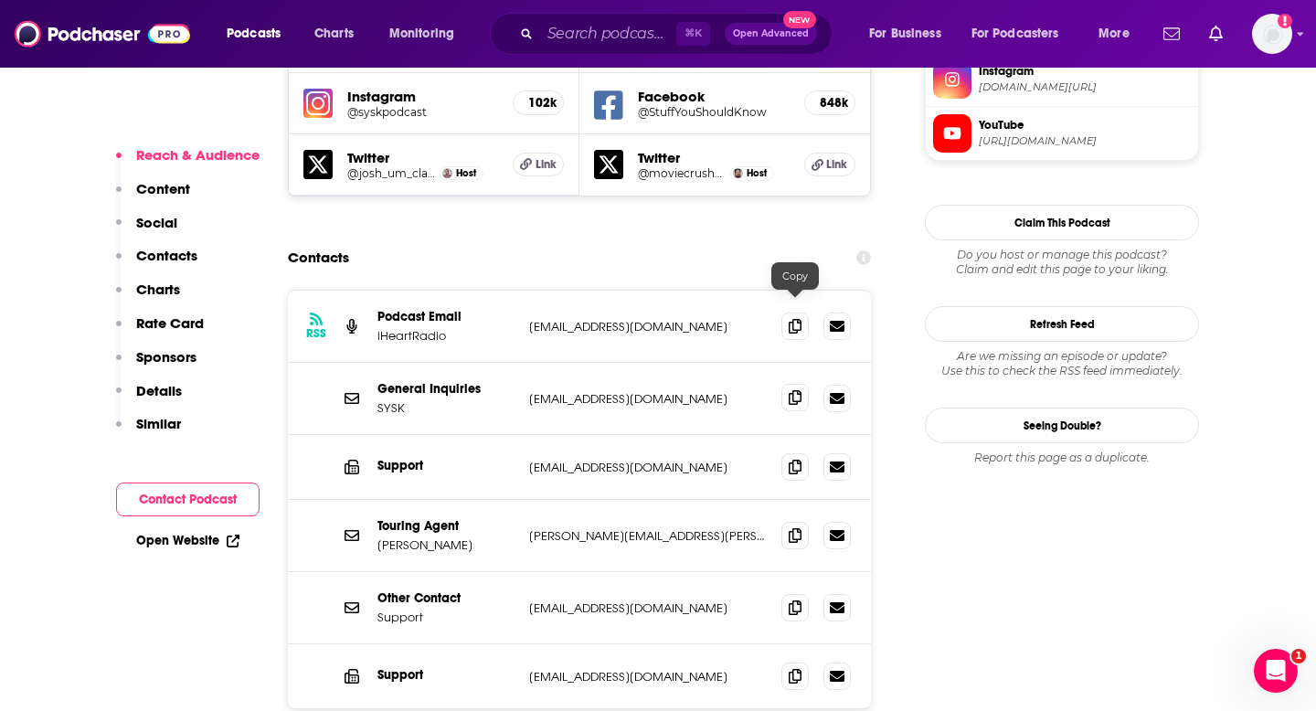
click at [800, 390] on icon at bounding box center [795, 397] width 13 height 15
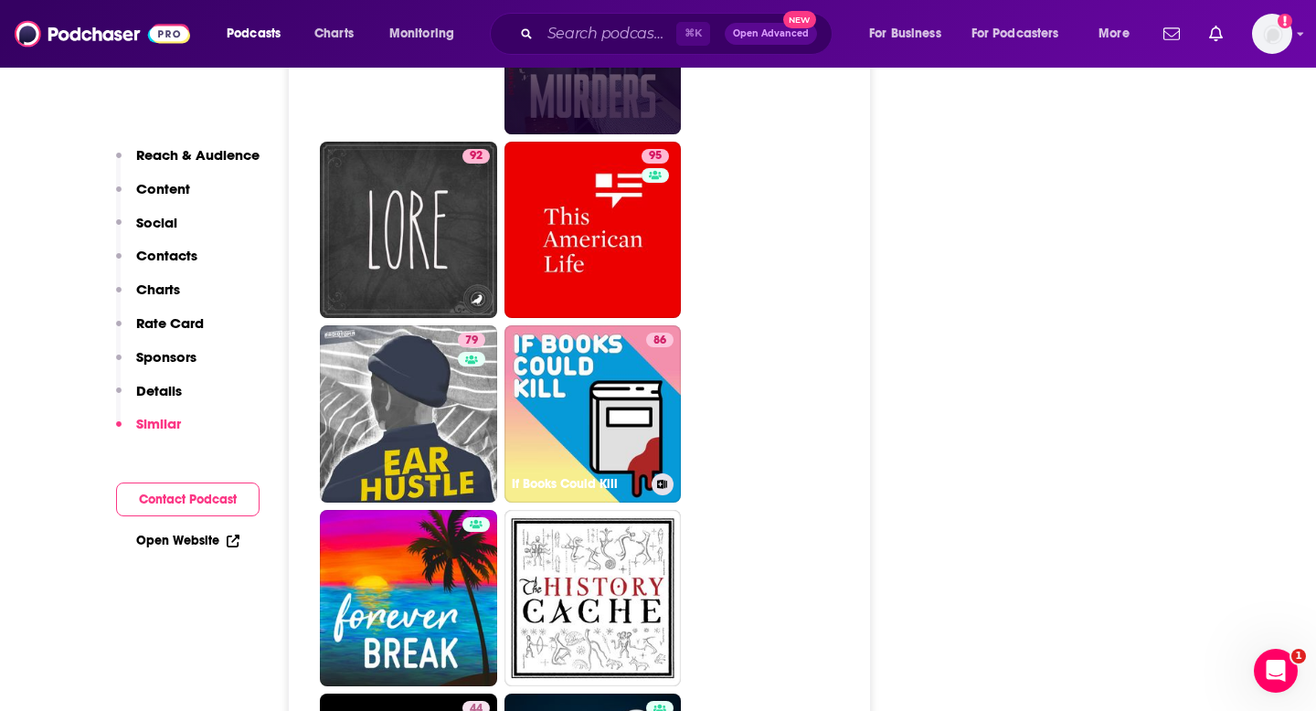
scroll to position [7100, 0]
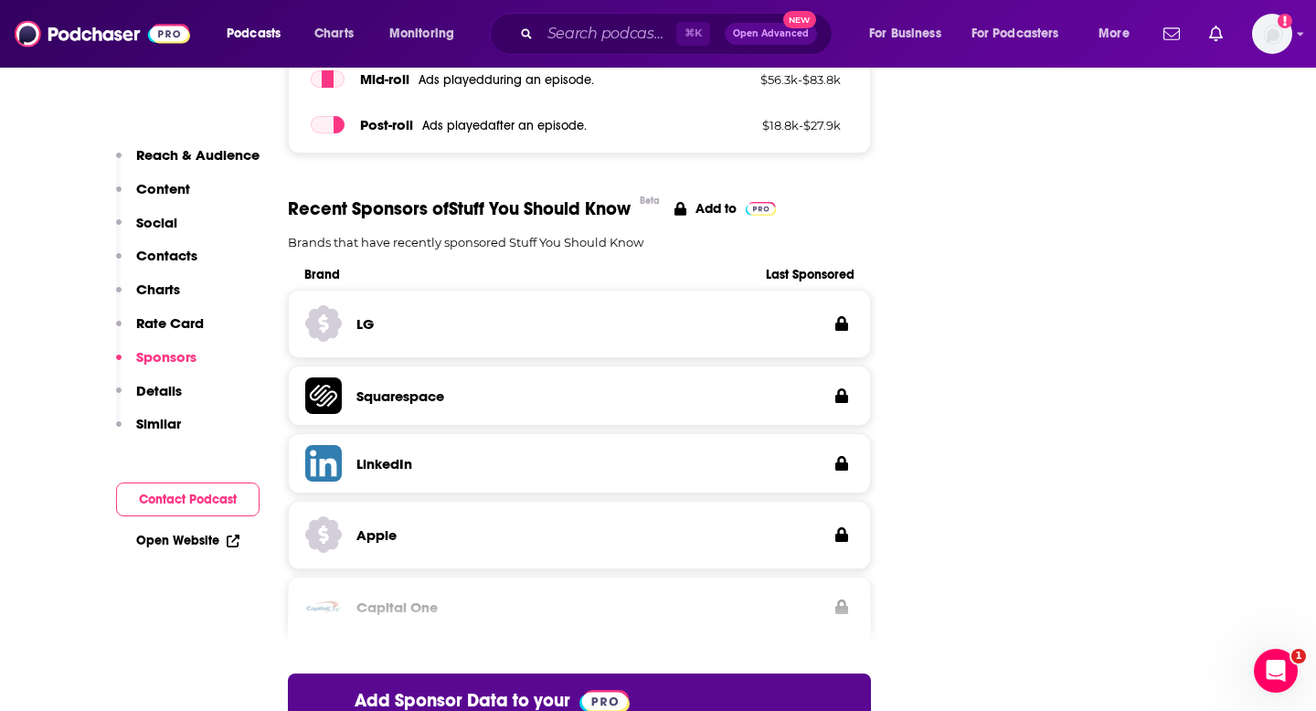
scroll to position [2922, 0]
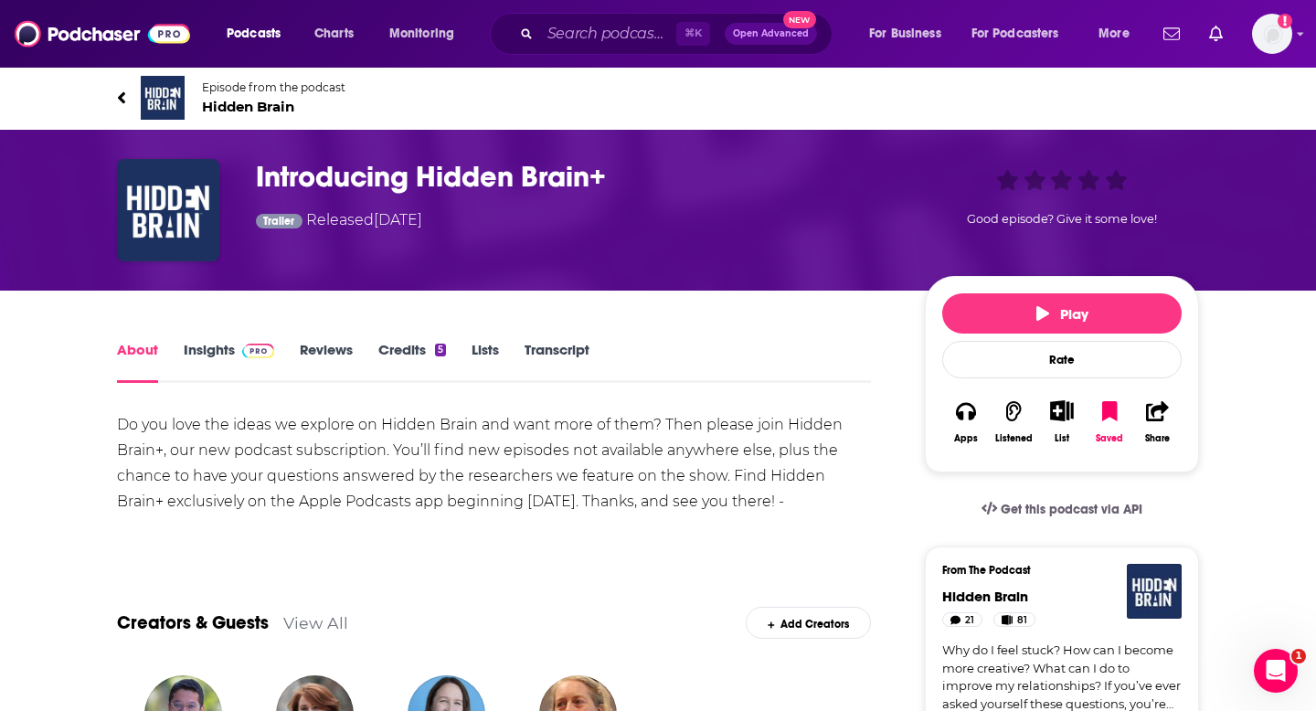
click at [189, 338] on div "About Insights Reviews Credits 5 Lists Transcript" at bounding box center [494, 360] width 754 height 45
click at [196, 357] on link "Insights" at bounding box center [229, 362] width 90 height 42
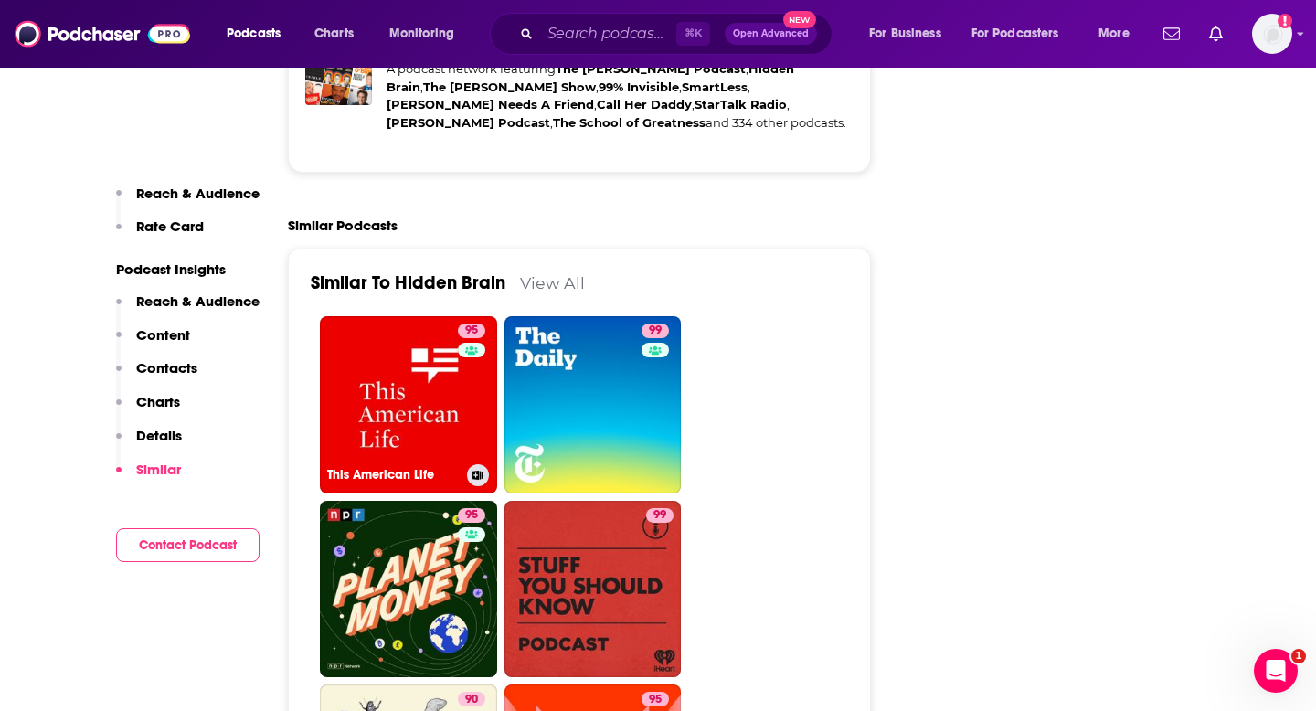
scroll to position [3811, 0]
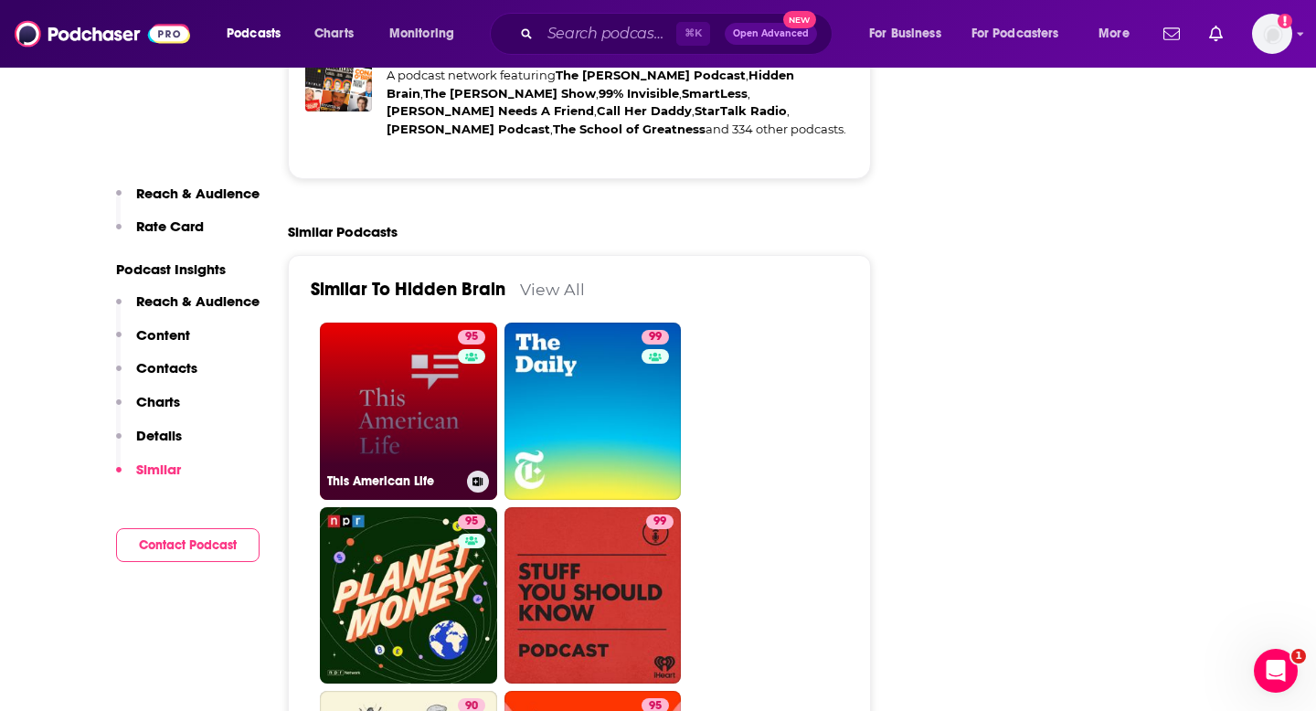
click at [386, 355] on link "95 This American Life" at bounding box center [408, 411] width 177 height 177
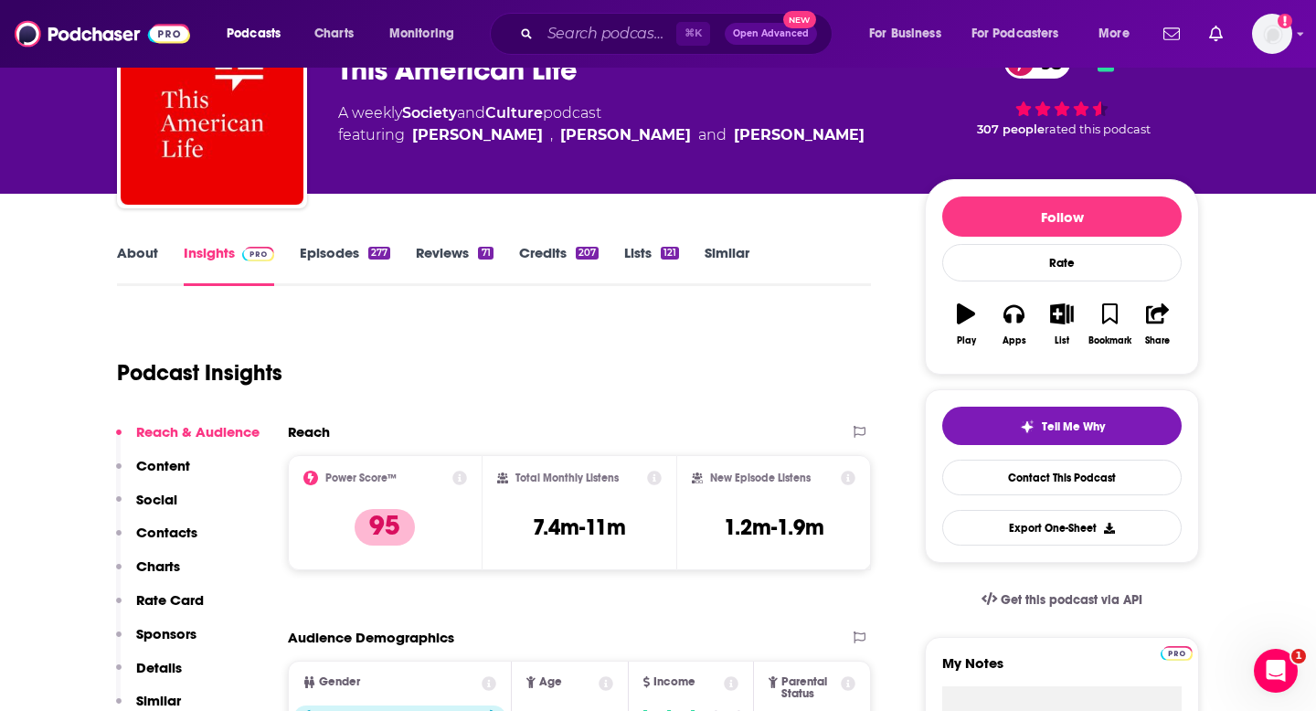
scroll to position [115, 0]
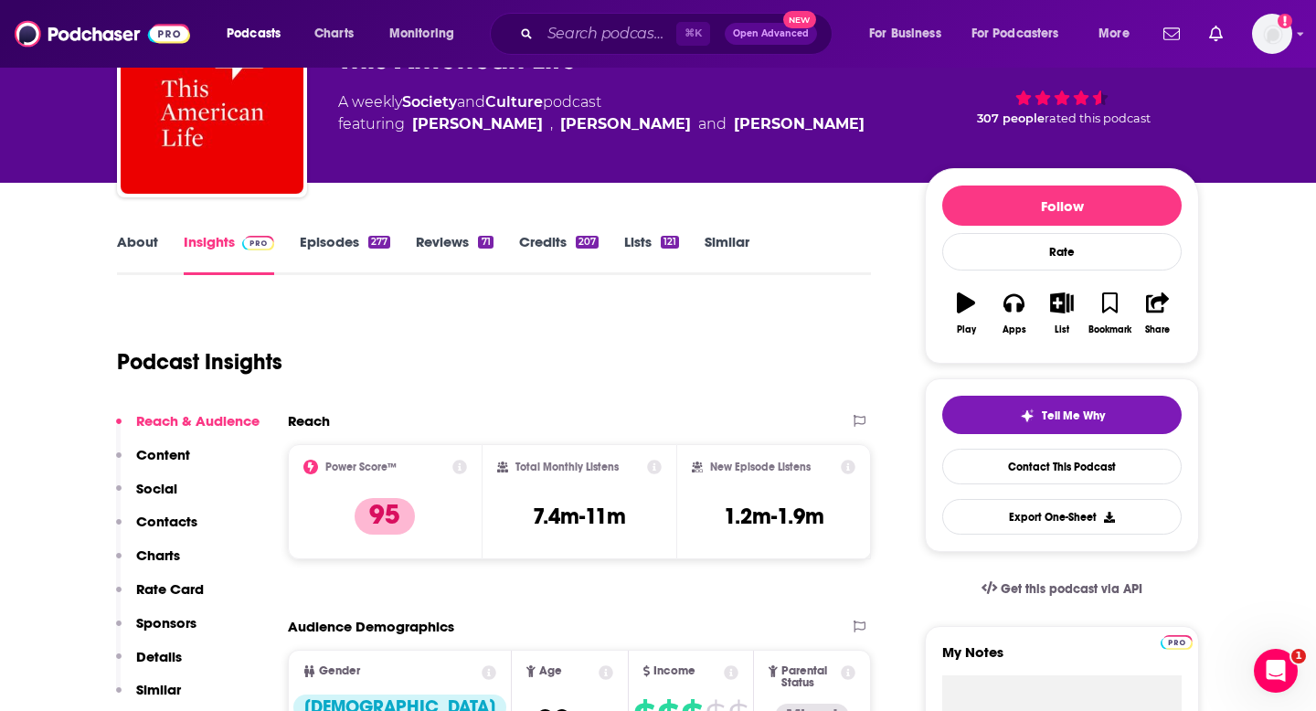
click at [148, 239] on link "About" at bounding box center [137, 254] width 41 height 42
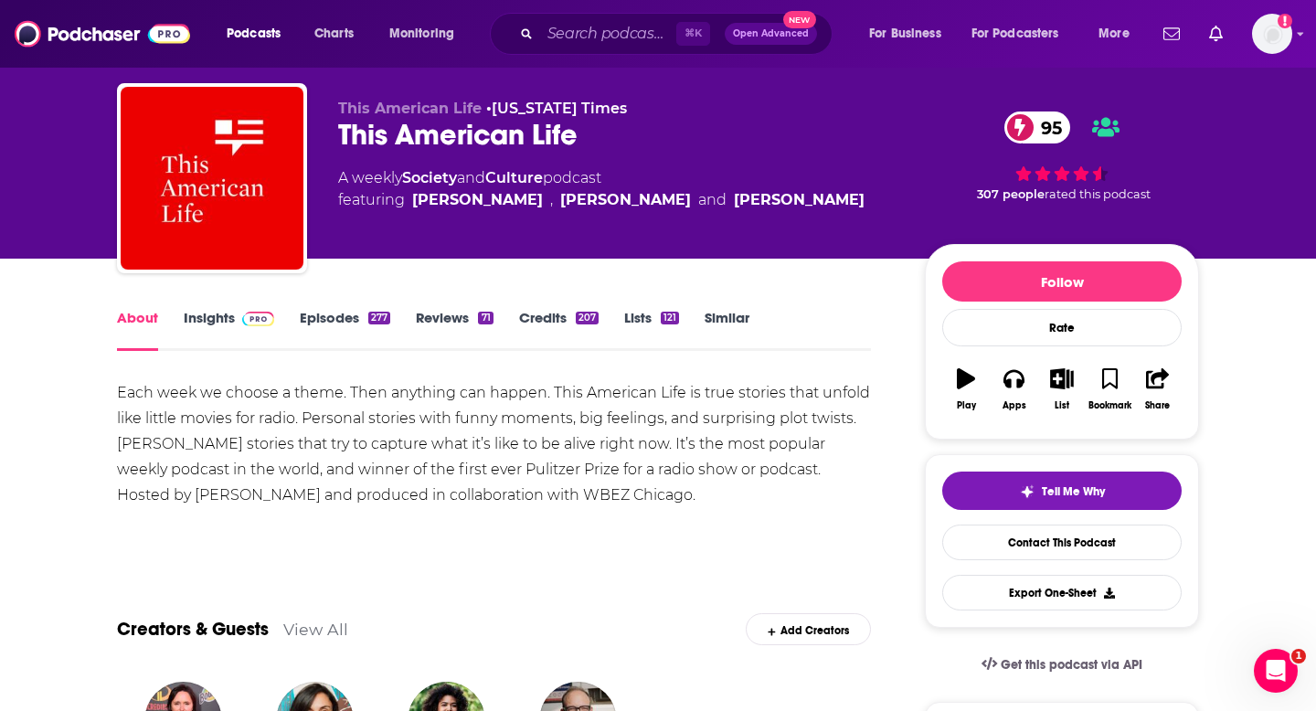
scroll to position [45, 0]
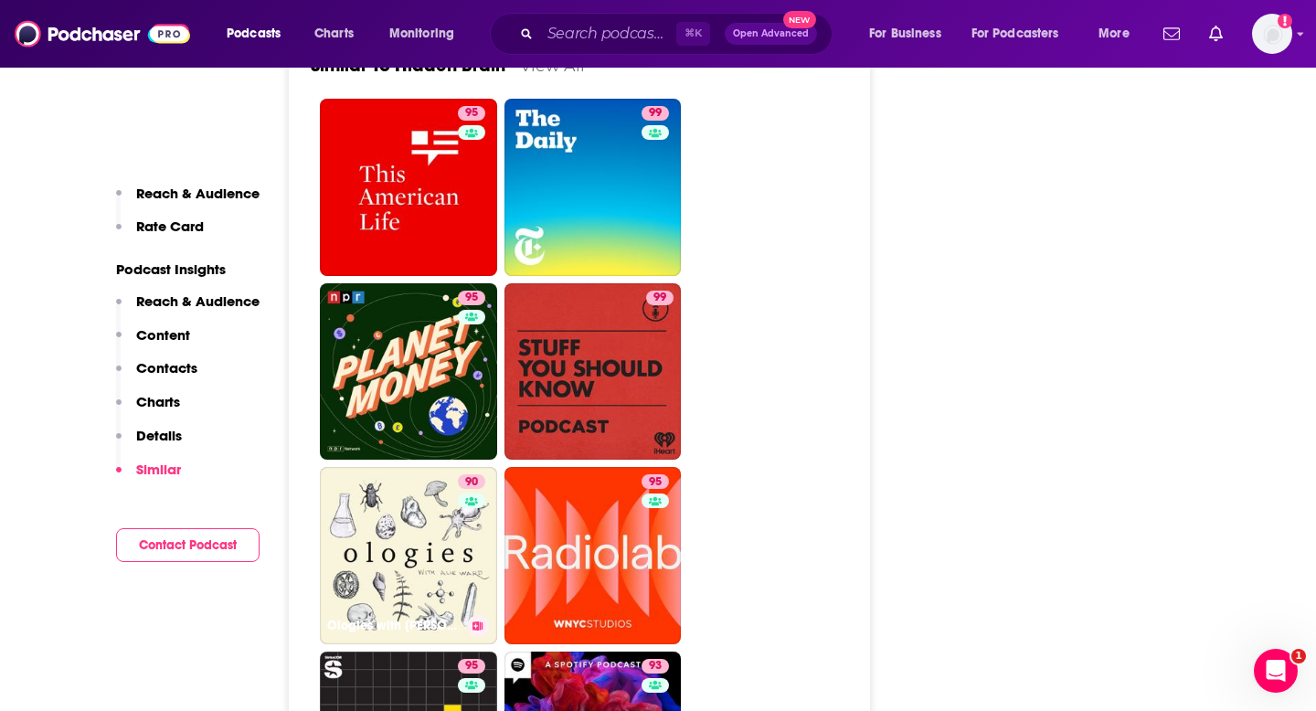
scroll to position [4026, 0]
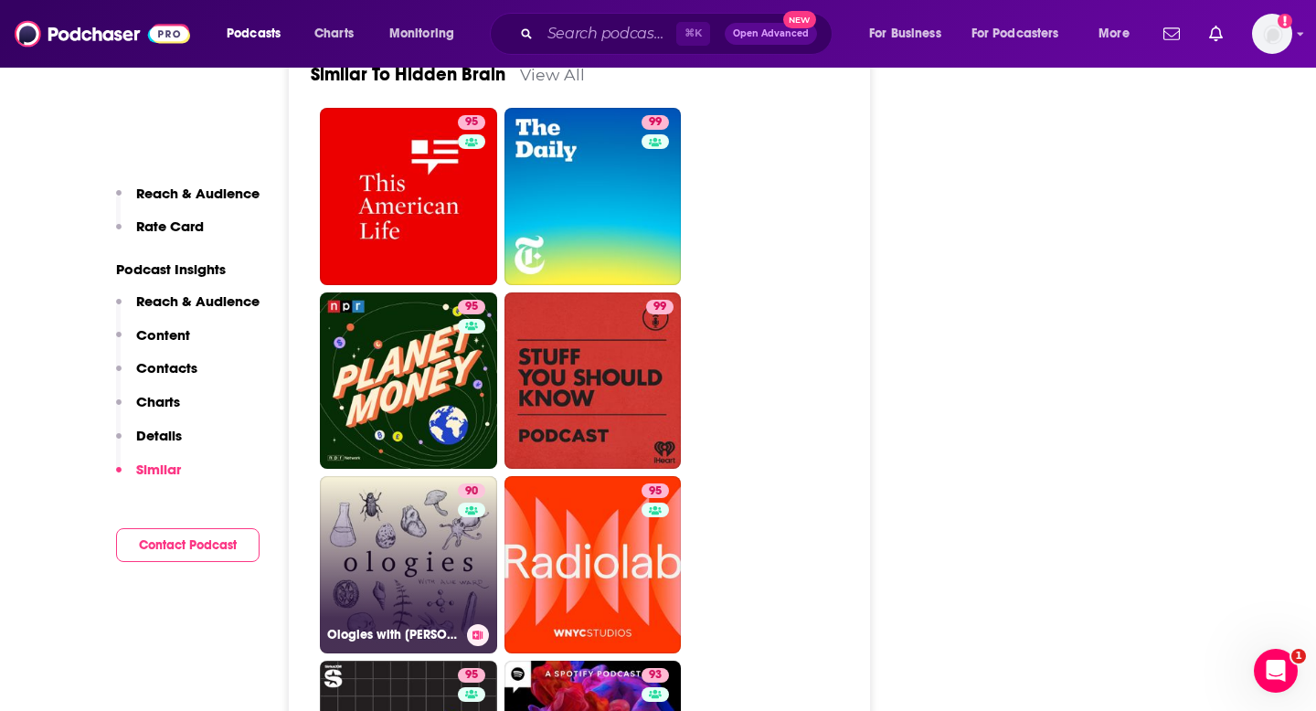
click at [384, 476] on link "90 Ologies with Alie Ward" at bounding box center [408, 564] width 177 height 177
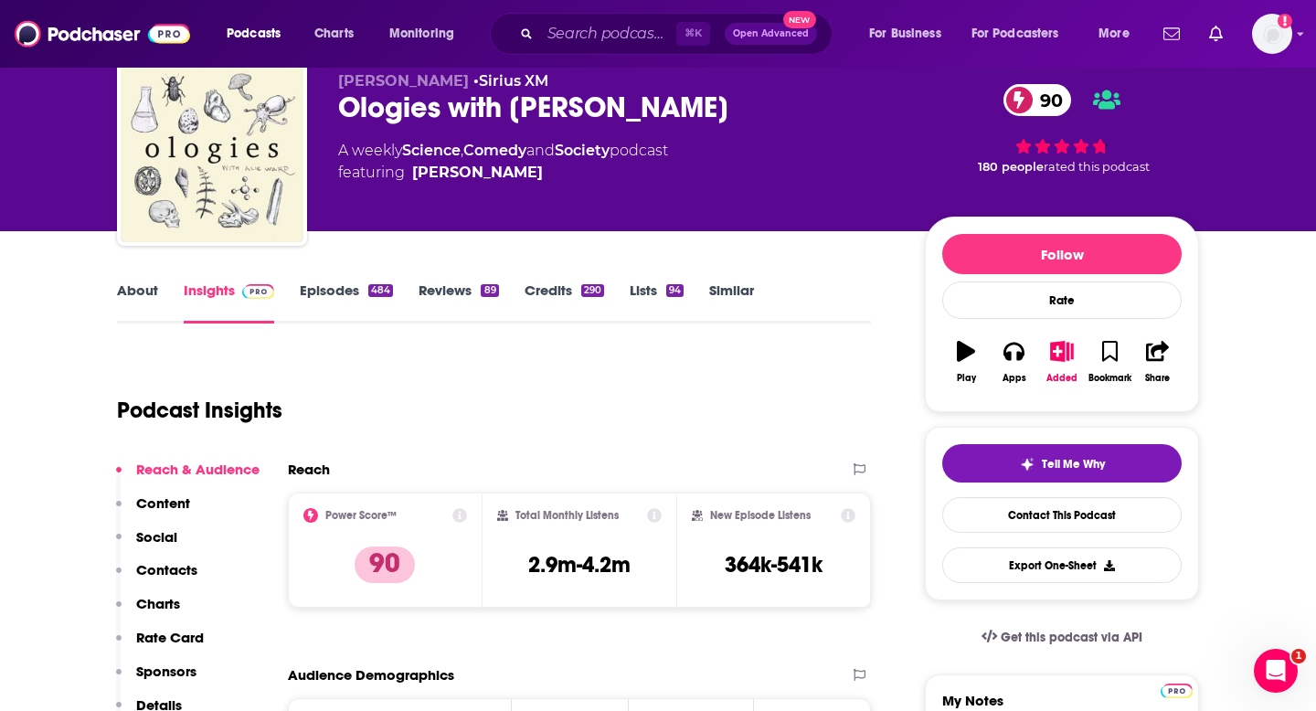
scroll to position [60, 0]
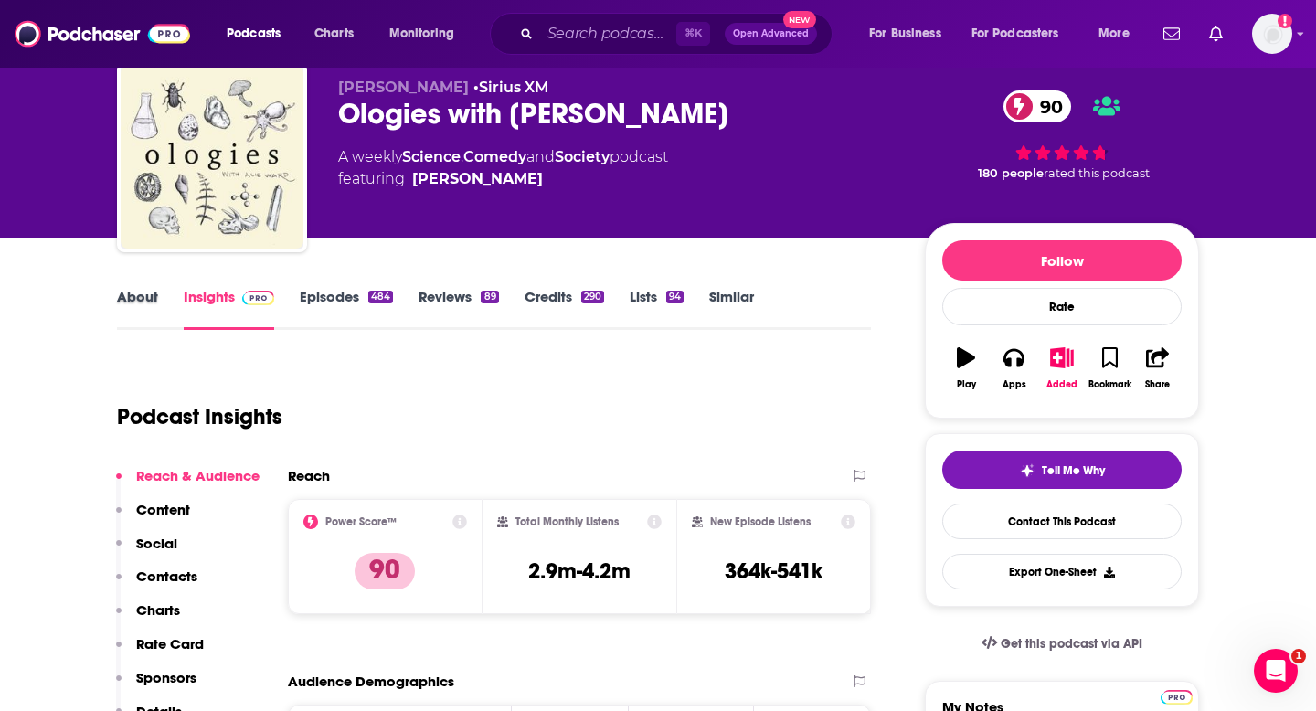
click at [167, 312] on div "About" at bounding box center [150, 309] width 67 height 42
click at [143, 301] on link "About" at bounding box center [137, 309] width 41 height 42
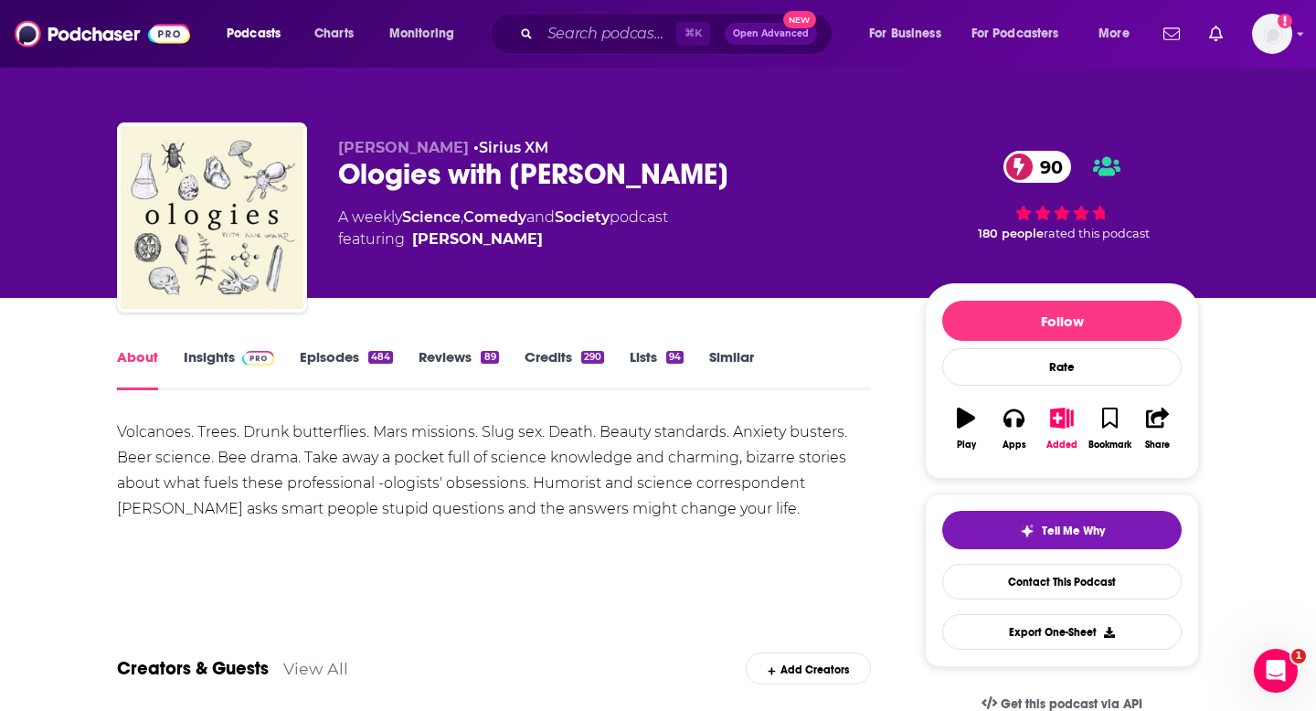
scroll to position [5, 0]
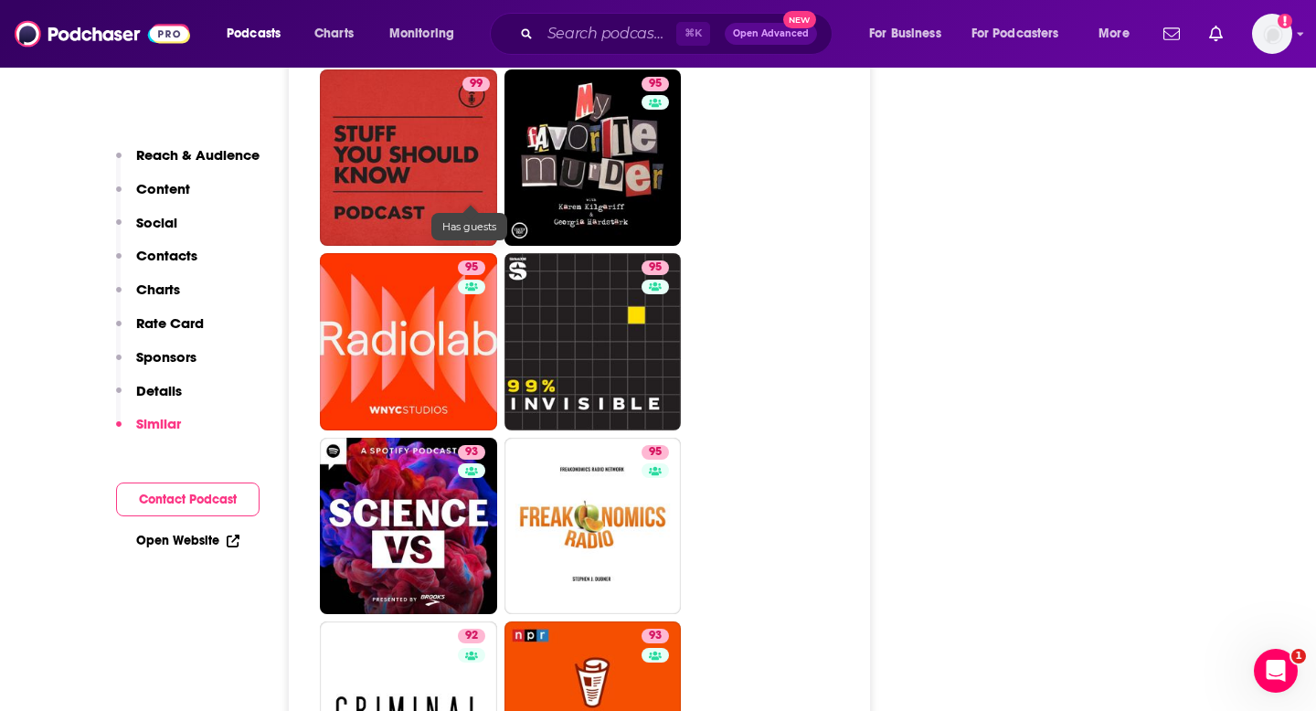
scroll to position [4746, 0]
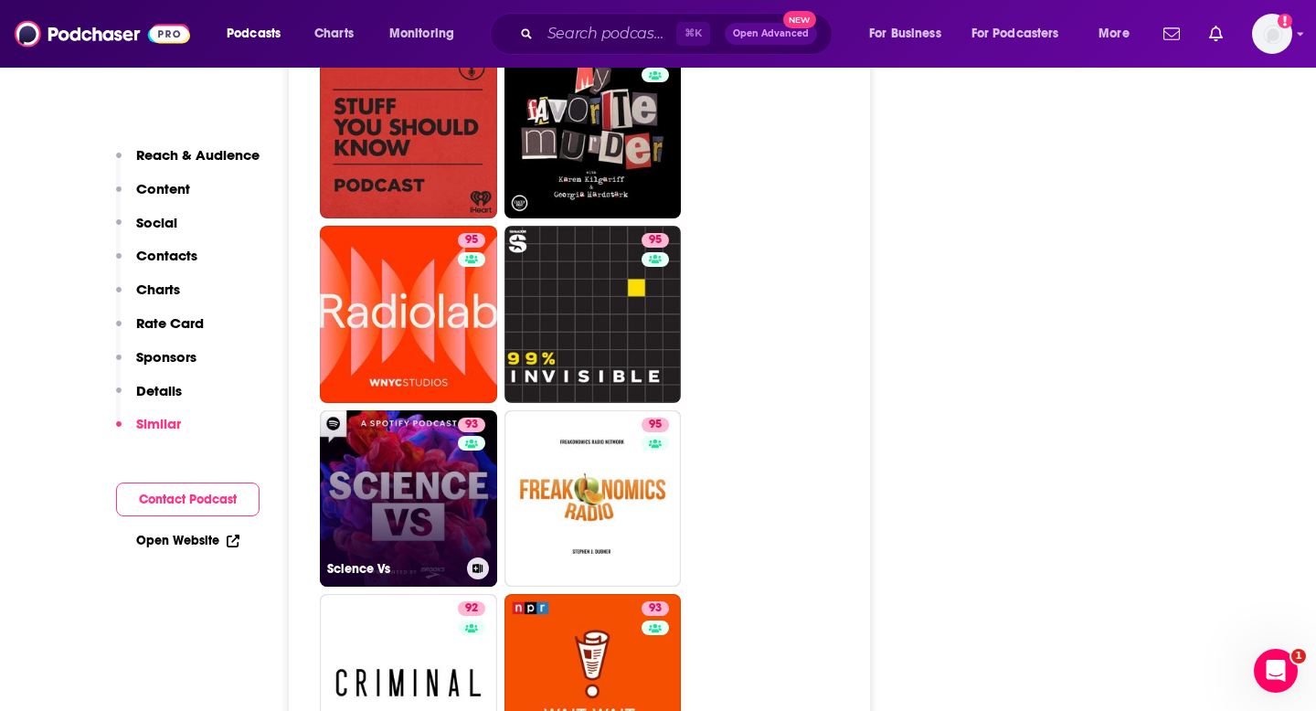
click at [433, 410] on link "93 Science Vs" at bounding box center [408, 498] width 177 height 177
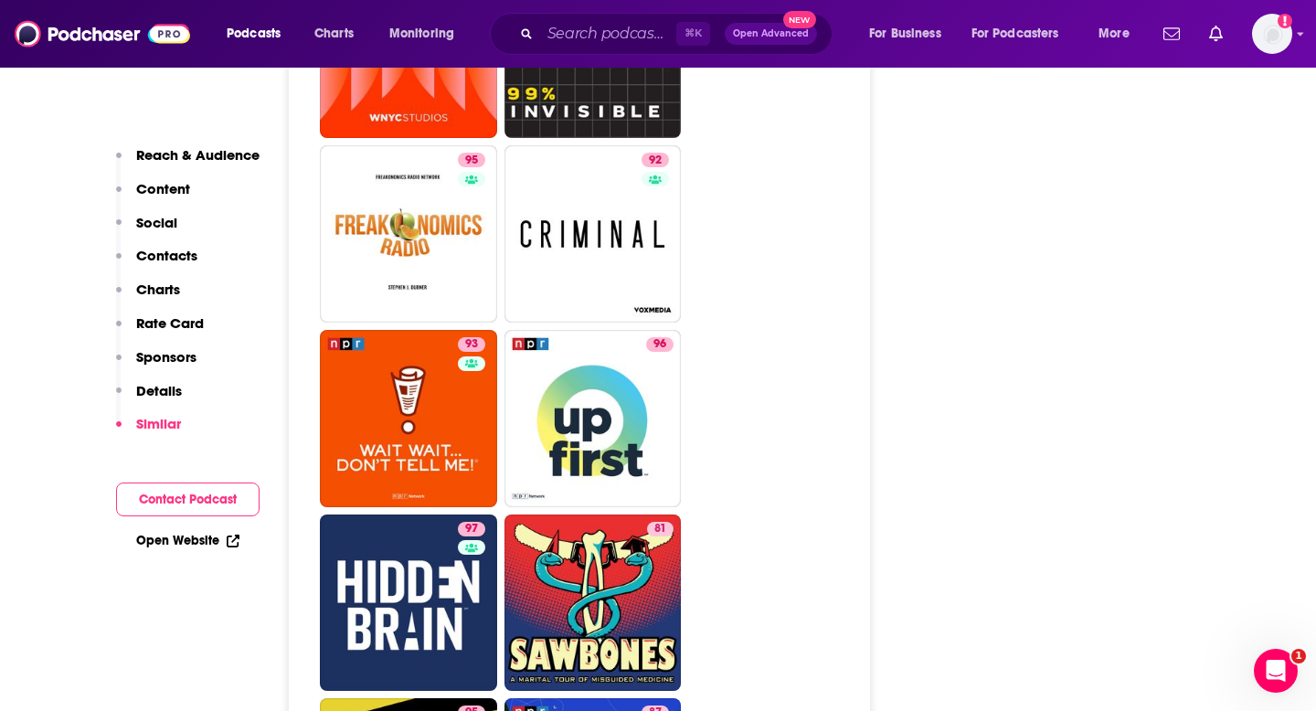
scroll to position [5216, 0]
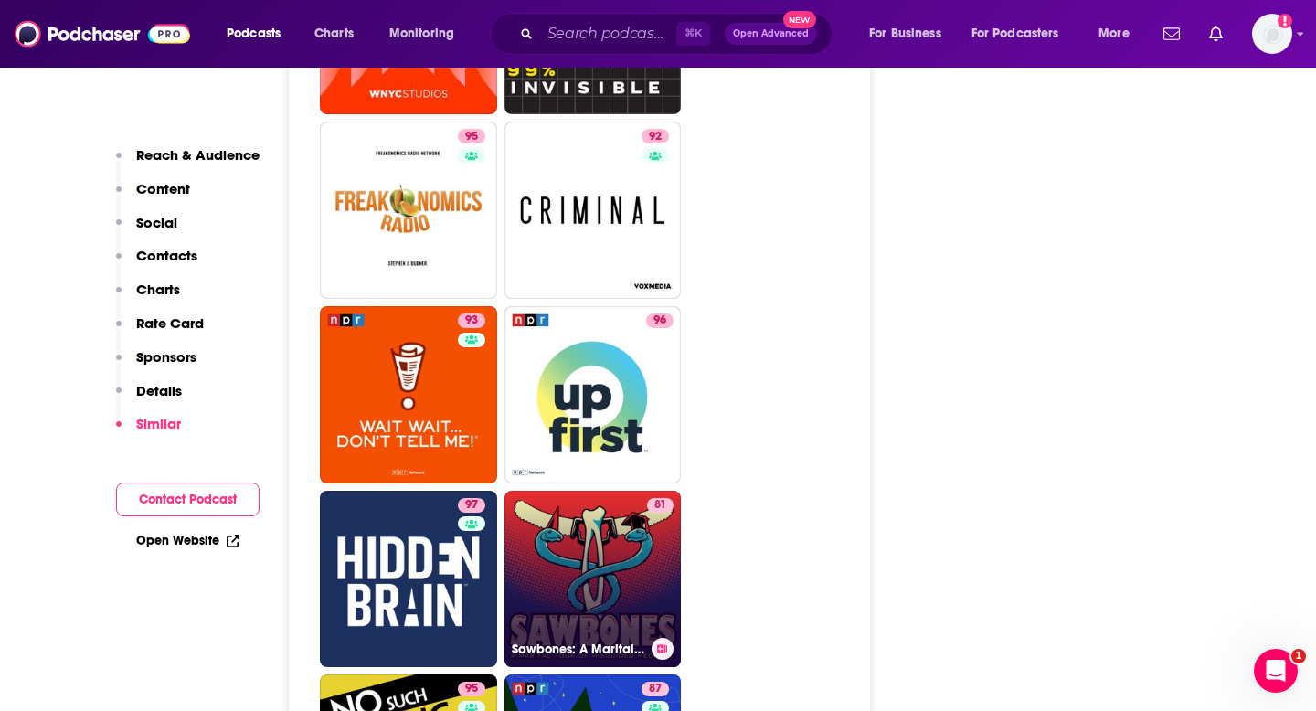
click at [598, 491] on link "81 Sawbones: A Marital Tour of Misguided Medicine" at bounding box center [592, 579] width 177 height 177
type input "https://www.podchaser.com/podcasts/sawbones-a-marital-tour-of-mis-11968"
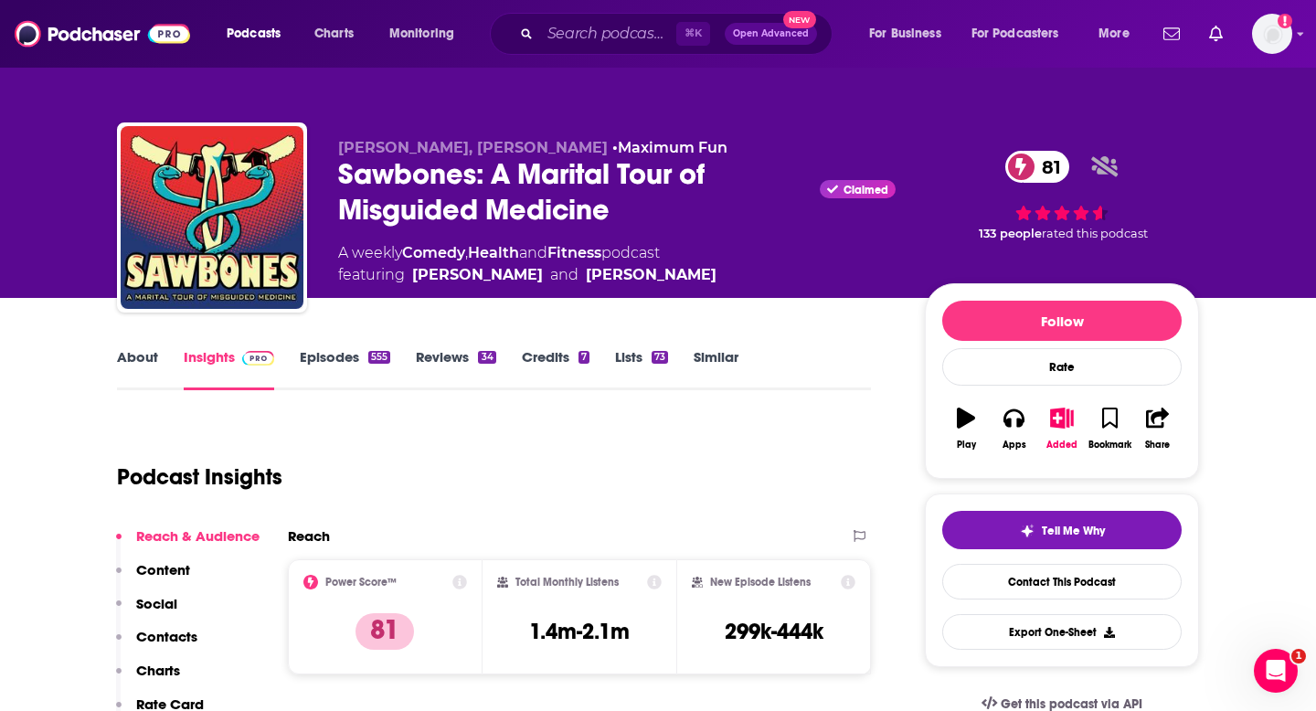
click at [144, 369] on link "About" at bounding box center [137, 369] width 41 height 42
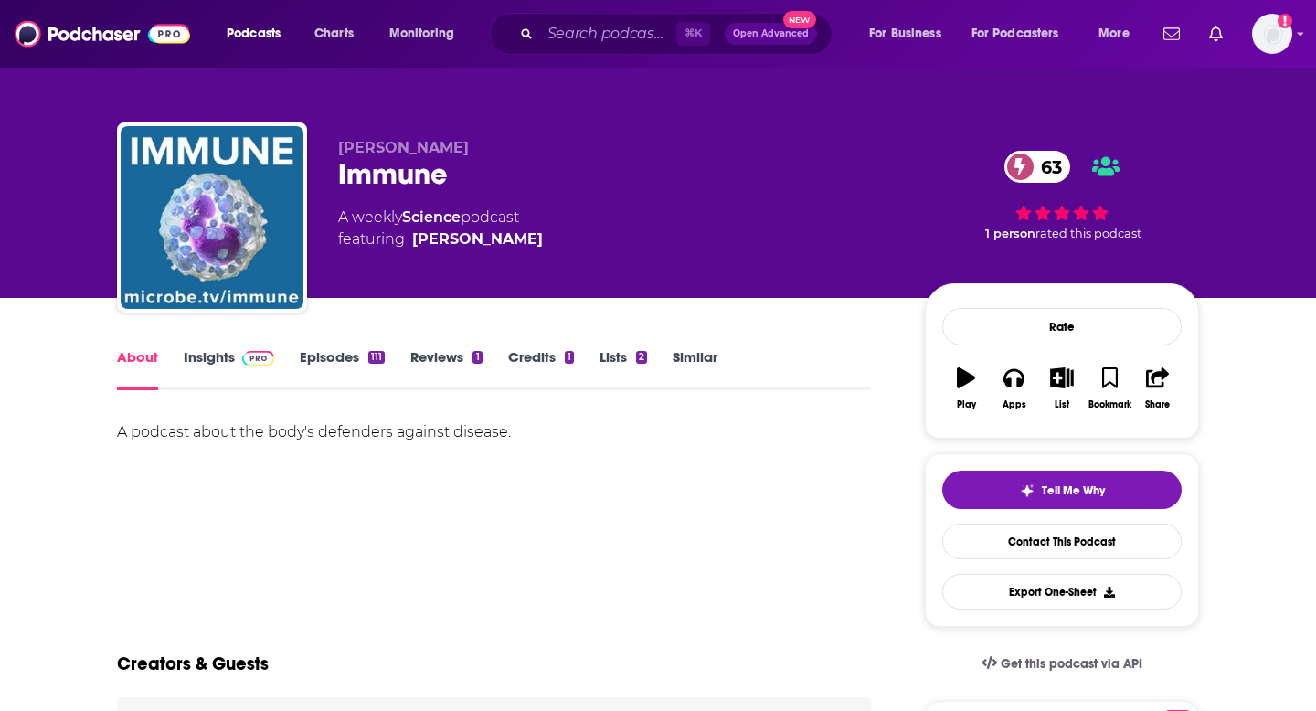
click at [238, 364] on span at bounding box center [254, 356] width 39 height 17
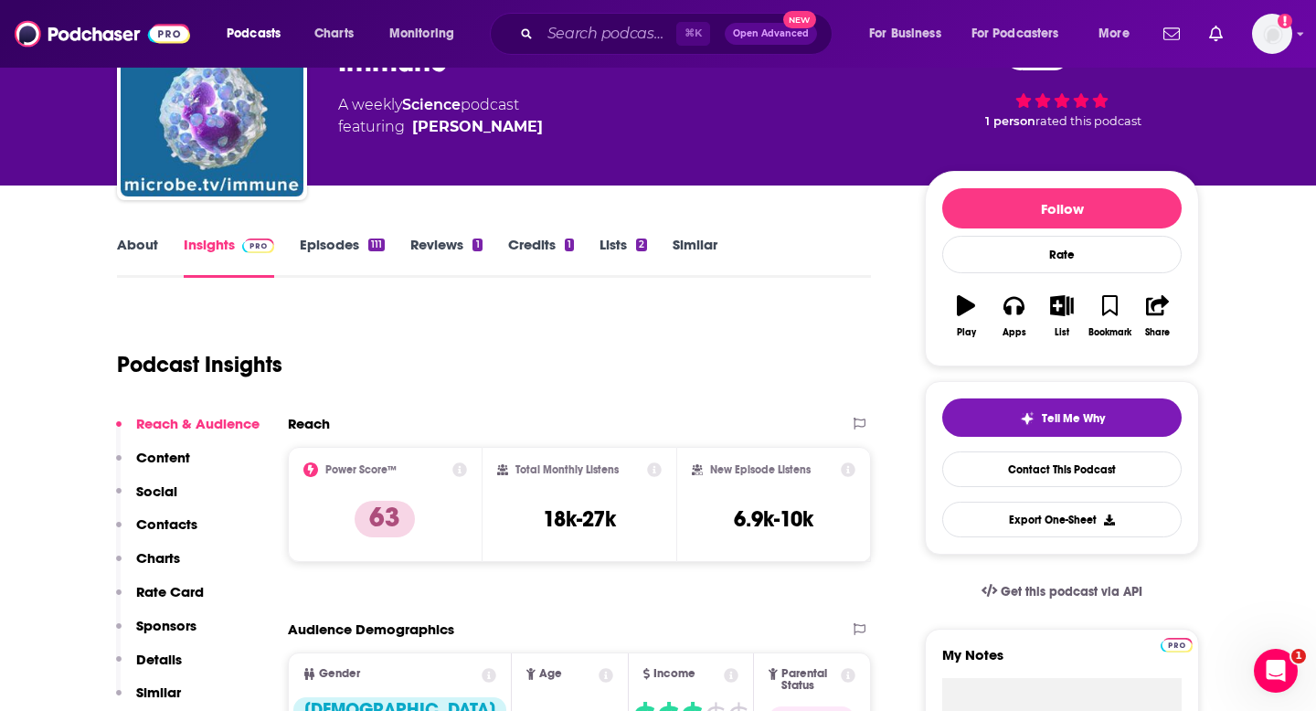
scroll to position [160, 0]
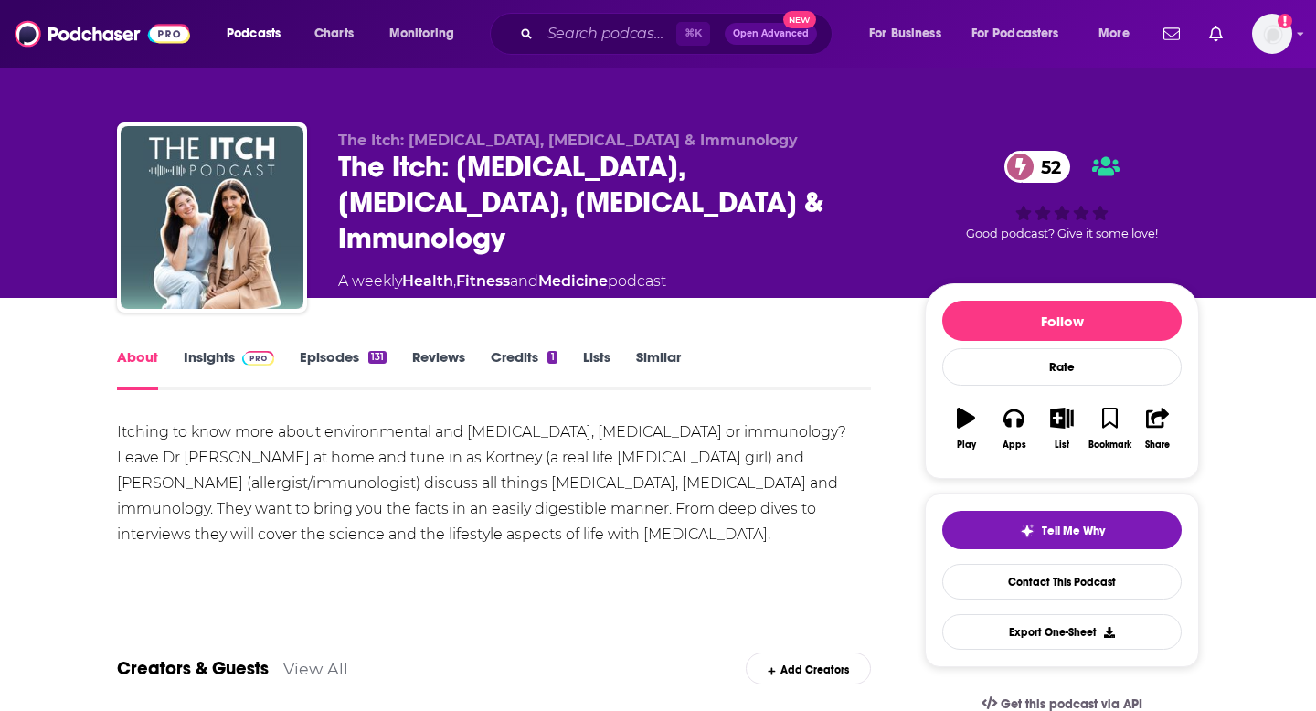
click at [213, 351] on link "Insights" at bounding box center [229, 369] width 90 height 42
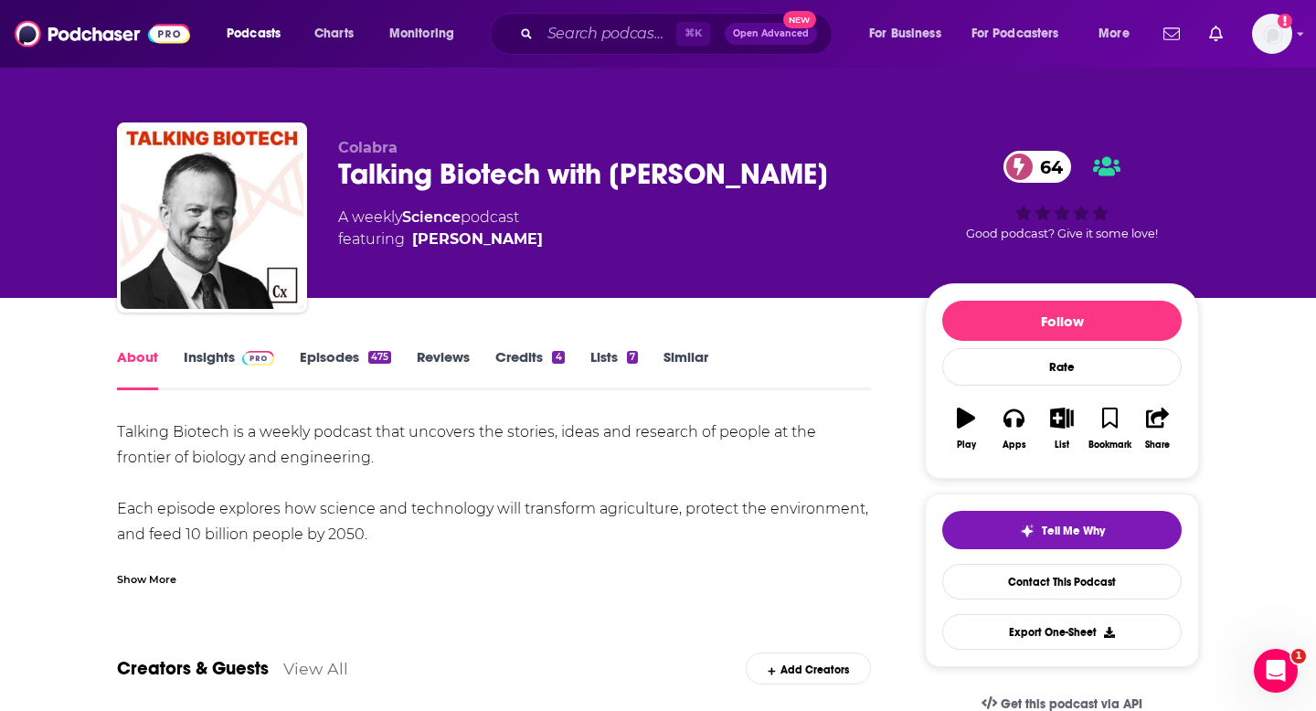
click at [242, 372] on link "Insights" at bounding box center [229, 369] width 90 height 42
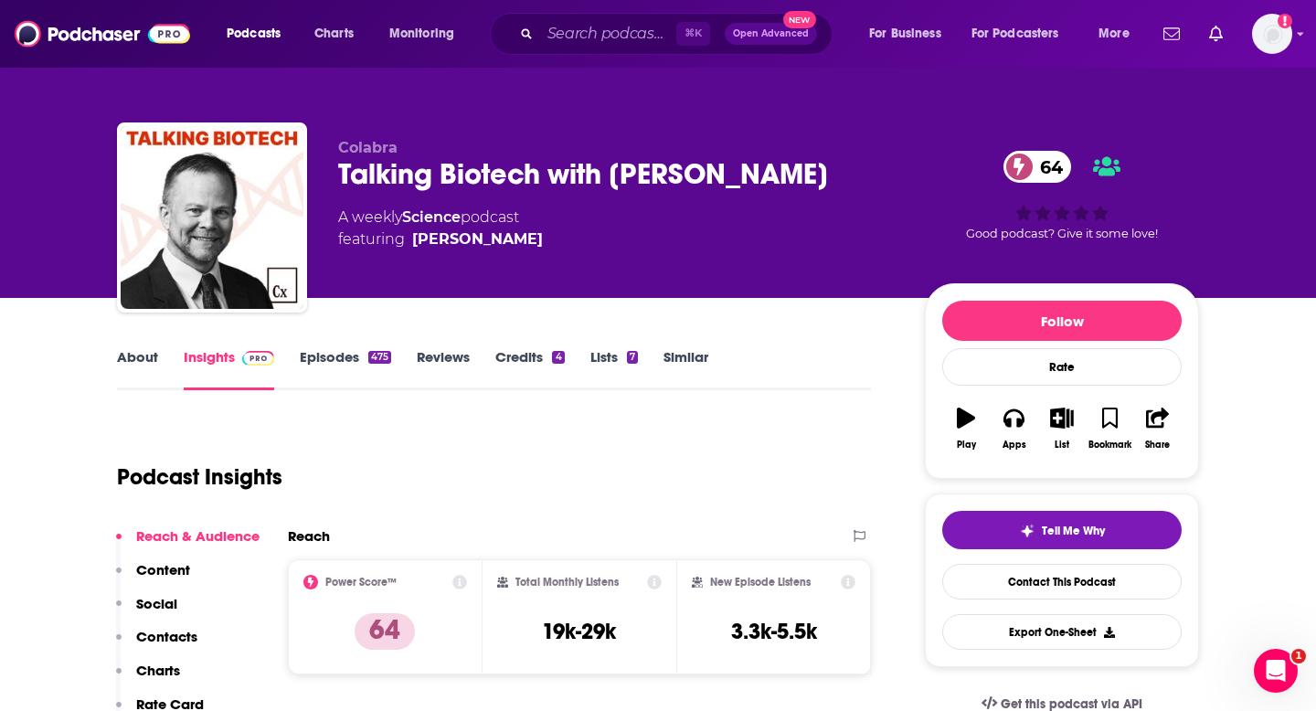
scroll to position [242, 0]
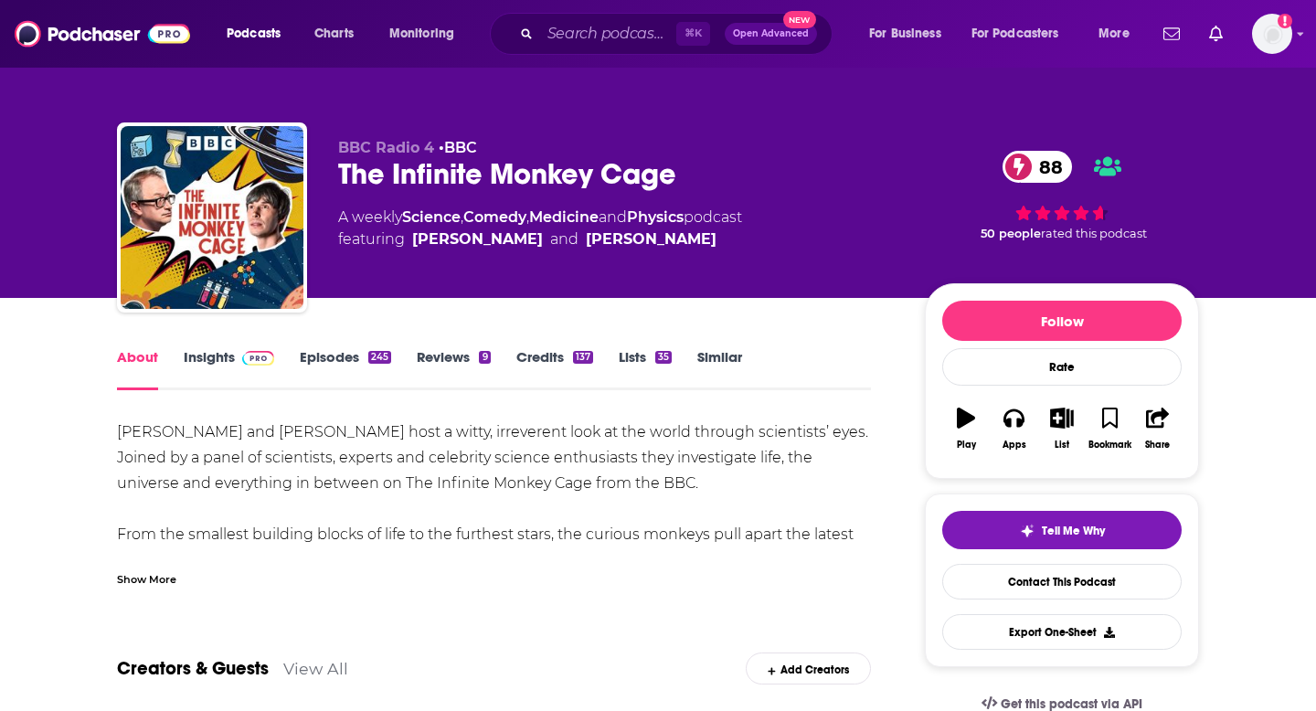
click at [227, 368] on link "Insights" at bounding box center [229, 369] width 90 height 42
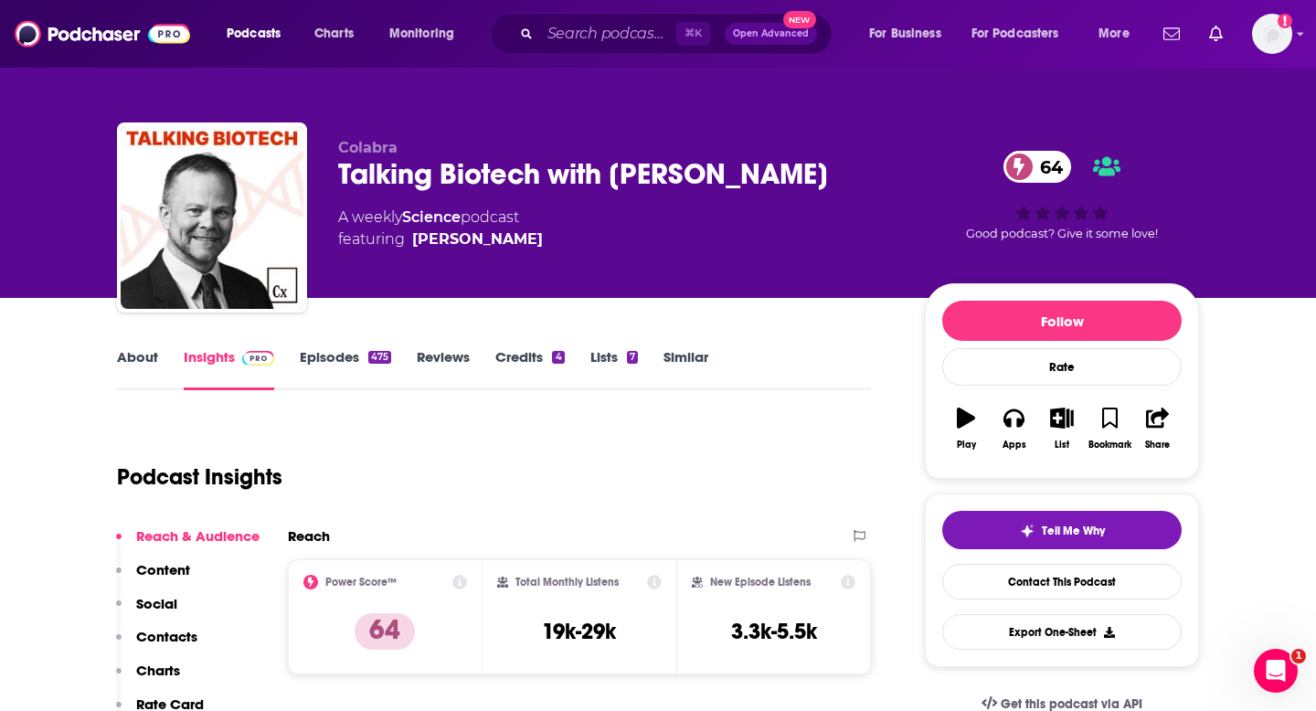
scroll to position [120, 0]
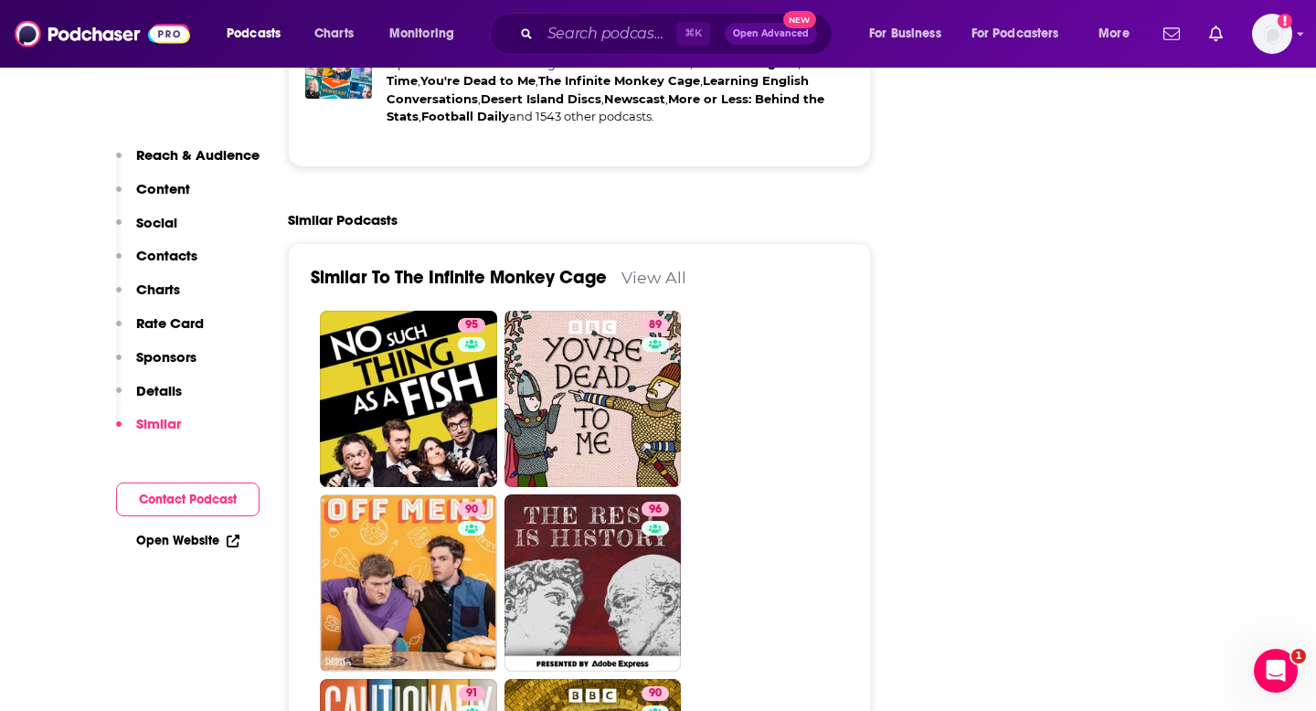
scroll to position [4318, 0]
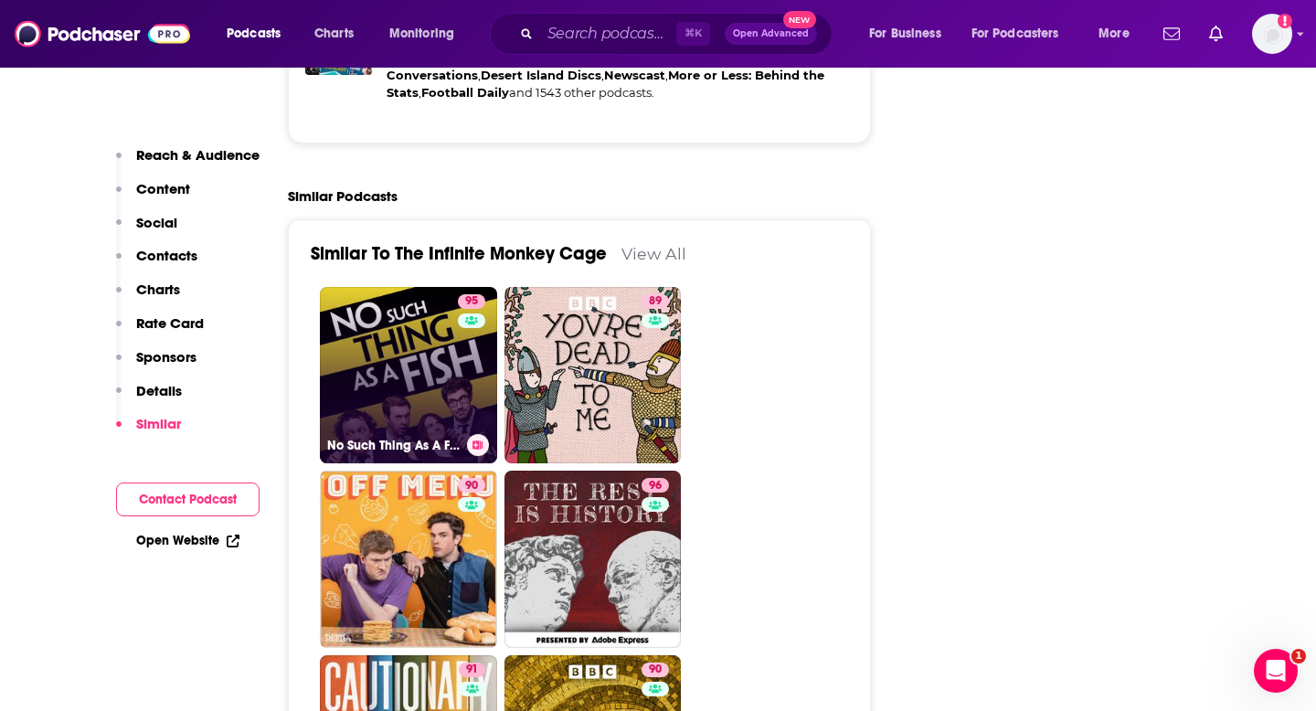
click at [394, 329] on link "95 No Such Thing As A Fish" at bounding box center [408, 375] width 177 height 177
type input "[URL][DOMAIN_NAME]"
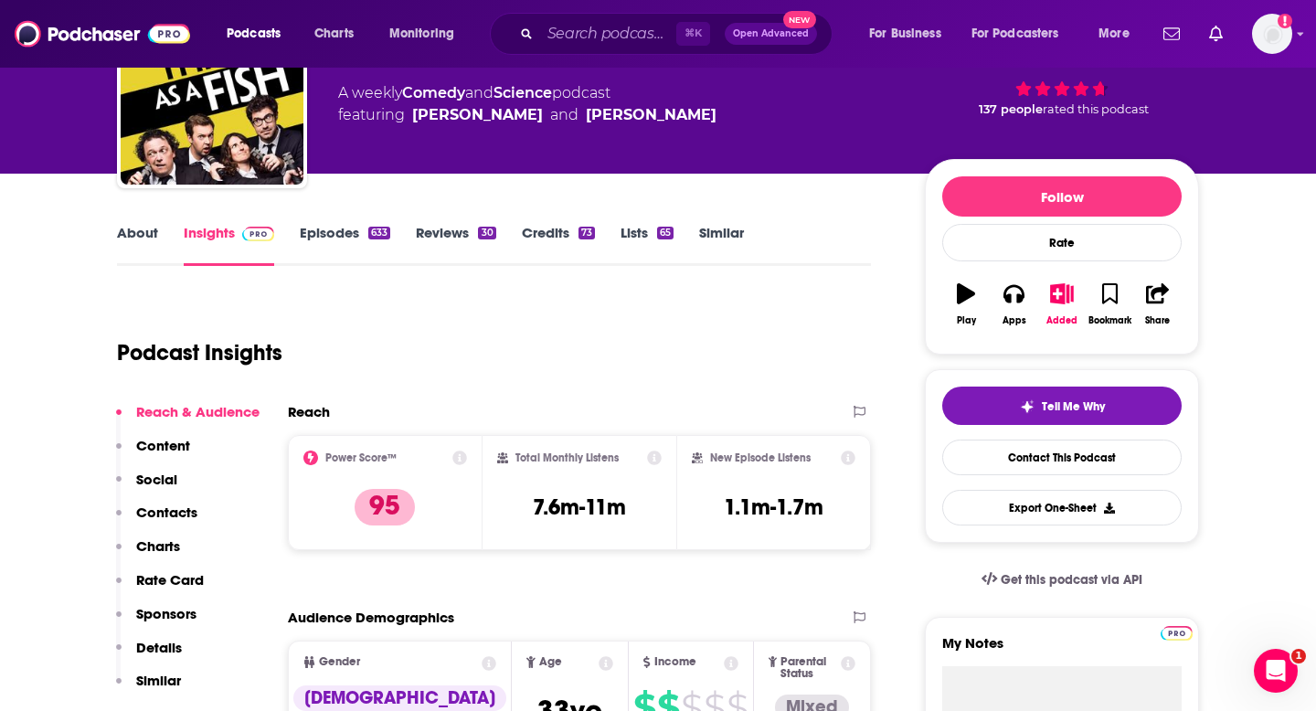
scroll to position [154, 0]
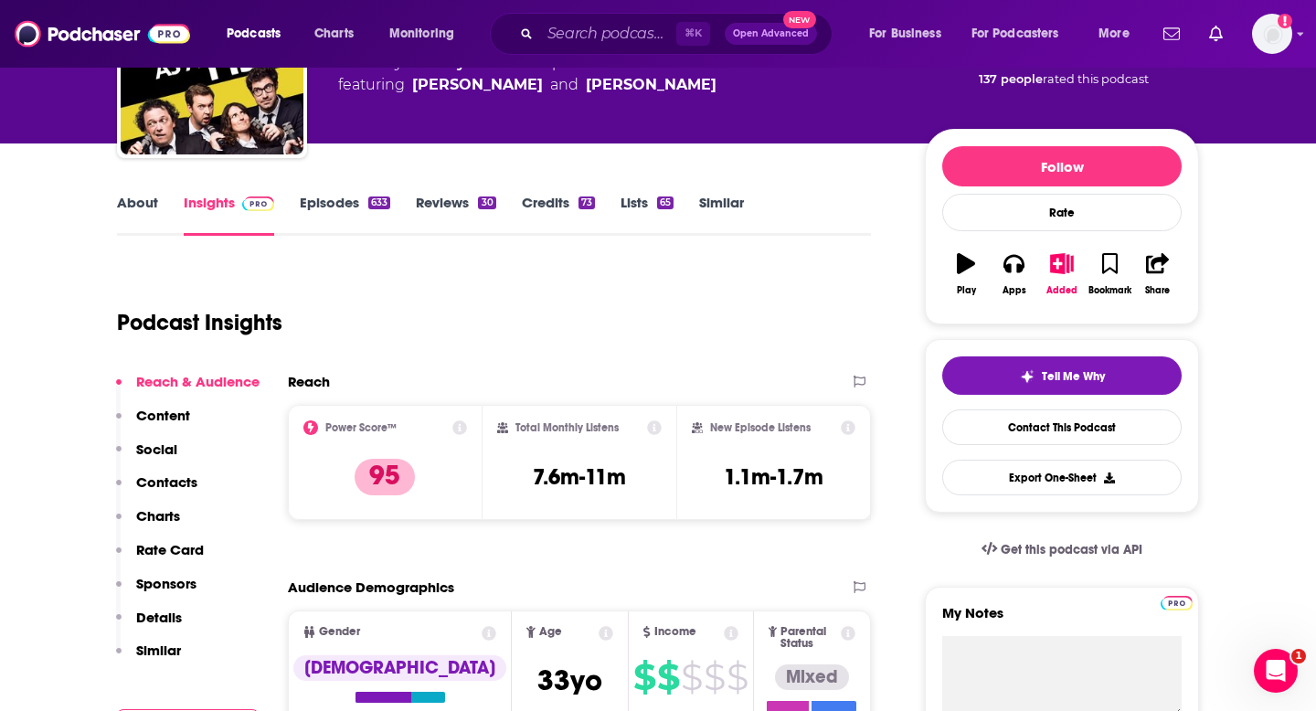
click at [150, 211] on link "About" at bounding box center [137, 215] width 41 height 42
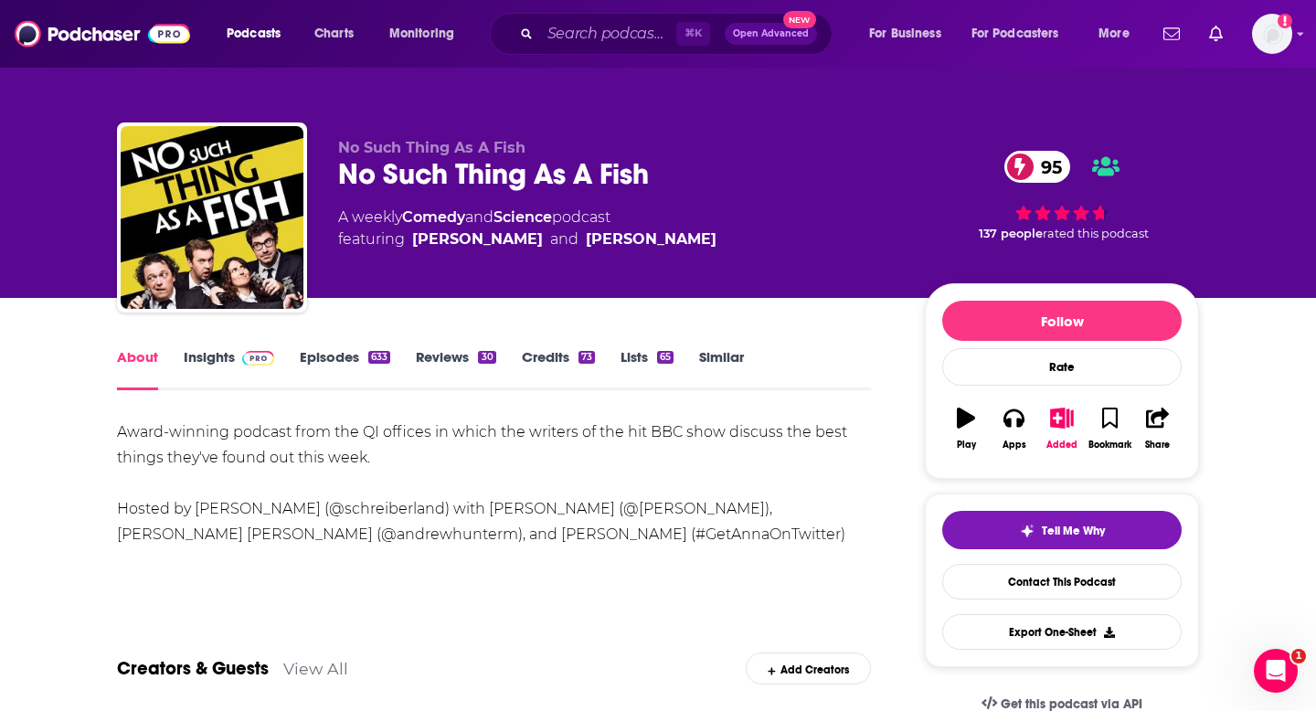
click at [219, 366] on link "Insights" at bounding box center [229, 369] width 90 height 42
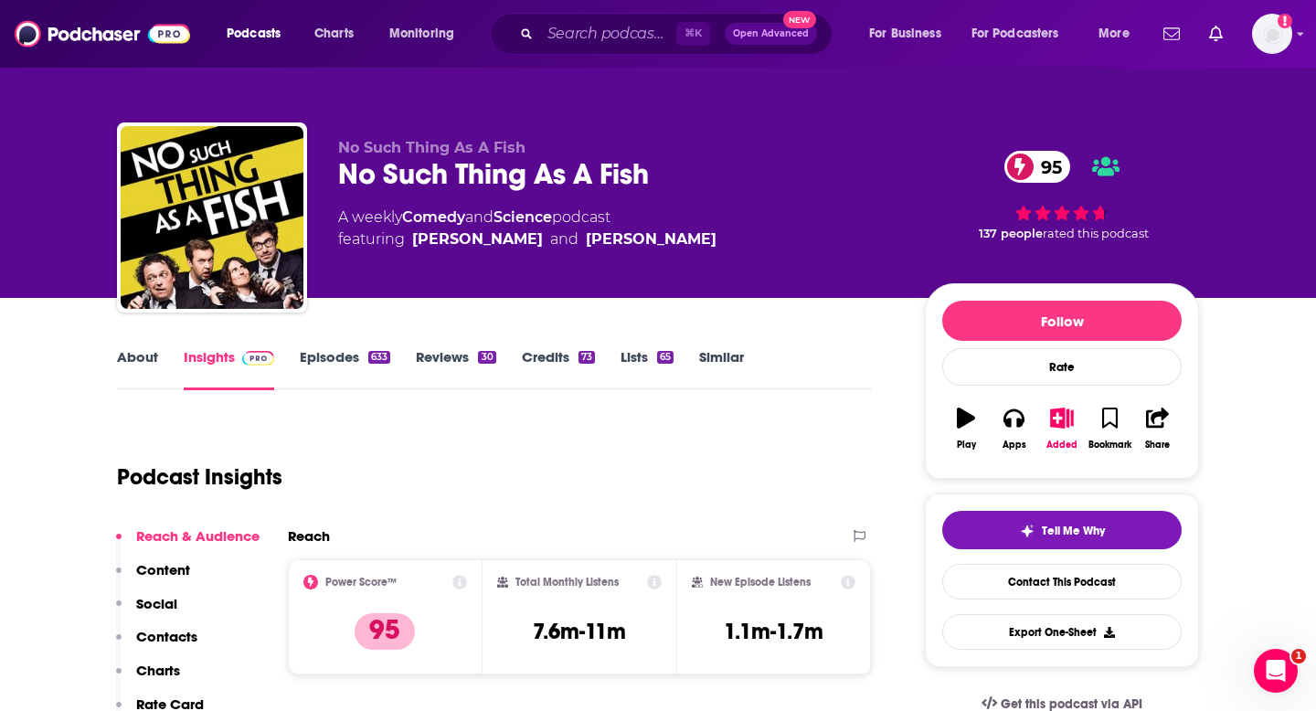
click at [322, 372] on link "Episodes 633" at bounding box center [345, 369] width 90 height 42
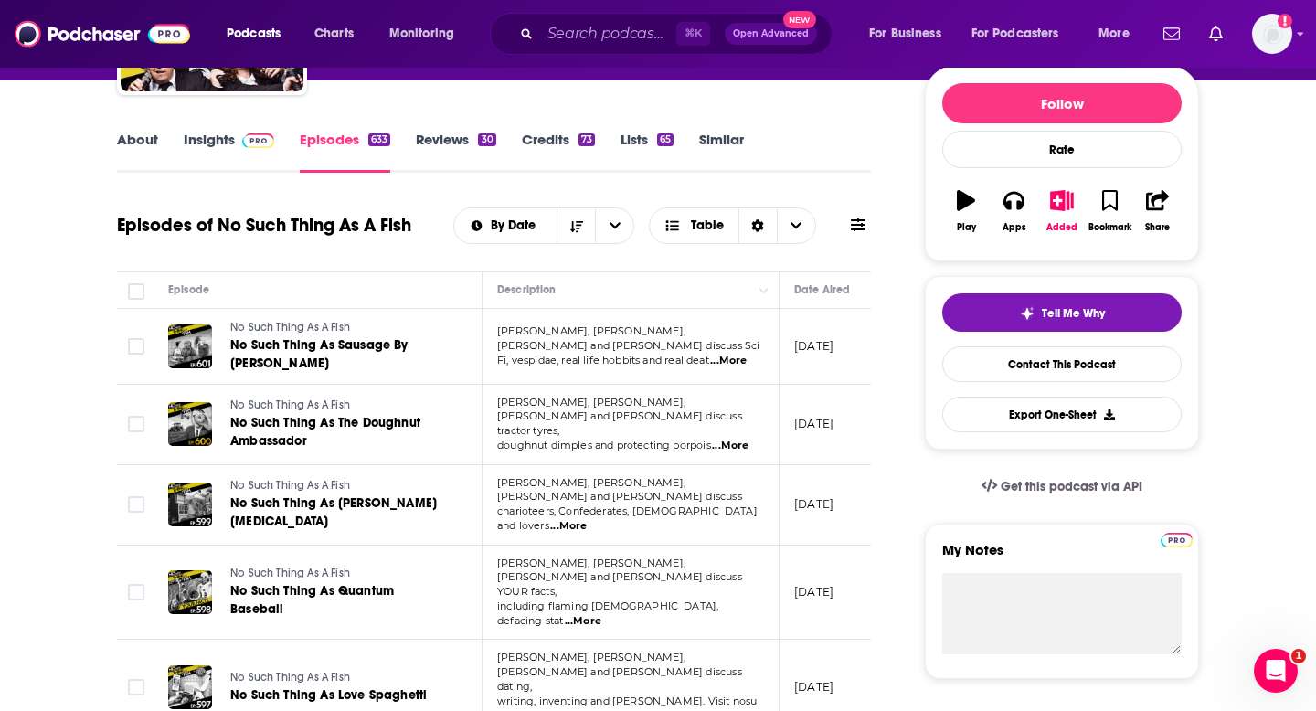
scroll to position [214, 0]
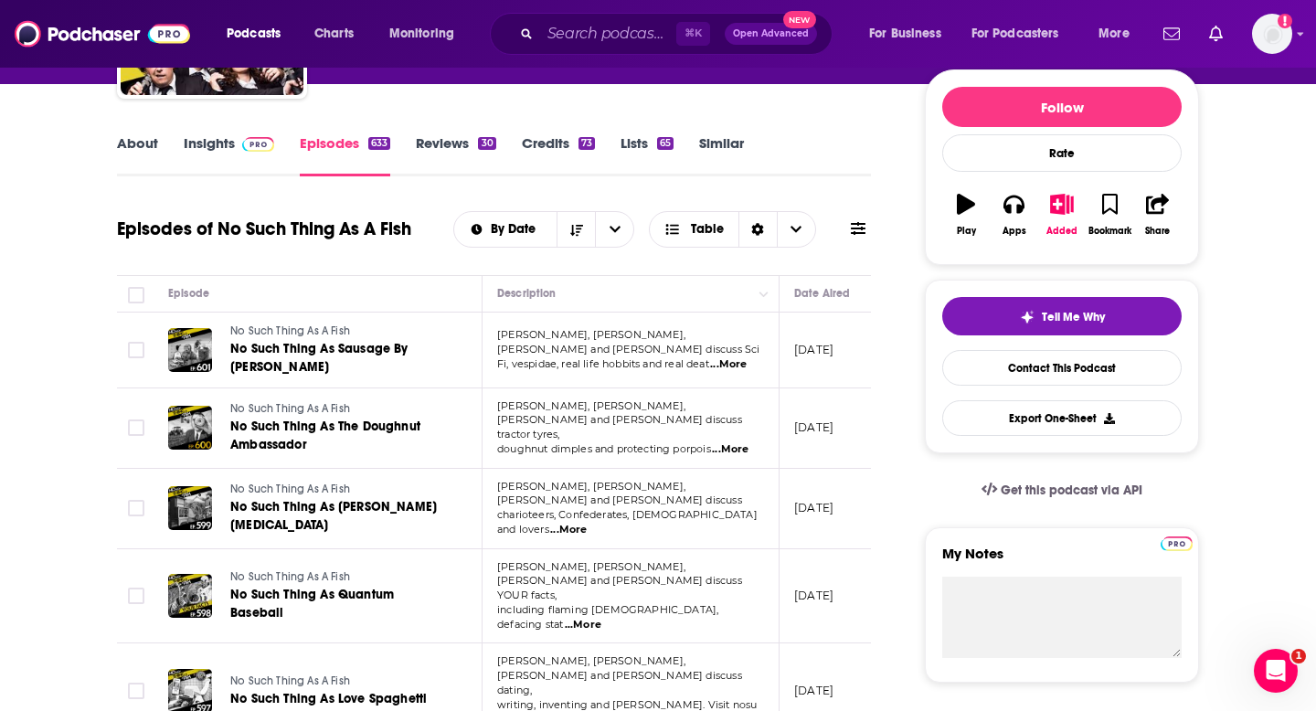
click at [723, 357] on span "...More" at bounding box center [728, 364] width 37 height 15
click at [562, 496] on span "[PERSON_NAME], [PERSON_NAME], [PERSON_NAME] and [PERSON_NAME] discuss" at bounding box center [619, 493] width 245 height 27
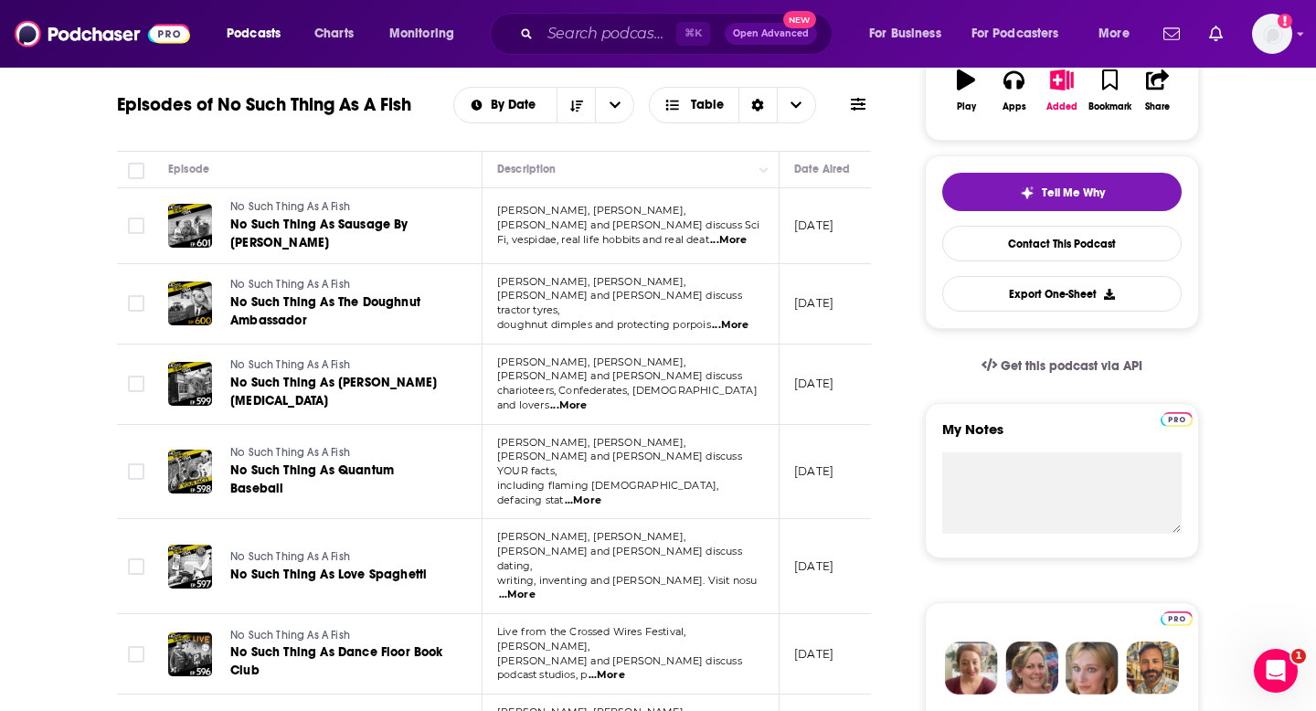
scroll to position [345, 0]
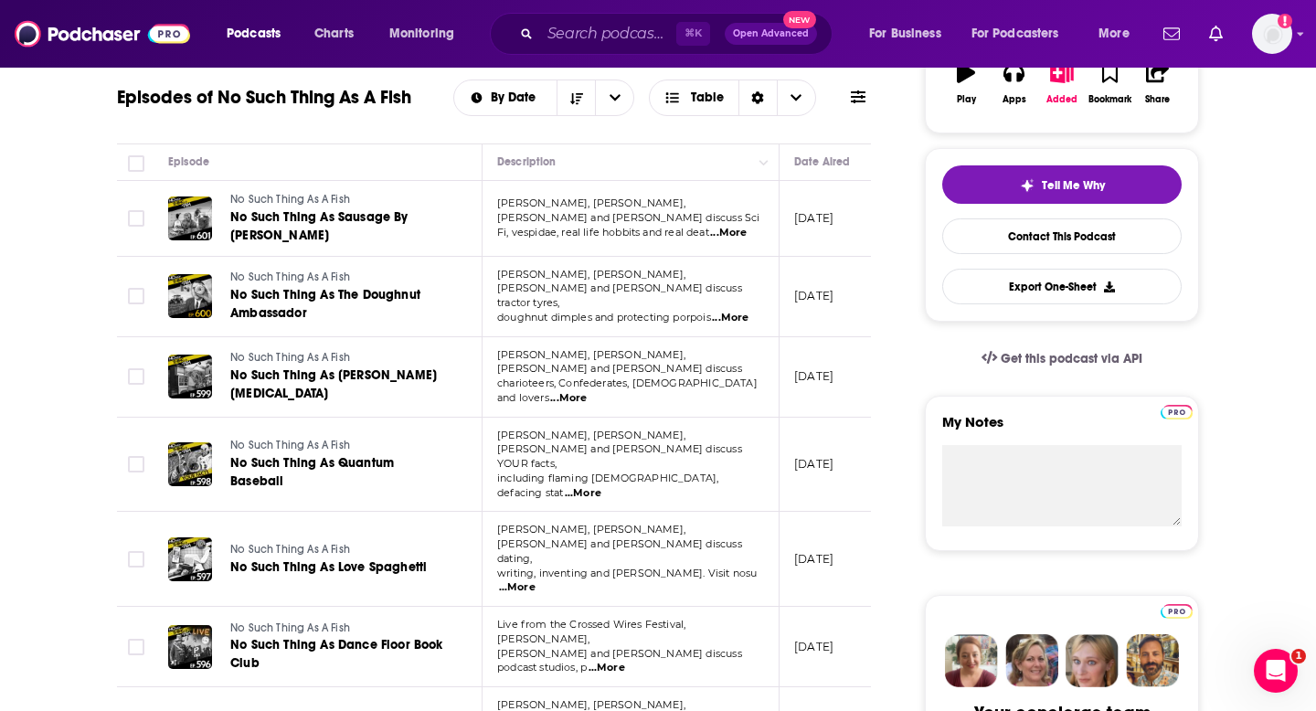
click at [587, 391] on span "...More" at bounding box center [568, 398] width 37 height 15
click at [641, 512] on td "[PERSON_NAME], [PERSON_NAME], [PERSON_NAME] and [PERSON_NAME] discuss dating, w…" at bounding box center [631, 559] width 297 height 95
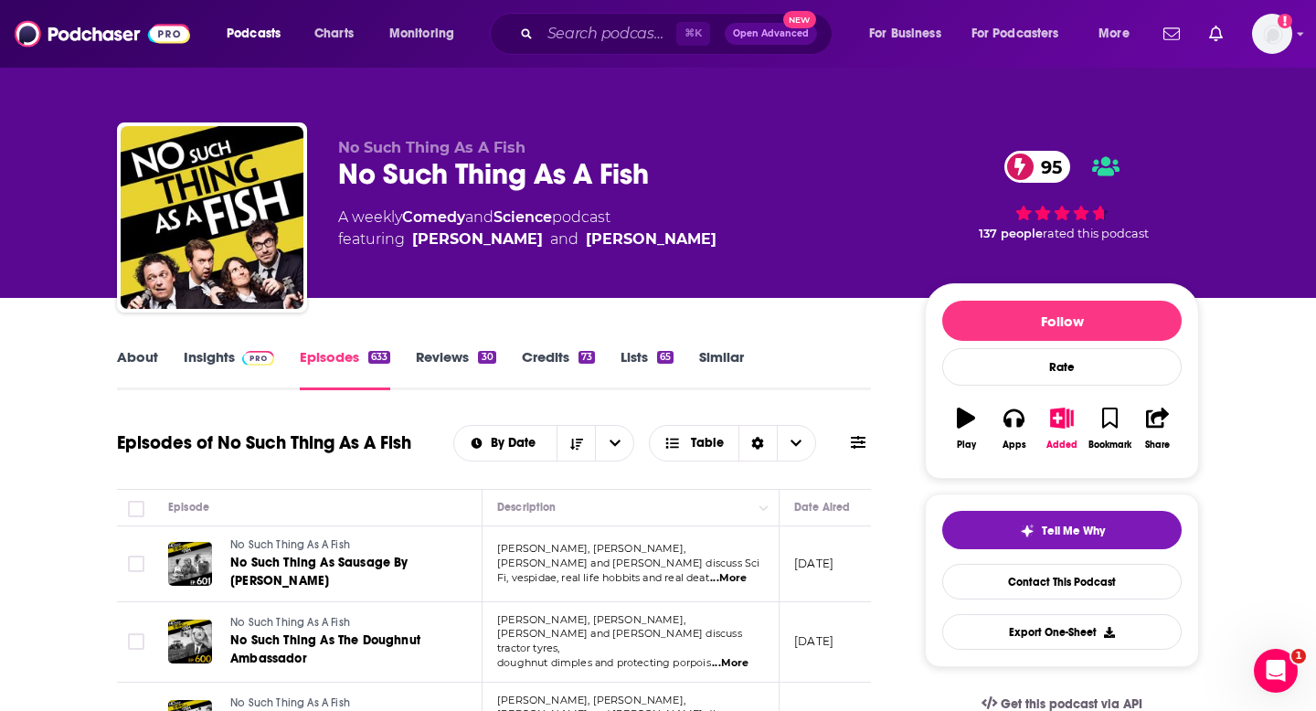
click at [228, 368] on link "Insights" at bounding box center [229, 369] width 90 height 42
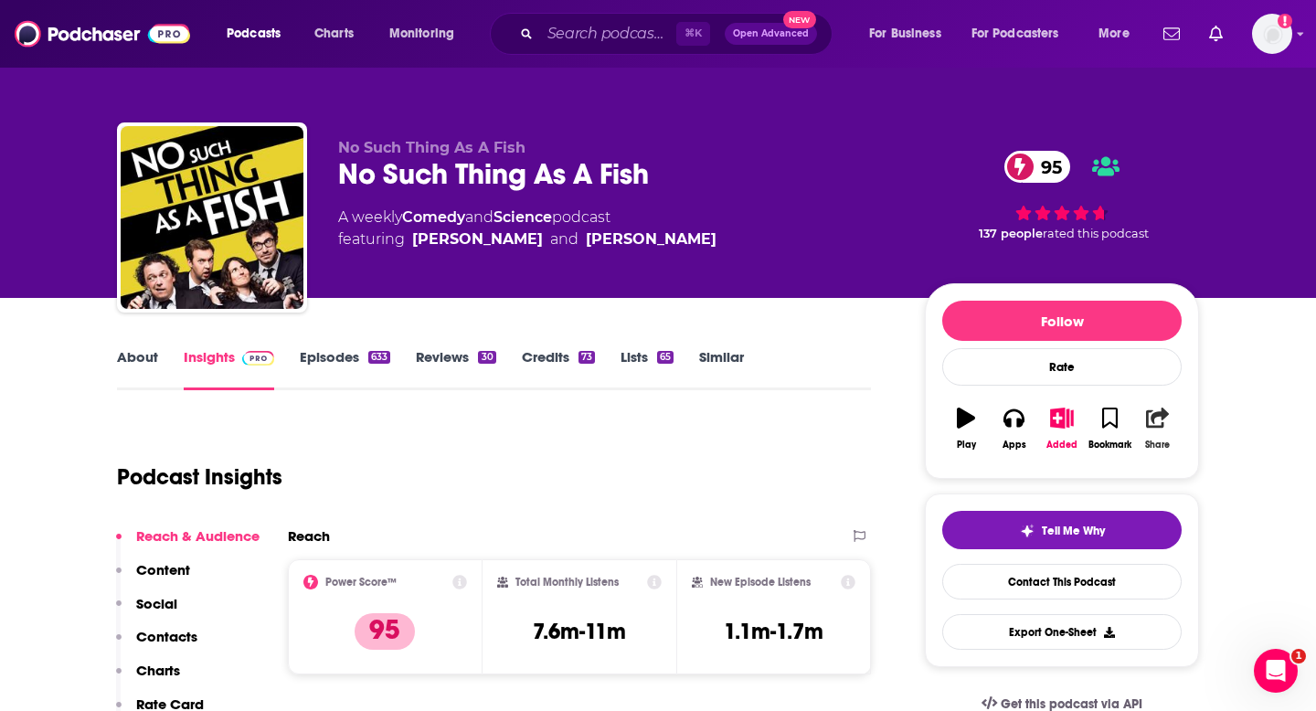
click at [1157, 421] on icon "button" at bounding box center [1157, 418] width 23 height 20
click at [1307, 501] on div "Show Share dropdown" at bounding box center [1315, 512] width 37 height 37
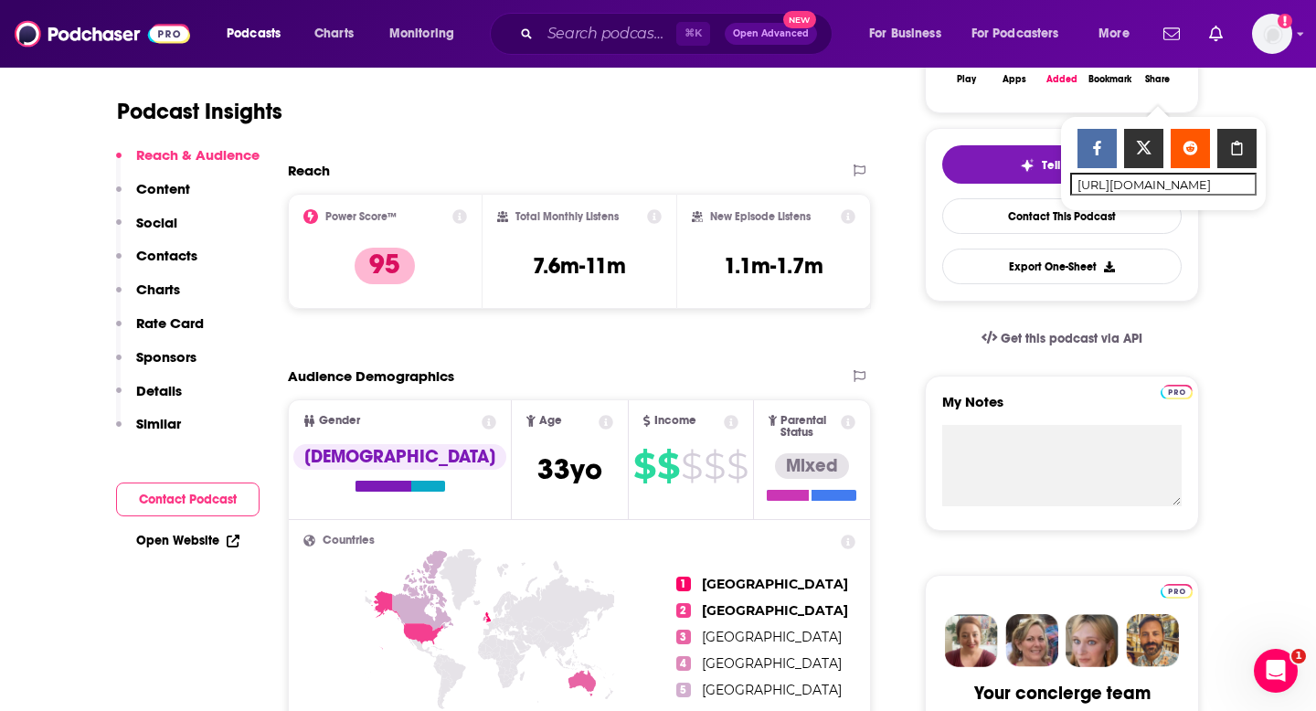
scroll to position [380, 0]
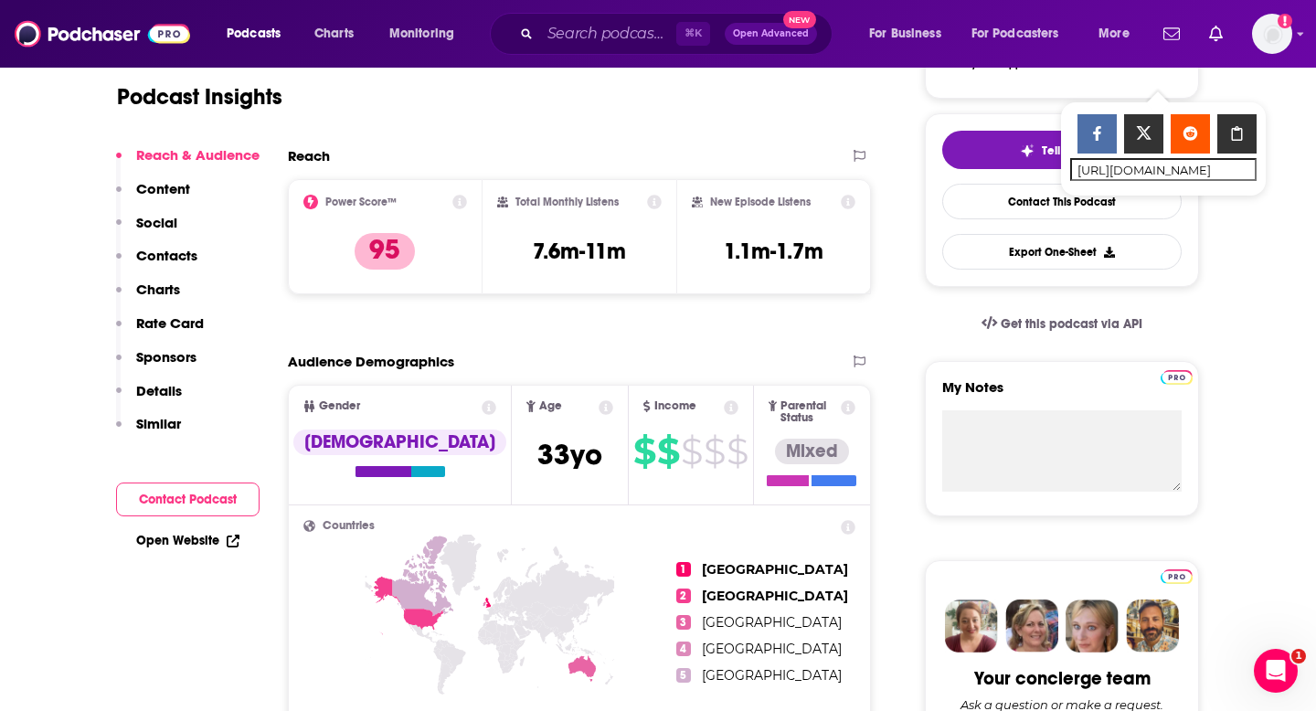
click at [1060, 331] on span "Get this podcast via API" at bounding box center [1072, 324] width 142 height 16
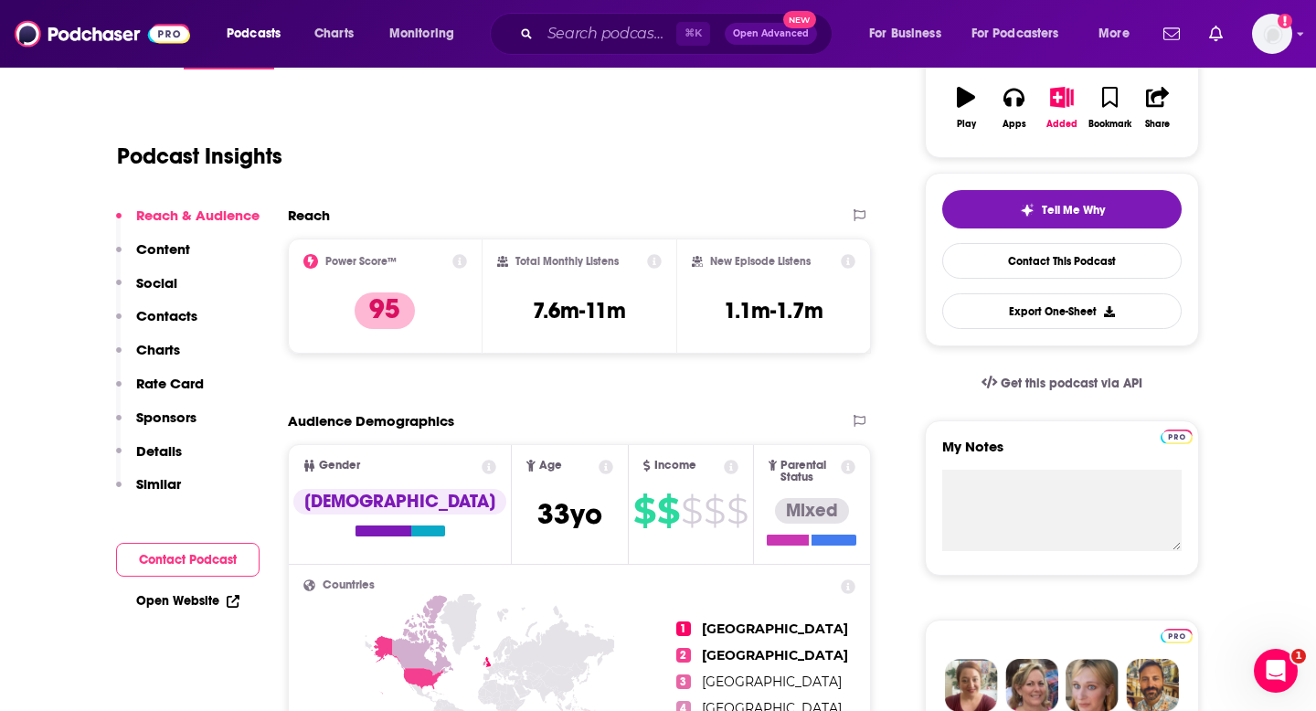
scroll to position [322, 0]
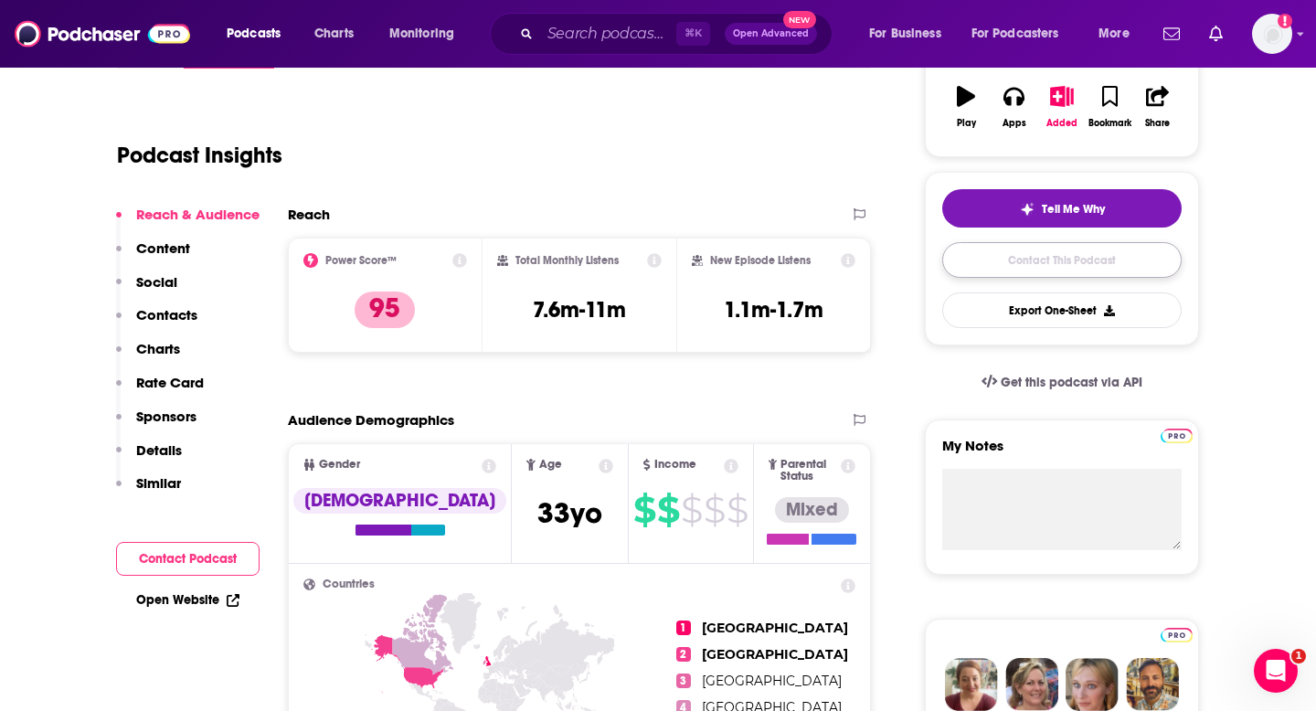
click at [1072, 259] on link "Contact This Podcast" at bounding box center [1061, 260] width 239 height 36
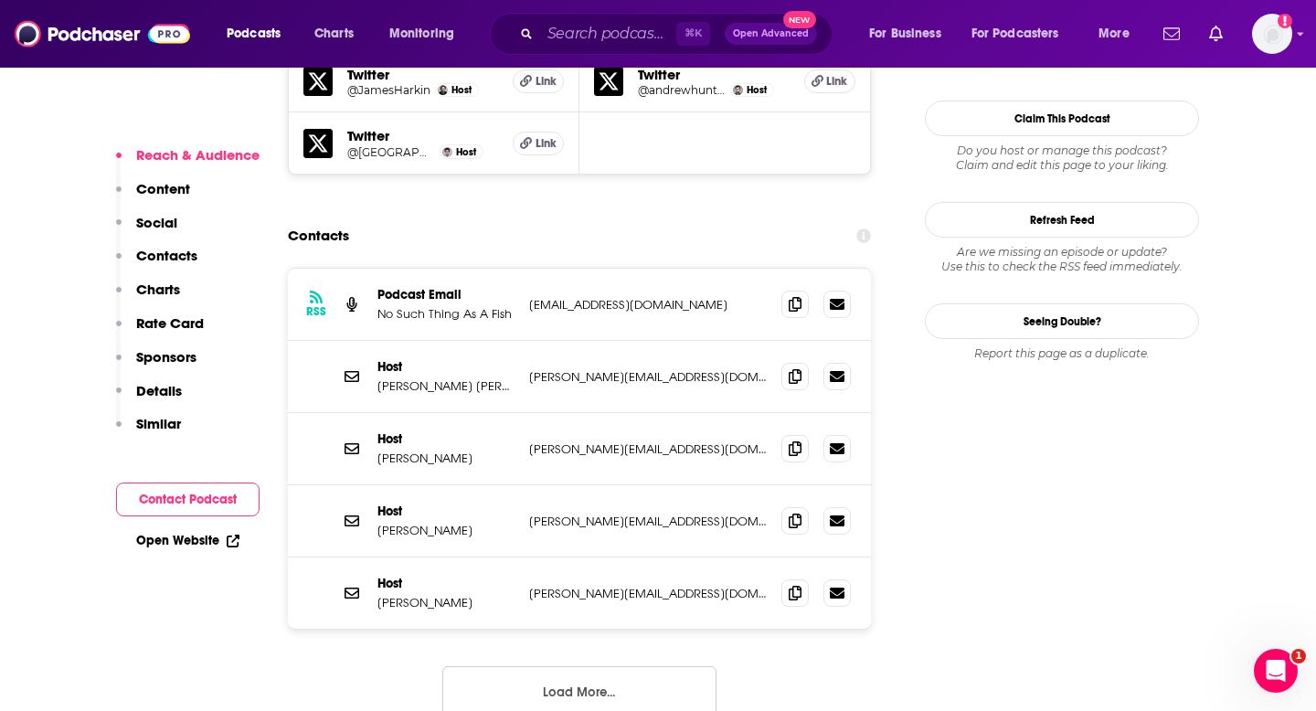
scroll to position [1816, 0]
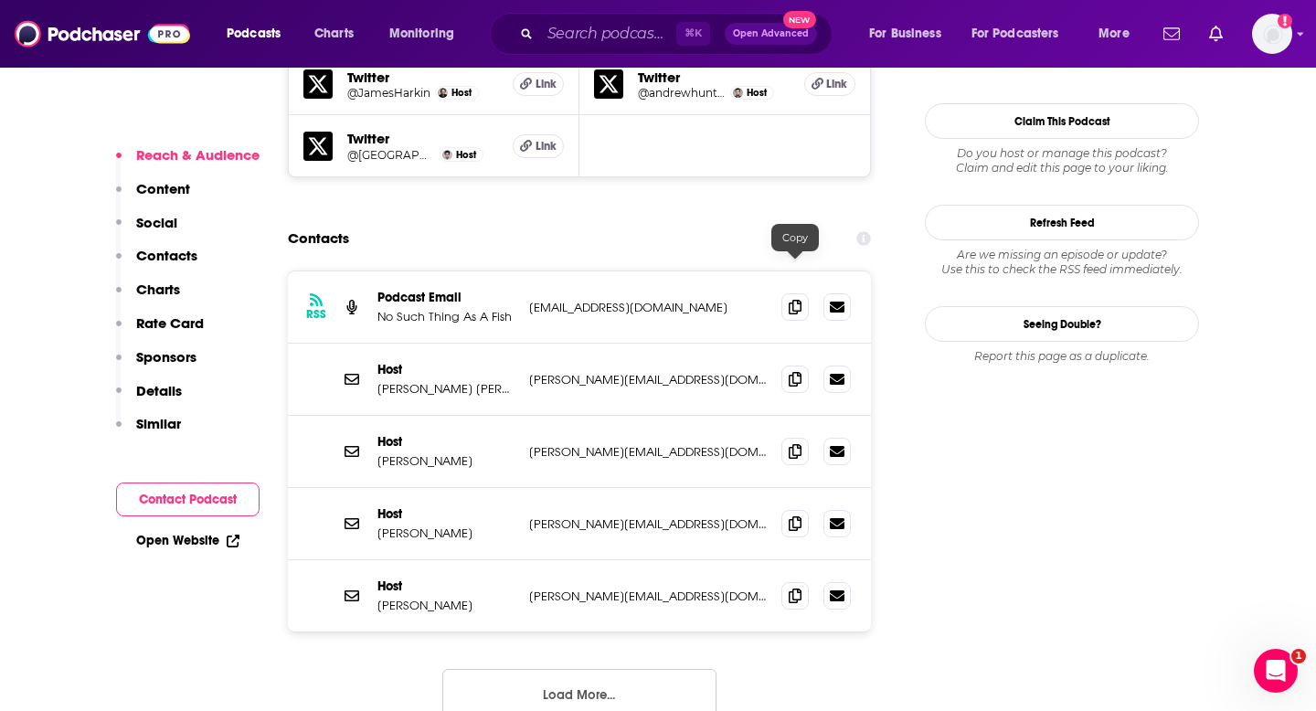
click at [810, 366] on div at bounding box center [815, 379] width 69 height 27
click at [800, 371] on icon at bounding box center [795, 378] width 13 height 15
click at [784, 437] on span at bounding box center [794, 450] width 27 height 27
click at [797, 365] on span at bounding box center [794, 378] width 27 height 27
click at [800, 509] on span at bounding box center [794, 522] width 27 height 27
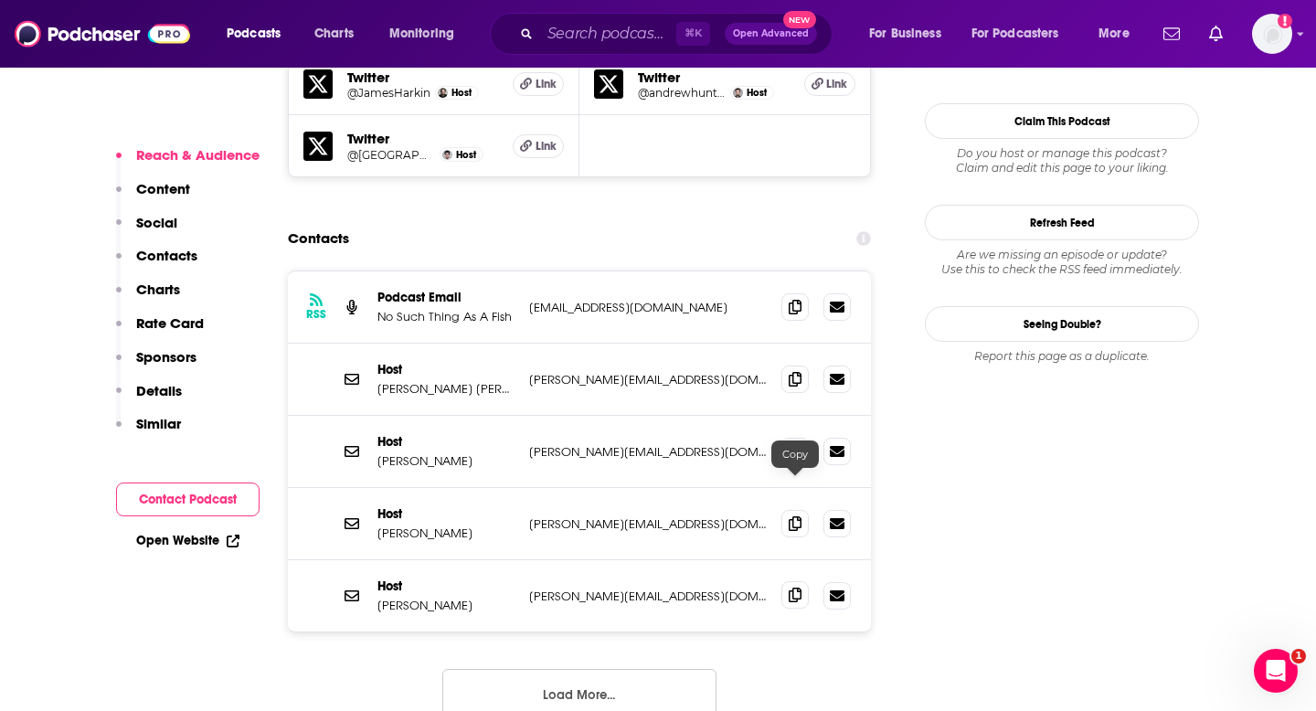
click at [799, 588] on icon at bounding box center [795, 595] width 13 height 15
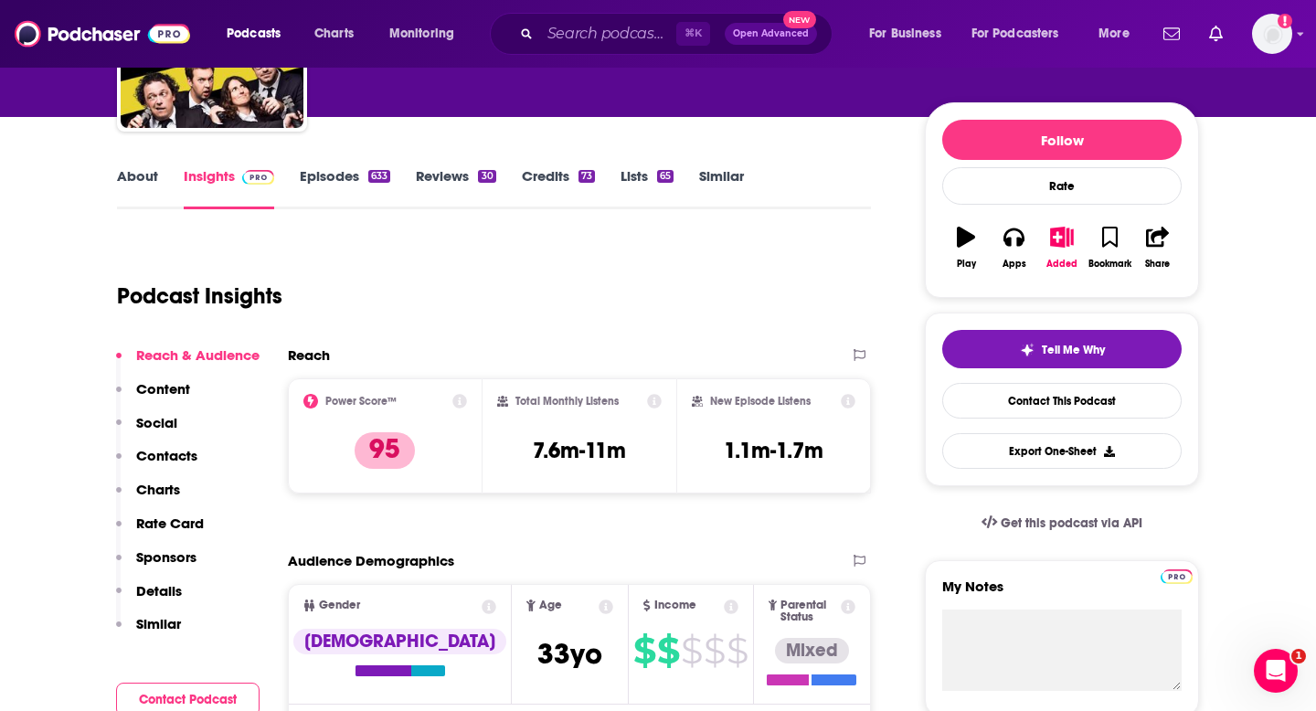
scroll to position [0, 0]
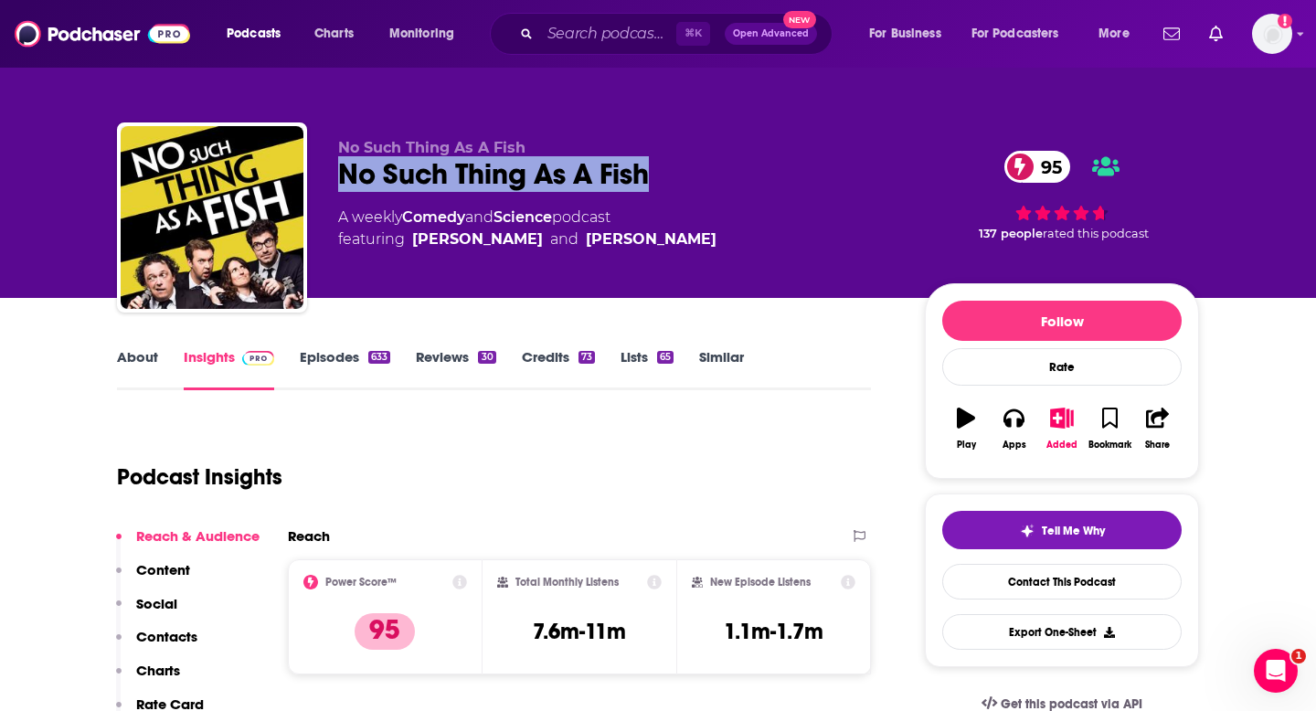
drag, startPoint x: 334, startPoint y: 161, endPoint x: 663, endPoint y: 161, distance: 329.0
click at [663, 161] on div "No Such Thing As A Fish No Such Thing As A Fish 95 A weekly Comedy and Science …" at bounding box center [658, 220] width 1082 height 197
copy div "No Such Thing As A Fish"
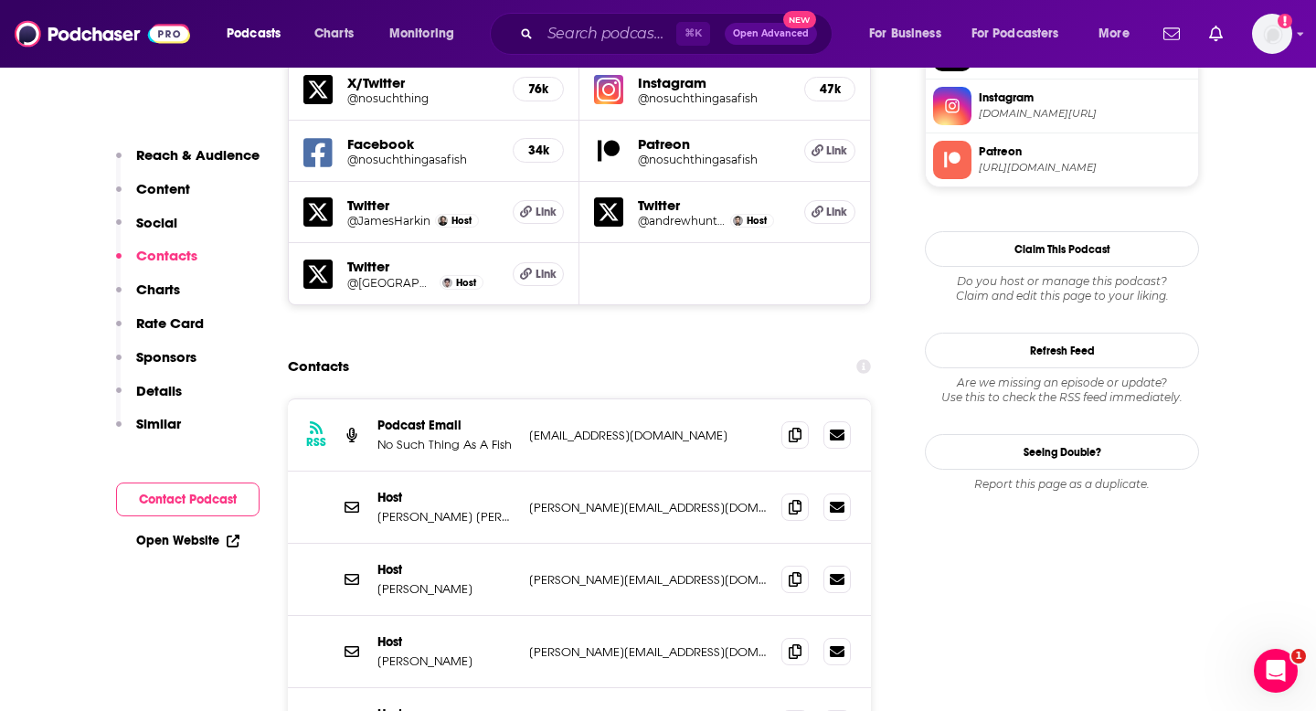
scroll to position [1704, 0]
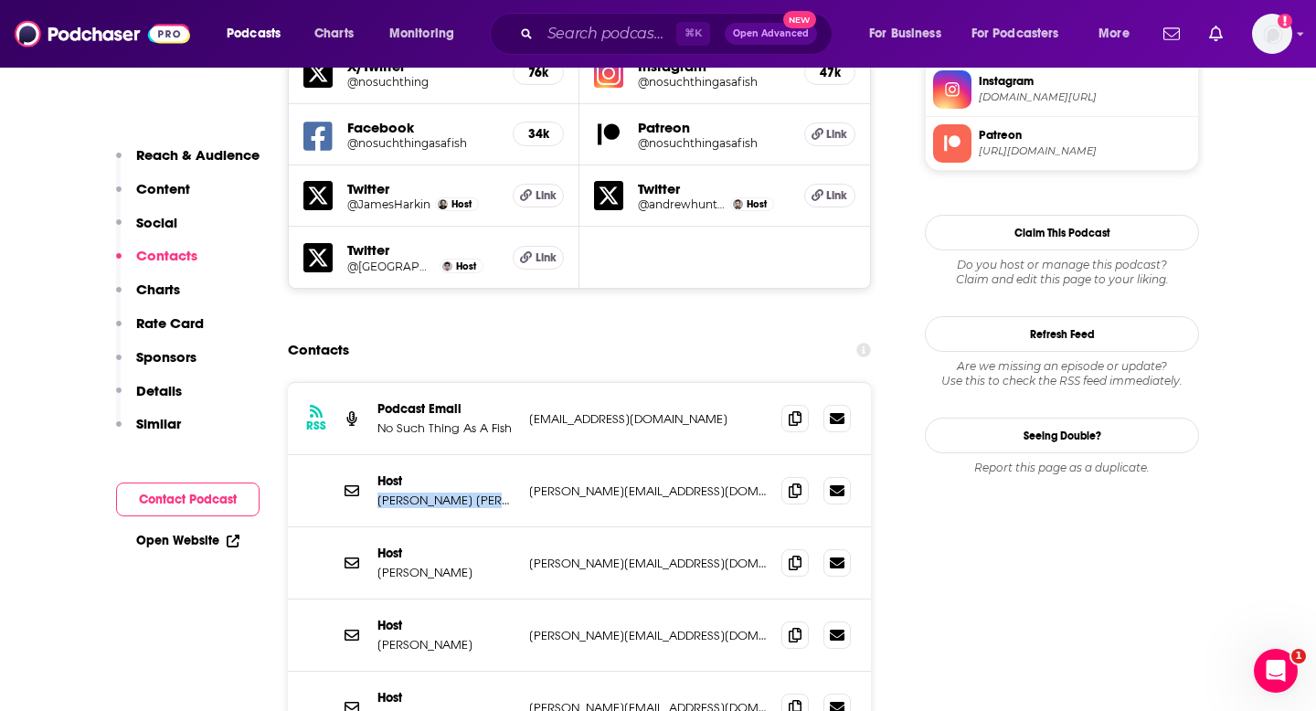
drag, startPoint x: 377, startPoint y: 393, endPoint x: 505, endPoint y: 393, distance: 127.9
click at [505, 493] on p "Andrew Hunter Murray" at bounding box center [445, 501] width 137 height 16
copy p "Andrew Hunter Murray"
drag, startPoint x: 376, startPoint y: 526, endPoint x: 477, endPoint y: 525, distance: 101.4
click at [477, 600] on div "Host Dan Schreiber dan@qi.com dan@qi.com" at bounding box center [579, 636] width 583 height 72
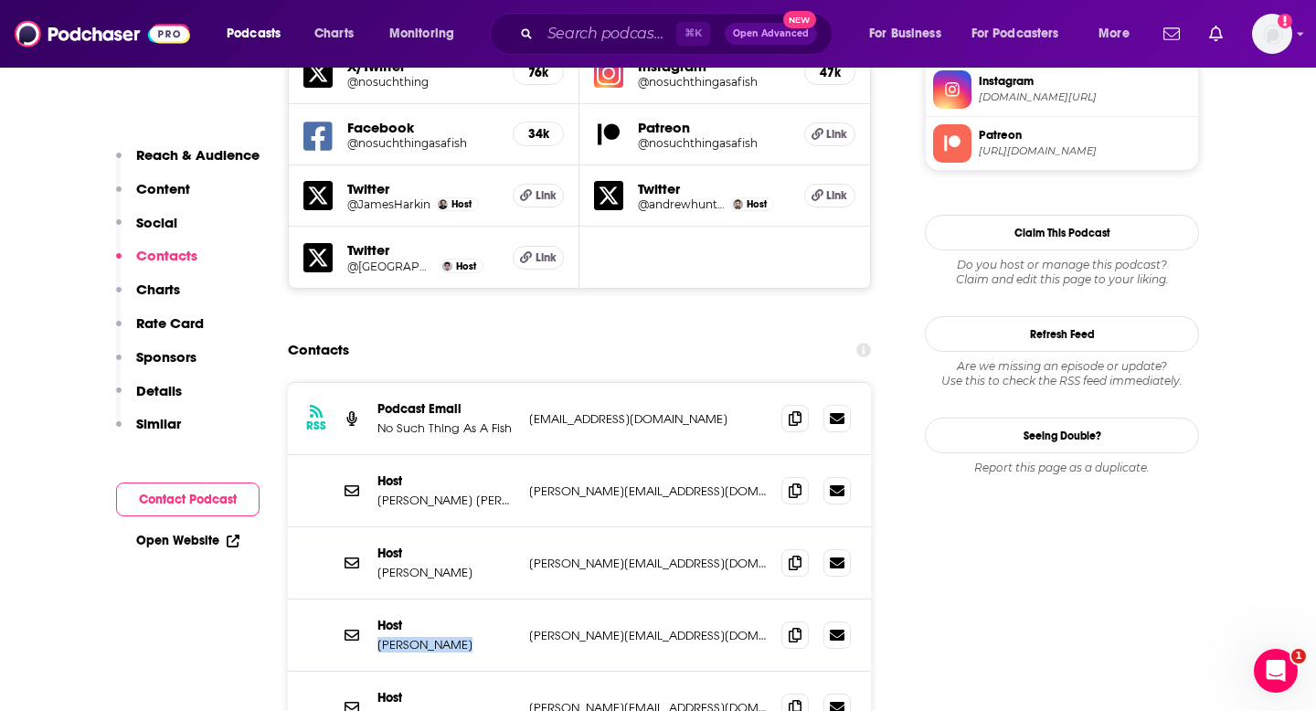
drag, startPoint x: 472, startPoint y: 535, endPoint x: 377, endPoint y: 536, distance: 96.0
click at [377, 600] on div "Host Dan Schreiber dan@qi.com dan@qi.com" at bounding box center [579, 636] width 583 height 72
copy p "Dan Schreiber"
drag, startPoint x: 379, startPoint y: 600, endPoint x: 458, endPoint y: 603, distance: 78.7
click at [458, 709] on p "James Harkin" at bounding box center [445, 717] width 137 height 16
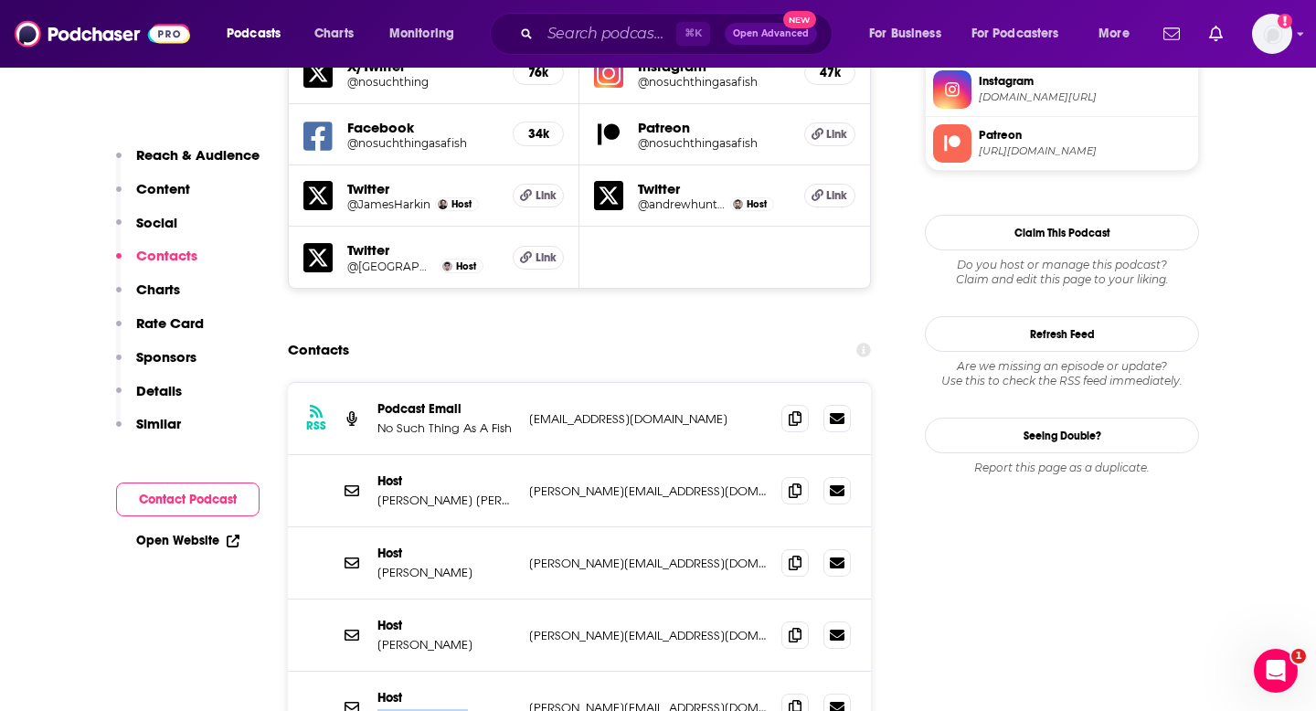
copy p "James Harkin"
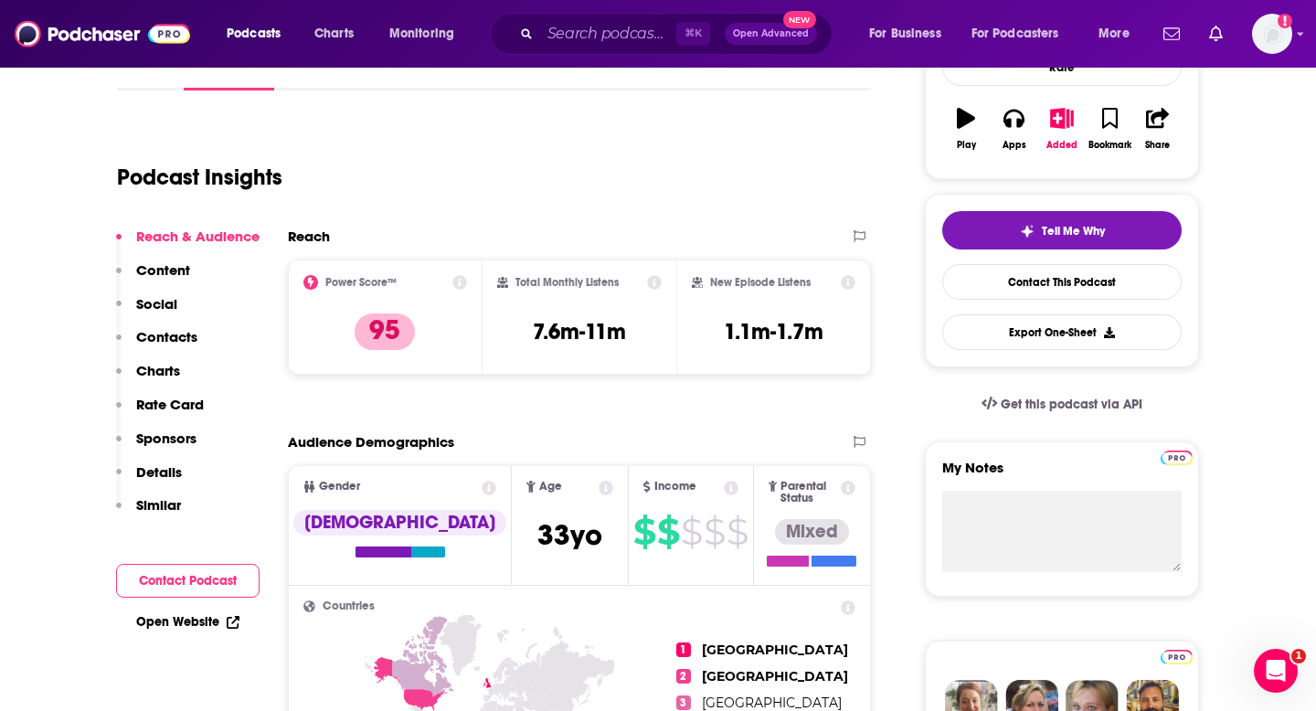
scroll to position [0, 0]
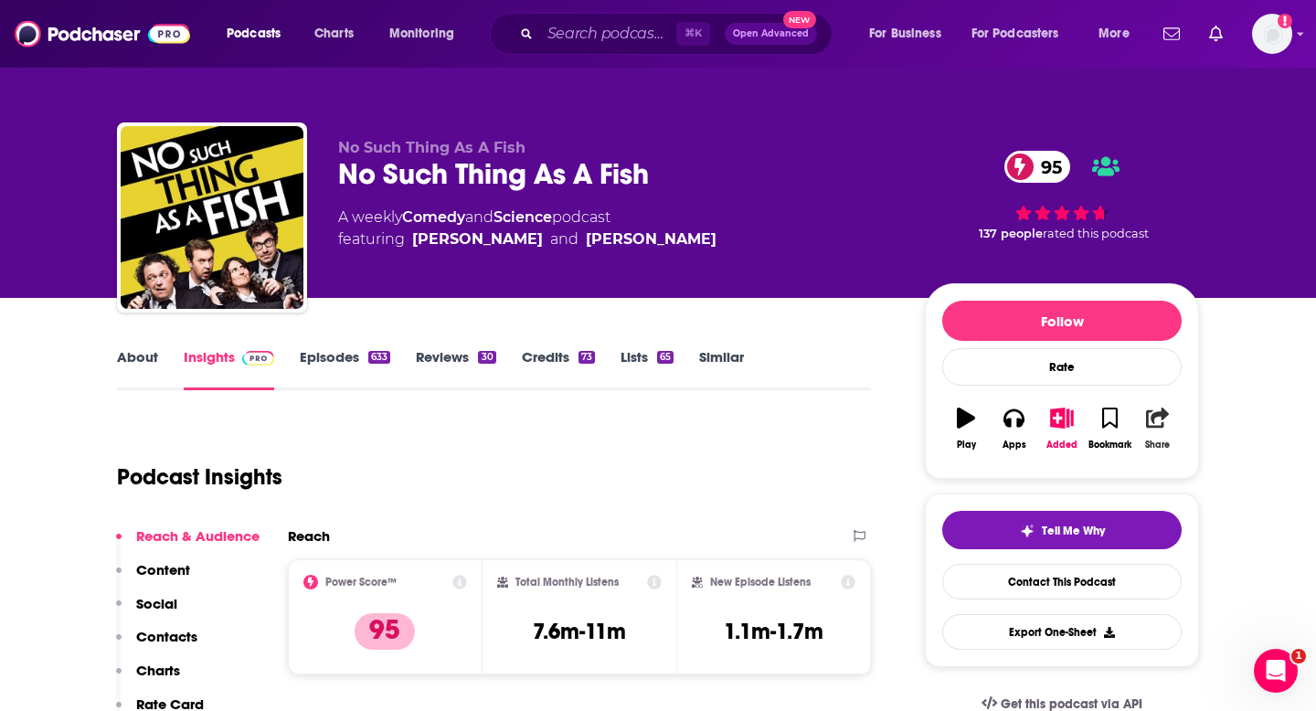
click at [1162, 428] on icon "button" at bounding box center [1157, 418] width 23 height 20
click at [1215, 509] on icon "Show Share dropdown" at bounding box center [1227, 512] width 37 height 15
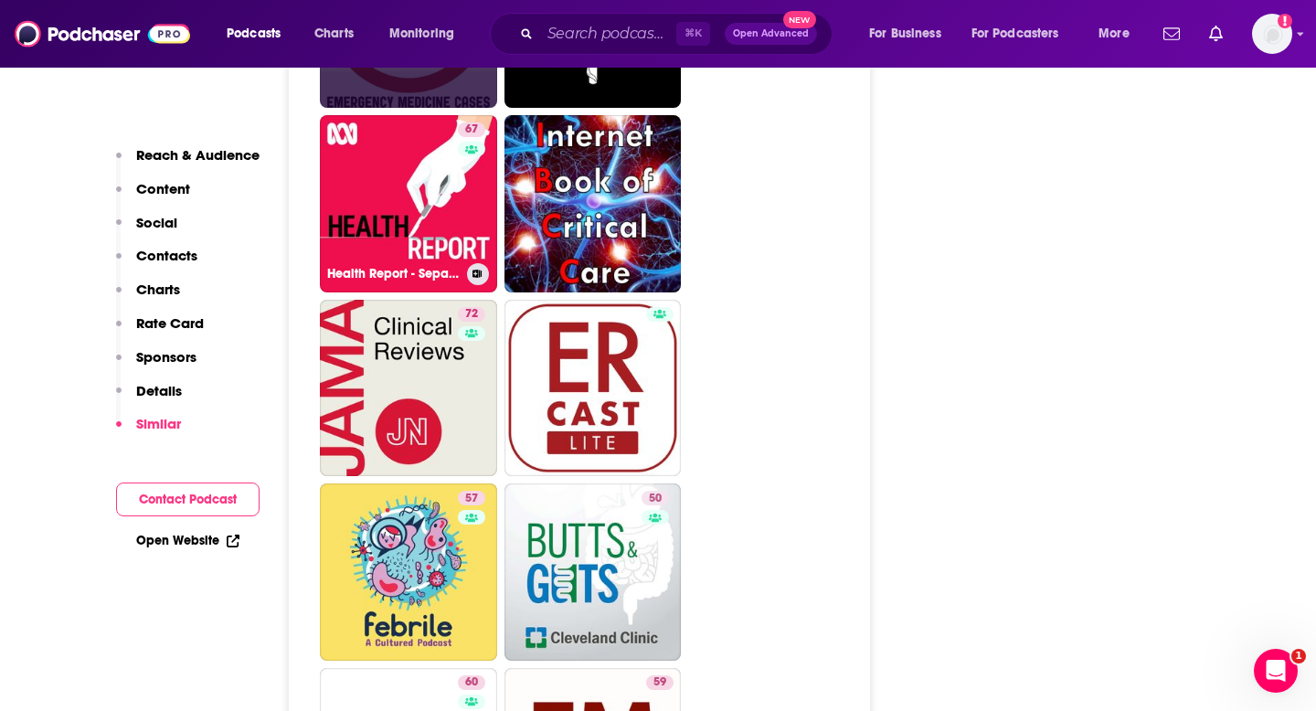
scroll to position [3365, 0]
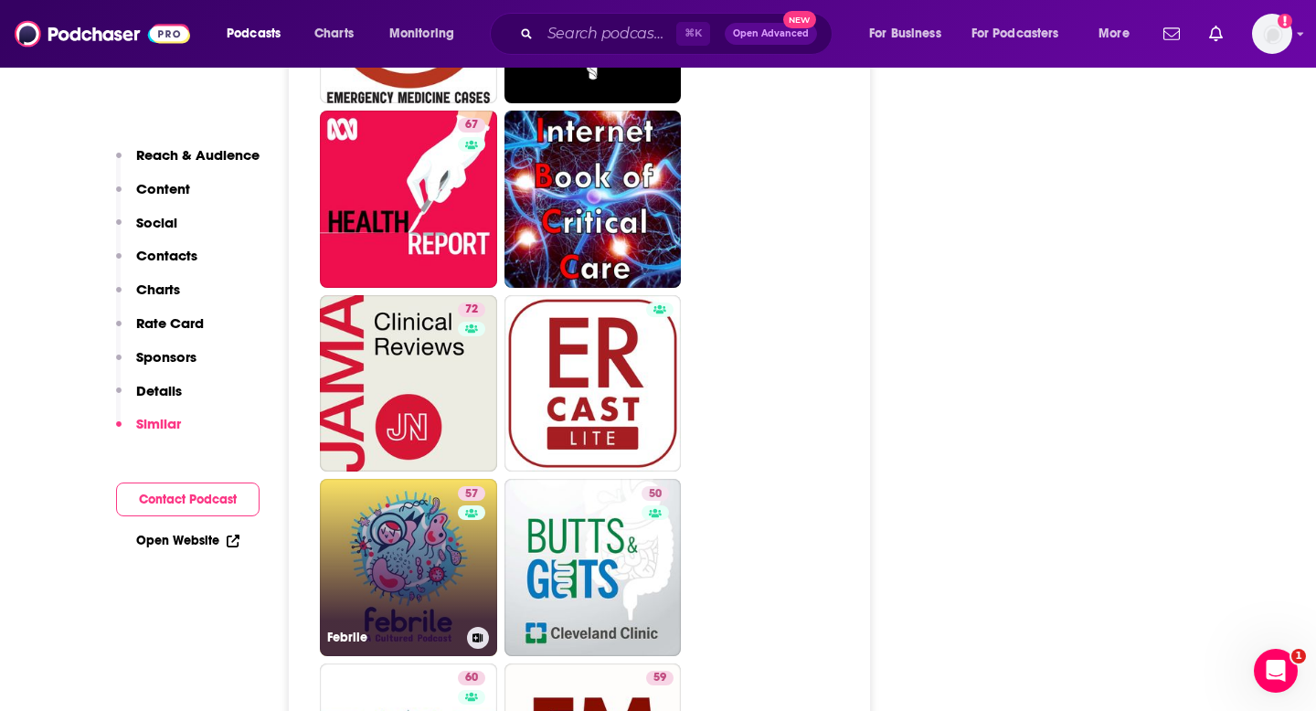
click at [390, 479] on link "57 Febrile" at bounding box center [408, 567] width 177 height 177
type input "https://www.podchaser.com/podcasts/febrile-1570265"
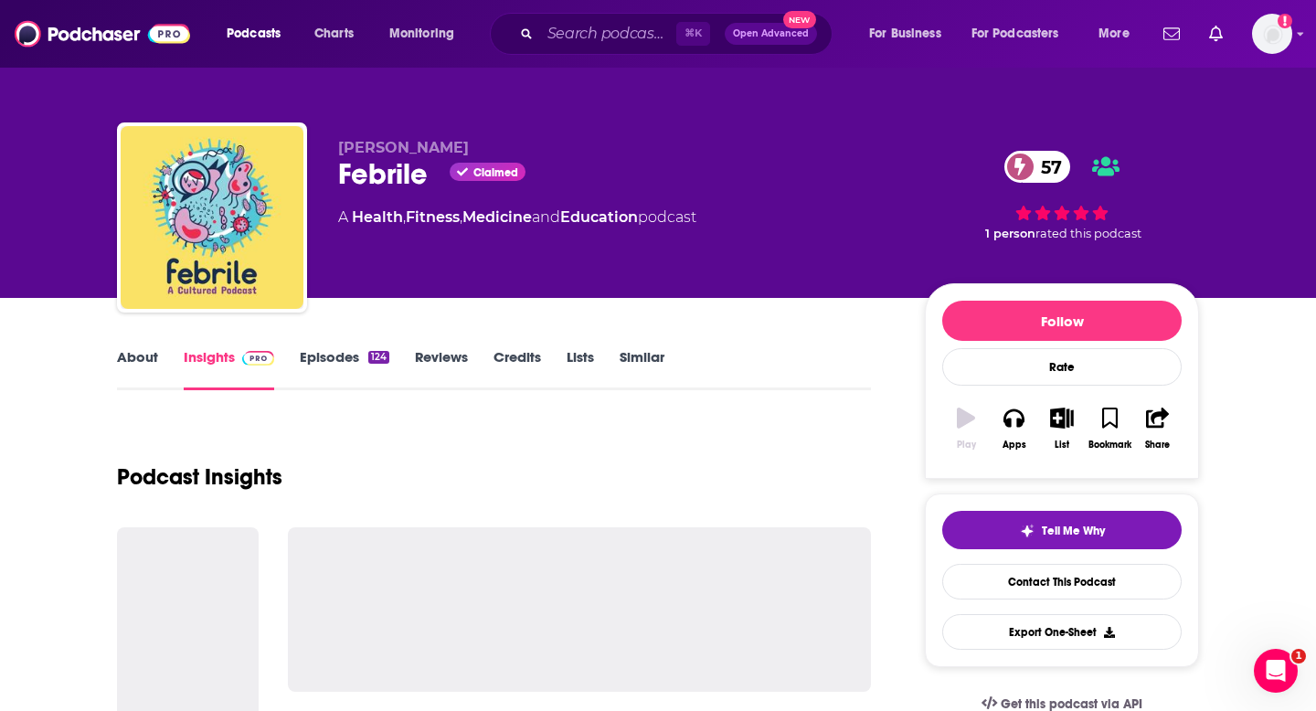
scroll to position [54, 0]
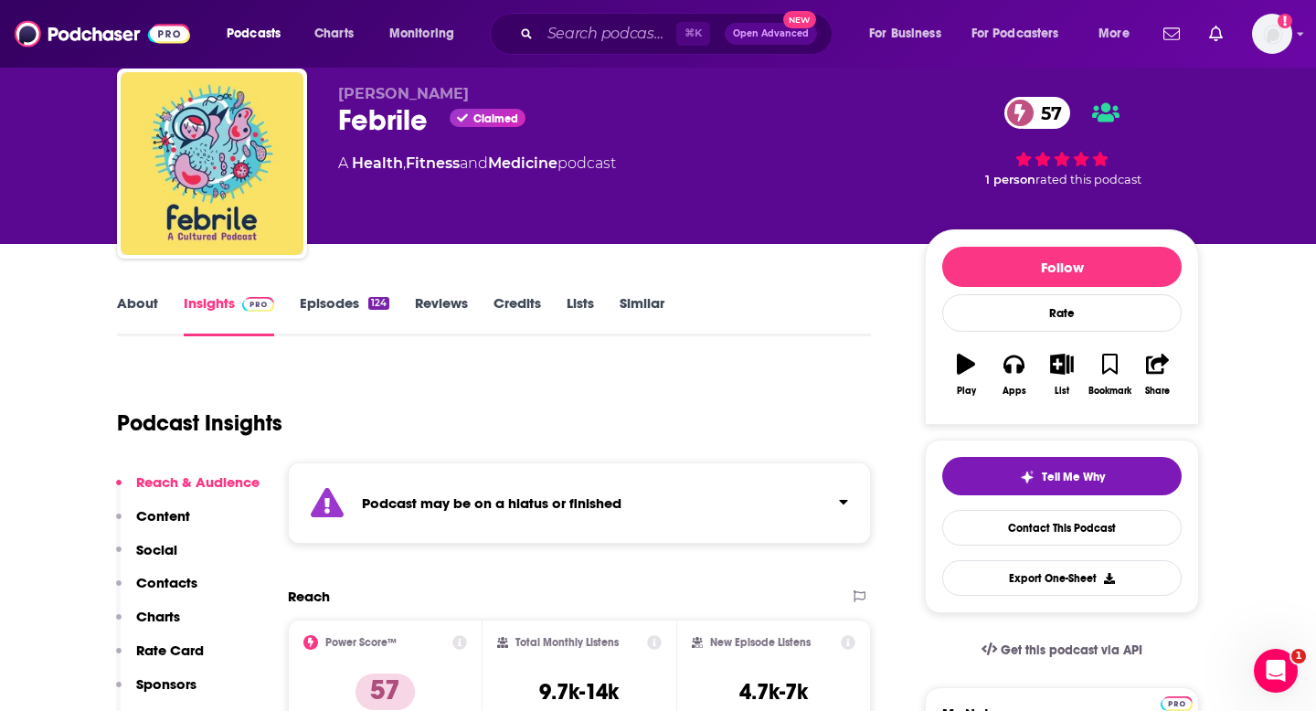
click at [143, 299] on link "About" at bounding box center [137, 315] width 41 height 42
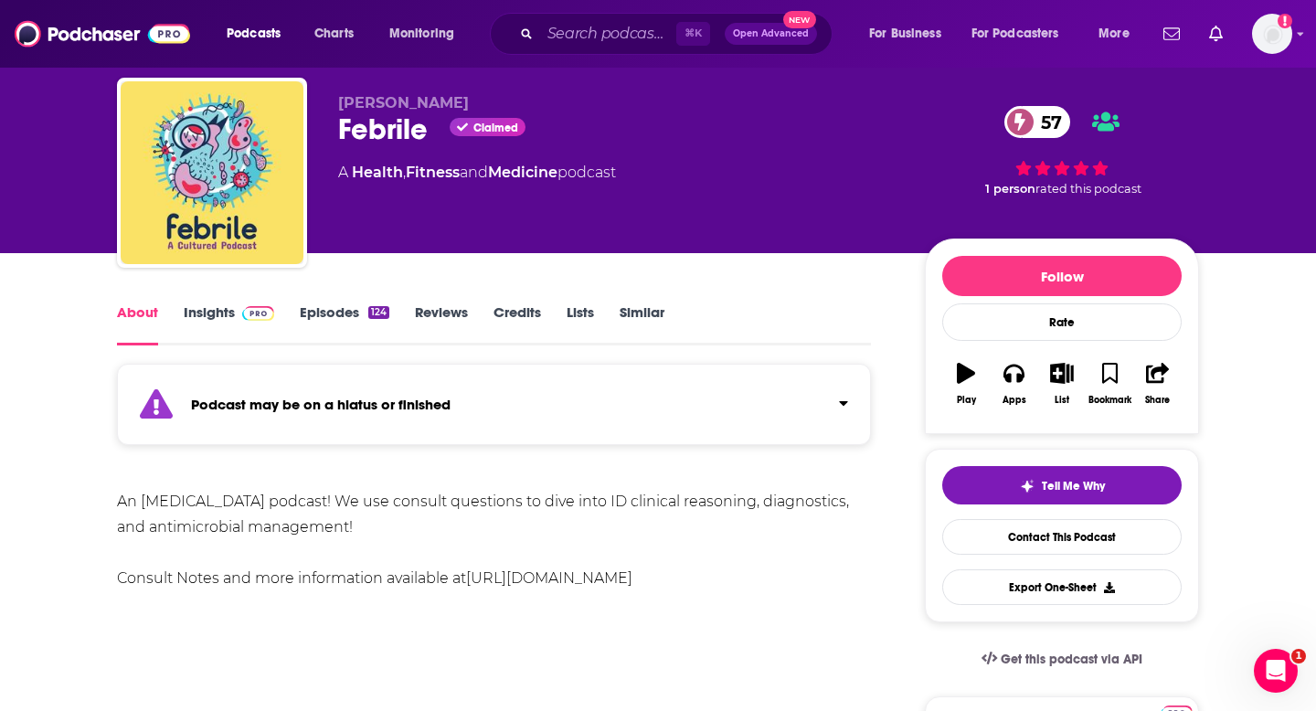
scroll to position [40, 0]
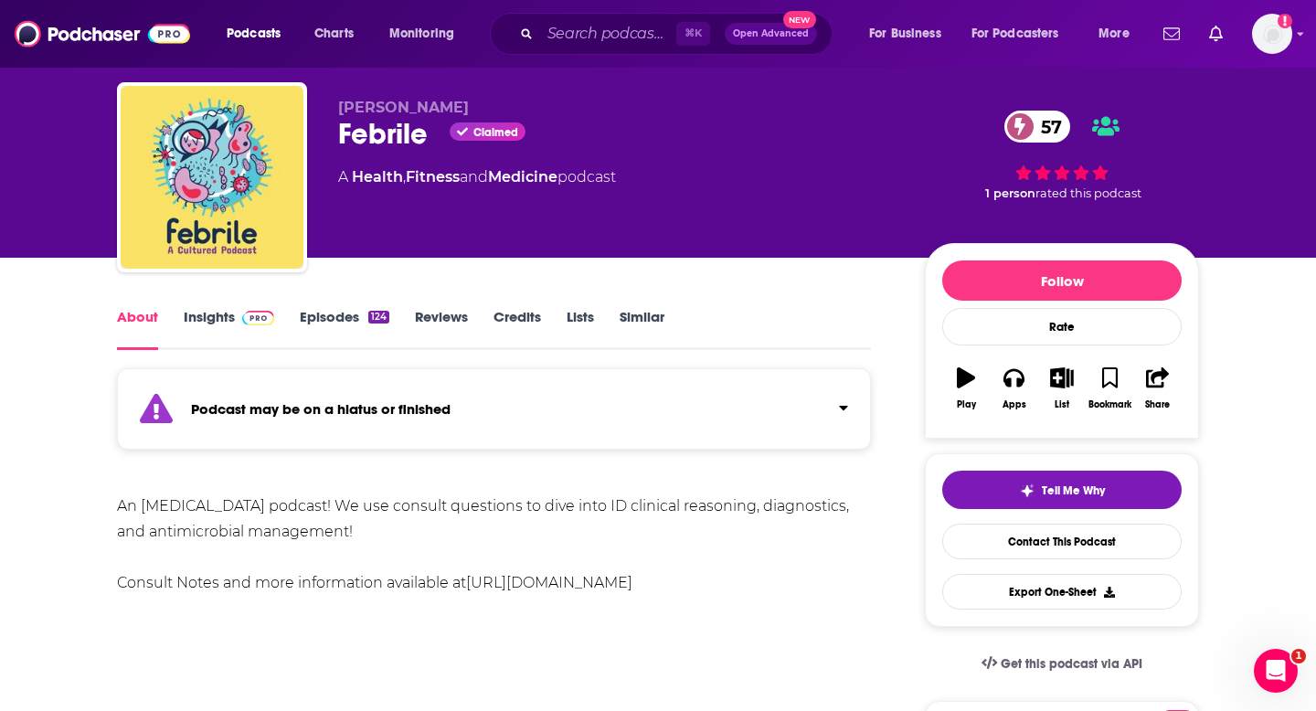
click at [208, 322] on link "Insights" at bounding box center [229, 329] width 90 height 42
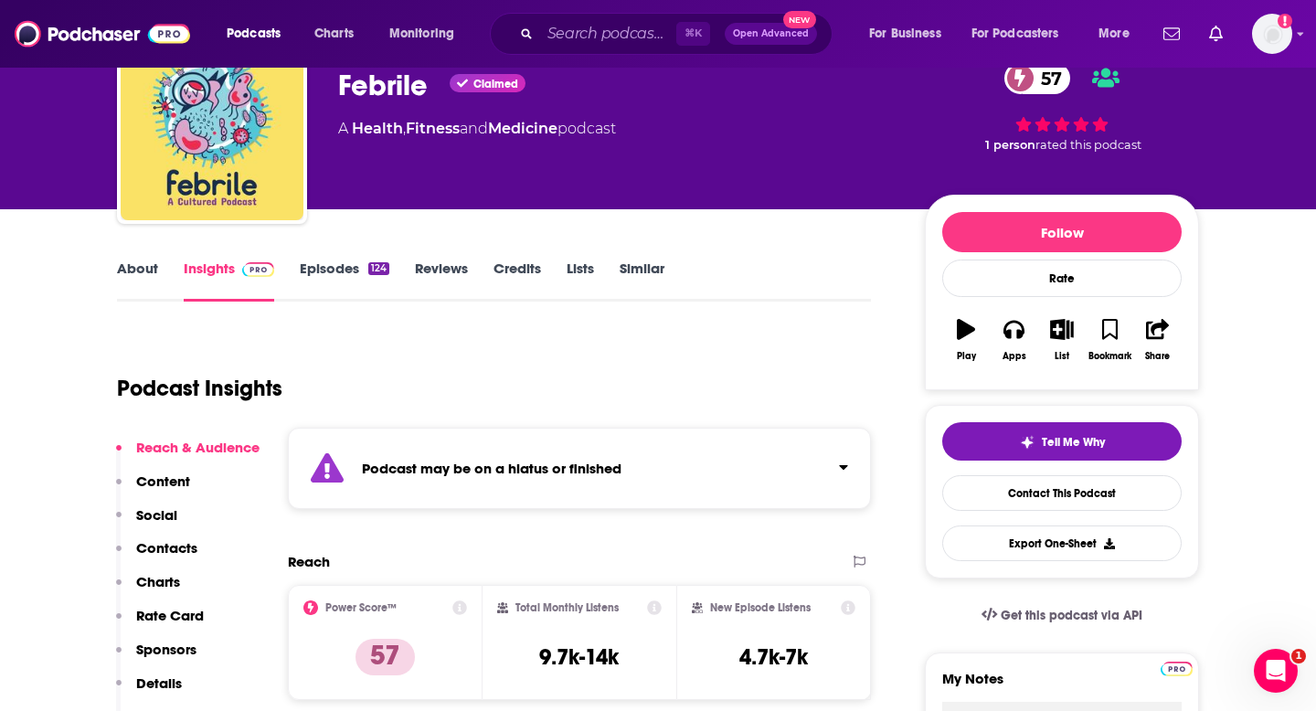
scroll to position [93, 0]
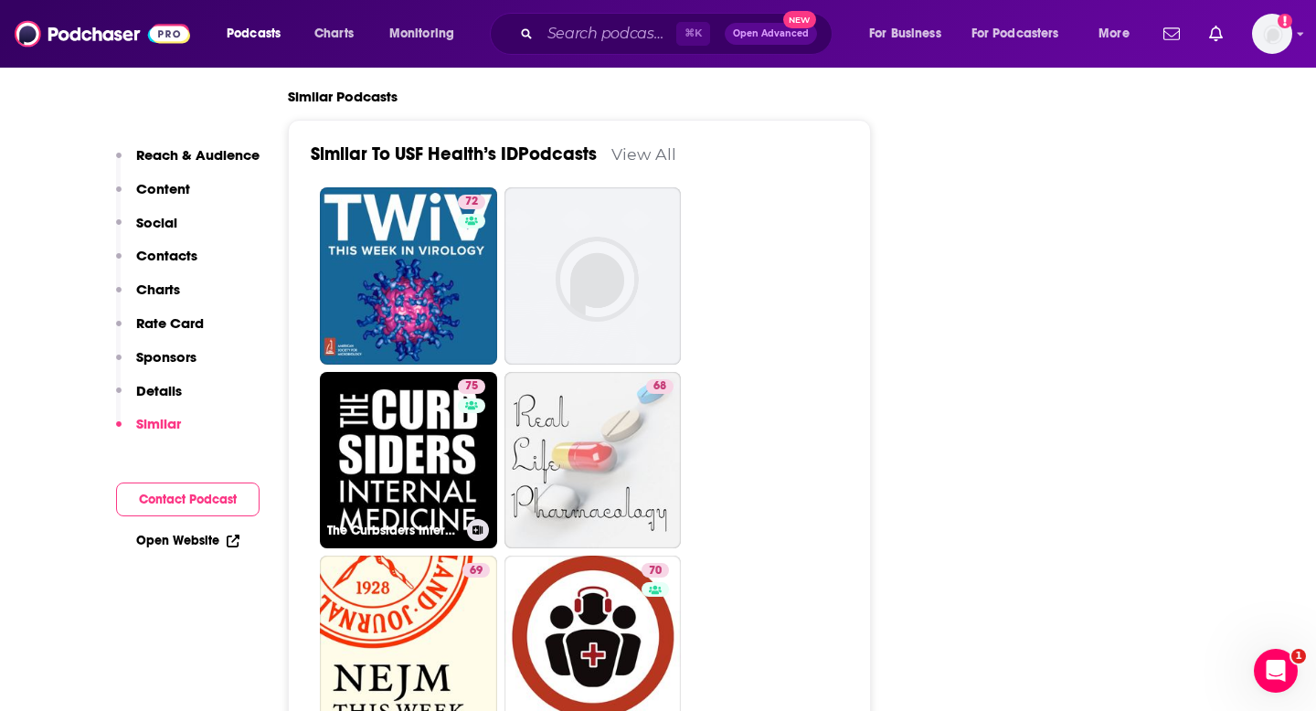
scroll to position [3358, 0]
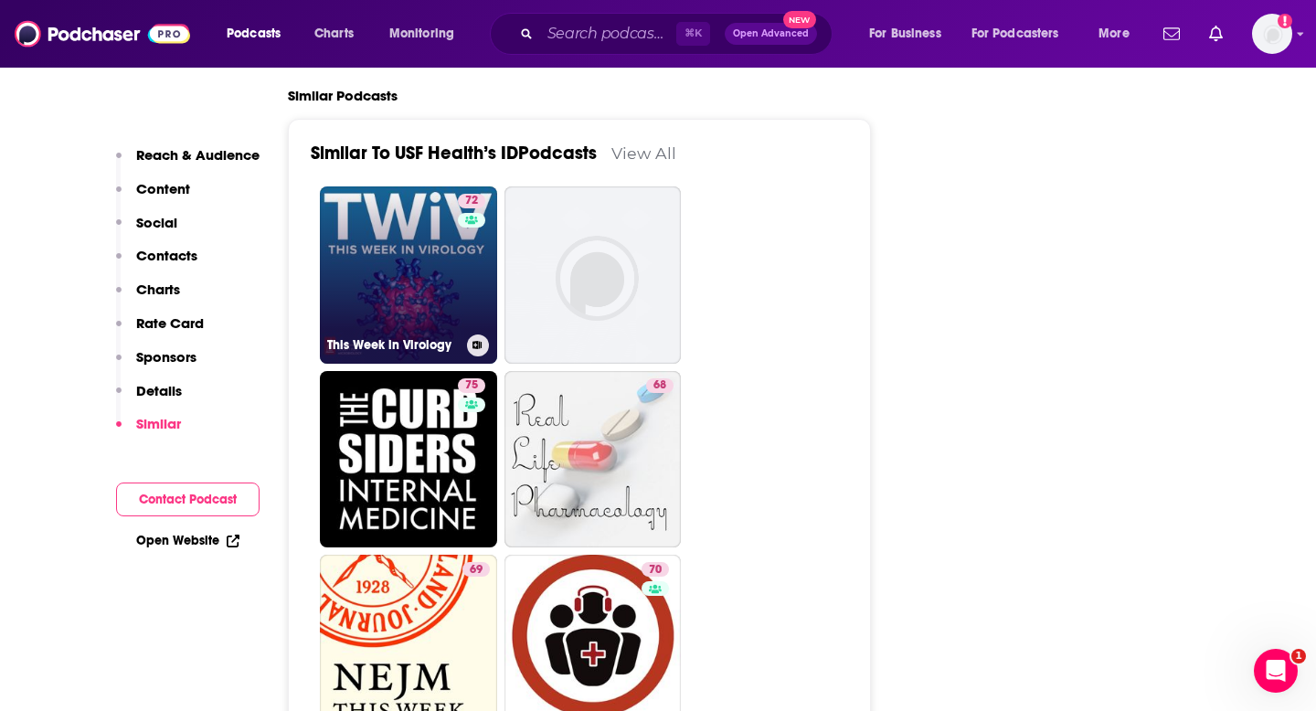
click at [366, 186] on link "72 This Week in Virology" at bounding box center [408, 274] width 177 height 177
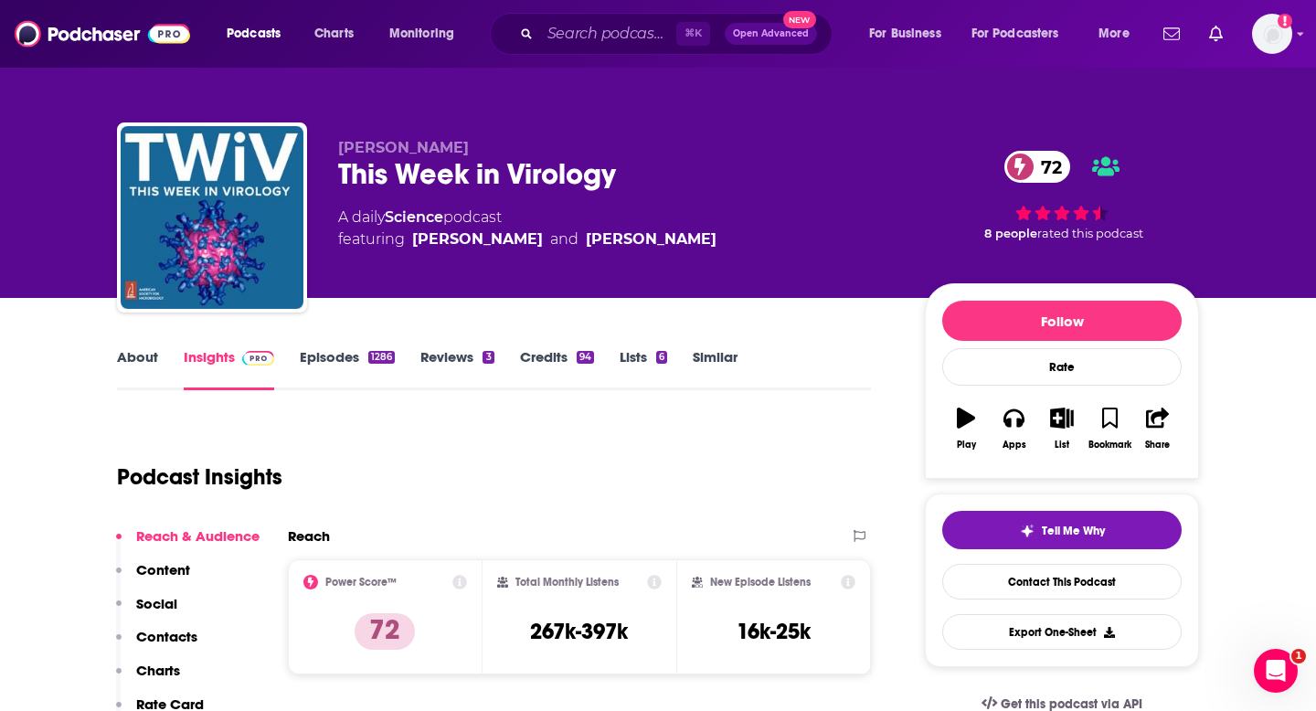
type input "https://www.podchaser.com/podcasts/usf-healths-idpodcasts-69946"
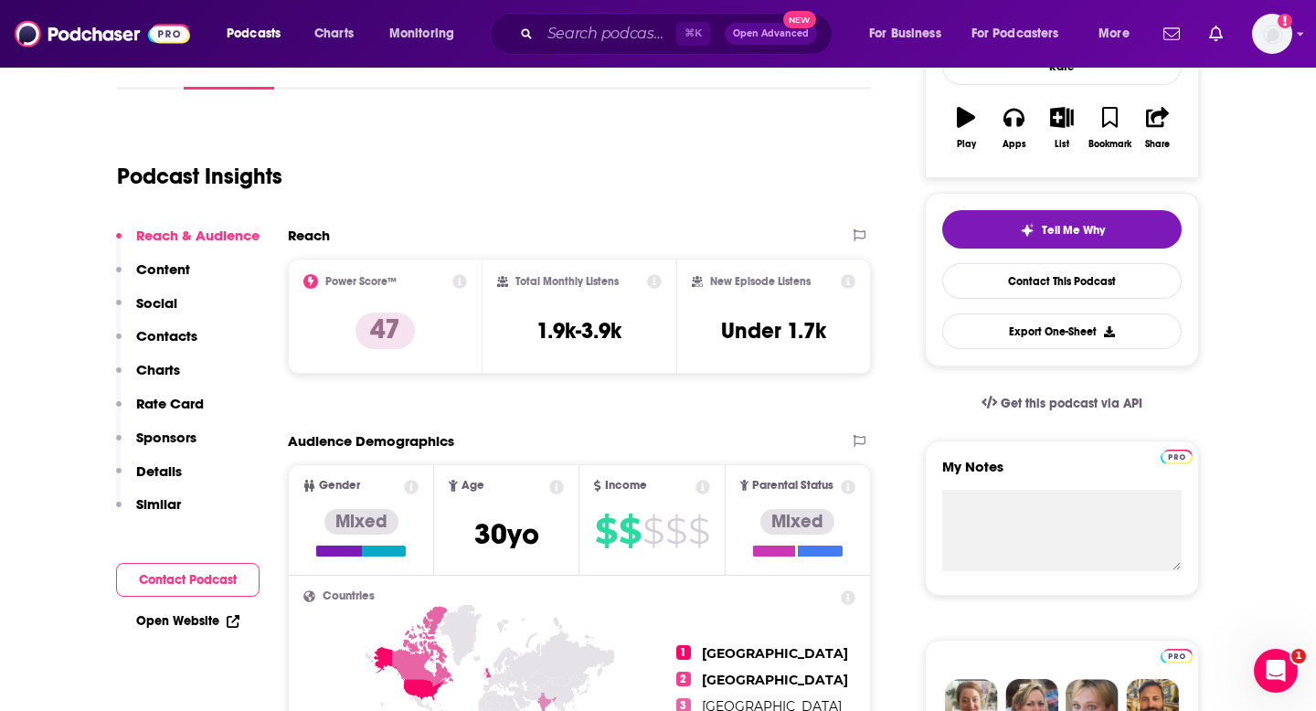
scroll to position [316, 0]
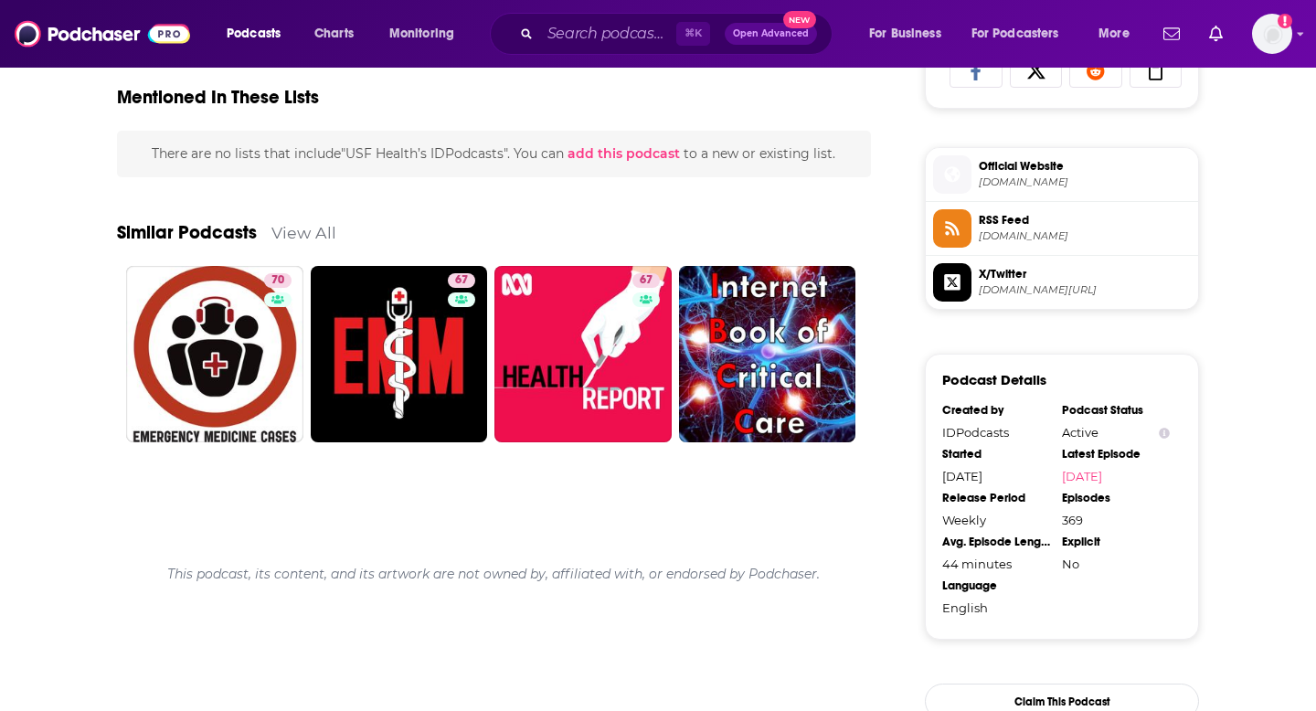
scroll to position [1239, 0]
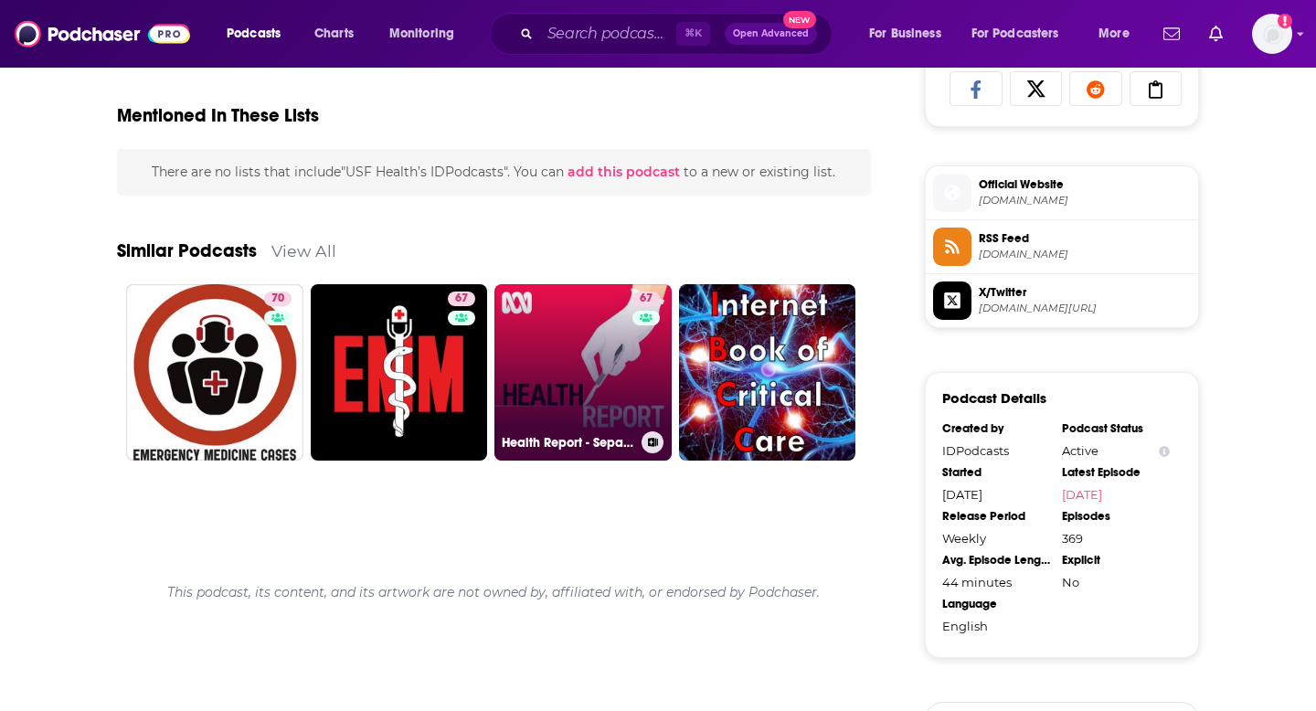
click at [542, 353] on link "67 Health Report - Separate stories podcast" at bounding box center [582, 372] width 177 height 177
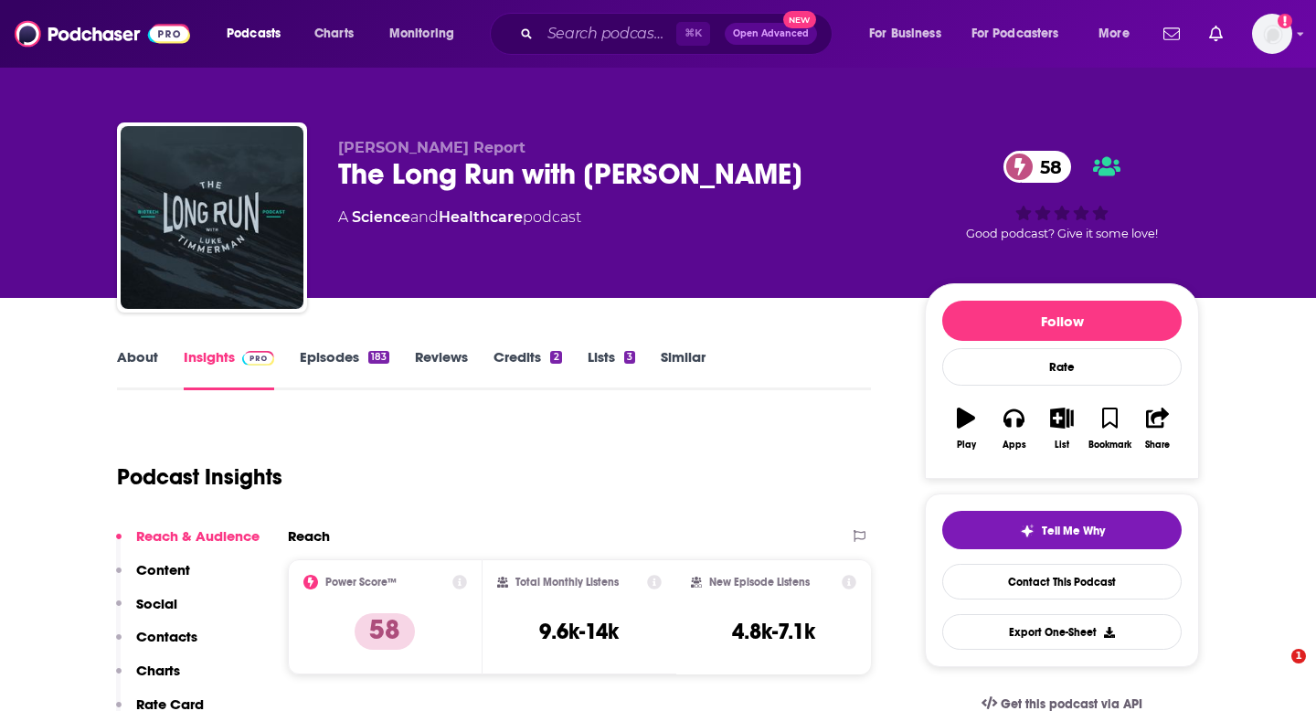
scroll to position [229, 0]
